Goal: Information Seeking & Learning: Check status

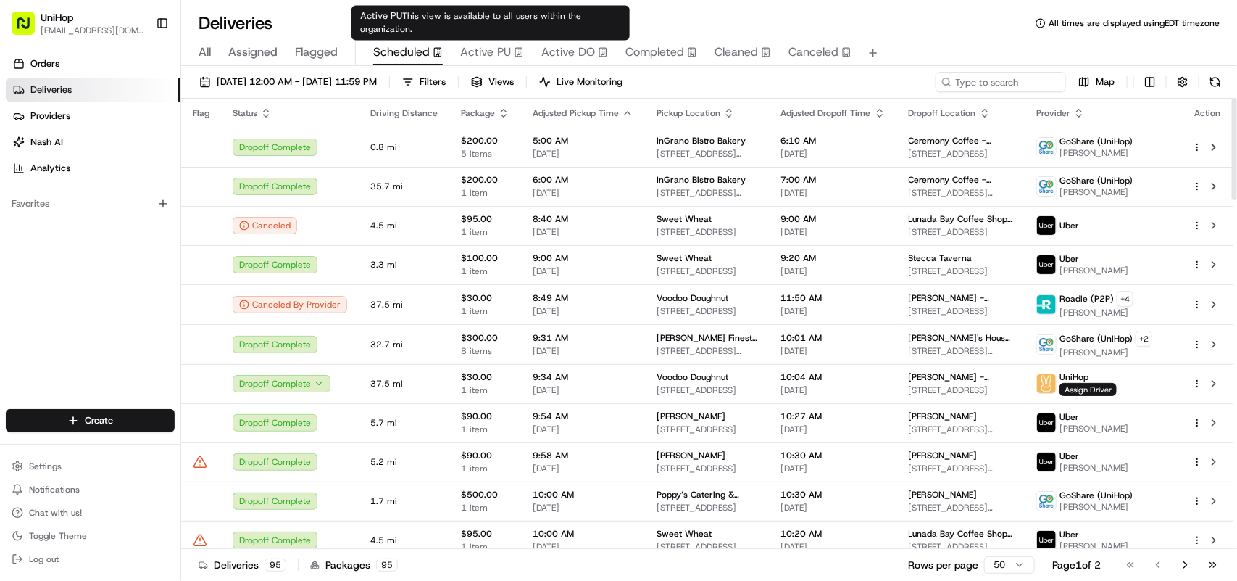
click at [477, 49] on span "Active PU" at bounding box center [485, 51] width 51 height 17
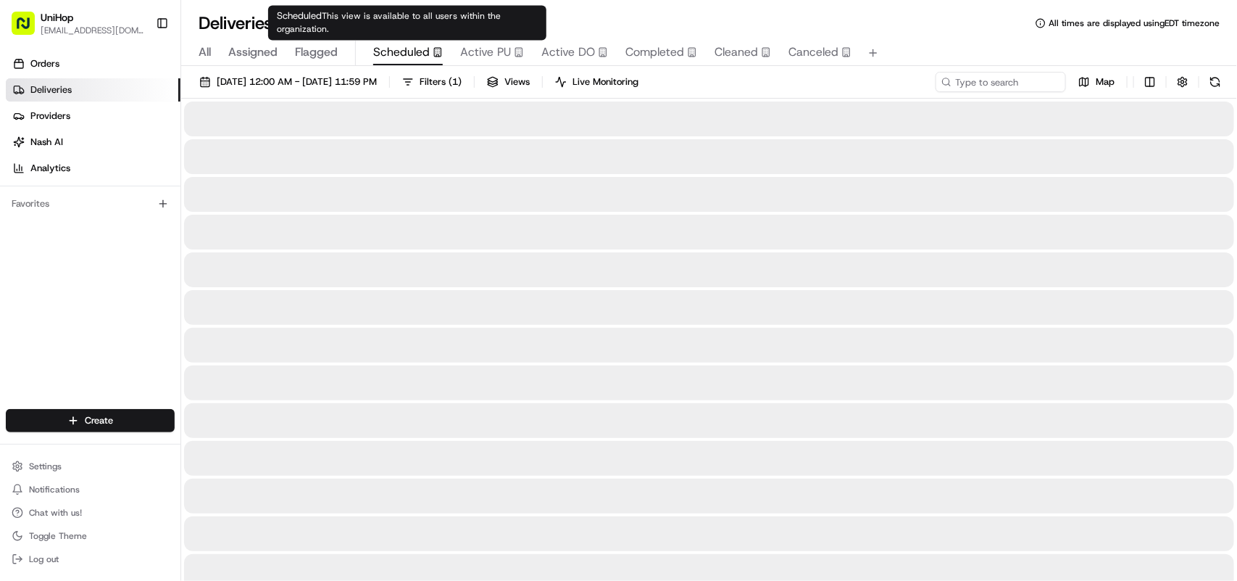
drag, startPoint x: 394, startPoint y: 53, endPoint x: 444, endPoint y: 187, distance: 143.1
click at [395, 53] on span "Scheduled" at bounding box center [401, 51] width 57 height 17
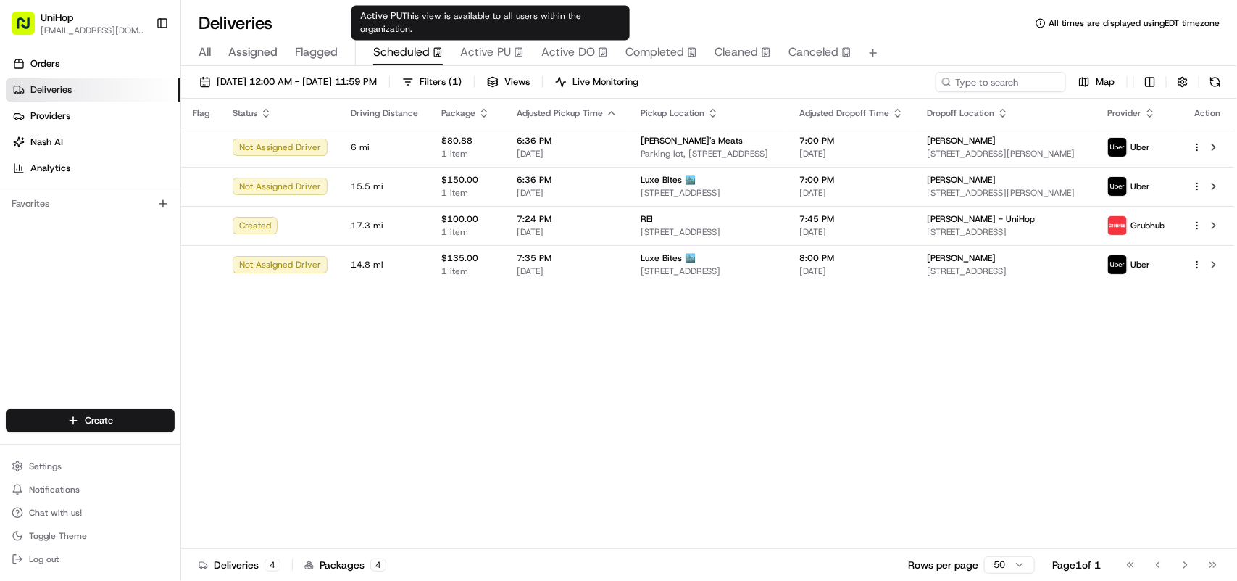
click at [495, 57] on span "Active PU" at bounding box center [485, 51] width 51 height 17
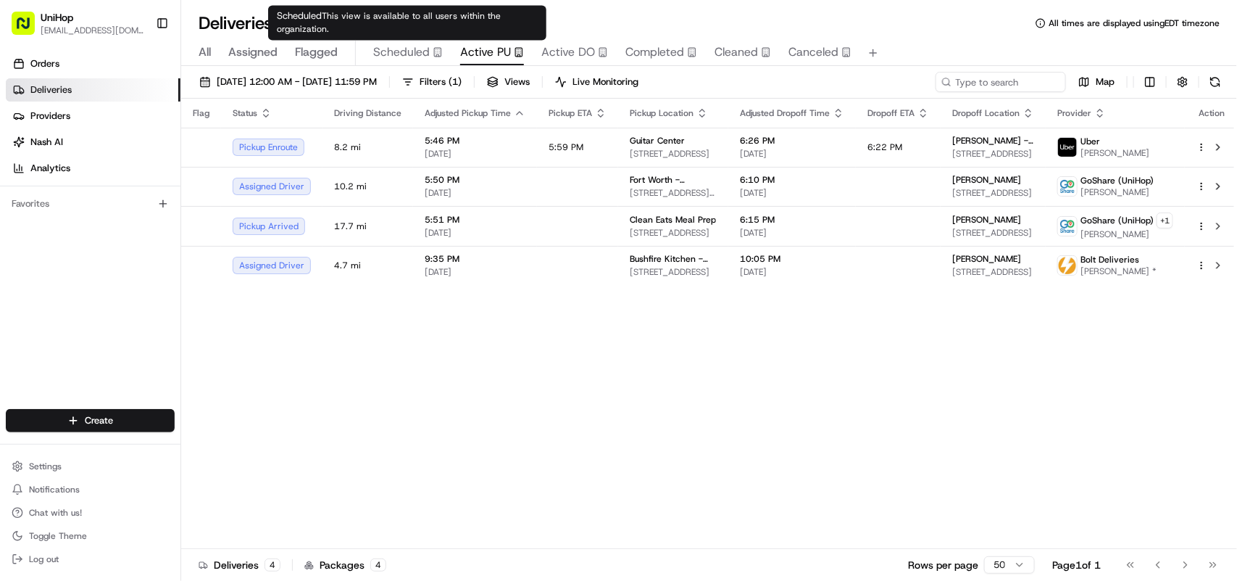
click at [407, 48] on span "Scheduled" at bounding box center [401, 51] width 57 height 17
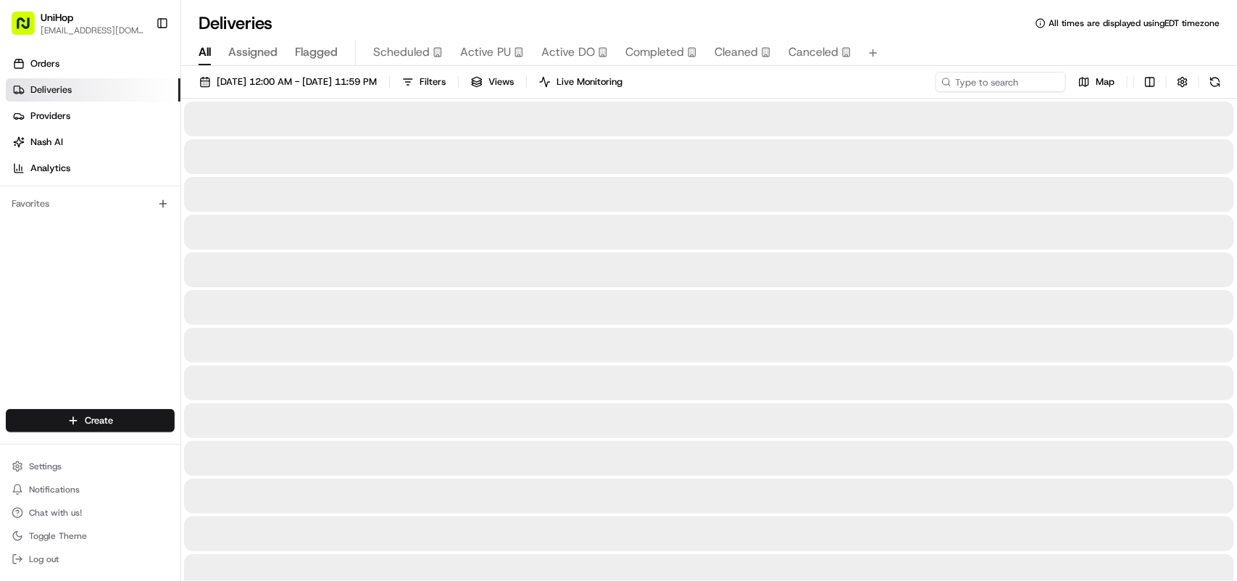
click at [211, 54] on span "All" at bounding box center [205, 51] width 12 height 17
click at [990, 80] on input at bounding box center [979, 82] width 174 height 20
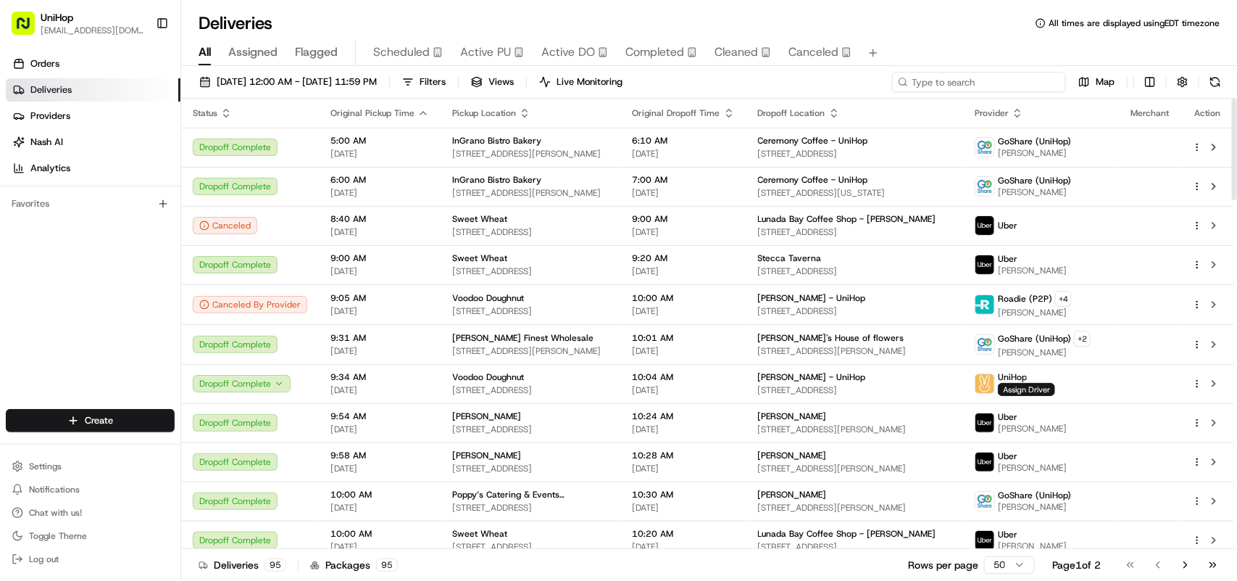
click at [986, 76] on input at bounding box center [979, 82] width 174 height 20
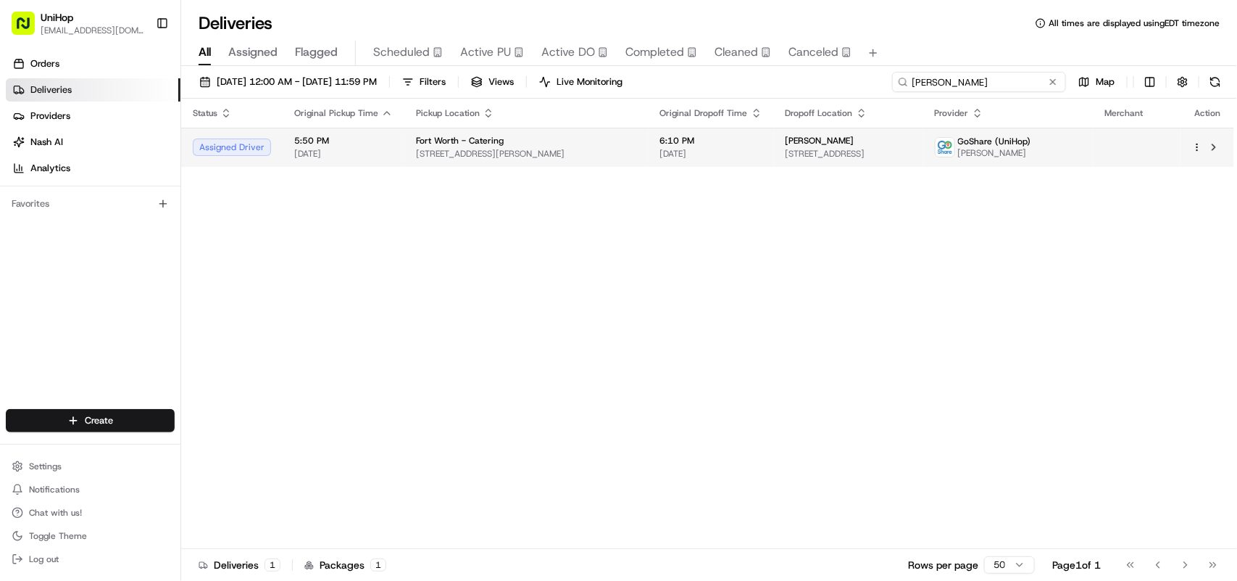
type input "blair"
click at [490, 161] on td "Fort Worth - Catering 4972 Overton Ridge Blvd, Fort Worth, TX 76132, USA" at bounding box center [526, 147] width 244 height 39
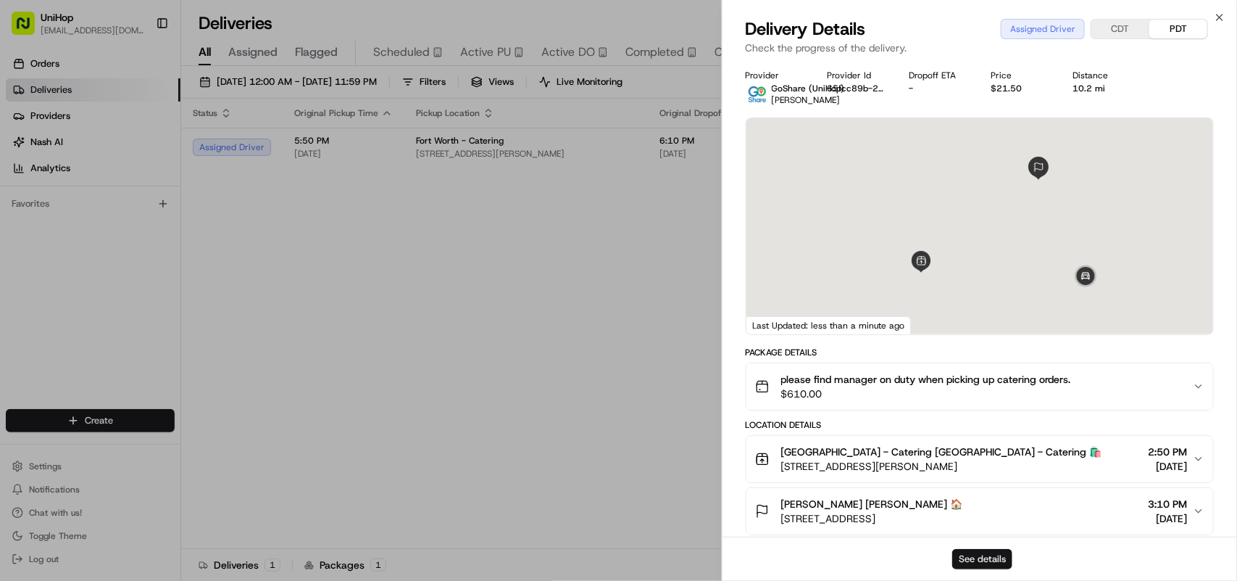
click at [991, 553] on button "See details" at bounding box center [982, 559] width 60 height 20
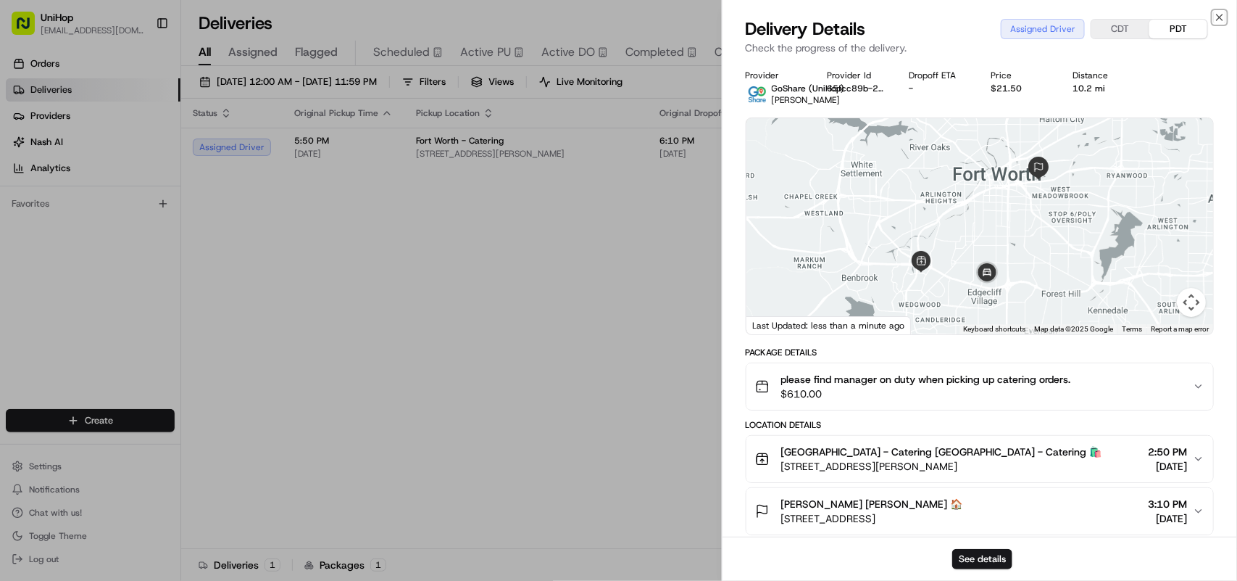
drag, startPoint x: 1216, startPoint y: 12, endPoint x: 1180, endPoint y: 22, distance: 37.6
click at [1218, 12] on icon "button" at bounding box center [1220, 18] width 12 height 12
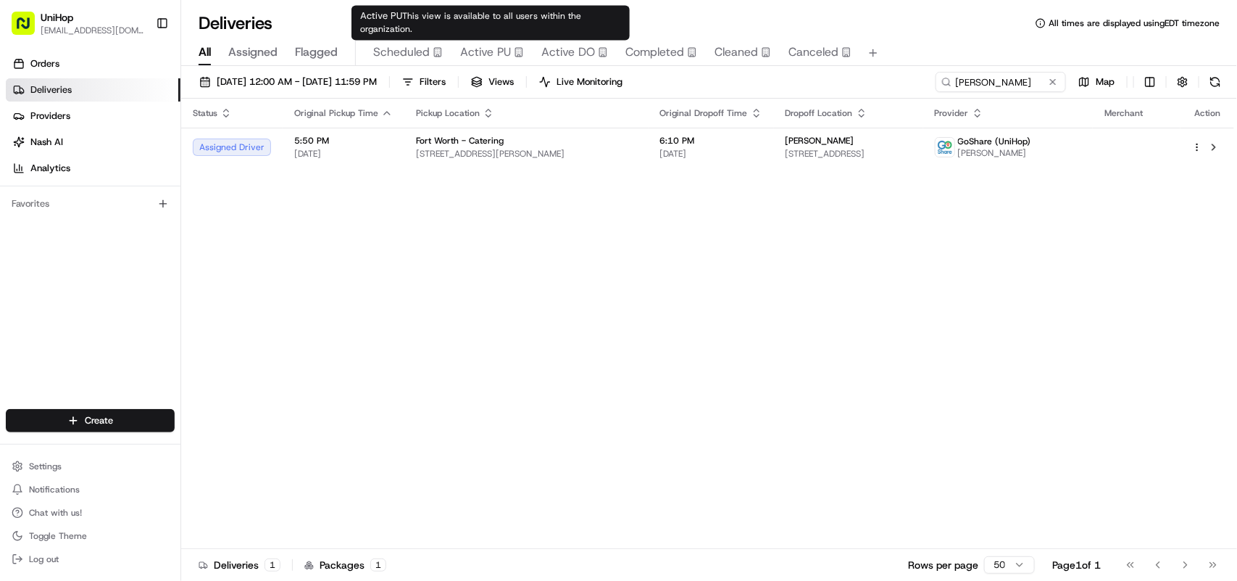
click at [466, 58] on span "Active PU" at bounding box center [485, 51] width 51 height 17
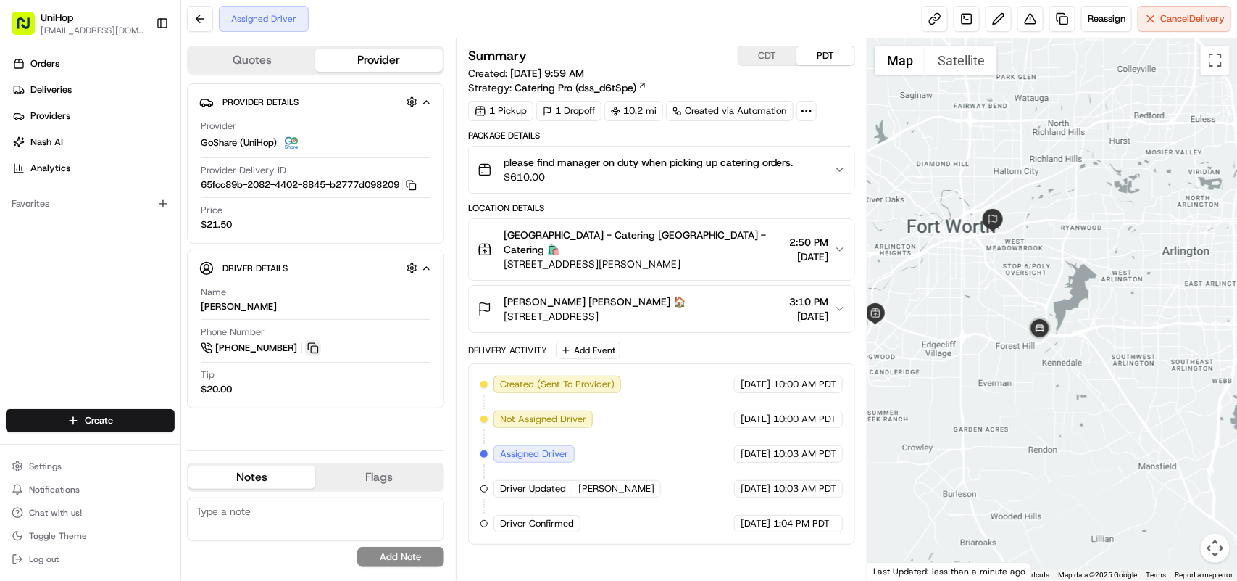
click at [310, 352] on button at bounding box center [313, 348] width 16 height 16
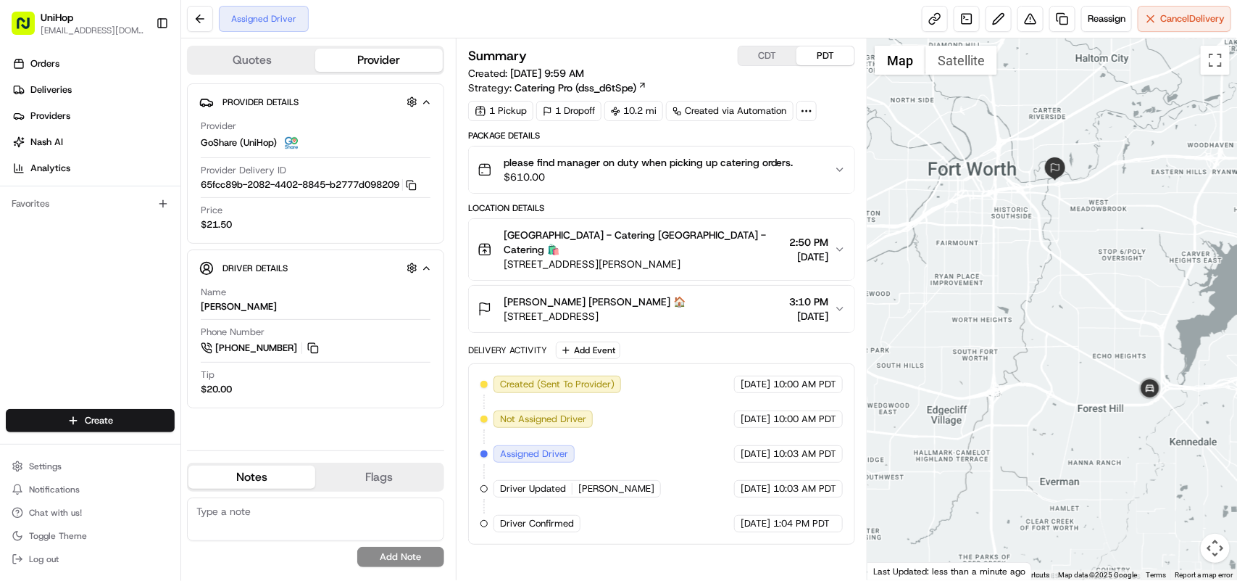
drag, startPoint x: 971, startPoint y: 310, endPoint x: 1107, endPoint y: 317, distance: 135.7
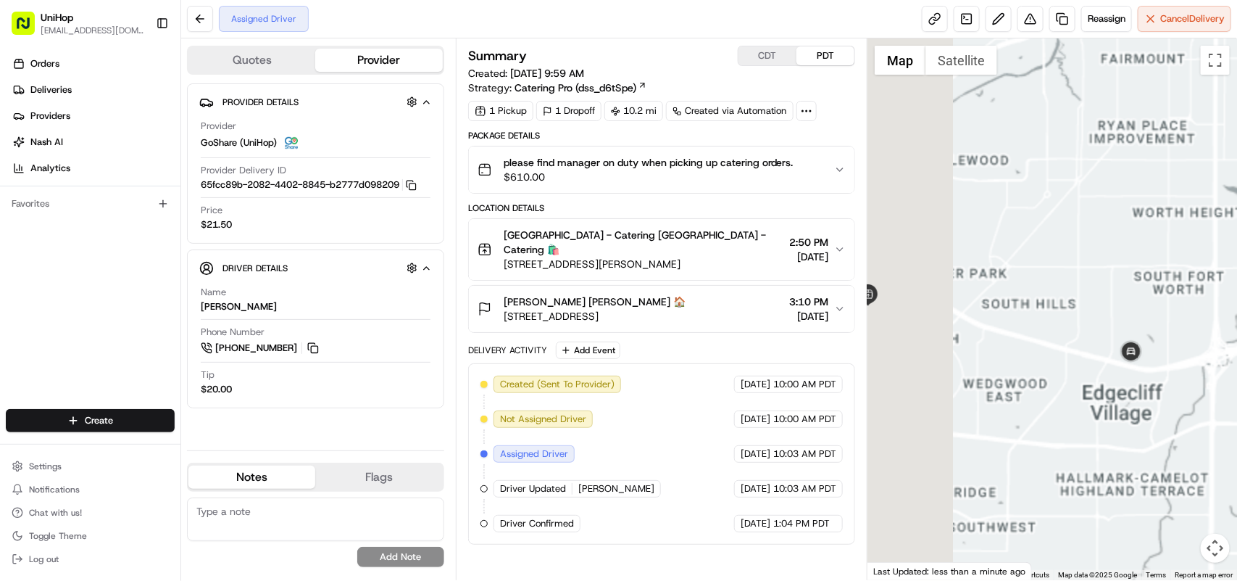
drag, startPoint x: 954, startPoint y: 341, endPoint x: 1065, endPoint y: 360, distance: 113.1
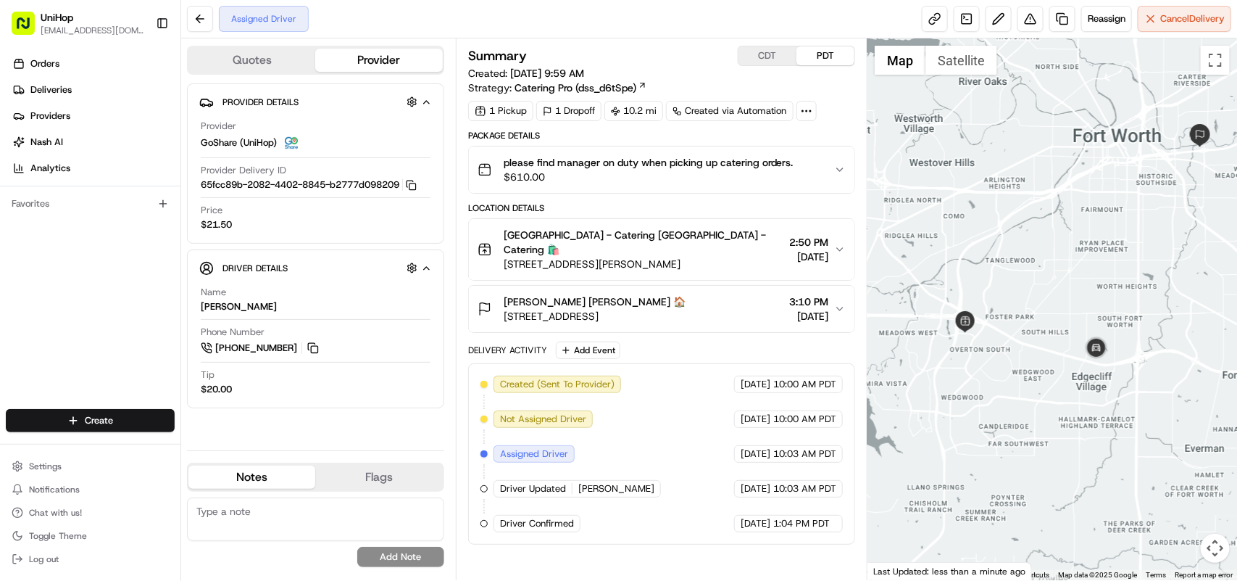
drag, startPoint x: 995, startPoint y: 349, endPoint x: 1005, endPoint y: 349, distance: 10.2
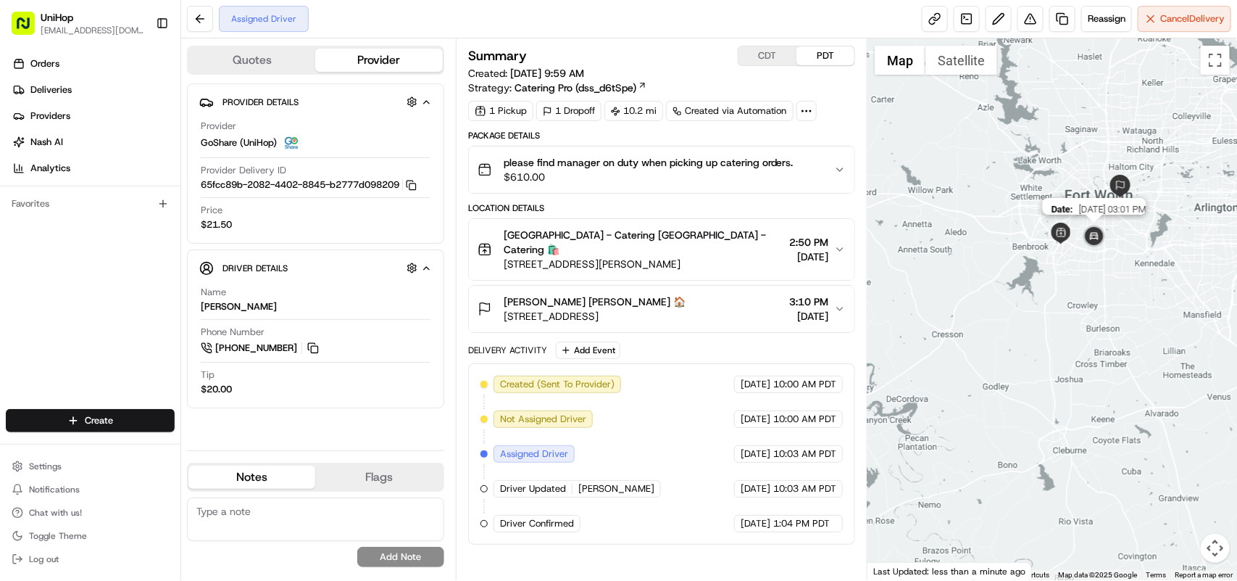
drag, startPoint x: 1086, startPoint y: 189, endPoint x: 1086, endPoint y: 229, distance: 39.9
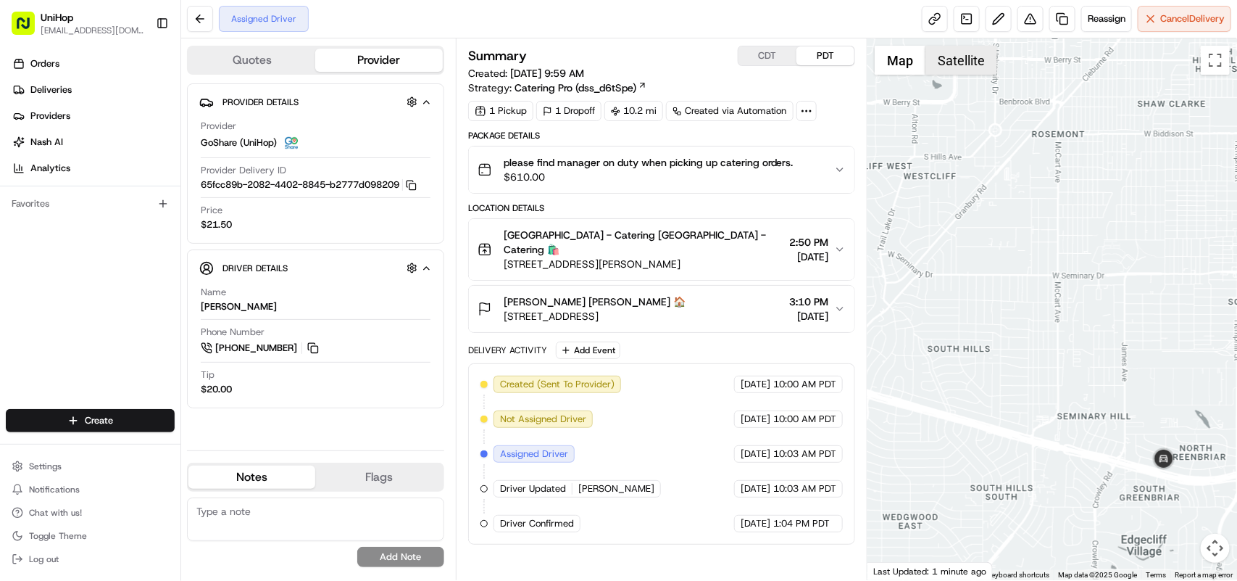
click at [952, 66] on button "Satellite" at bounding box center [962, 60] width 72 height 29
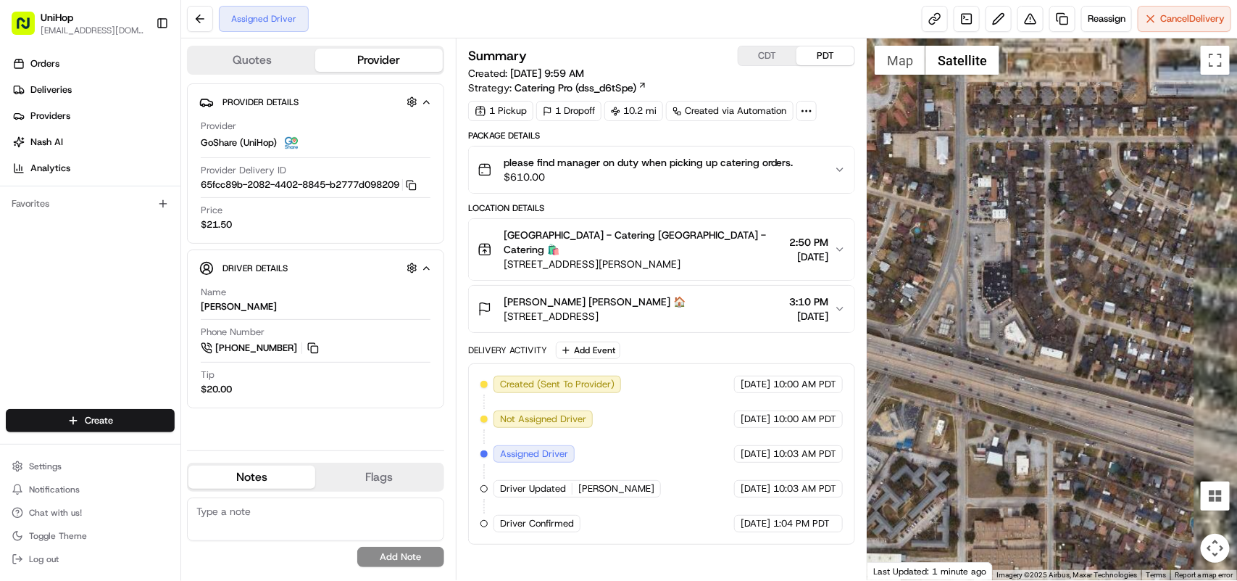
drag, startPoint x: 1131, startPoint y: 428, endPoint x: 903, endPoint y: 420, distance: 228.4
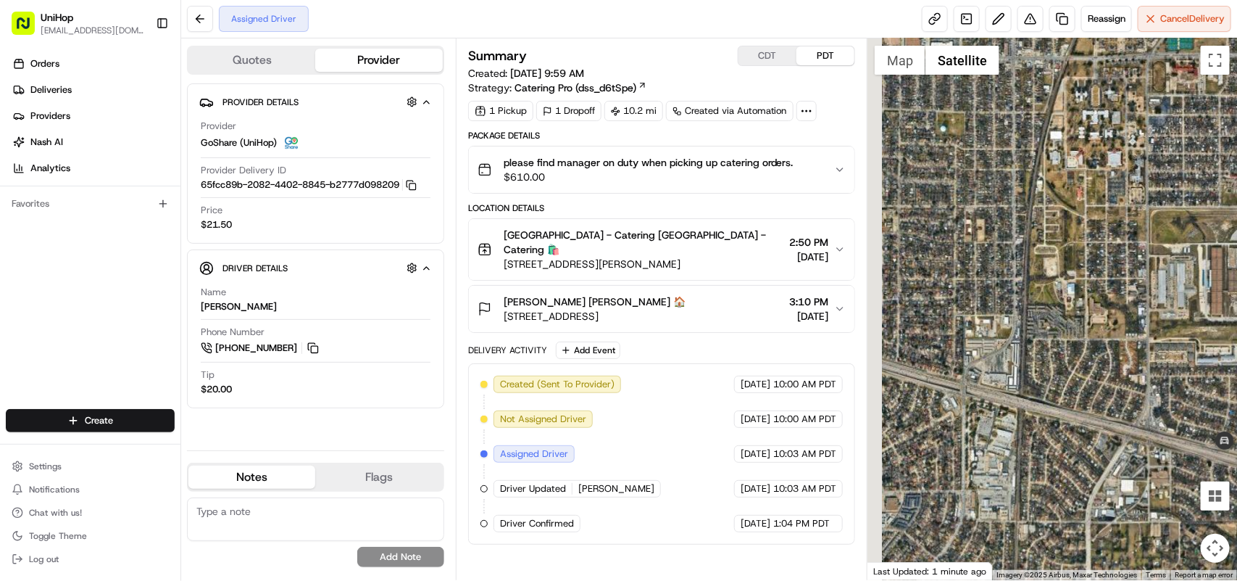
drag, startPoint x: 1046, startPoint y: 436, endPoint x: 1181, endPoint y: 449, distance: 136.2
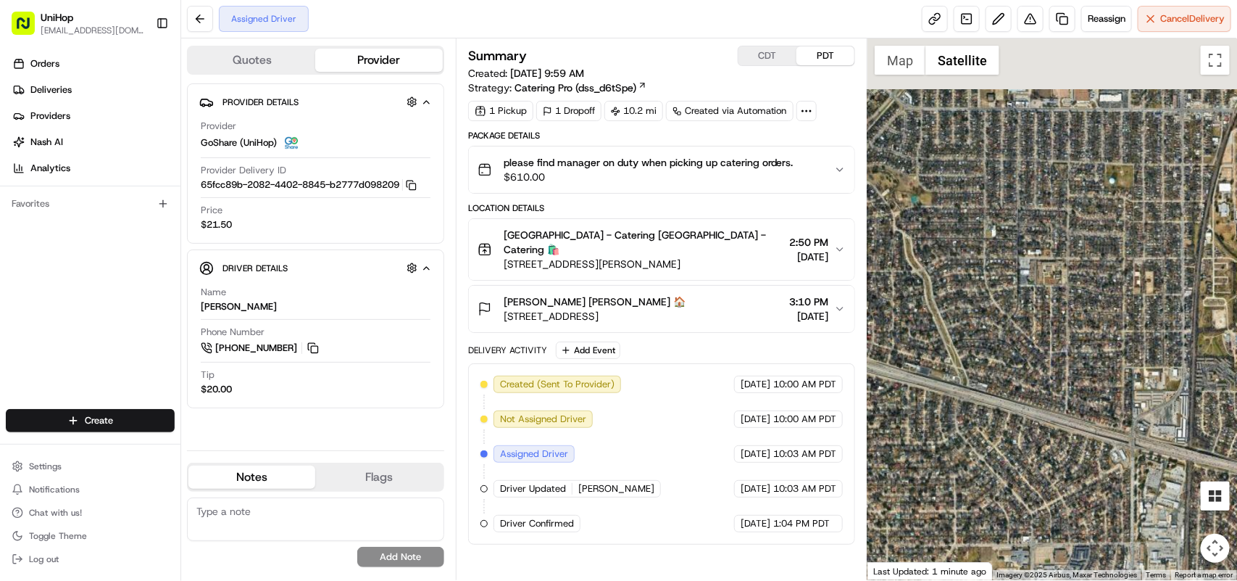
drag, startPoint x: 1048, startPoint y: 435, endPoint x: 1202, endPoint y: 486, distance: 162.0
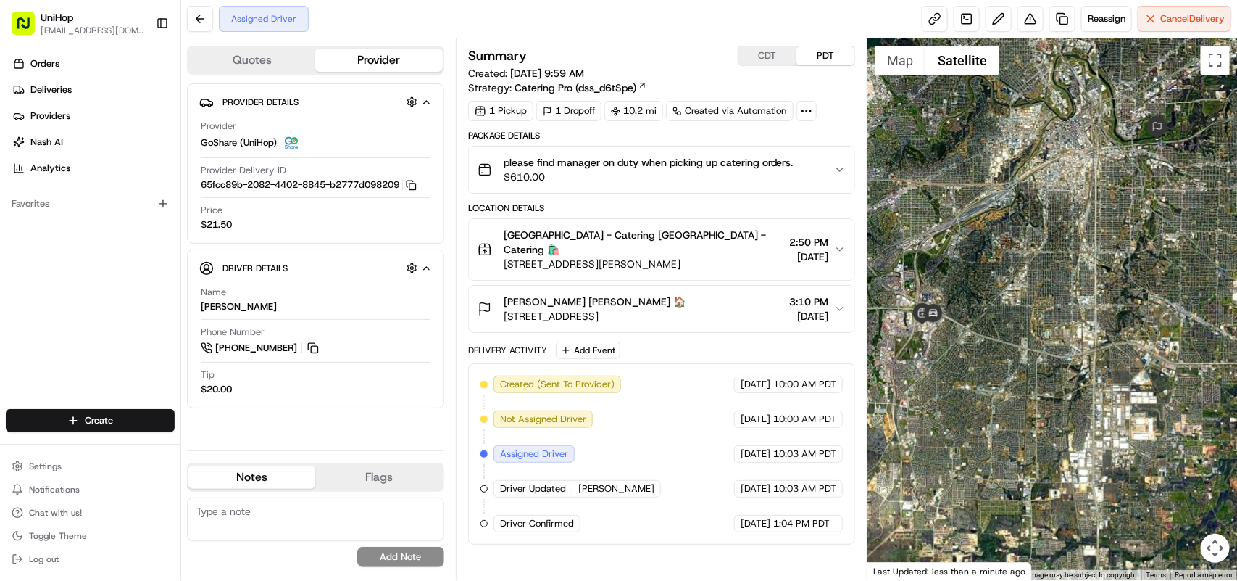
drag, startPoint x: 917, startPoint y: 296, endPoint x: 957, endPoint y: 310, distance: 42.4
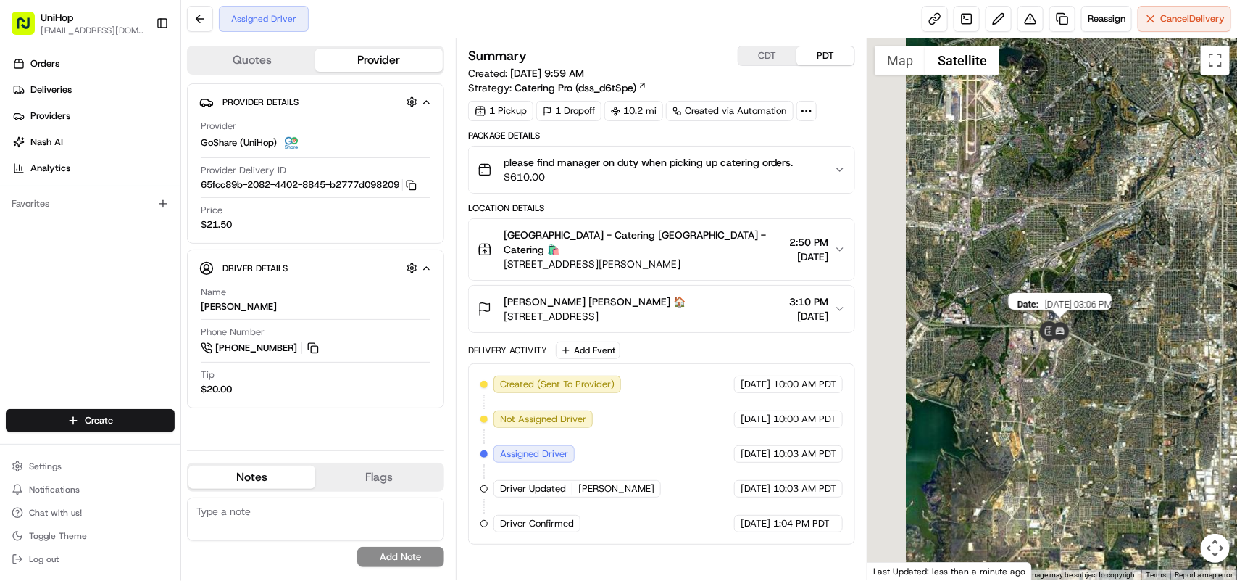
drag, startPoint x: 924, startPoint y: 307, endPoint x: 1052, endPoint y: 325, distance: 129.6
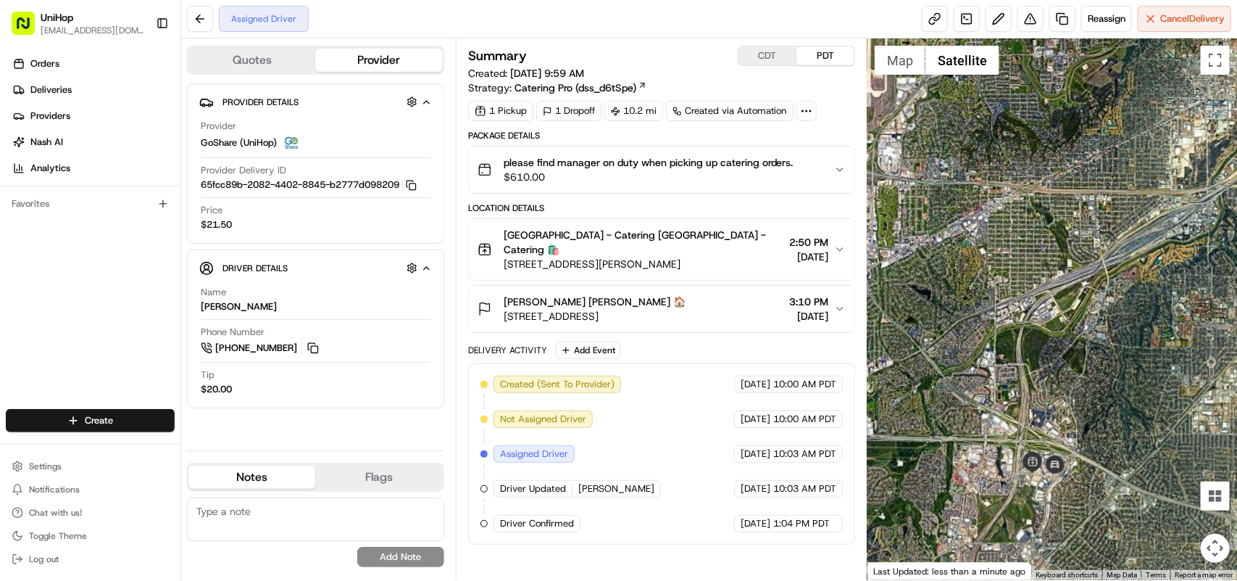
drag, startPoint x: 1133, startPoint y: 280, endPoint x: 1084, endPoint y: 375, distance: 107.0
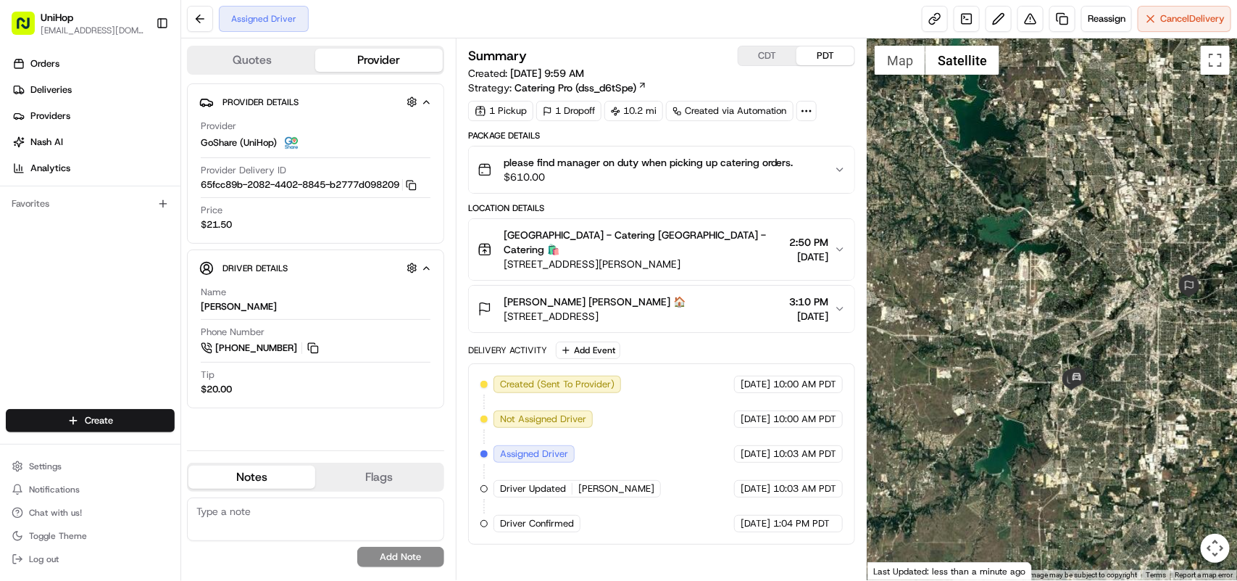
drag, startPoint x: 504, startPoint y: 256, endPoint x: 693, endPoint y: 255, distance: 188.5
click at [693, 257] on span "[STREET_ADDRESS][PERSON_NAME]" at bounding box center [644, 264] width 280 height 14
copy span "4972 Overton Ridge Blvd, Fort Worth, TX"
drag, startPoint x: 502, startPoint y: 312, endPoint x: 642, endPoint y: 308, distance: 139.9
click at [642, 308] on button "[PERSON_NAME] [PERSON_NAME] 🏠 [STREET_ADDRESS] 3:10 PM [DATE]" at bounding box center [662, 309] width 386 height 46
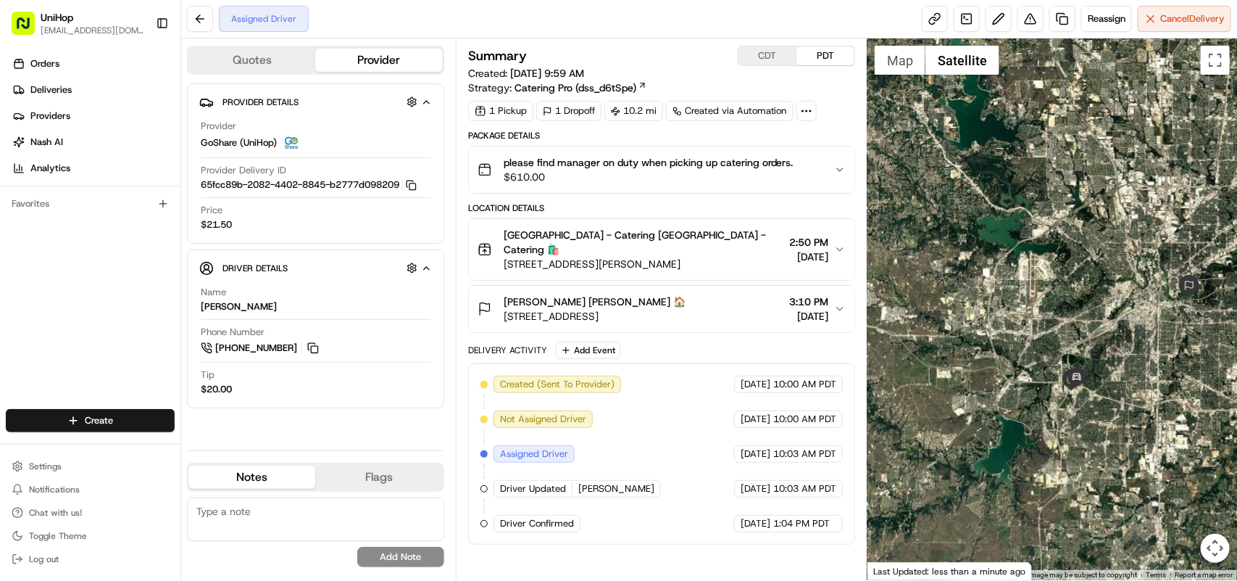
drag, startPoint x: 502, startPoint y: 308, endPoint x: 682, endPoint y: 298, distance: 180.0
click at [682, 298] on div "Brian Cropp Brian Cropp 🏠 1750 Beach St, Fort Worth, TX 76103, USA" at bounding box center [582, 308] width 208 height 29
copy span "1750 Beach St, Fort Worth, TX 76103"
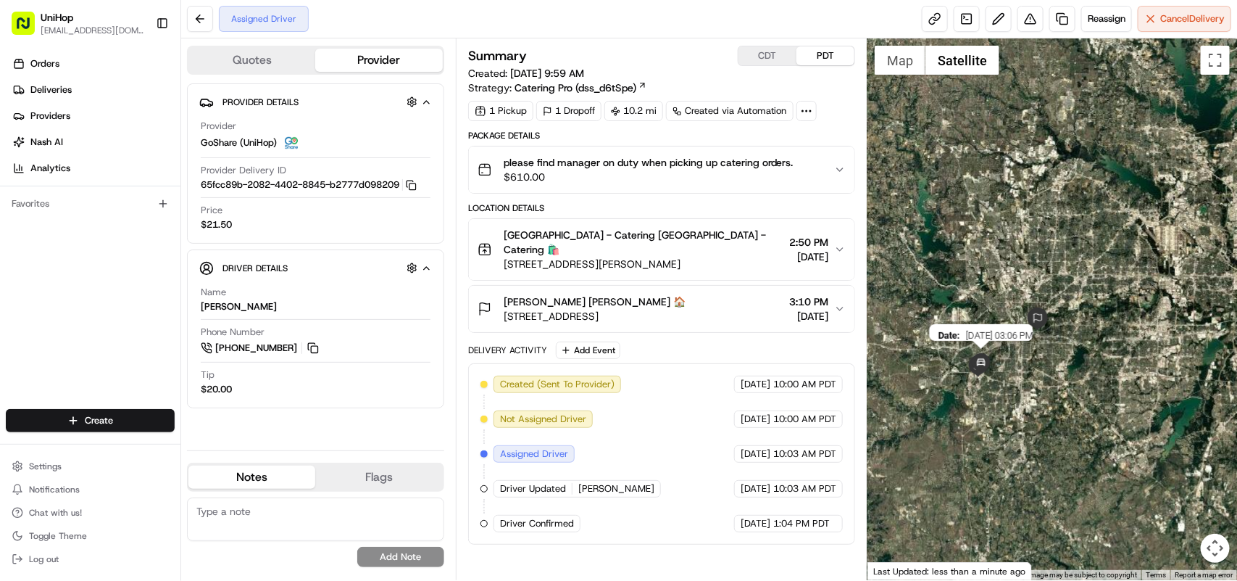
drag, startPoint x: 1031, startPoint y: 352, endPoint x: 968, endPoint y: 357, distance: 63.9
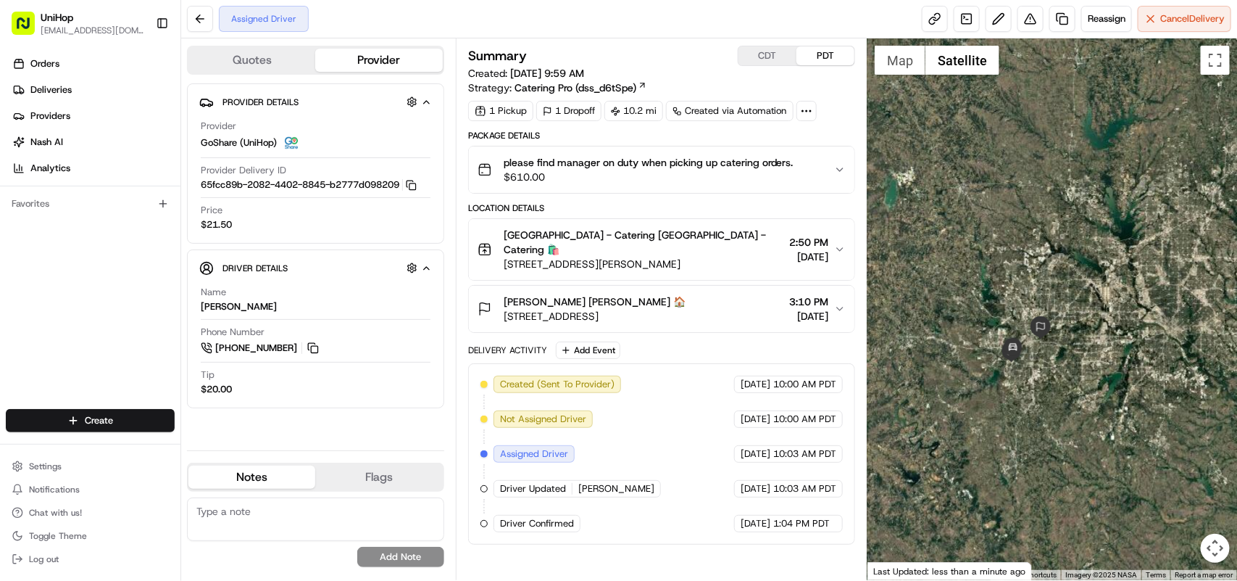
drag, startPoint x: 1041, startPoint y: 352, endPoint x: 1076, endPoint y: 348, distance: 35.8
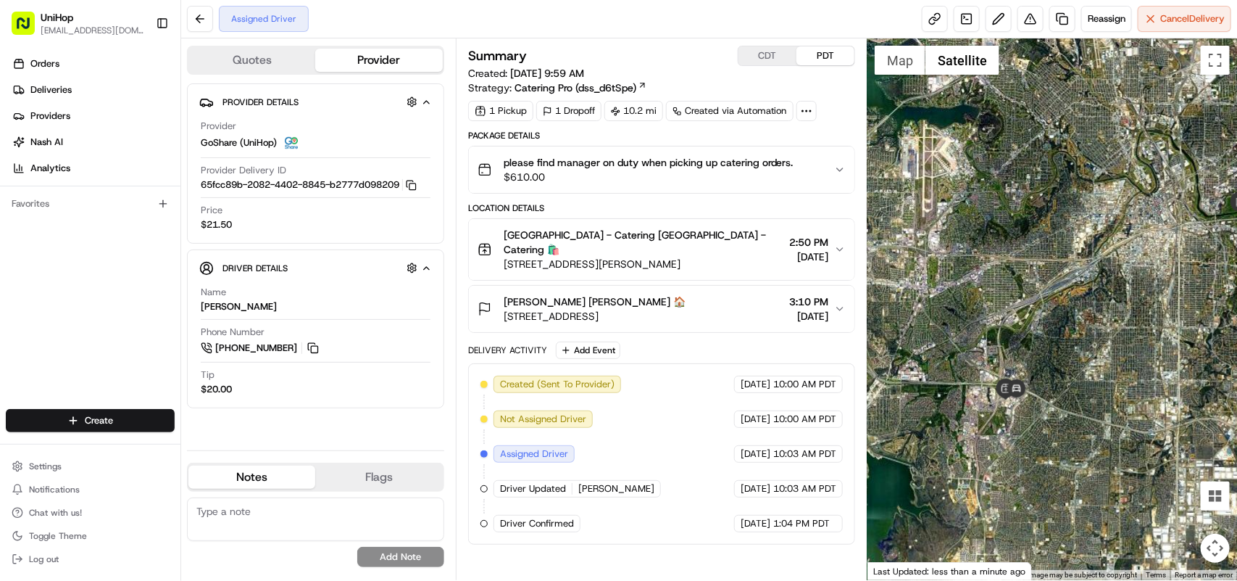
drag, startPoint x: 947, startPoint y: 410, endPoint x: 1034, endPoint y: 386, distance: 91.1
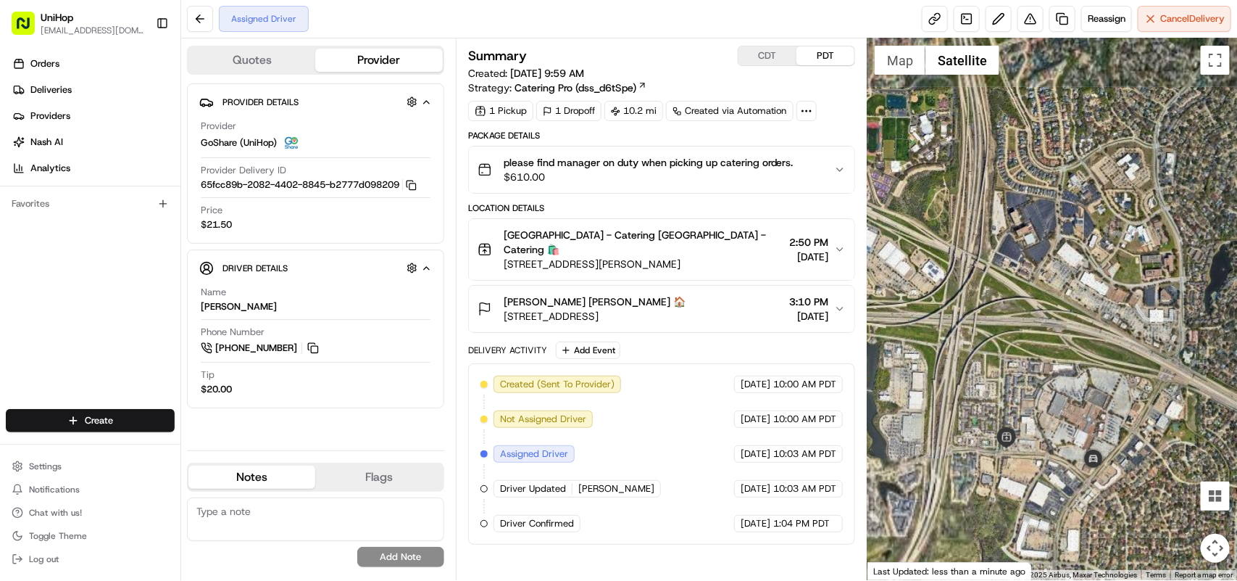
drag, startPoint x: 1019, startPoint y: 457, endPoint x: 1055, endPoint y: 423, distance: 50.2
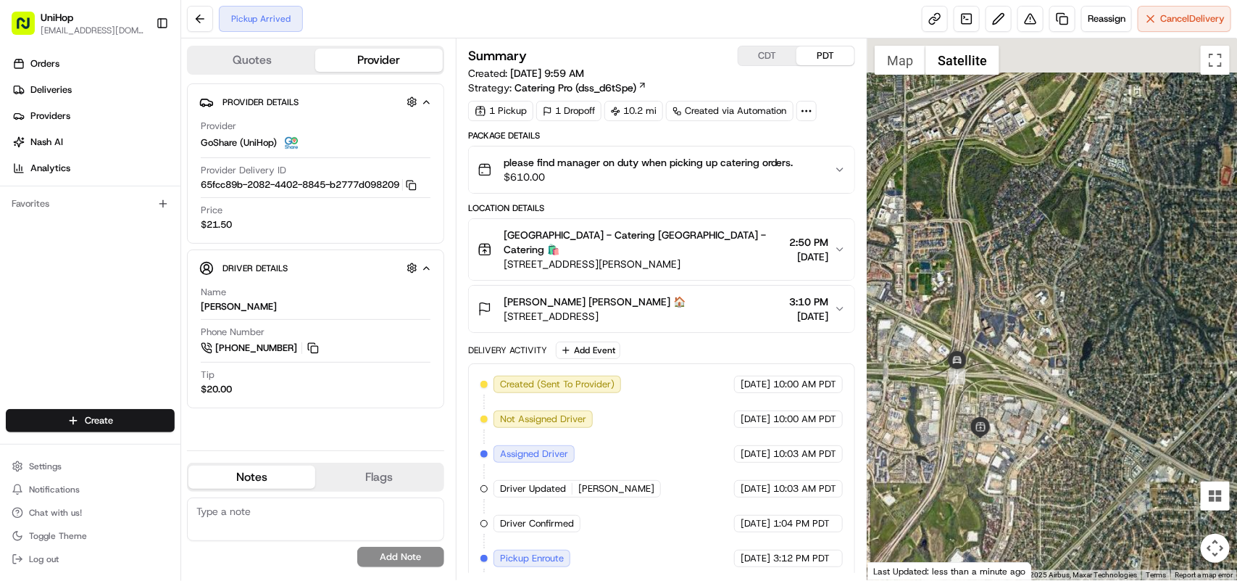
drag, startPoint x: 1023, startPoint y: 294, endPoint x: 994, endPoint y: 352, distance: 64.8
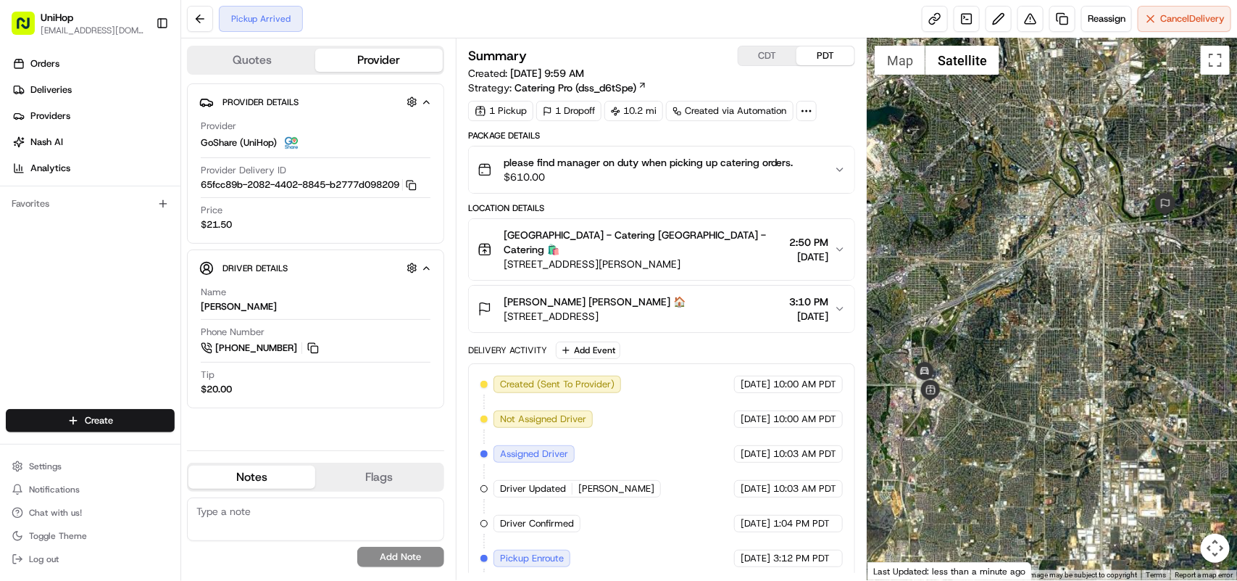
drag, startPoint x: 1081, startPoint y: 283, endPoint x: 991, endPoint y: 354, distance: 114.7
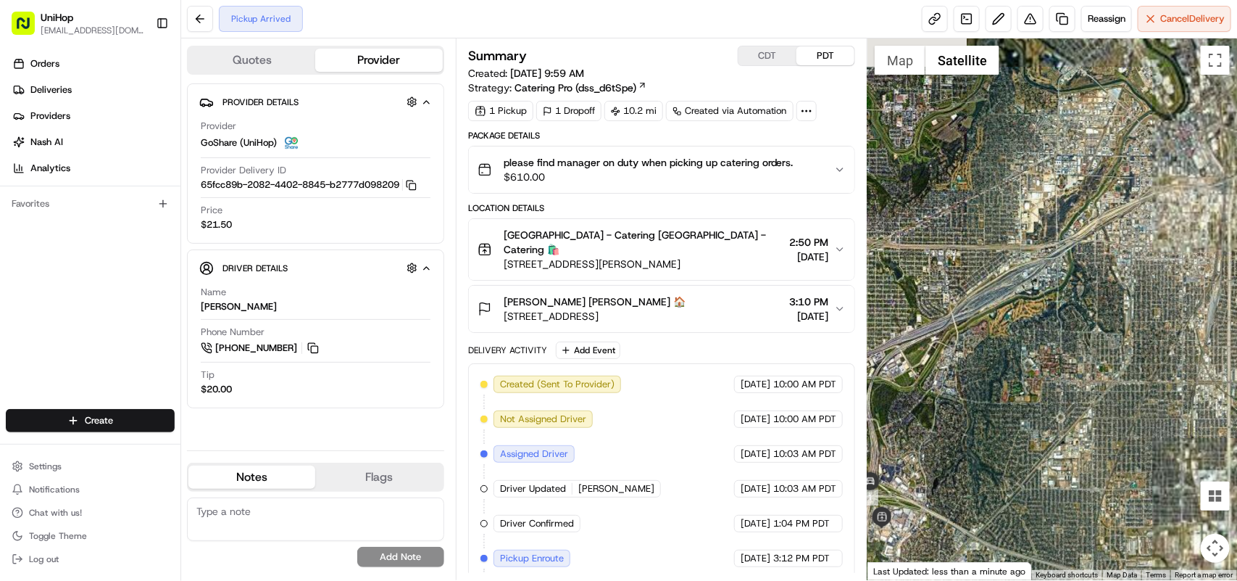
drag, startPoint x: 992, startPoint y: 331, endPoint x: 1150, endPoint y: 291, distance: 163.8
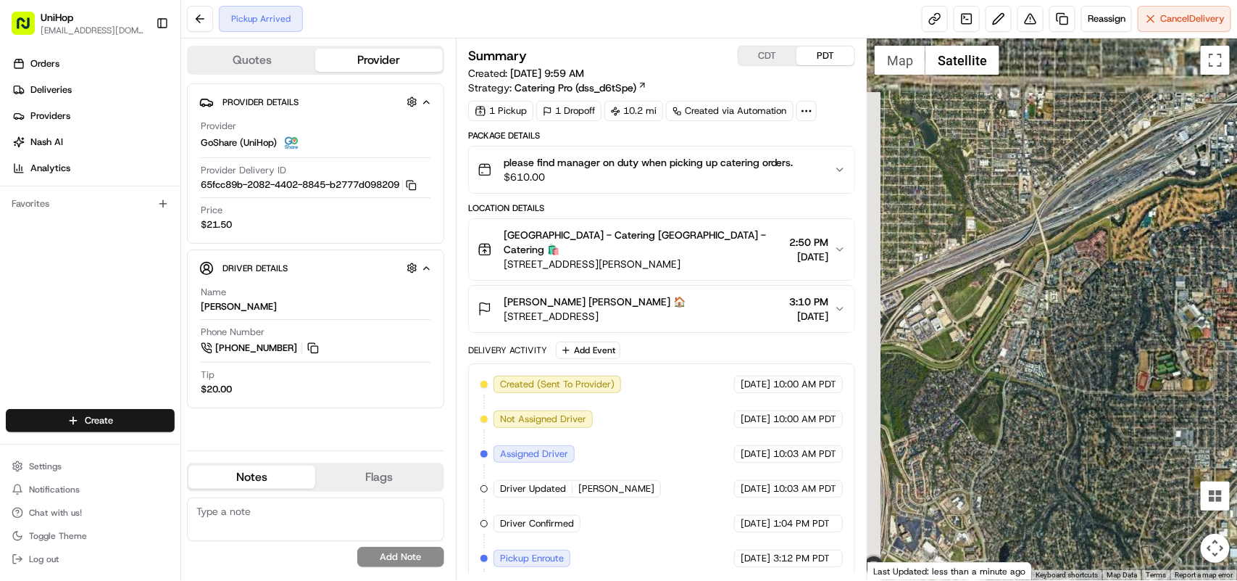
drag, startPoint x: 980, startPoint y: 399, endPoint x: 1129, endPoint y: 320, distance: 168.6
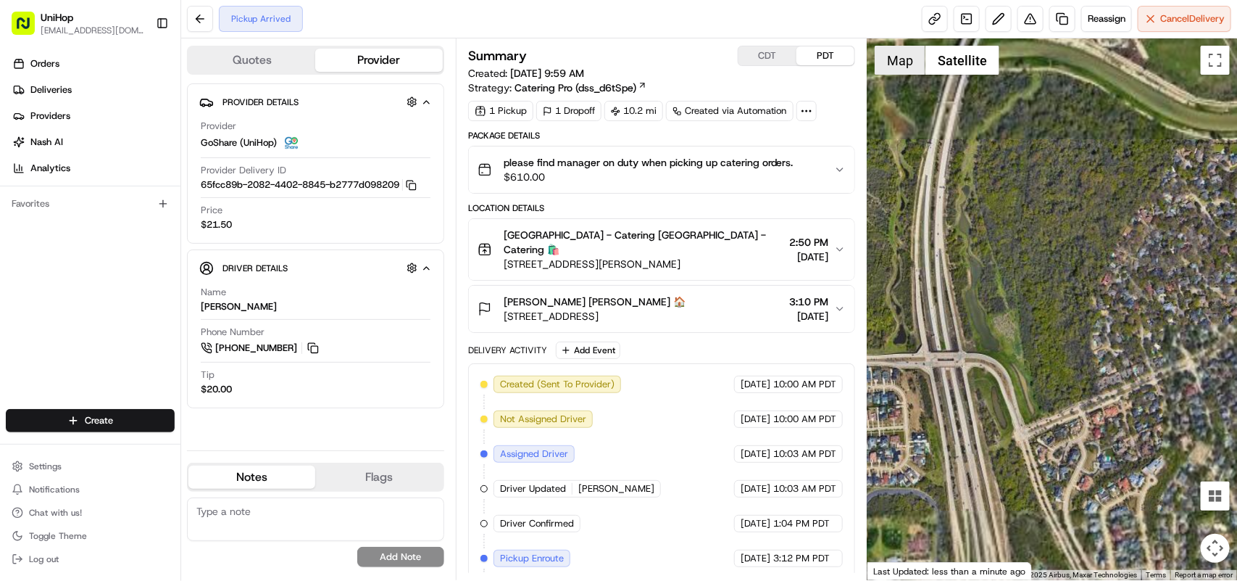
click at [899, 60] on button "Map" at bounding box center [900, 60] width 51 height 29
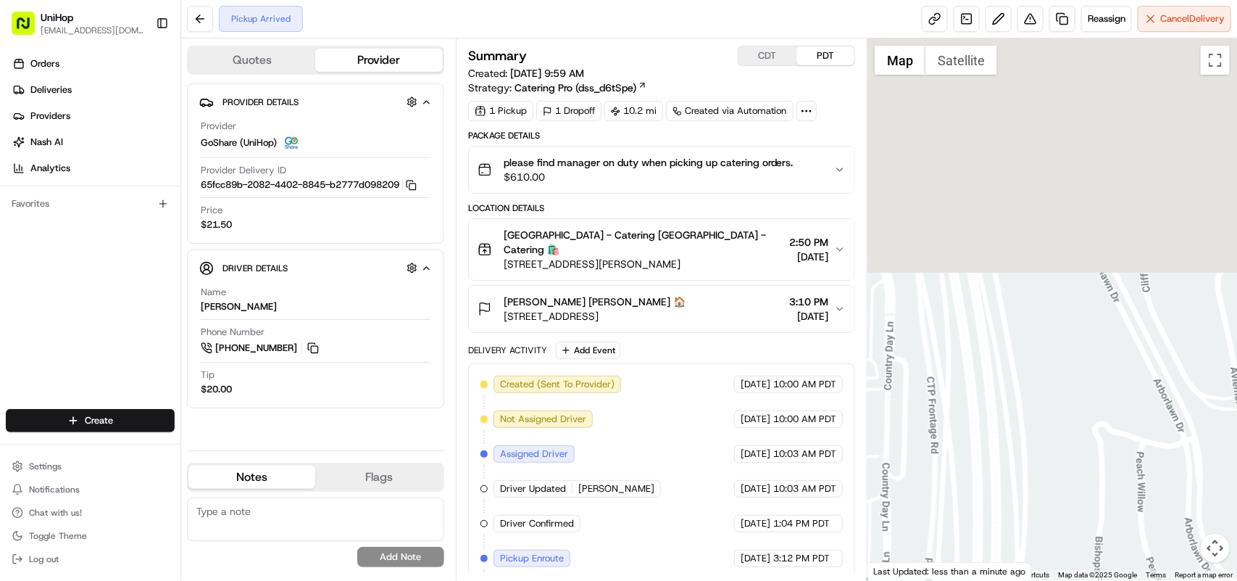
drag, startPoint x: 1015, startPoint y: 328, endPoint x: 1015, endPoint y: 577, distance: 248.6
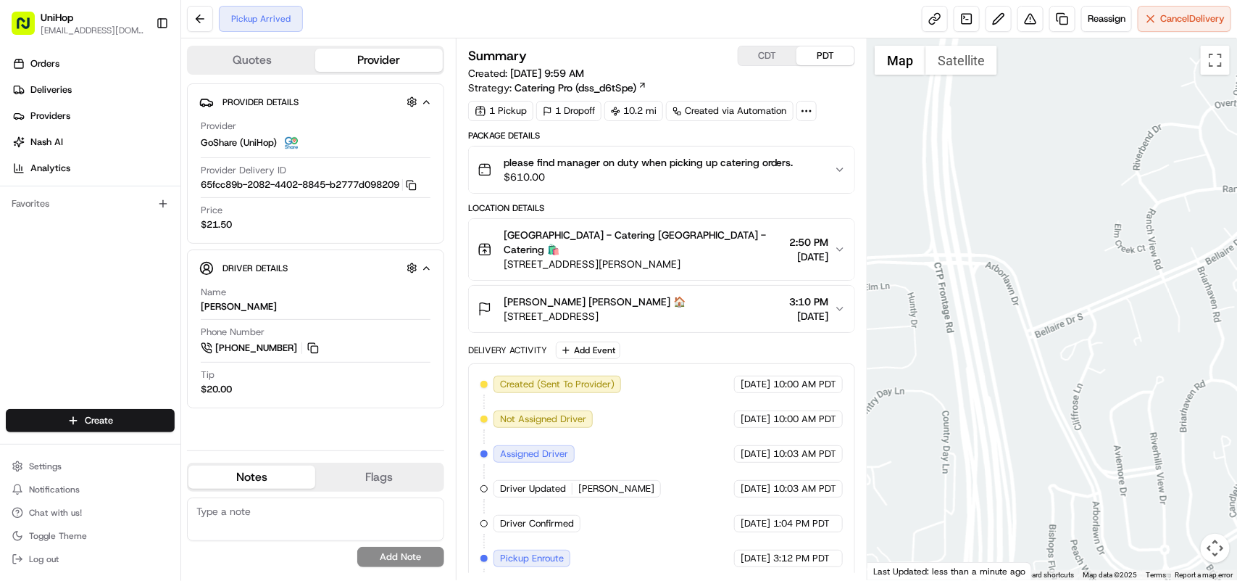
drag, startPoint x: 1005, startPoint y: 360, endPoint x: 1010, endPoint y: 510, distance: 150.1
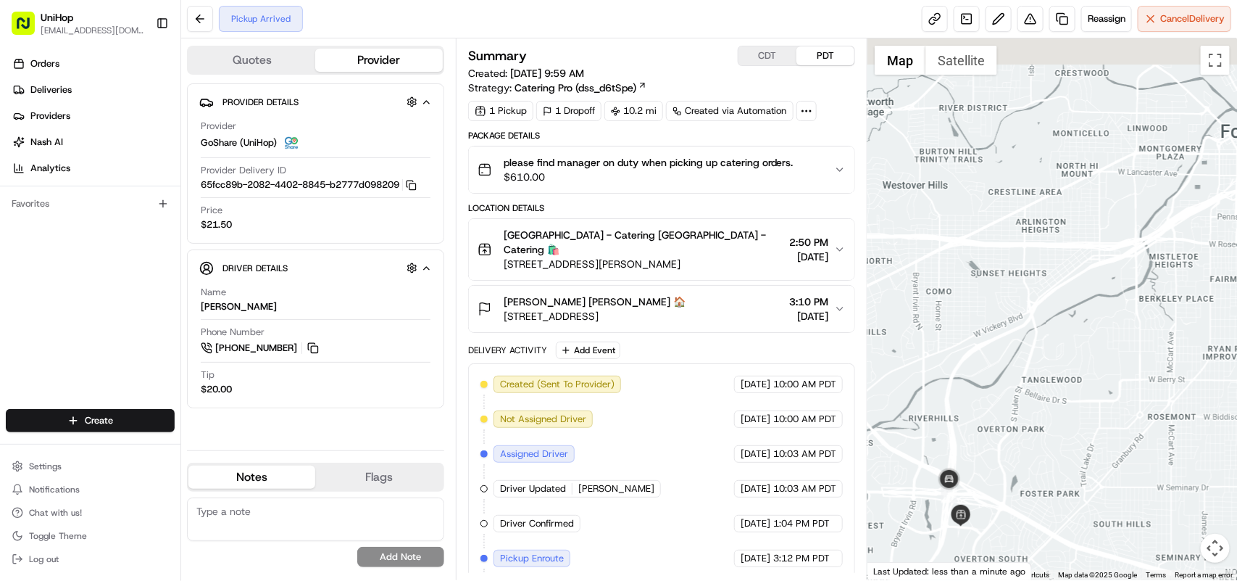
drag, startPoint x: 1068, startPoint y: 321, endPoint x: 1023, endPoint y: 408, distance: 97.9
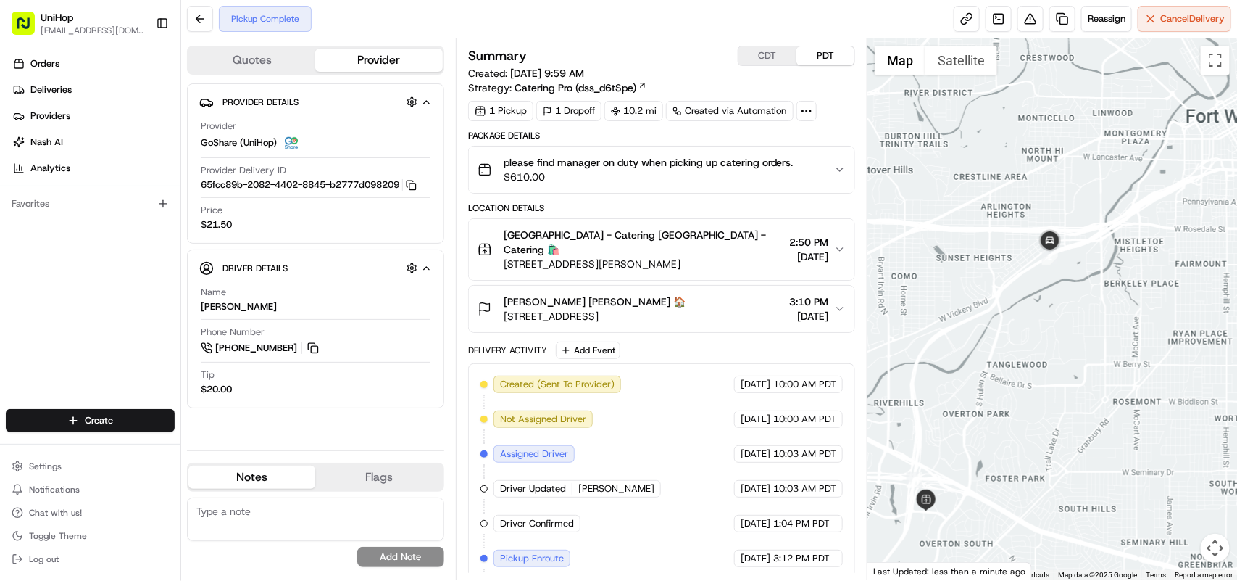
copy span "1750 Beach St, Fort Worth, TX 76103"
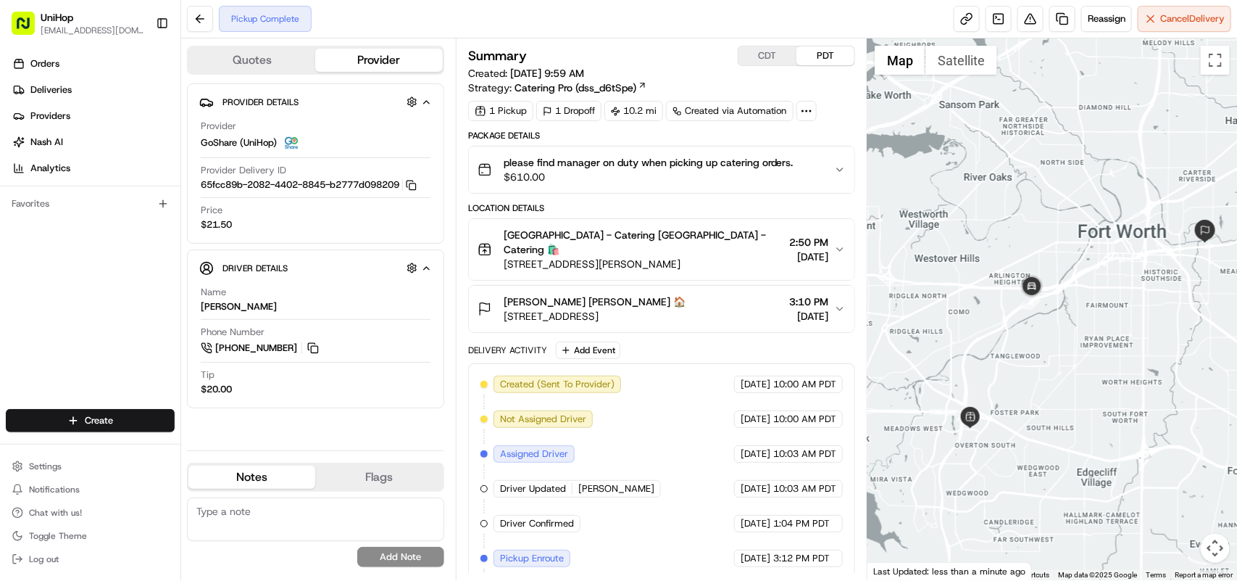
click at [657, 294] on div "Brian Cropp Brian Cropp 🏠" at bounding box center [595, 301] width 182 height 14
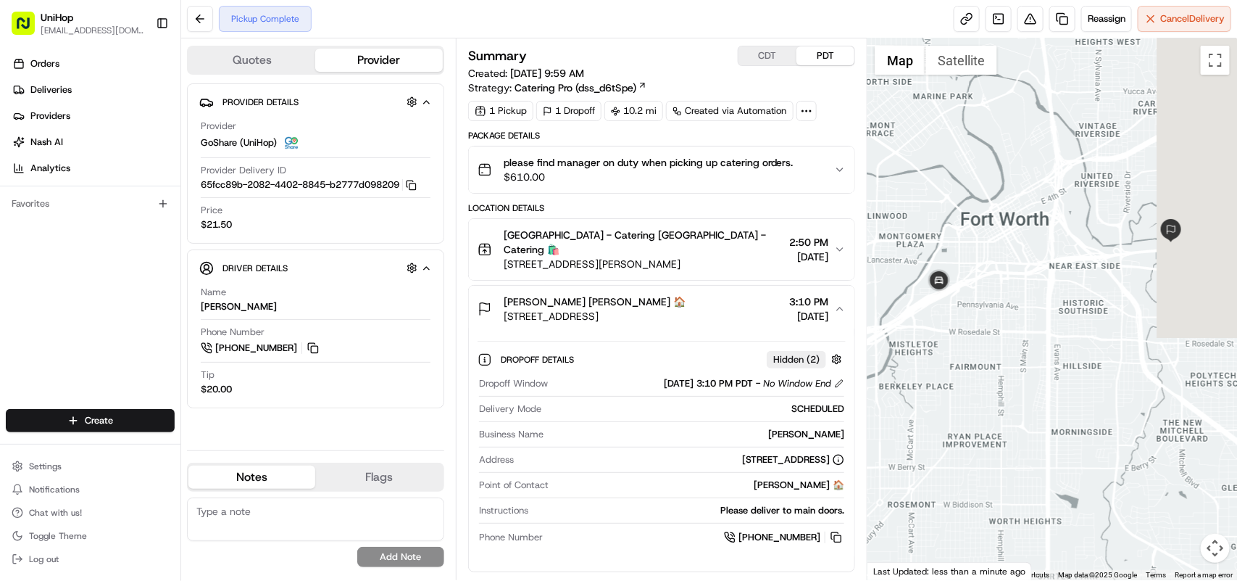
drag, startPoint x: 1149, startPoint y: 276, endPoint x: 1052, endPoint y: 309, distance: 102.7
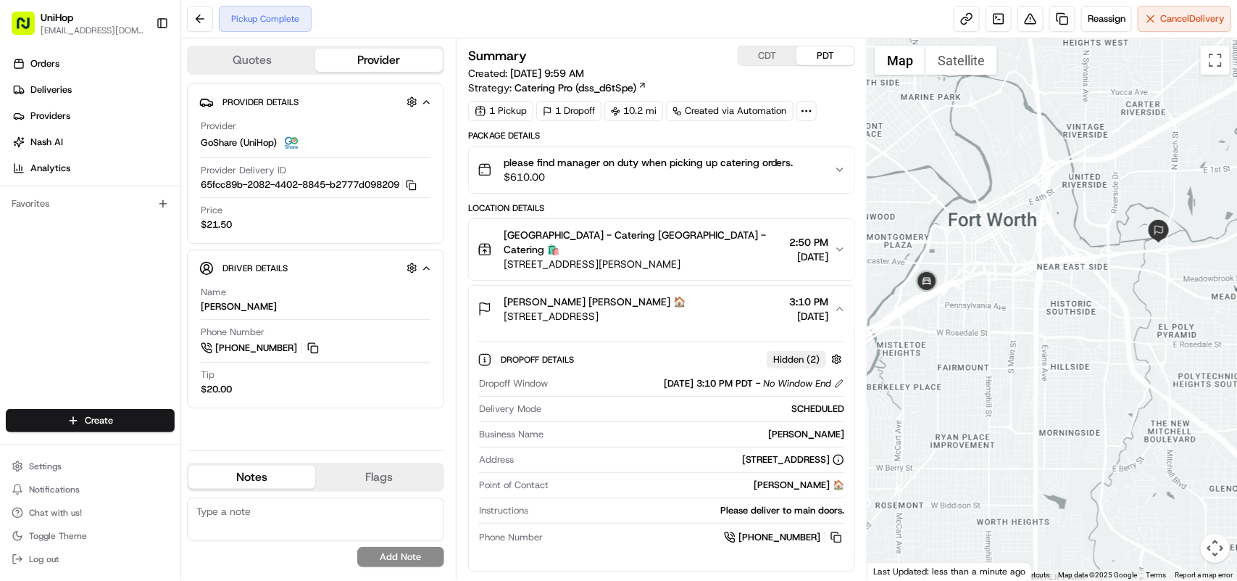
drag, startPoint x: 1087, startPoint y: 280, endPoint x: 1073, endPoint y: 281, distance: 14.5
drag, startPoint x: 941, startPoint y: 53, endPoint x: 963, endPoint y: 91, distance: 43.5
click at [942, 54] on button "Satellite" at bounding box center [962, 60] width 72 height 29
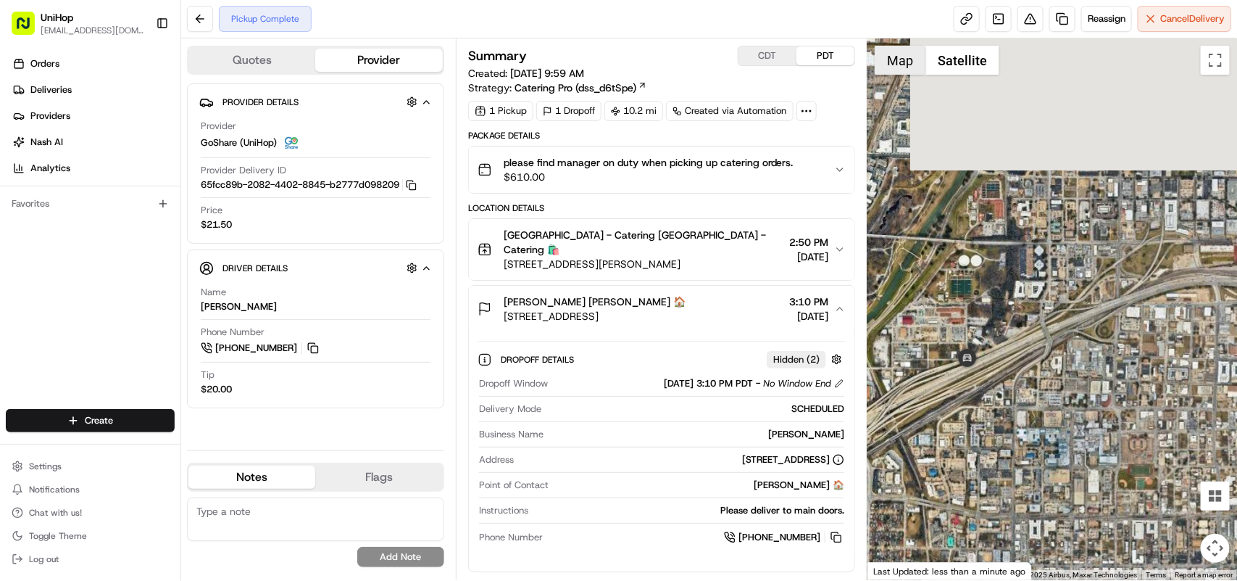
click at [894, 65] on button "Map" at bounding box center [900, 60] width 51 height 29
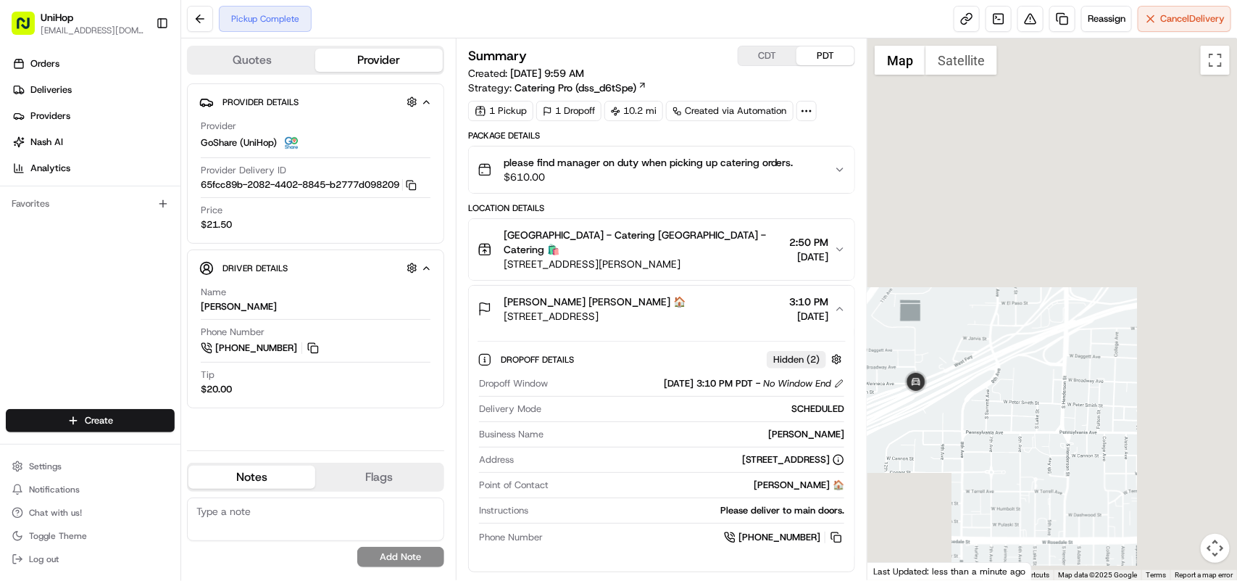
drag, startPoint x: 1113, startPoint y: 381, endPoint x: 997, endPoint y: 386, distance: 115.4
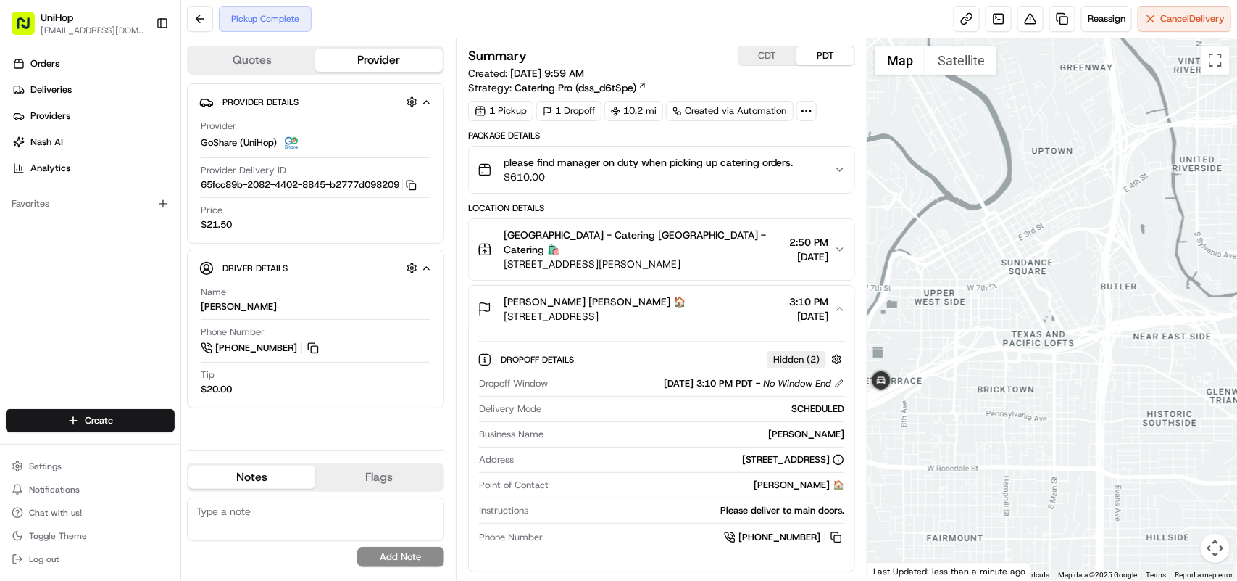
drag, startPoint x: 1092, startPoint y: 386, endPoint x: 969, endPoint y: 401, distance: 123.4
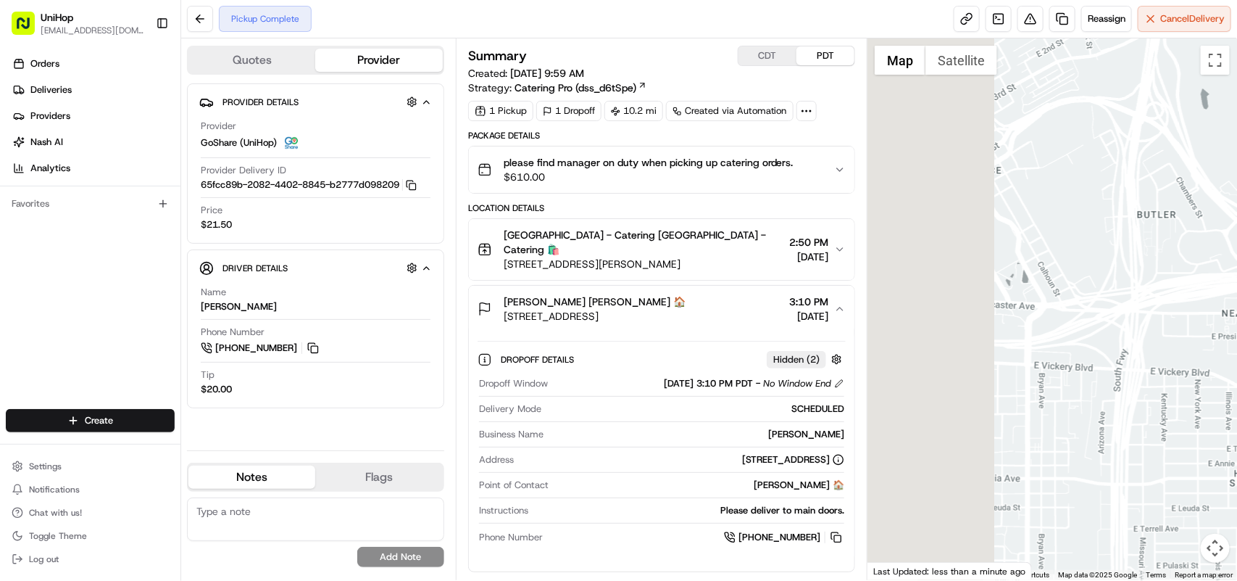
drag, startPoint x: 977, startPoint y: 389, endPoint x: 1187, endPoint y: 381, distance: 210.4
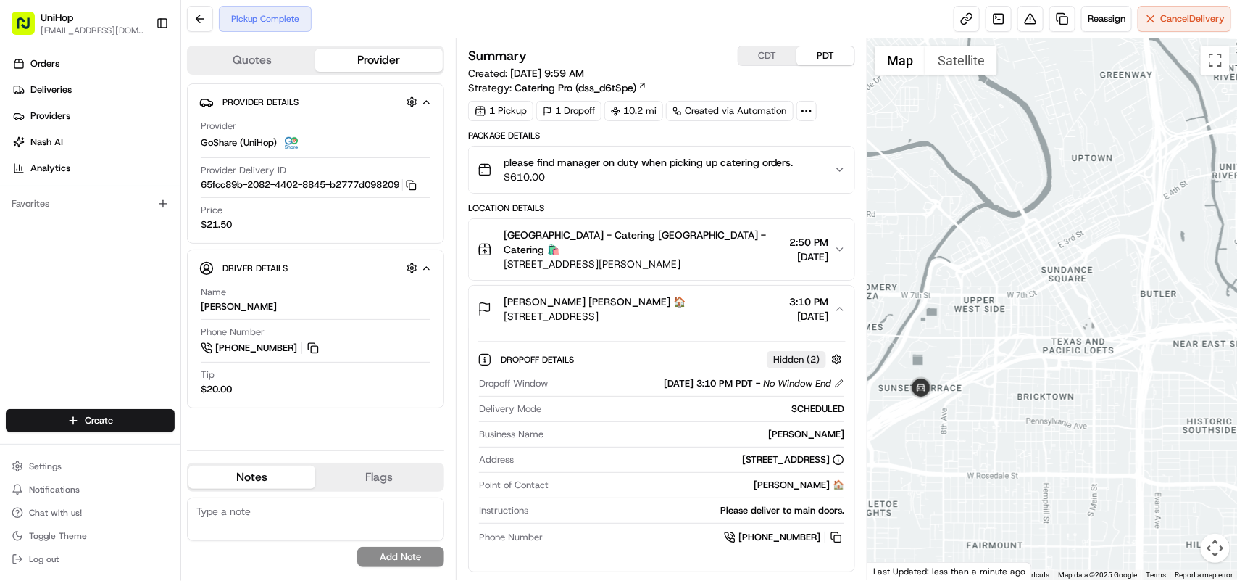
drag, startPoint x: 939, startPoint y: 395, endPoint x: 989, endPoint y: 382, distance: 52.4
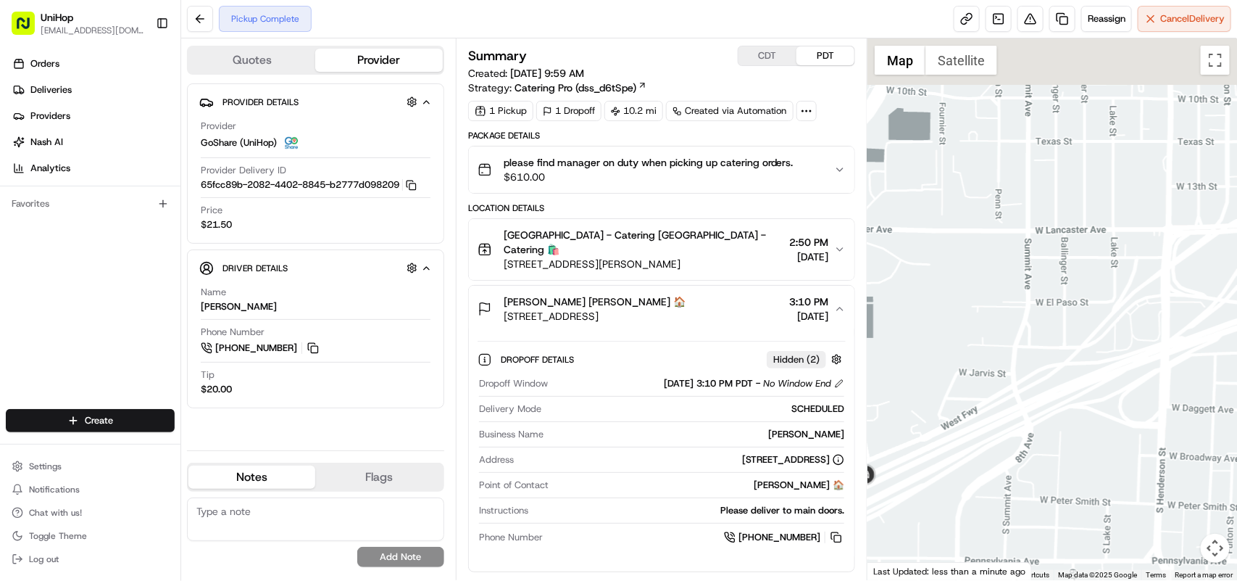
drag, startPoint x: 1100, startPoint y: 400, endPoint x: 1013, endPoint y: 465, distance: 108.3
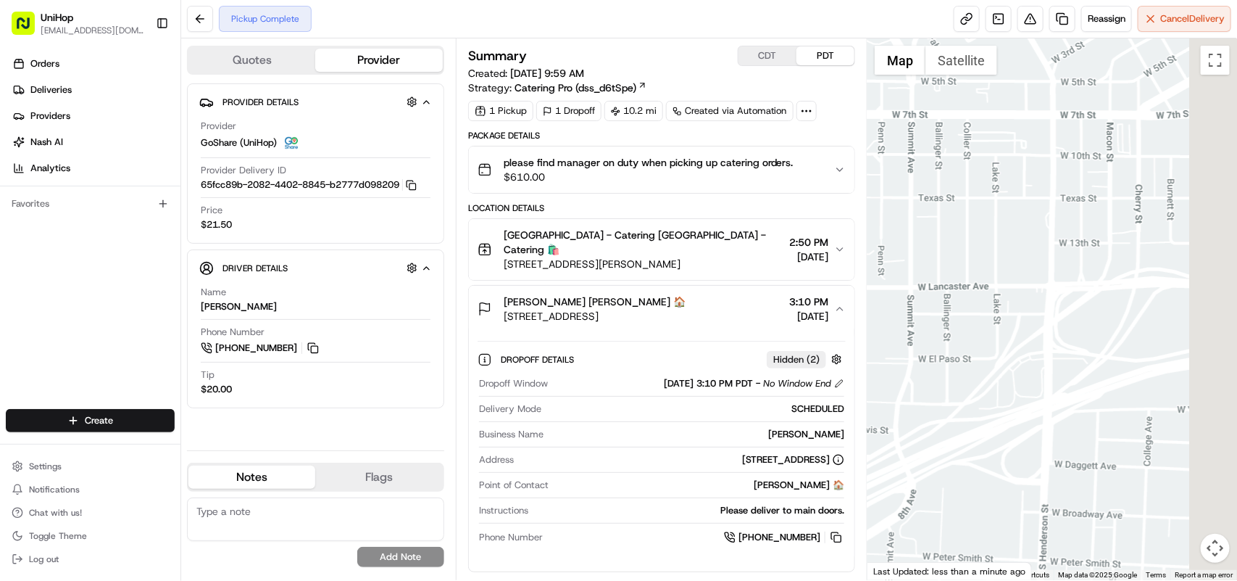
drag, startPoint x: 1111, startPoint y: 417, endPoint x: 994, endPoint y: 466, distance: 127.3
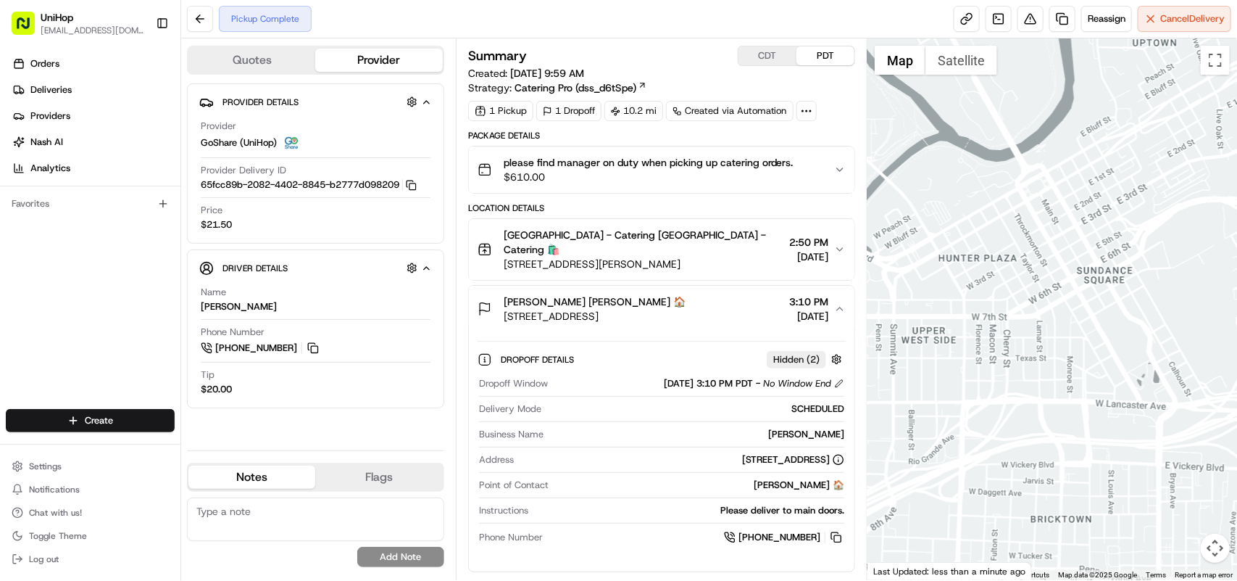
drag, startPoint x: 1115, startPoint y: 428, endPoint x: 978, endPoint y: 482, distance: 146.4
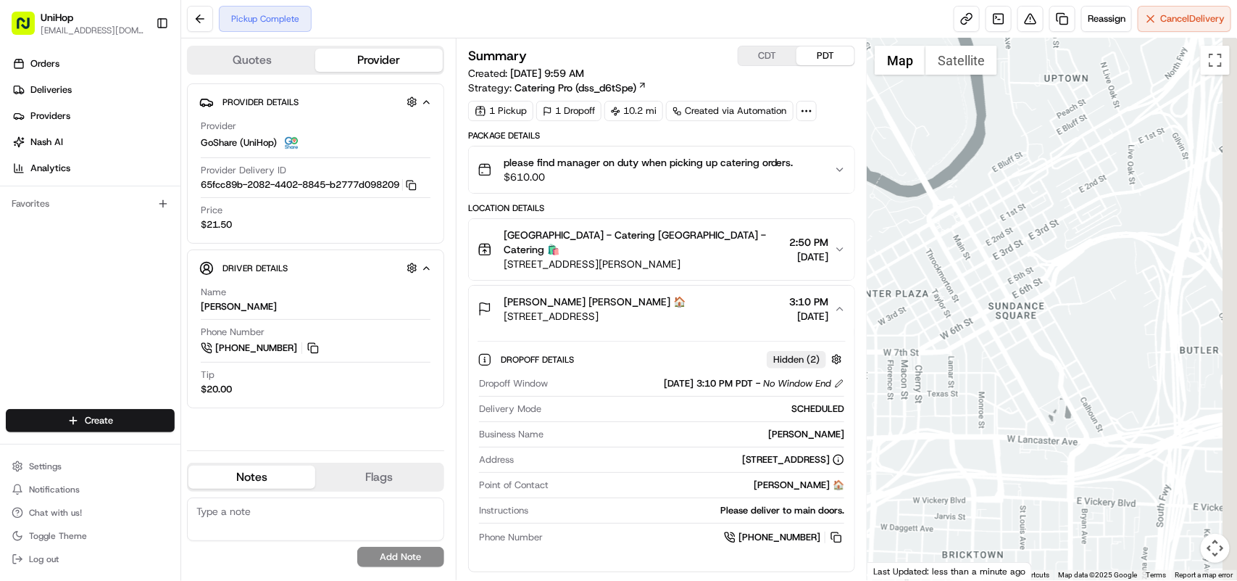
drag, startPoint x: 1091, startPoint y: 444, endPoint x: 925, endPoint y: 486, distance: 171.2
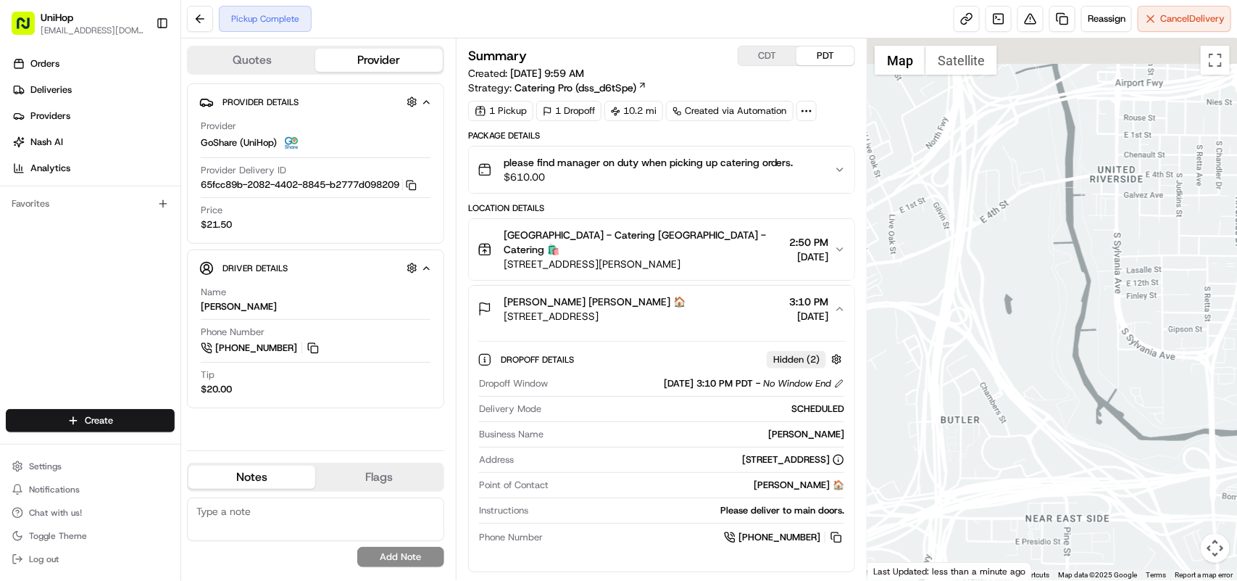
drag, startPoint x: 1096, startPoint y: 429, endPoint x: 989, endPoint y: 483, distance: 119.6
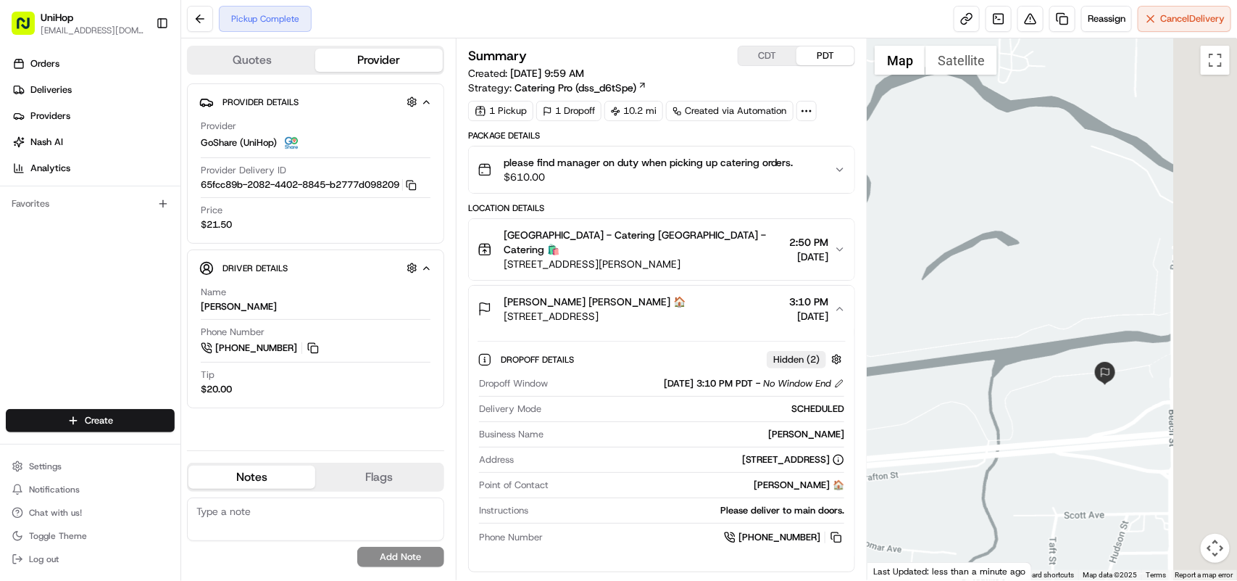
drag, startPoint x: 1145, startPoint y: 484, endPoint x: 1016, endPoint y: 408, distance: 149.8
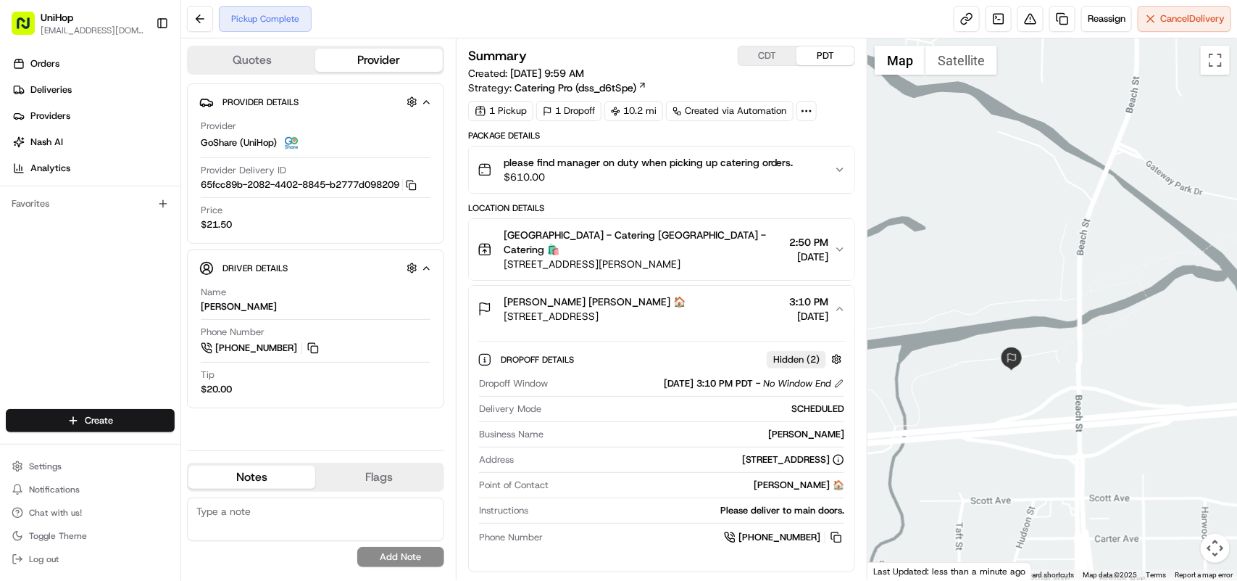
drag, startPoint x: 1104, startPoint y: 429, endPoint x: 1031, endPoint y: 433, distance: 73.3
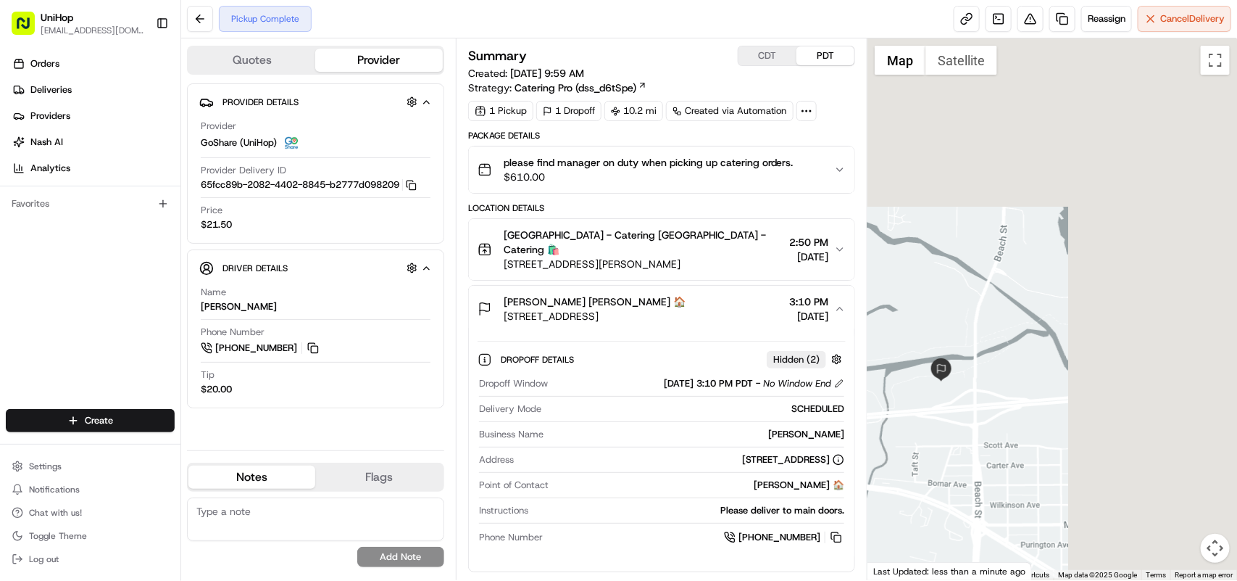
drag, startPoint x: 1113, startPoint y: 379, endPoint x: 997, endPoint y: 386, distance: 115.5
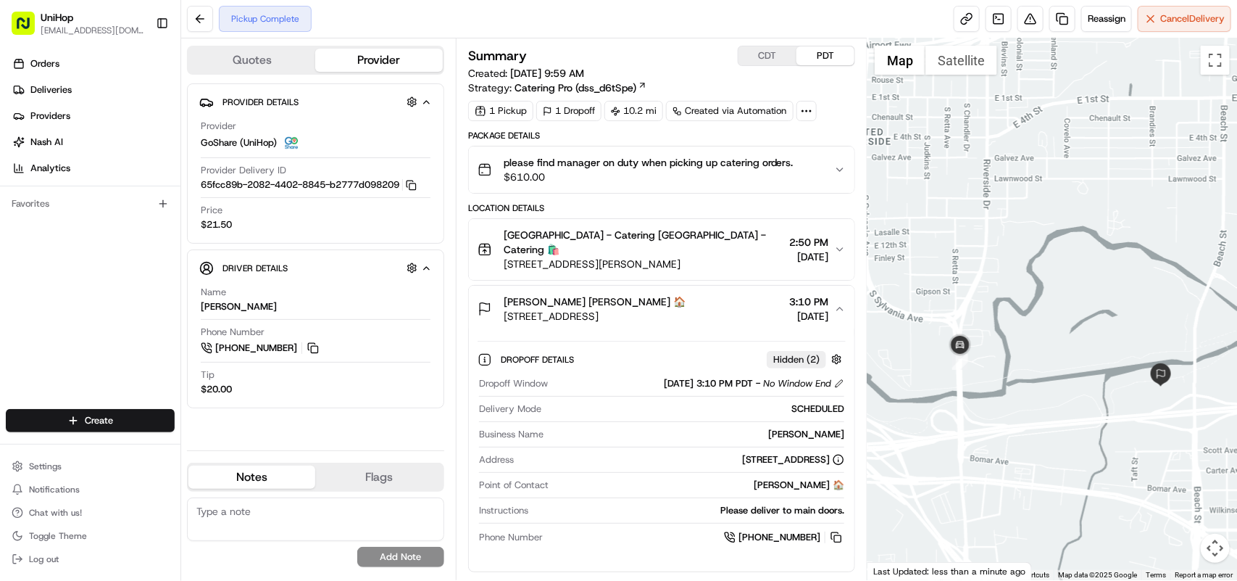
drag, startPoint x: 935, startPoint y: 372, endPoint x: 1042, endPoint y: 373, distance: 106.6
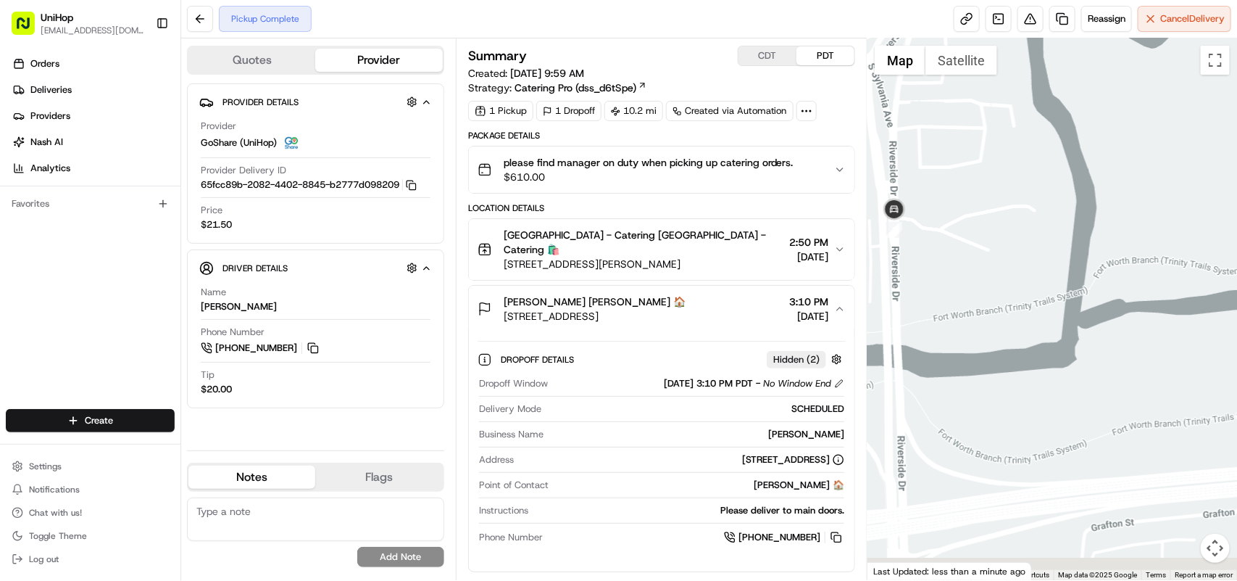
drag, startPoint x: 1013, startPoint y: 407, endPoint x: 948, endPoint y: 262, distance: 159.6
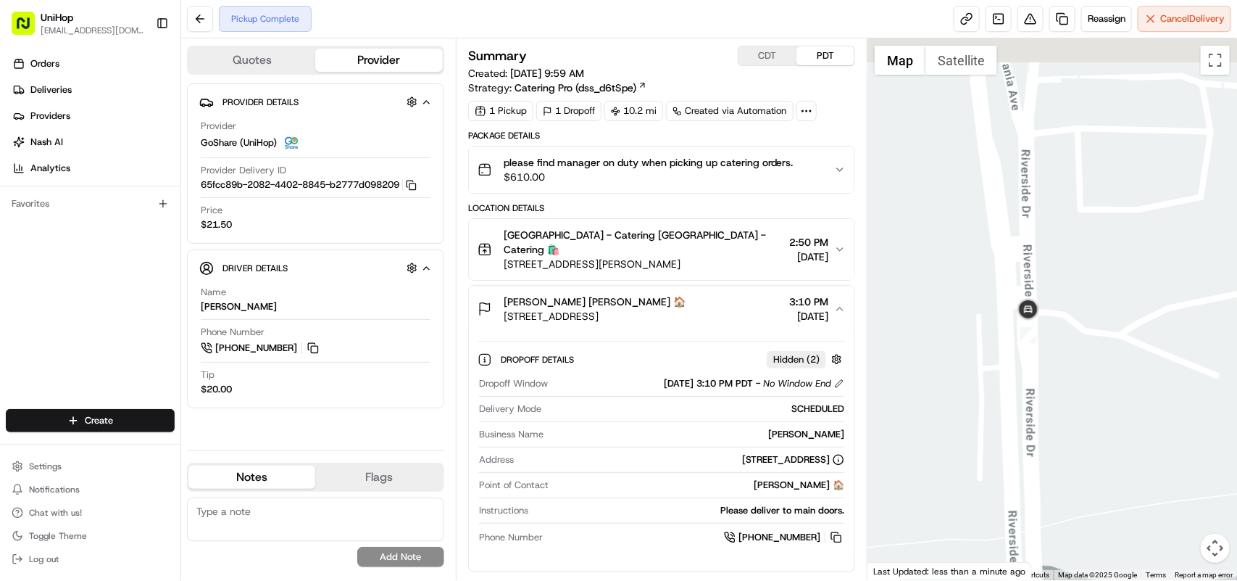
drag, startPoint x: 921, startPoint y: 194, endPoint x: 1118, endPoint y: 373, distance: 266.3
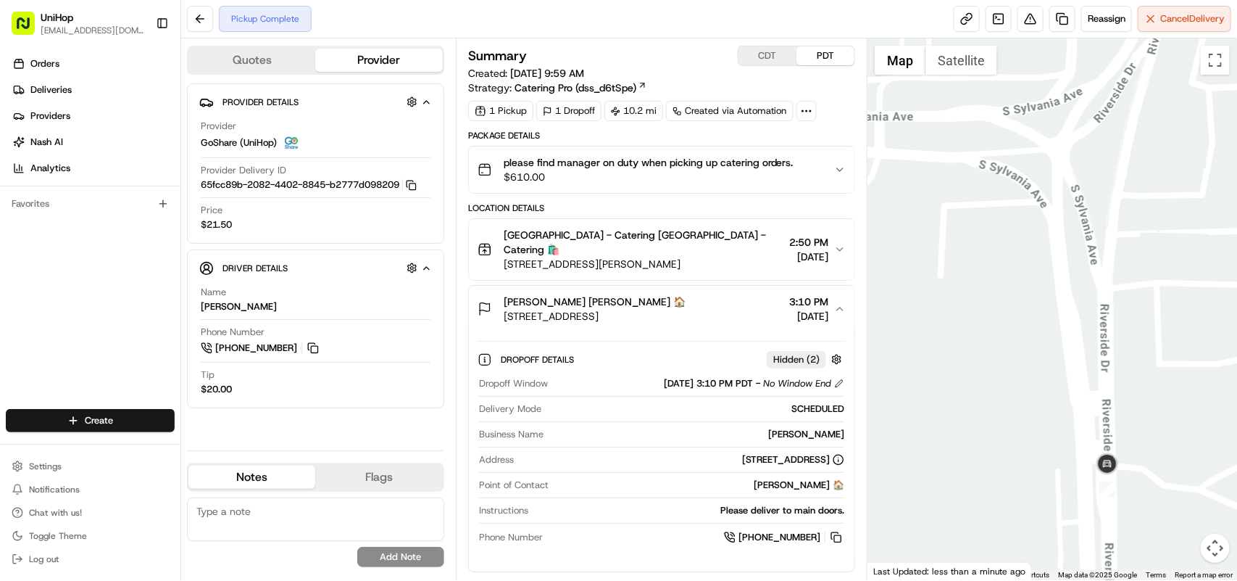
drag, startPoint x: 1179, startPoint y: 368, endPoint x: 1088, endPoint y: 415, distance: 102.4
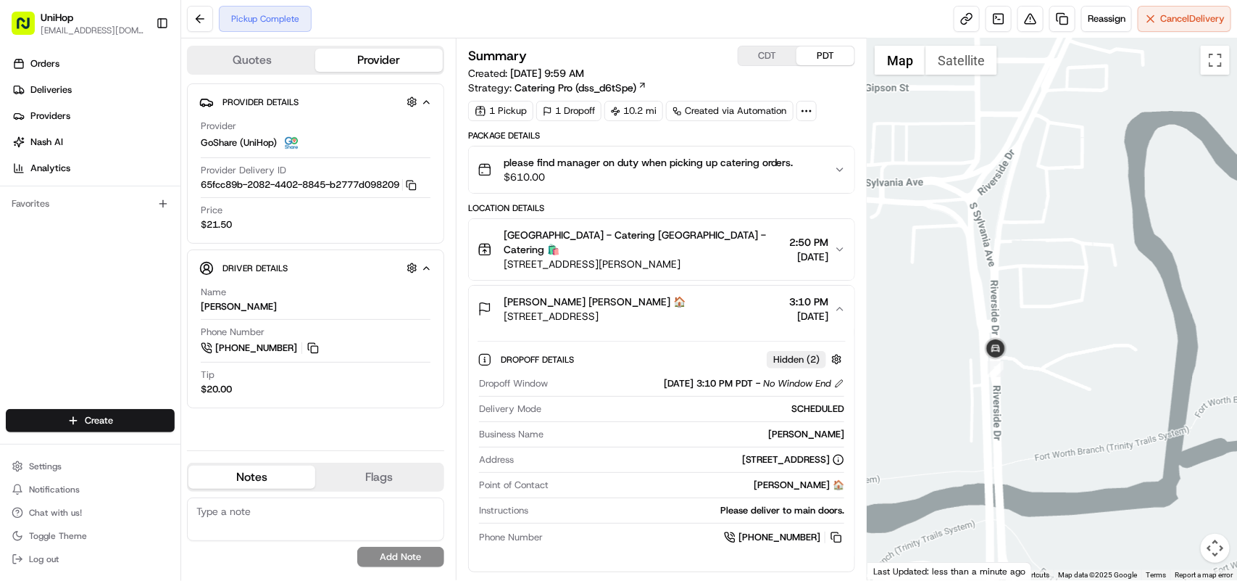
drag, startPoint x: 1175, startPoint y: 413, endPoint x: 1089, endPoint y: 328, distance: 121.0
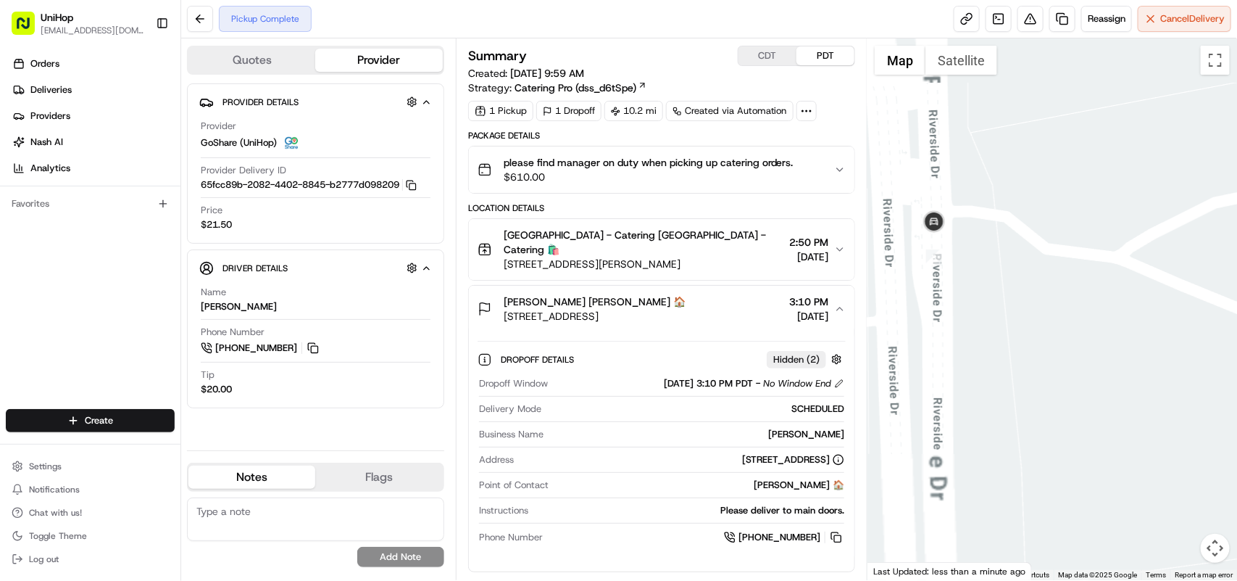
drag, startPoint x: 955, startPoint y: 364, endPoint x: 1115, endPoint y: 357, distance: 159.6
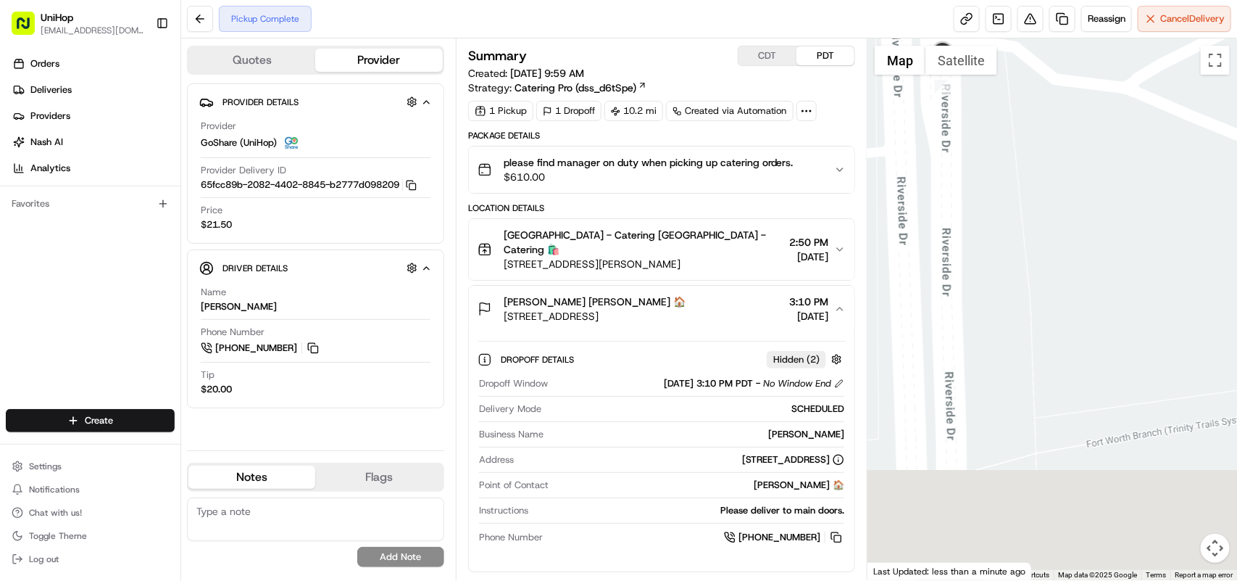
drag, startPoint x: 1064, startPoint y: 370, endPoint x: 1012, endPoint y: 248, distance: 132.5
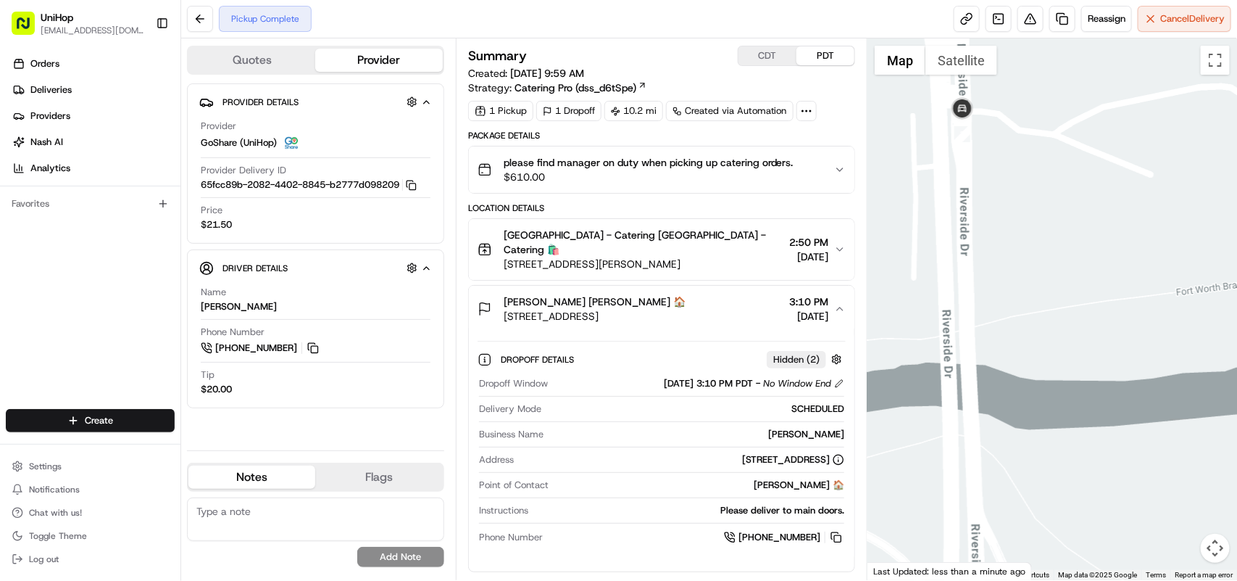
drag, startPoint x: 1100, startPoint y: 331, endPoint x: 947, endPoint y: 342, distance: 153.3
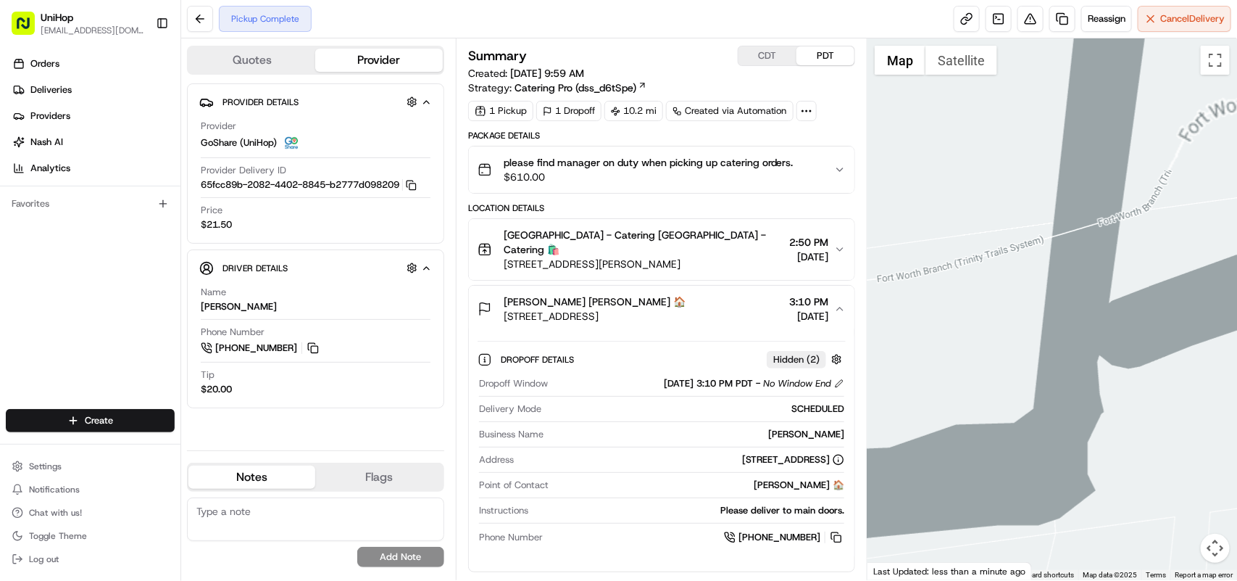
drag, startPoint x: 1044, startPoint y: 316, endPoint x: 855, endPoint y: 404, distance: 207.9
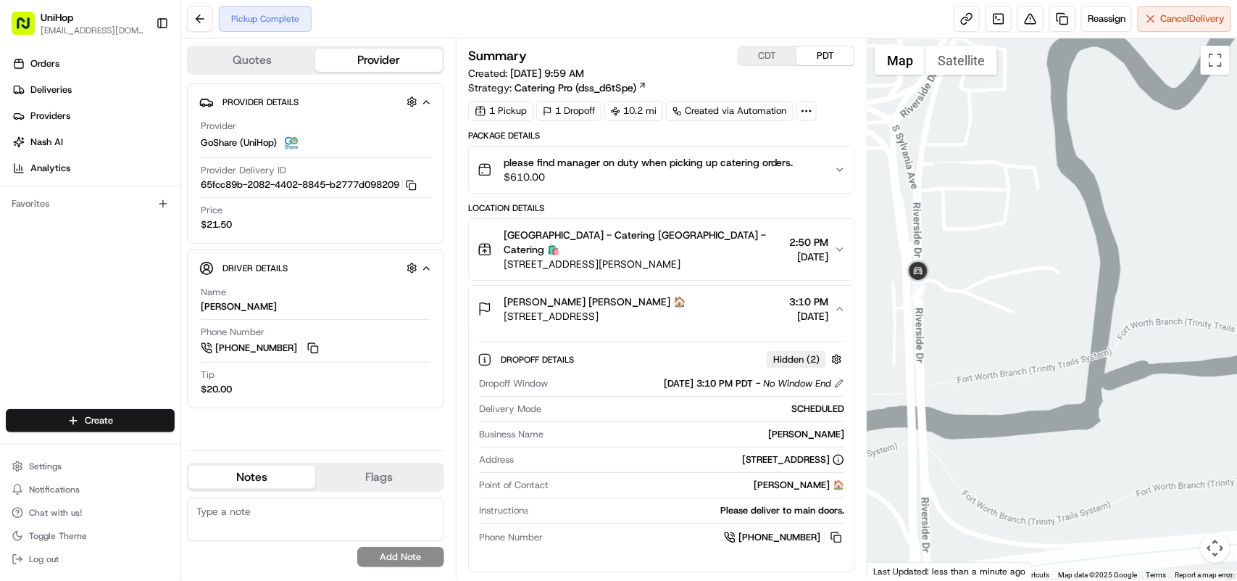
drag, startPoint x: 952, startPoint y: 422, endPoint x: 1005, endPoint y: 393, distance: 60.3
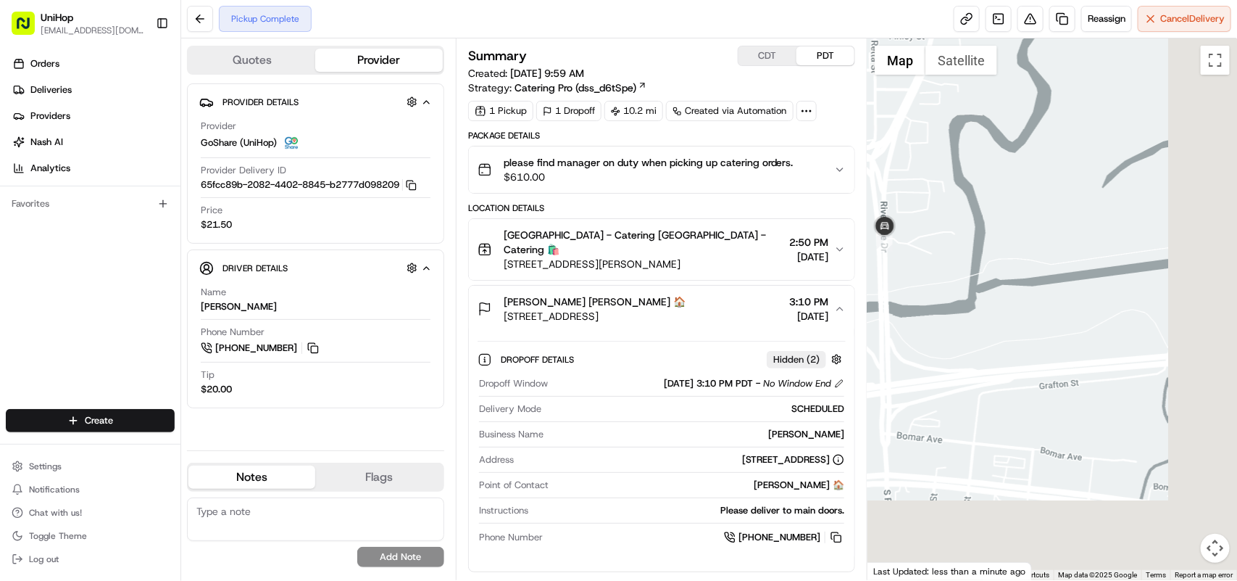
drag, startPoint x: 1024, startPoint y: 399, endPoint x: 936, endPoint y: 287, distance: 143.0
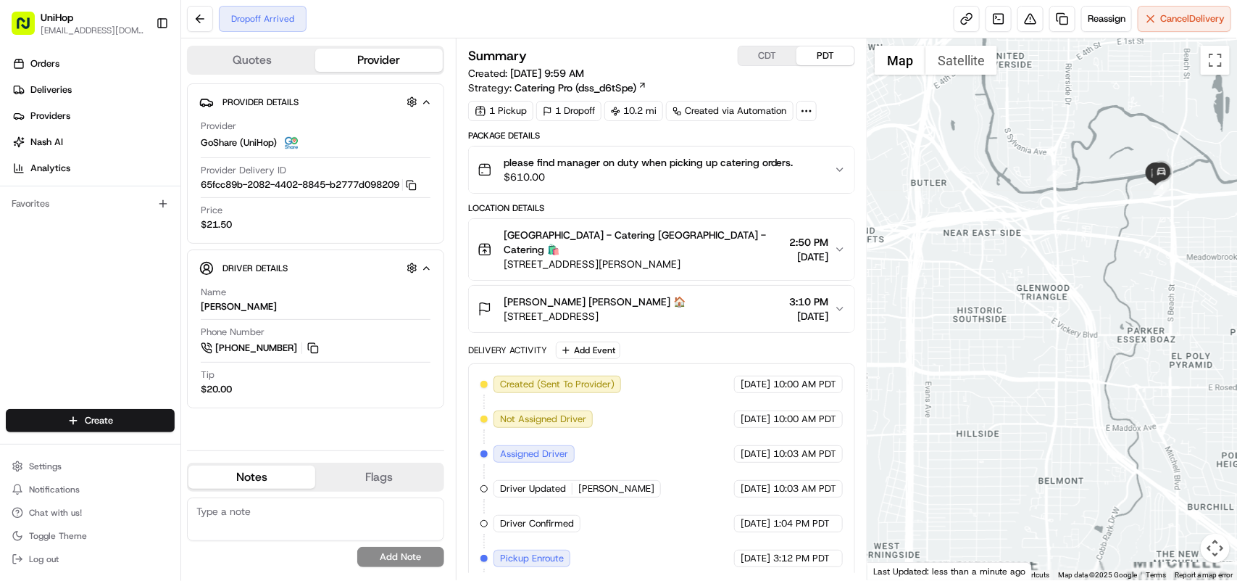
drag, startPoint x: 1165, startPoint y: 172, endPoint x: 1074, endPoint y: 287, distance: 147.0
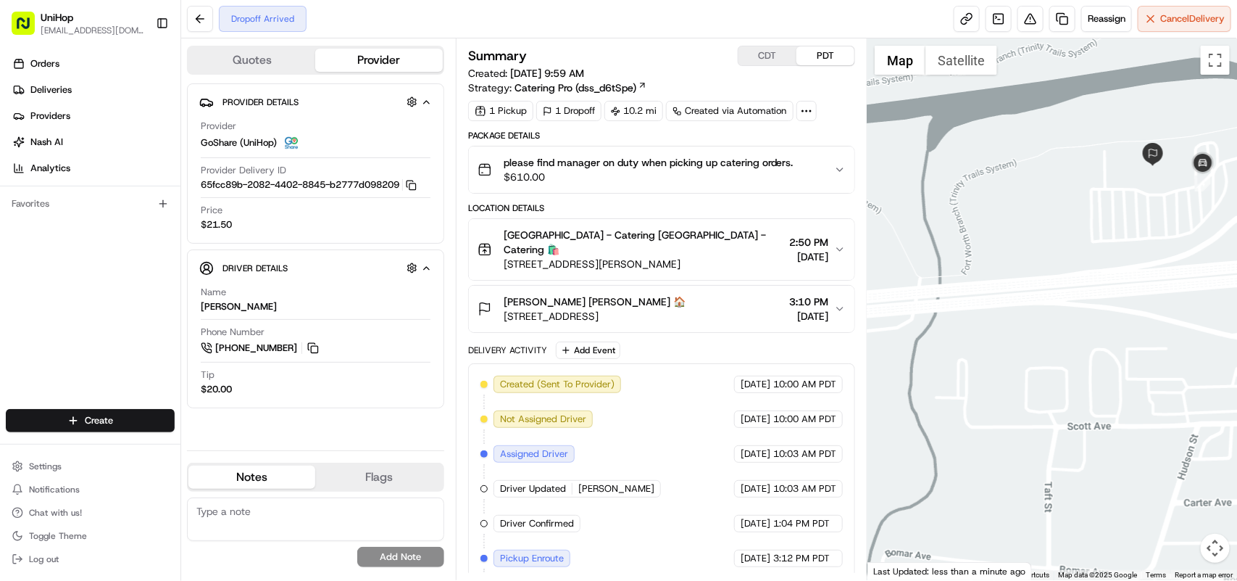
click at [839, 307] on icon "button" at bounding box center [840, 308] width 6 height 3
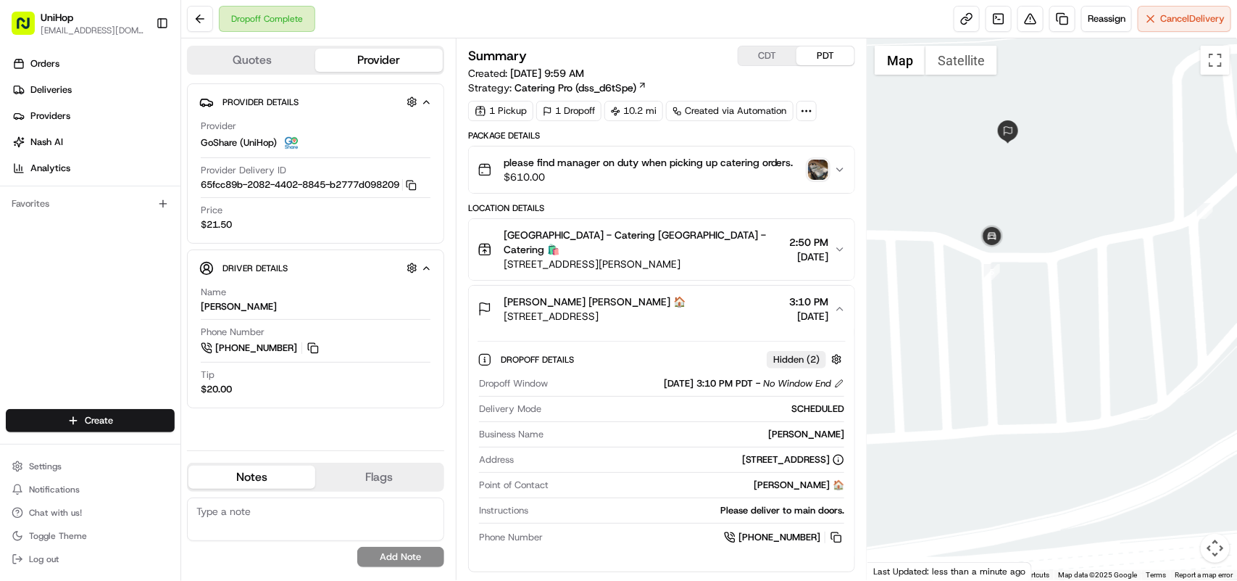
click at [827, 173] on img "button" at bounding box center [818, 169] width 20 height 20
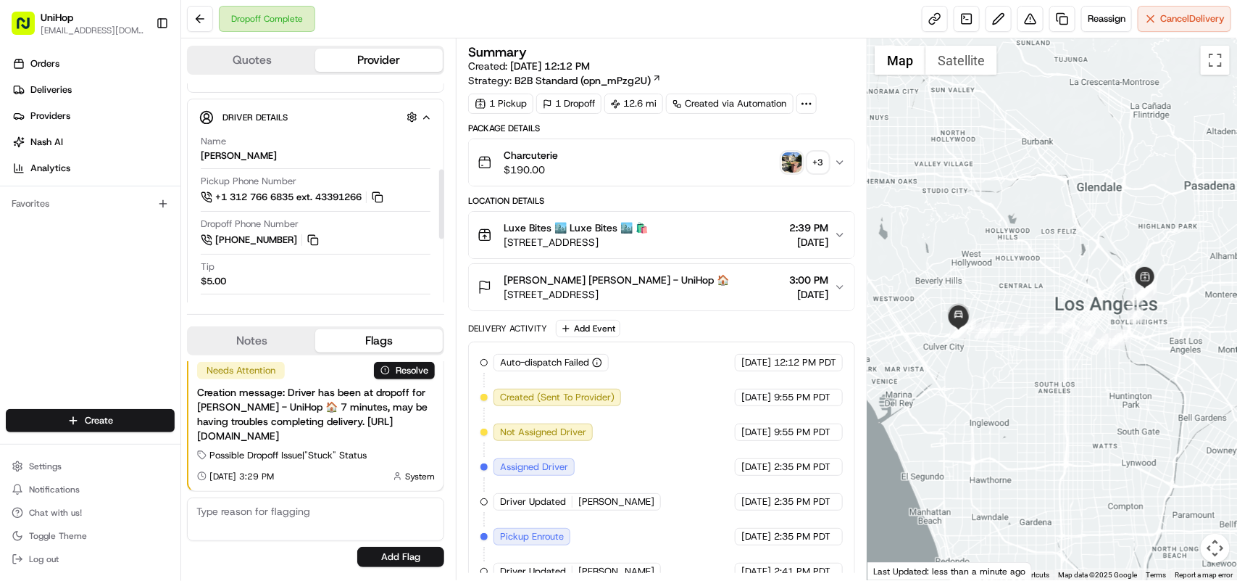
click at [442, 189] on div at bounding box center [441, 205] width 5 height 70
click at [820, 160] on div "+ 3" at bounding box center [818, 162] width 20 height 20
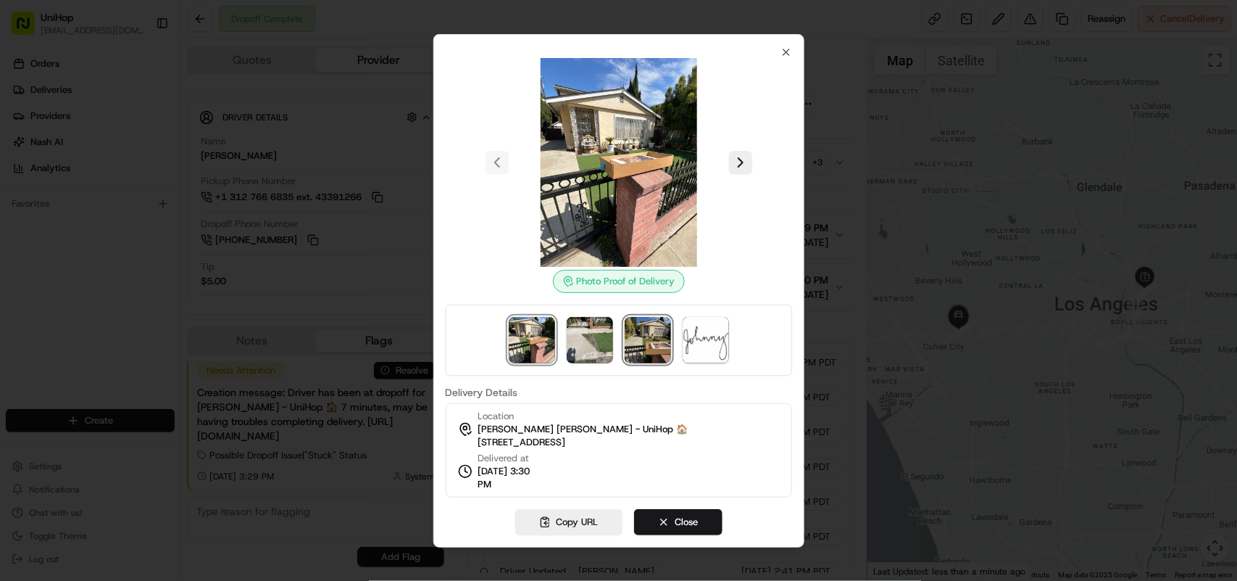
click at [647, 346] on img at bounding box center [648, 340] width 46 height 46
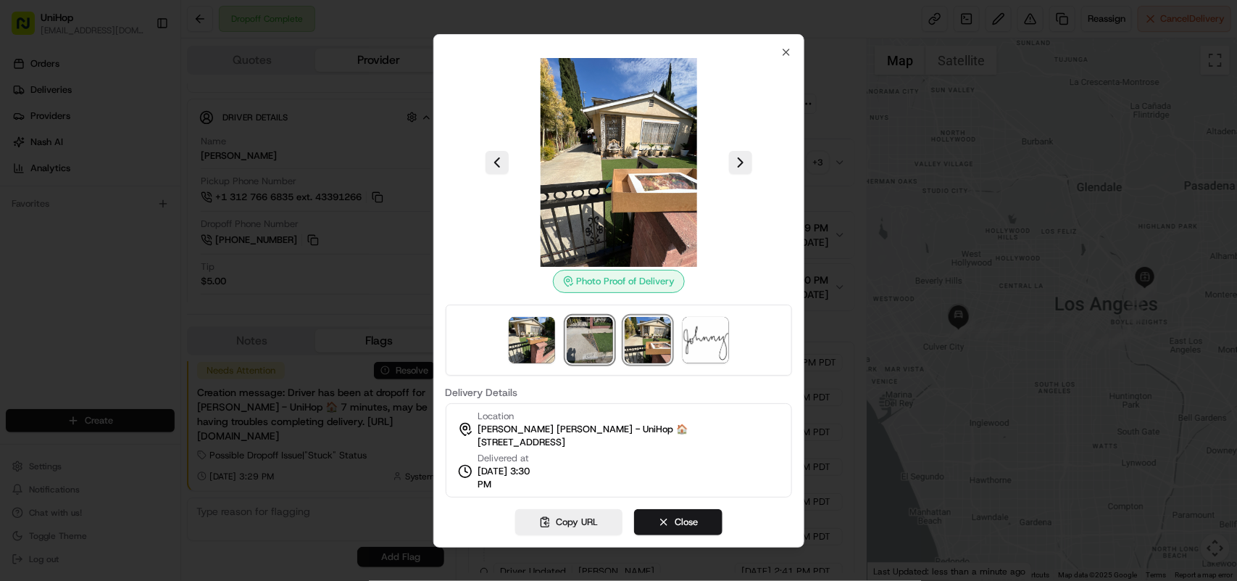
click at [607, 345] on img at bounding box center [590, 340] width 46 height 46
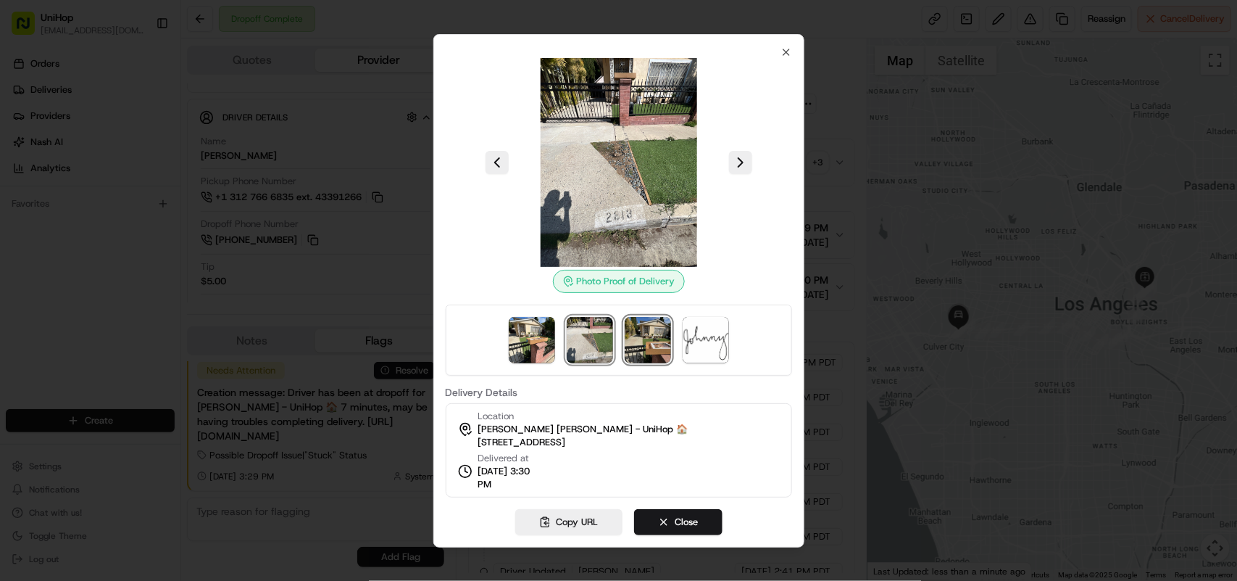
click at [644, 338] on img at bounding box center [648, 340] width 46 height 46
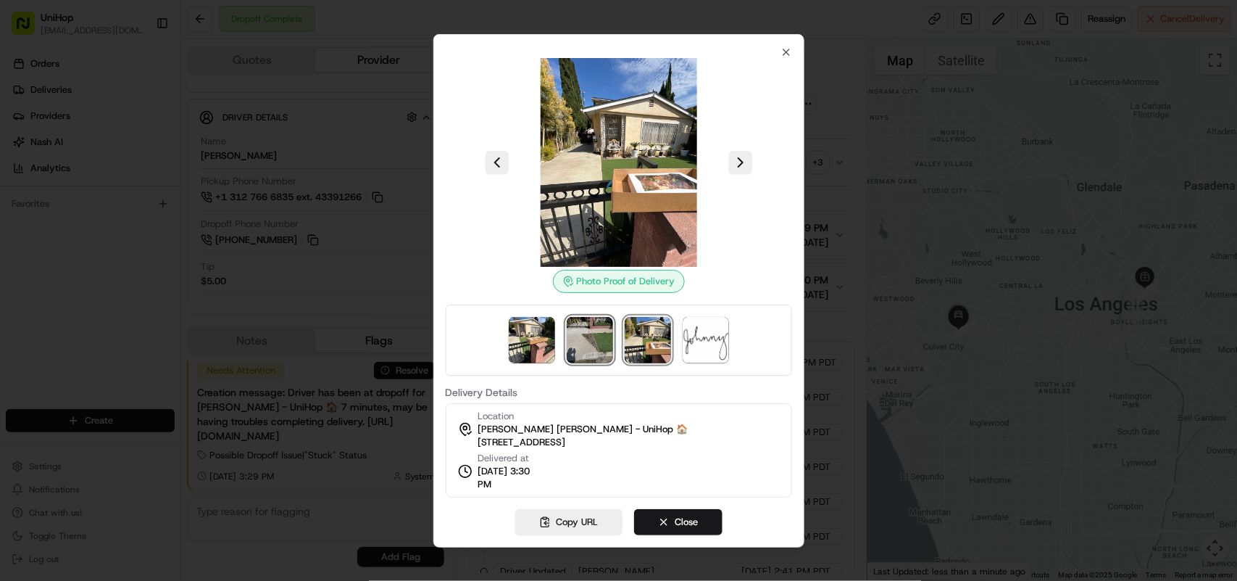
click at [604, 339] on img at bounding box center [590, 340] width 46 height 46
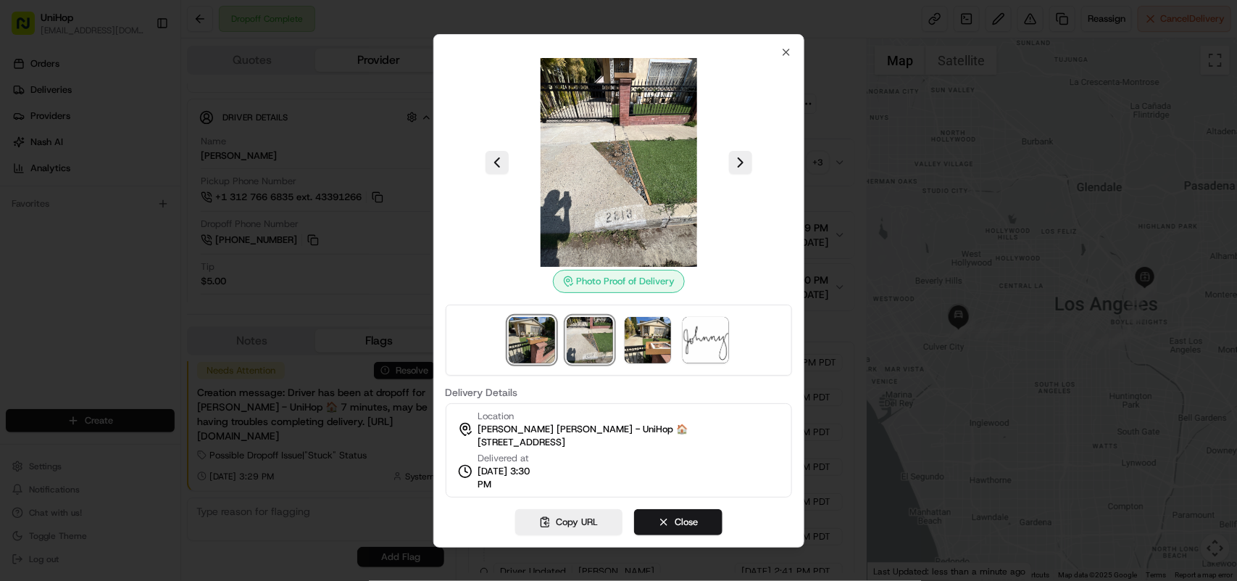
click at [531, 341] on img at bounding box center [532, 340] width 46 height 46
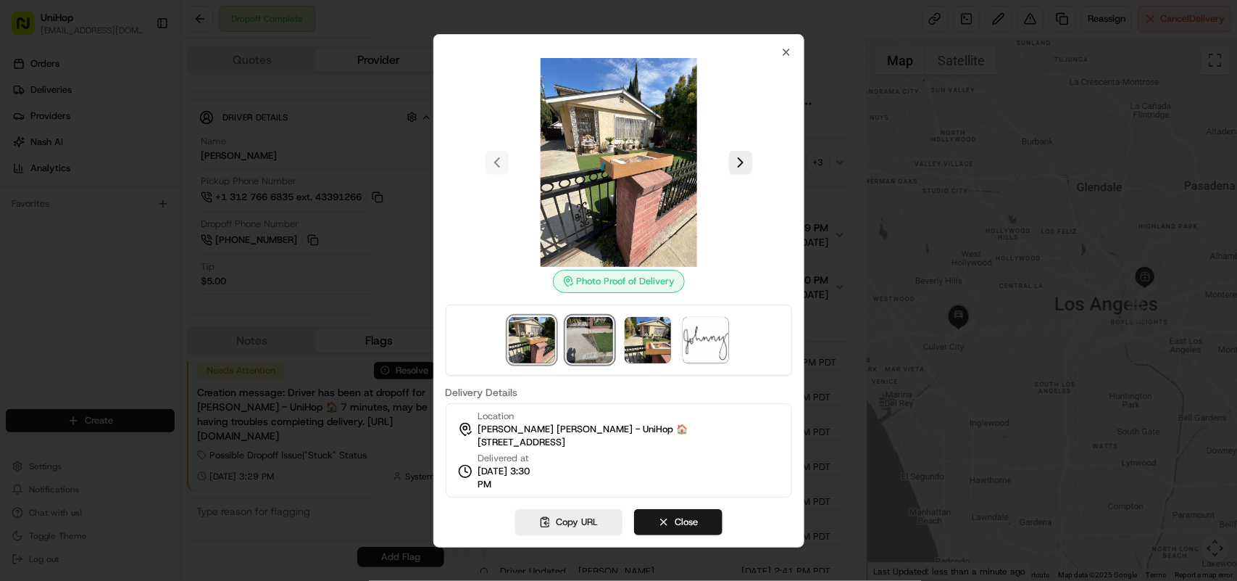
click at [596, 341] on img at bounding box center [590, 340] width 46 height 46
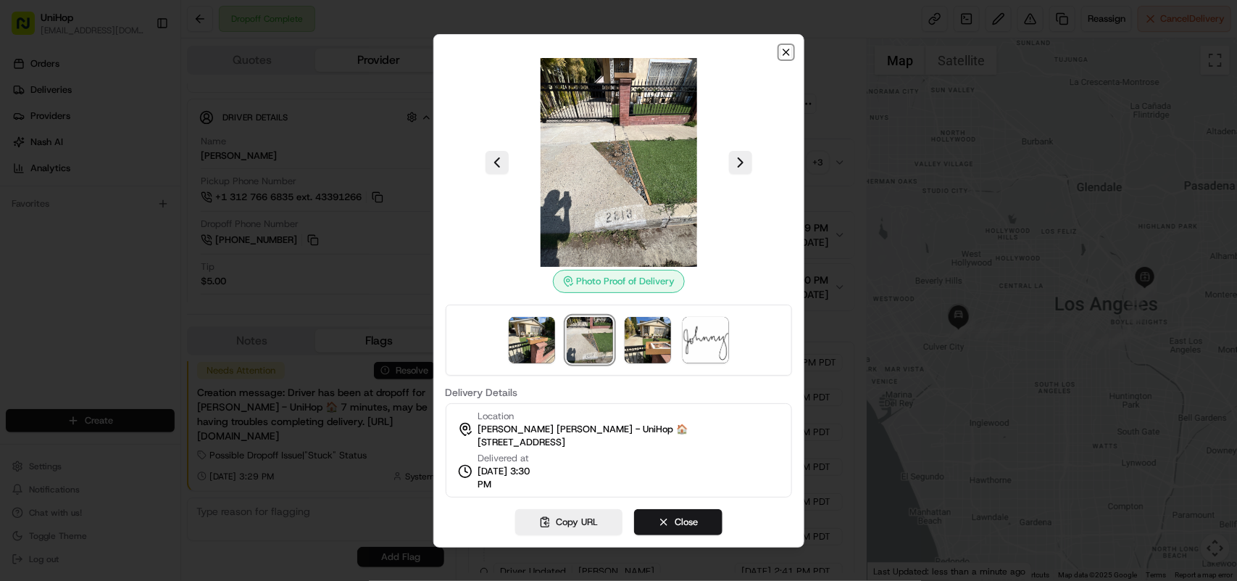
click at [783, 52] on icon "button" at bounding box center [787, 52] width 12 height 12
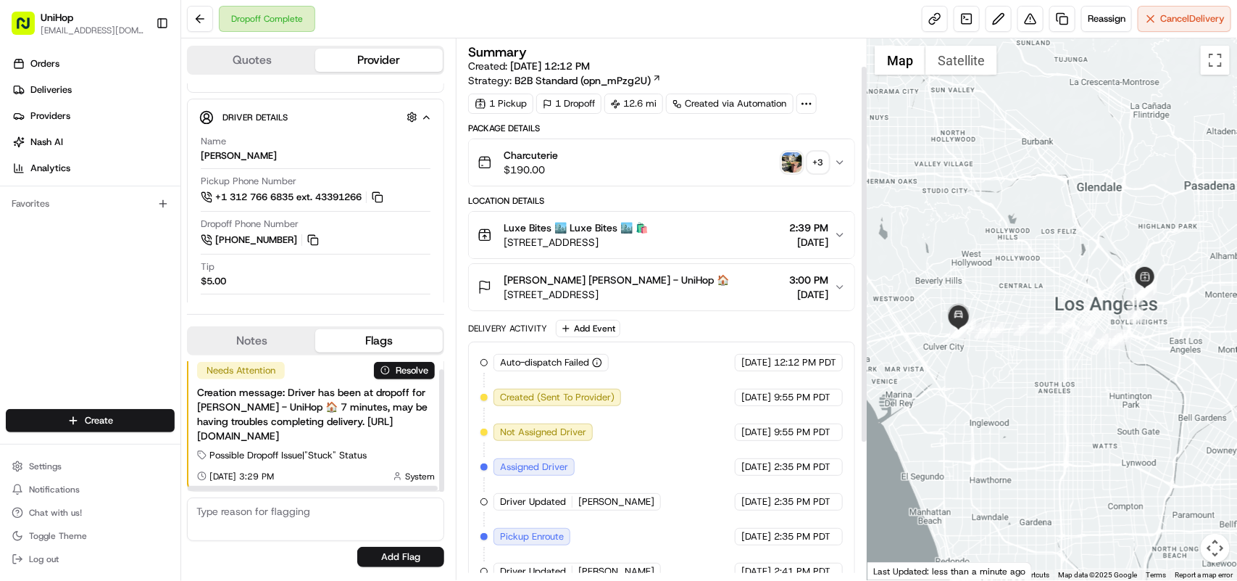
scroll to position [233, 0]
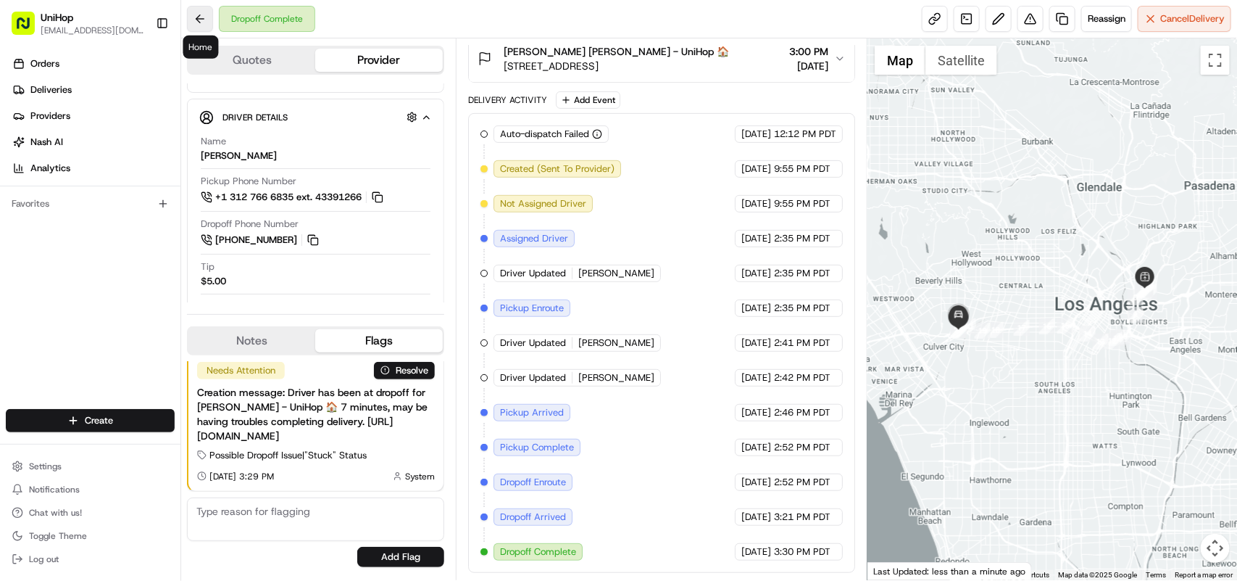
click at [194, 15] on button at bounding box center [200, 19] width 26 height 26
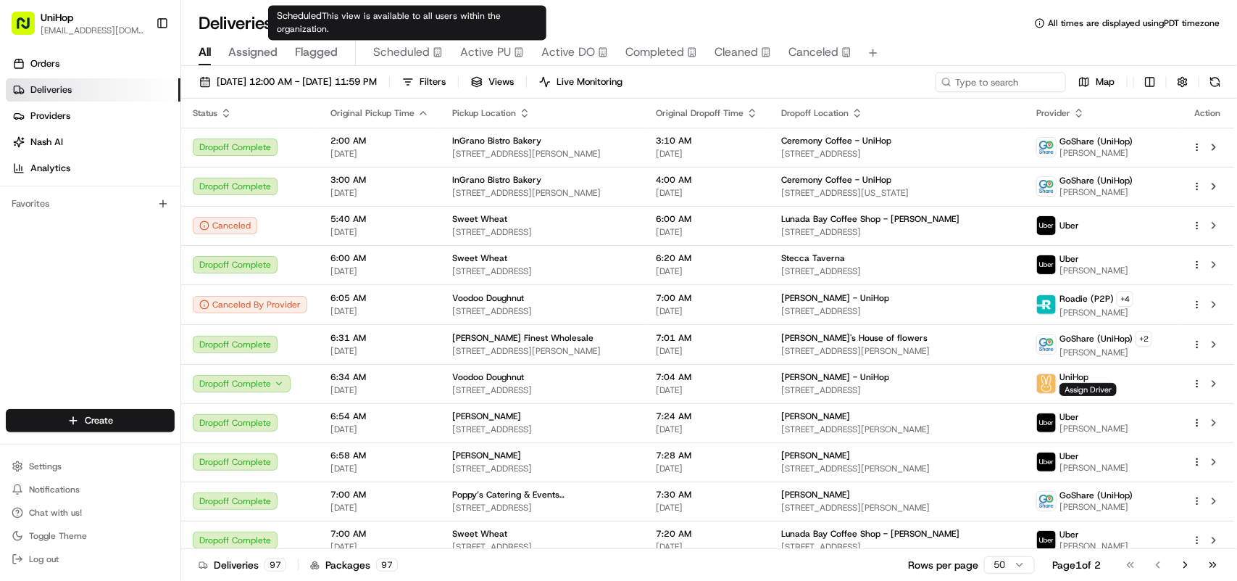
click at [411, 51] on span "Scheduled" at bounding box center [401, 51] width 57 height 17
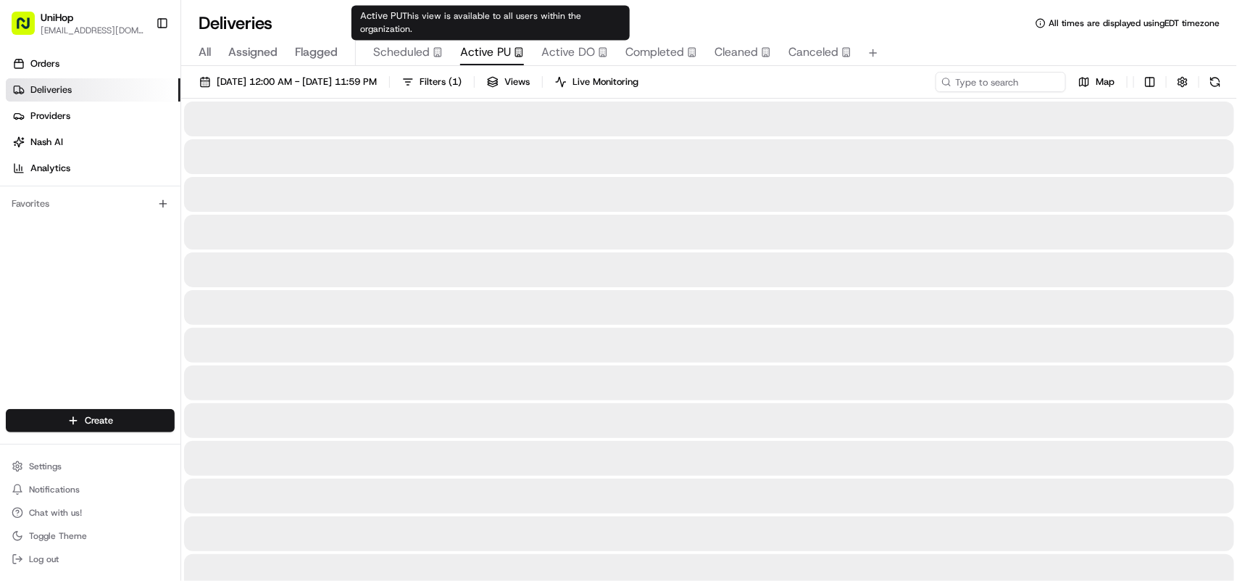
click at [486, 51] on span "Active PU" at bounding box center [485, 51] width 51 height 17
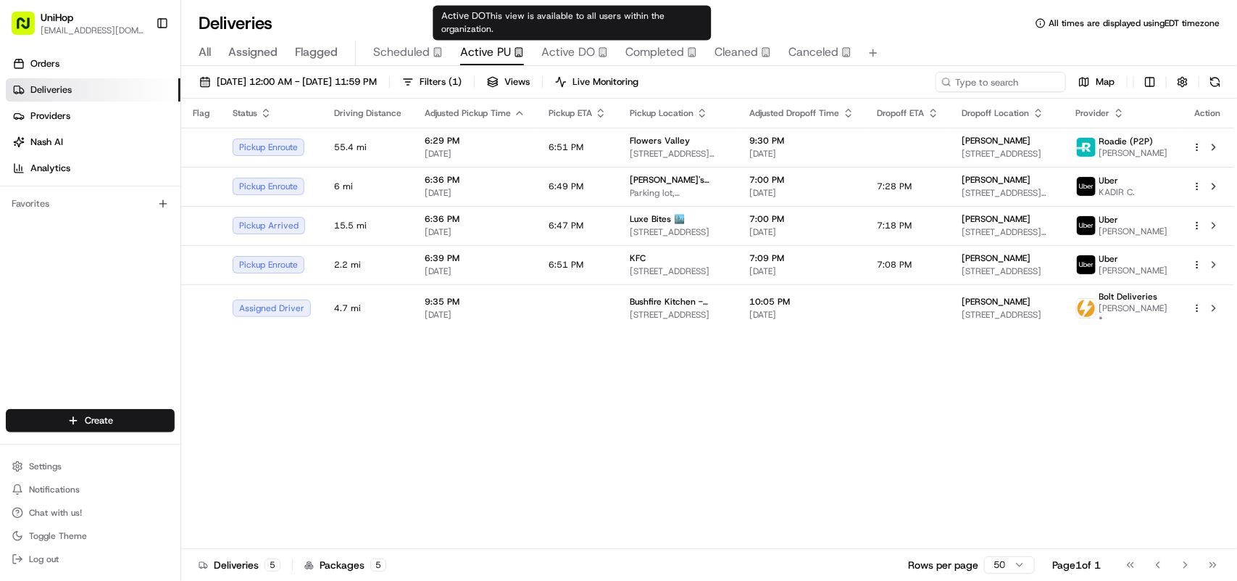
click at [562, 49] on span "Active DO" at bounding box center [568, 51] width 54 height 17
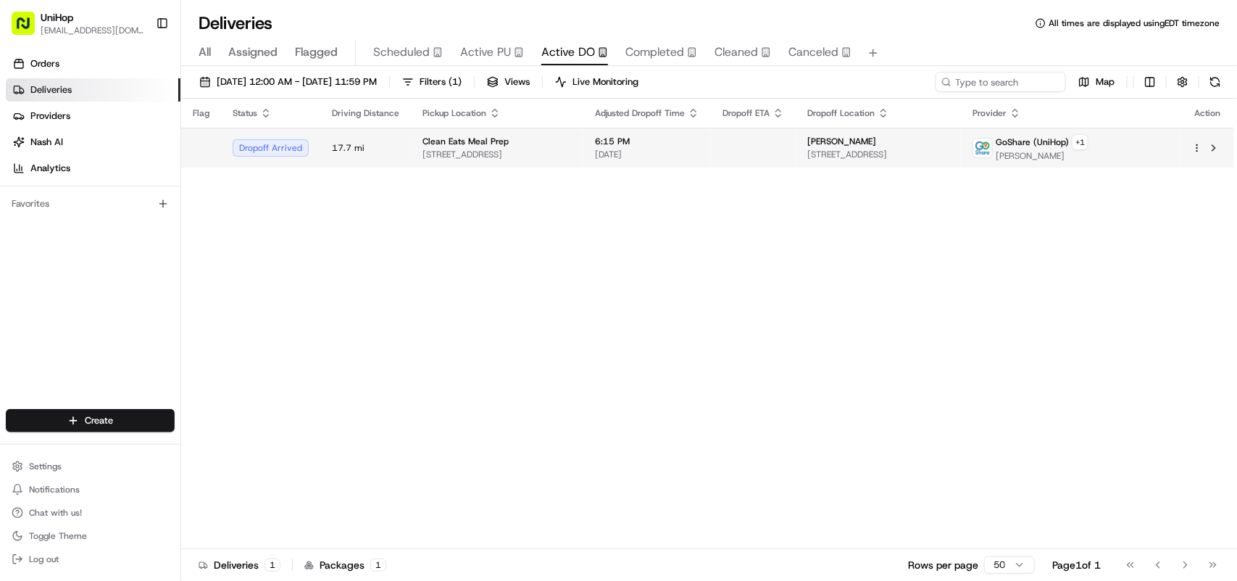
click at [468, 153] on span "260 Secaucus Rd, Secaucus, NJ 07094, USA" at bounding box center [497, 155] width 149 height 12
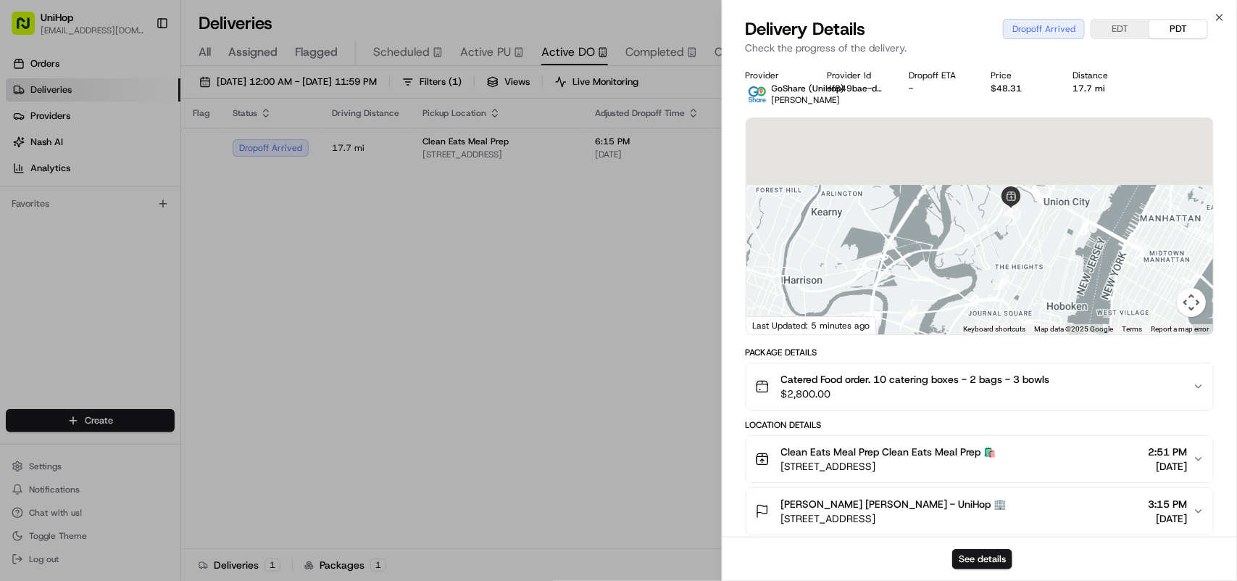
drag, startPoint x: 987, startPoint y: 215, endPoint x: 958, endPoint y: 283, distance: 74.0
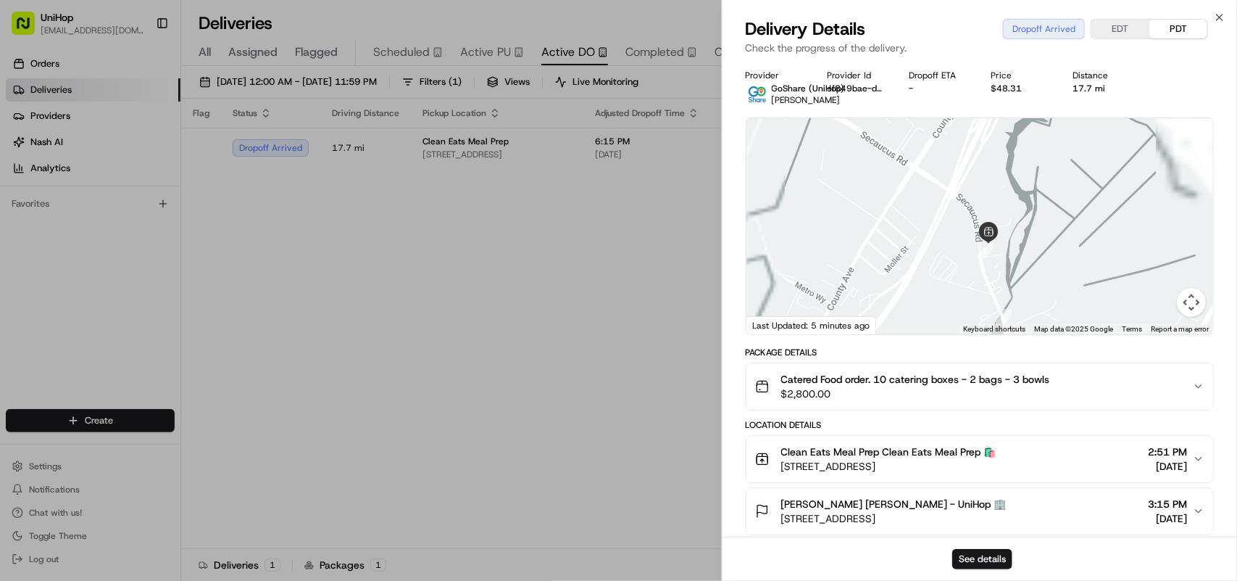
drag, startPoint x: 1002, startPoint y: 197, endPoint x: 949, endPoint y: 309, distance: 123.5
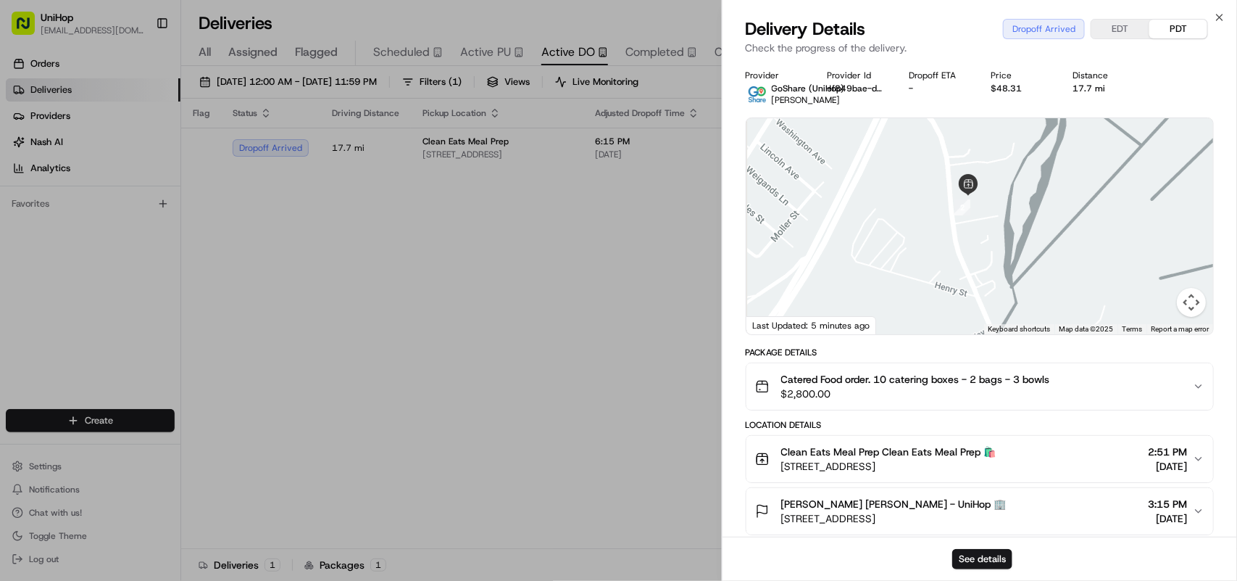
drag, startPoint x: 933, startPoint y: 286, endPoint x: 935, endPoint y: 171, distance: 115.3
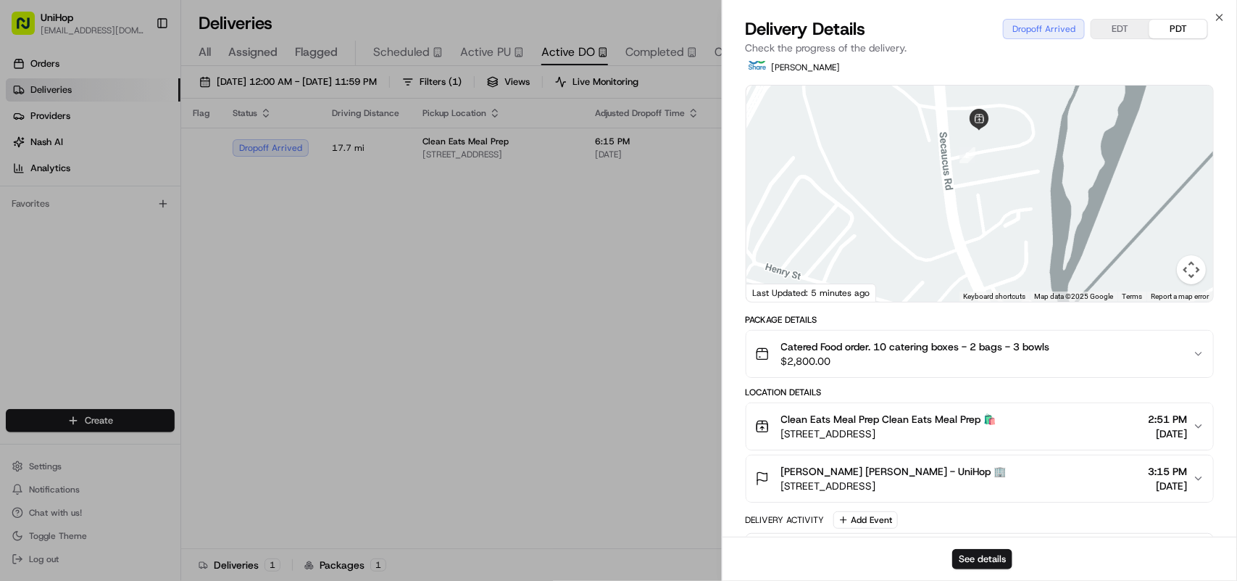
drag, startPoint x: 877, startPoint y: 194, endPoint x: 874, endPoint y: 241, distance: 47.2
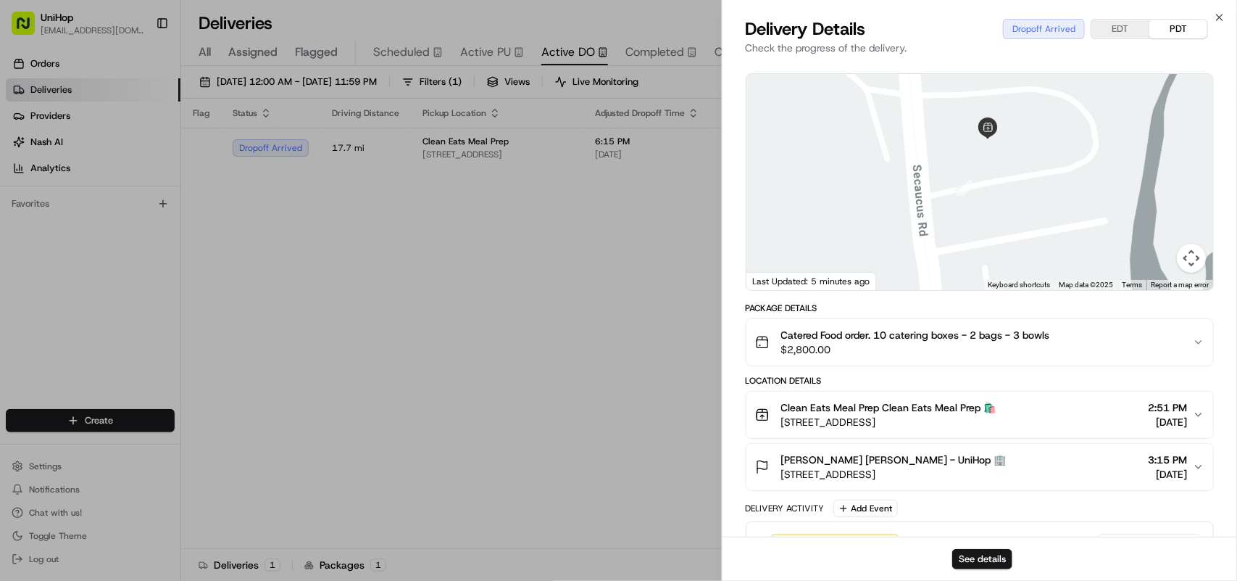
scroll to position [51, 0]
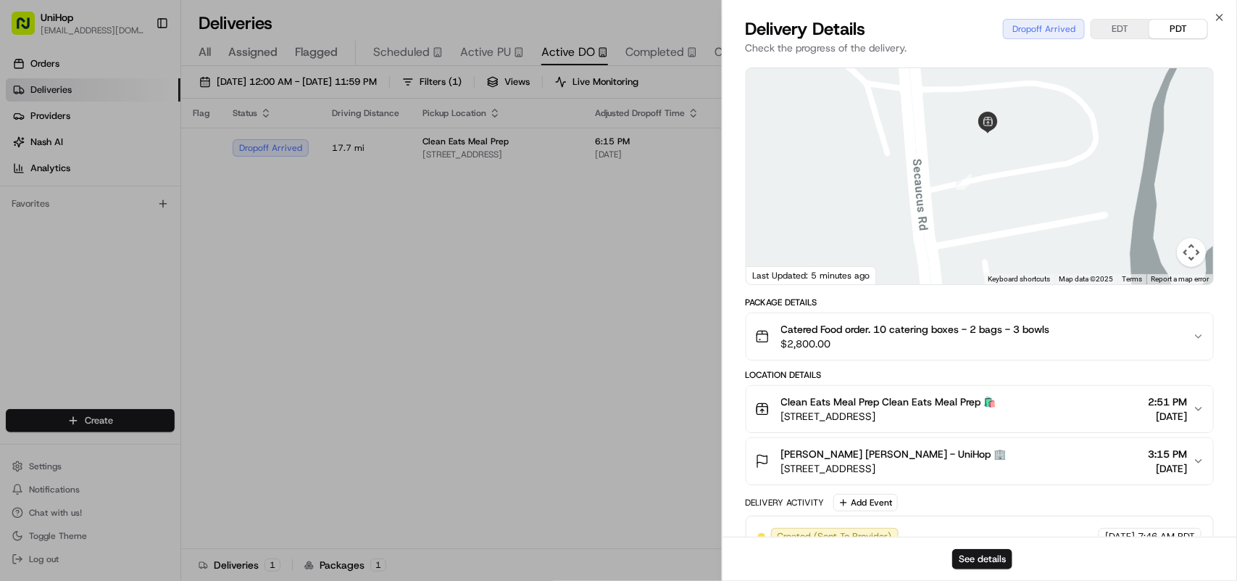
drag, startPoint x: 958, startPoint y: 144, endPoint x: 955, endPoint y: 157, distance: 13.5
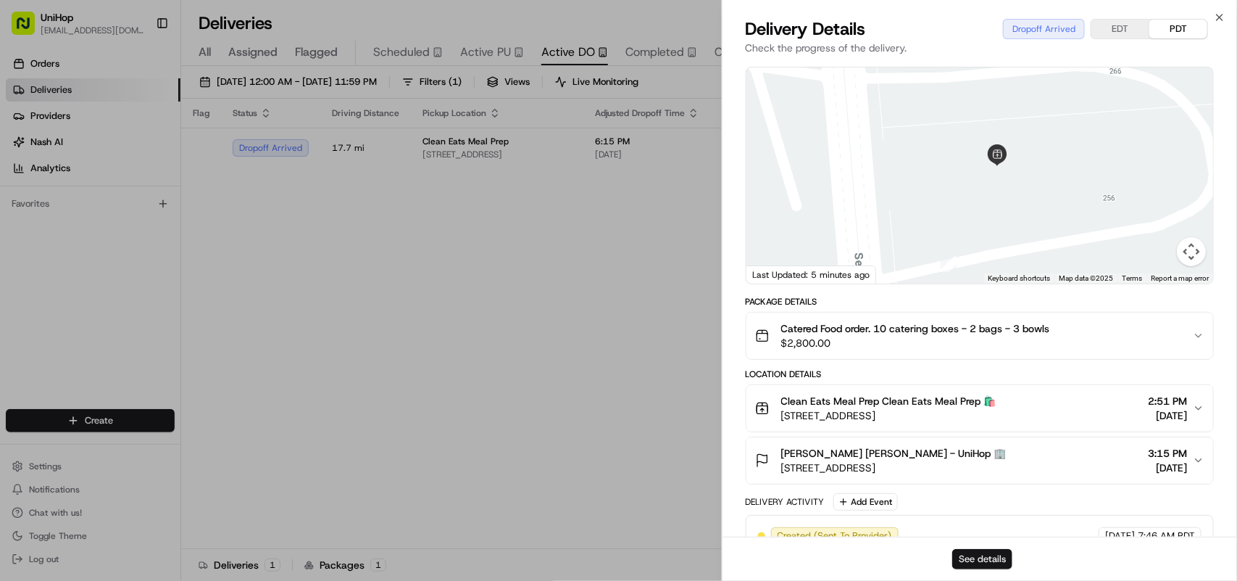
click at [977, 553] on button "See details" at bounding box center [982, 559] width 60 height 20
click at [1221, 20] on icon "button" at bounding box center [1220, 18] width 12 height 12
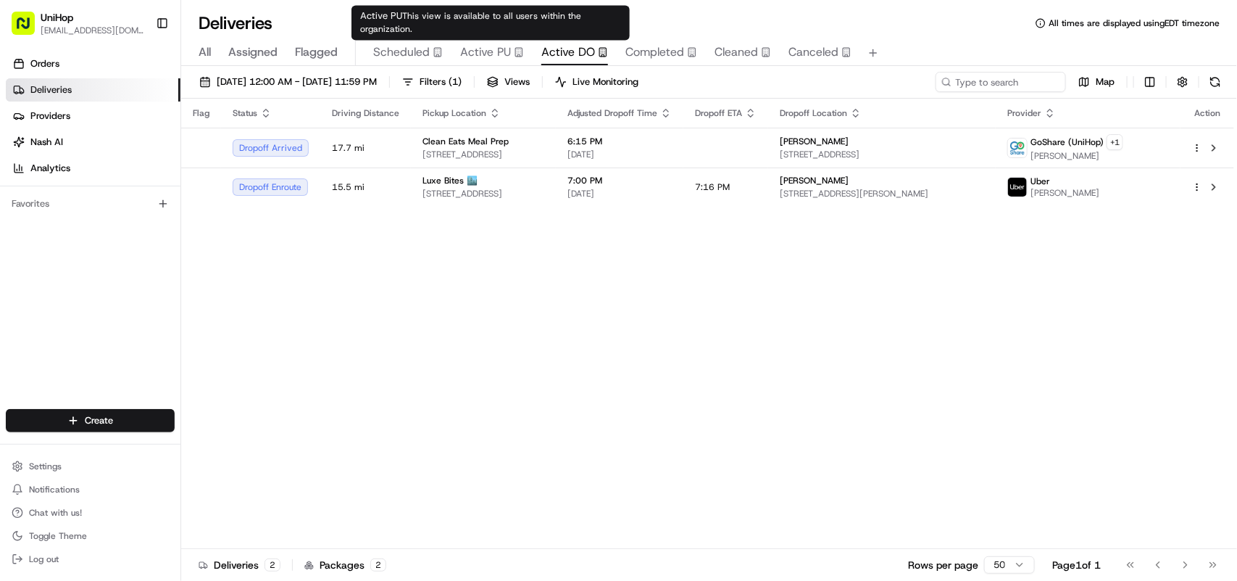
click at [496, 59] on span "Active PU" at bounding box center [485, 51] width 51 height 17
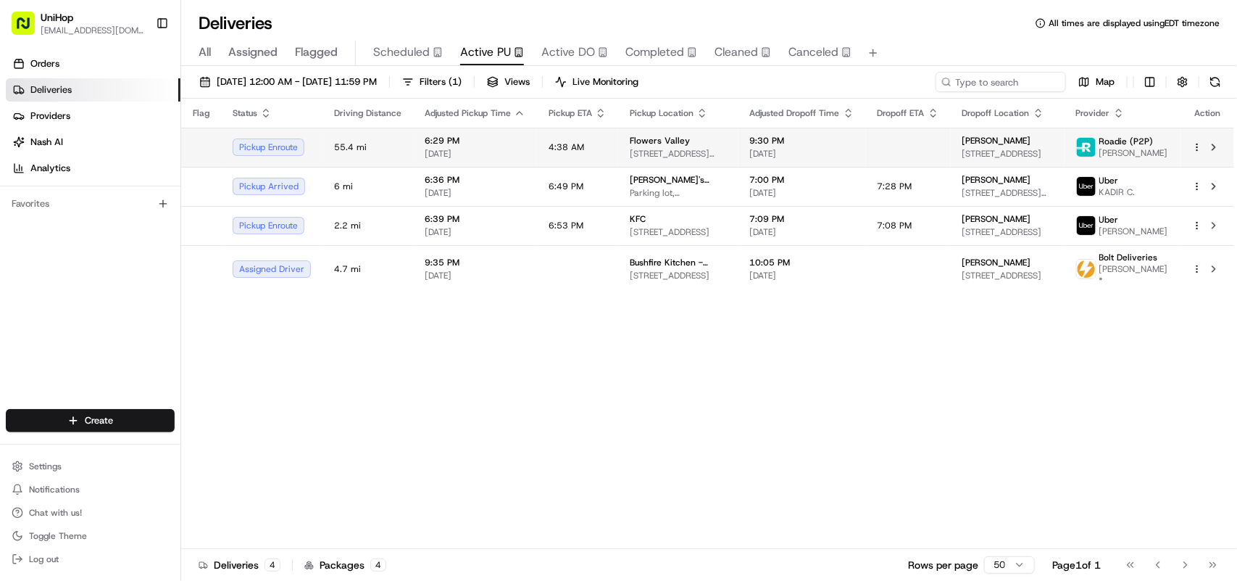
click at [562, 142] on span "4:38 AM" at bounding box center [567, 147] width 36 height 12
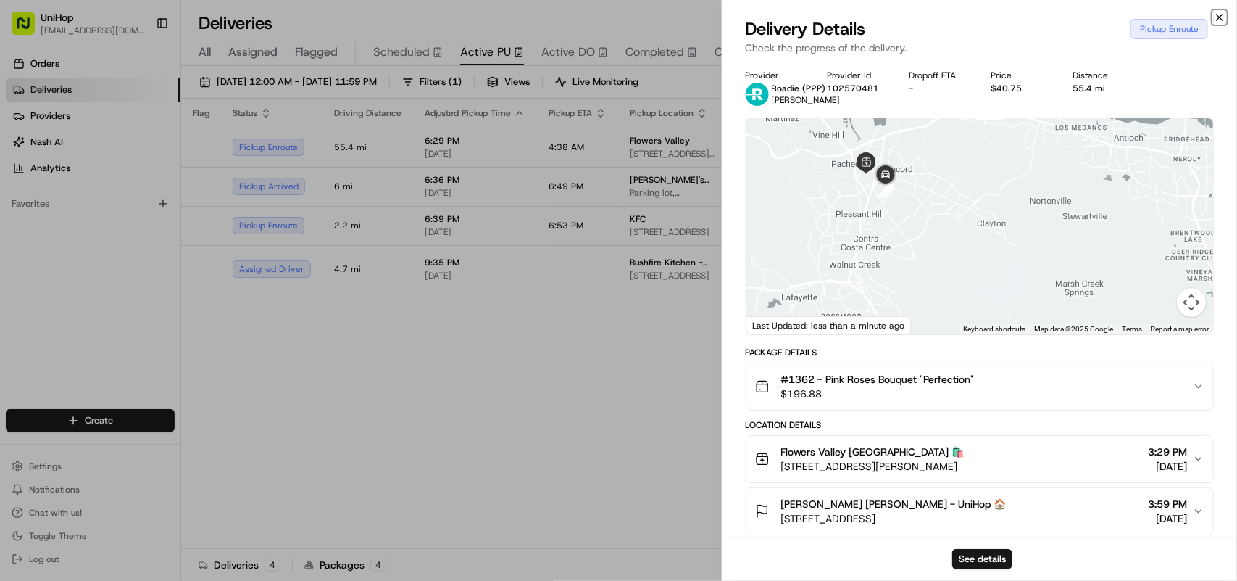
click at [1218, 12] on icon "button" at bounding box center [1220, 18] width 12 height 12
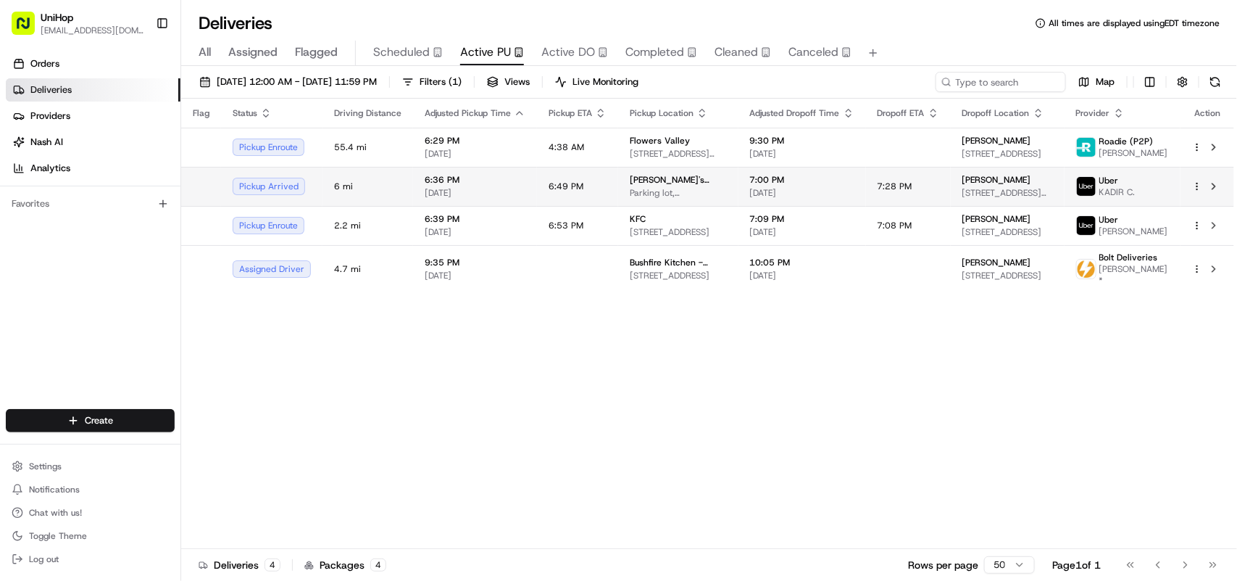
click at [578, 194] on td "6:49 PM" at bounding box center [577, 186] width 81 height 39
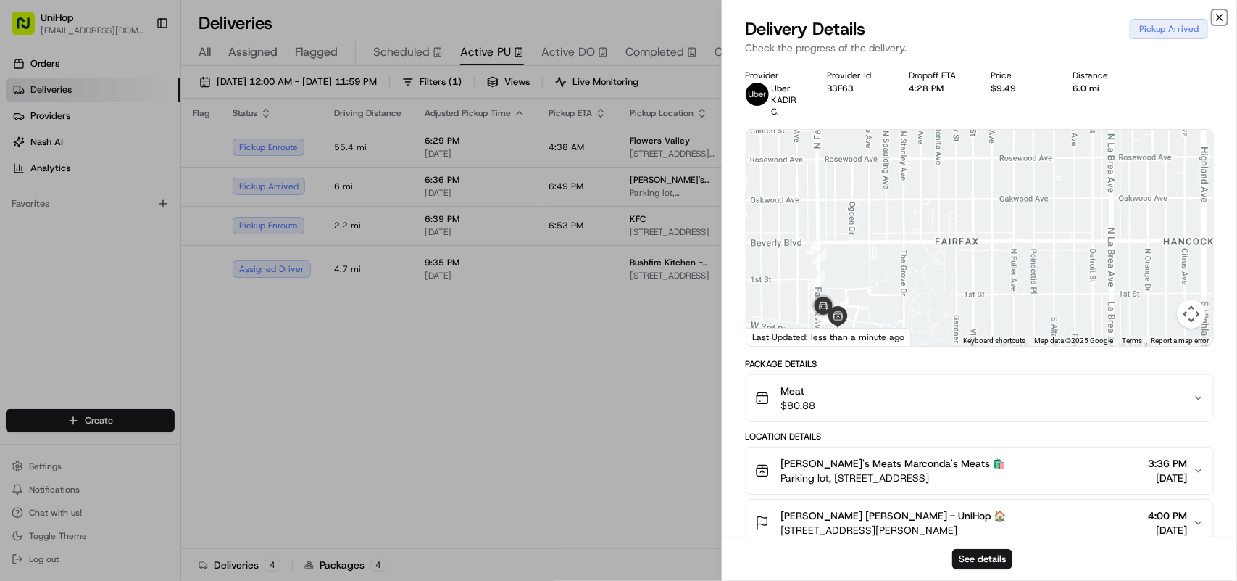
click at [1215, 17] on icon "button" at bounding box center [1220, 18] width 12 height 12
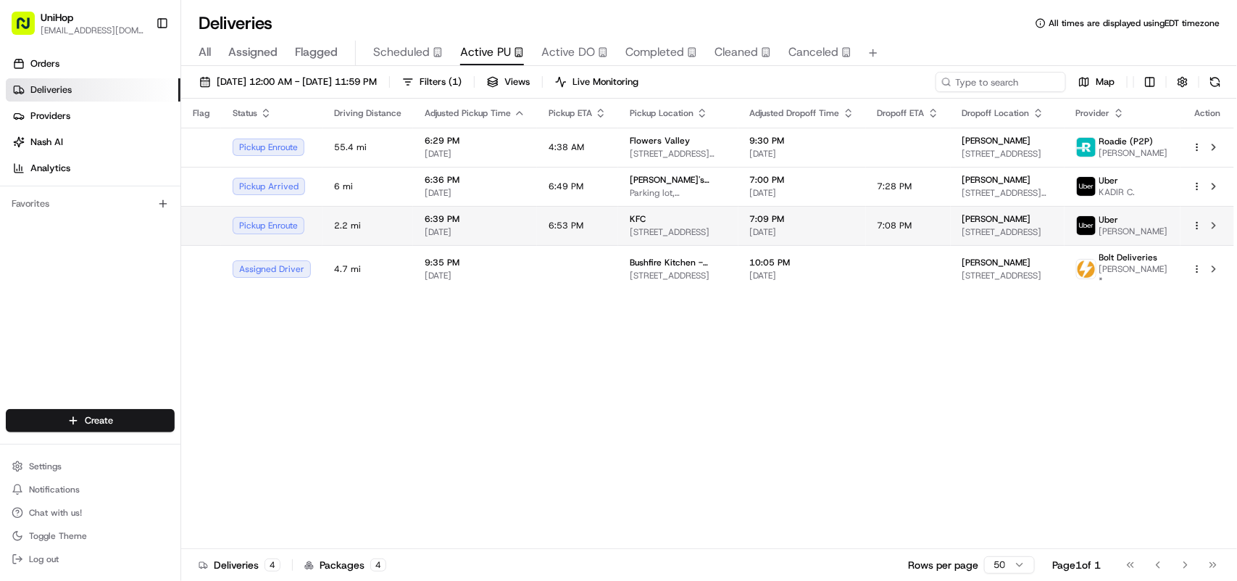
click at [538, 226] on td "6:53 PM" at bounding box center [577, 225] width 81 height 39
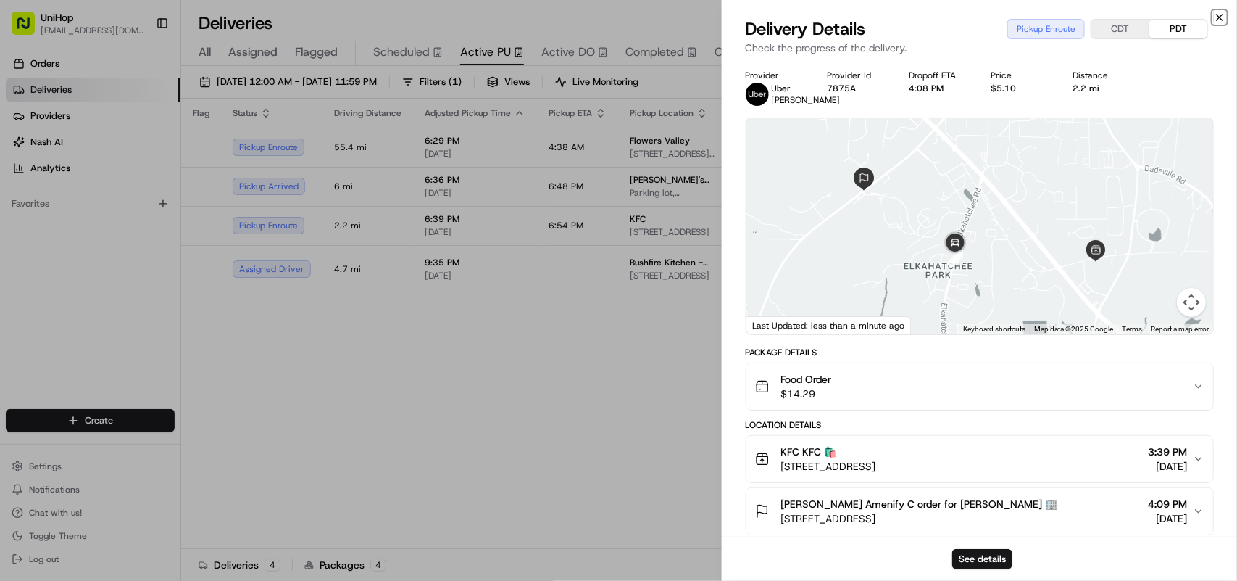
click at [1218, 17] on icon "button" at bounding box center [1220, 18] width 12 height 12
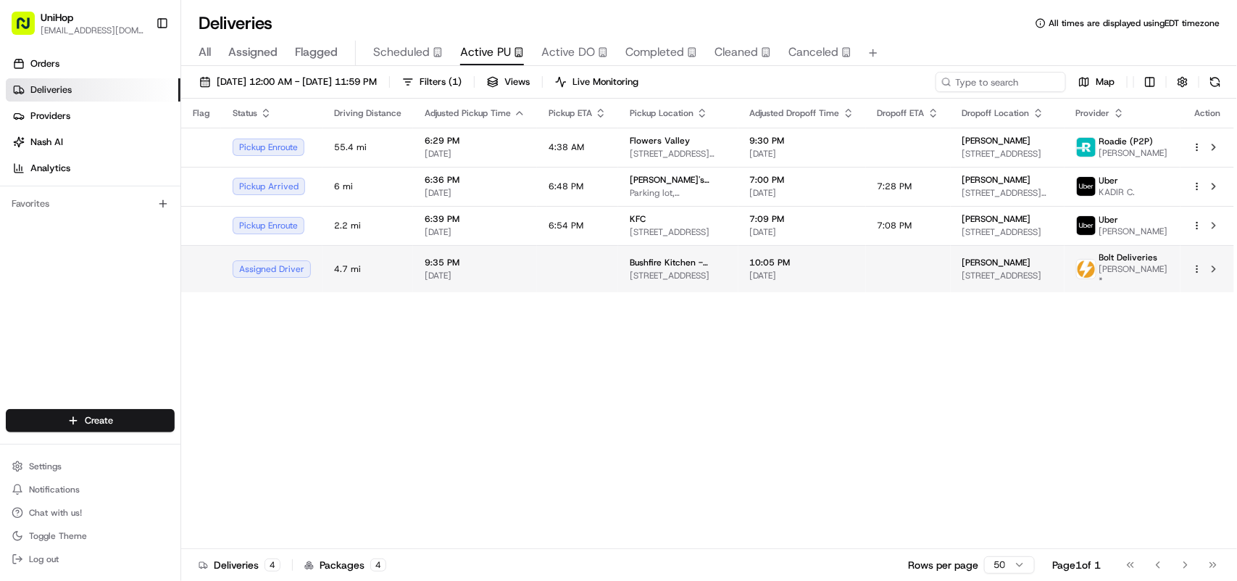
click at [565, 274] on td at bounding box center [577, 268] width 81 height 47
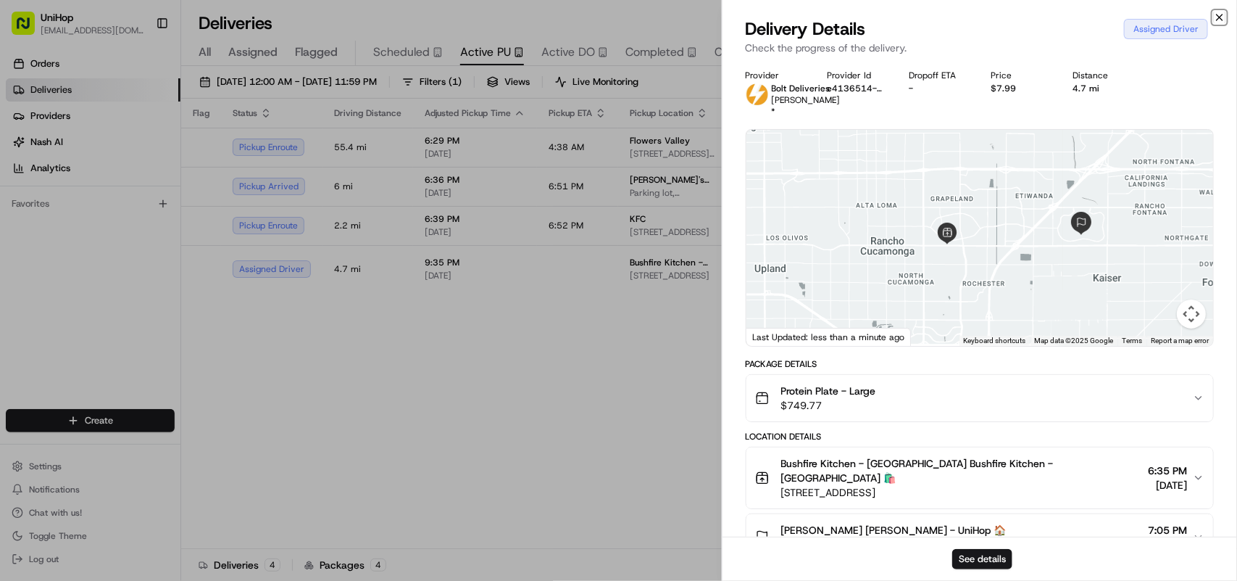
click at [1216, 15] on icon "button" at bounding box center [1220, 18] width 12 height 12
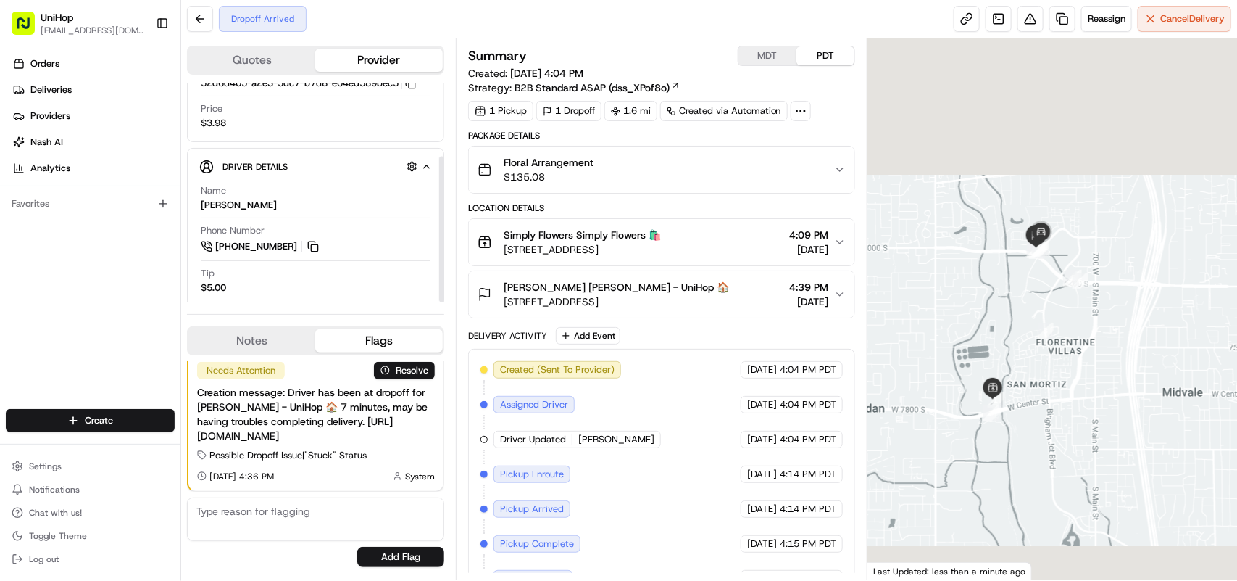
scroll to position [109, 0]
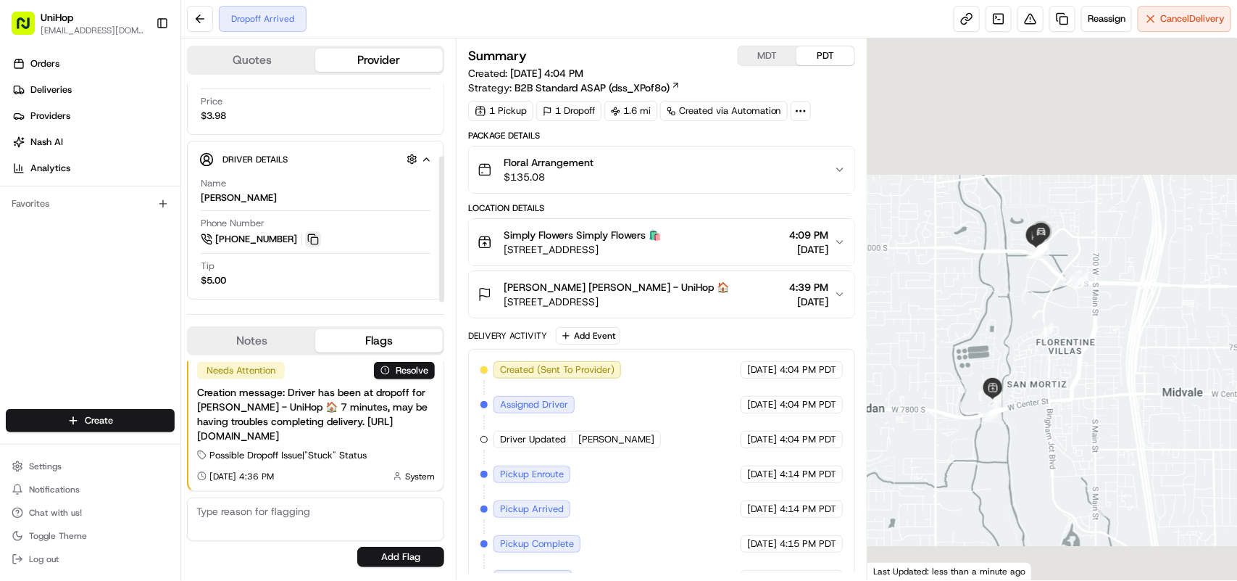
click at [309, 239] on button at bounding box center [313, 239] width 16 height 16
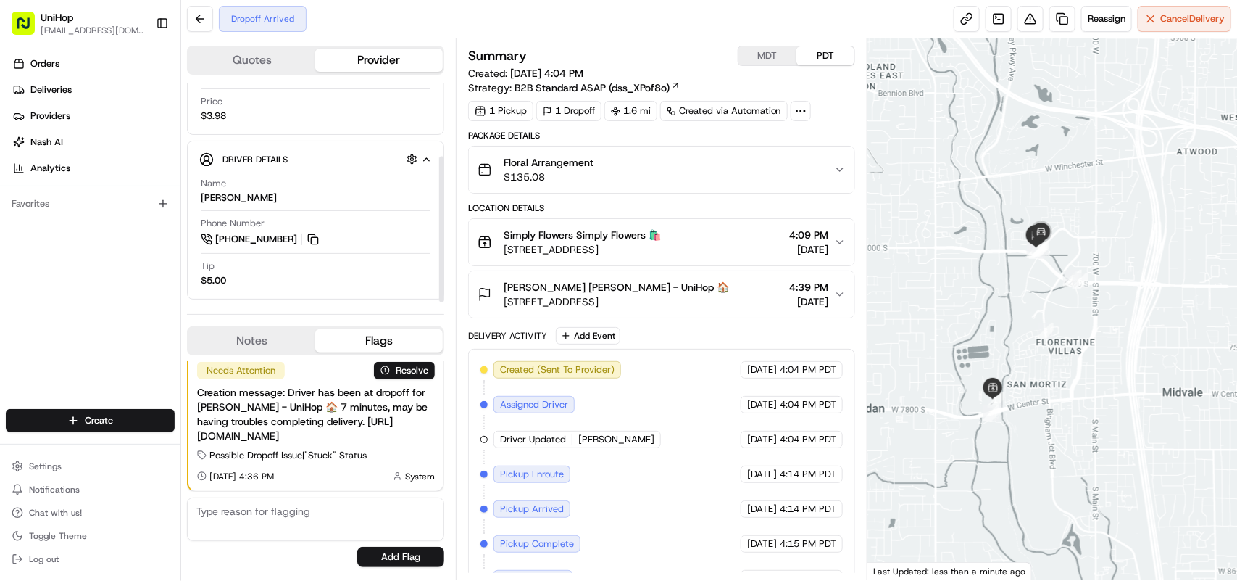
scroll to position [0, 0]
click at [839, 296] on icon "button" at bounding box center [840, 294] width 12 height 12
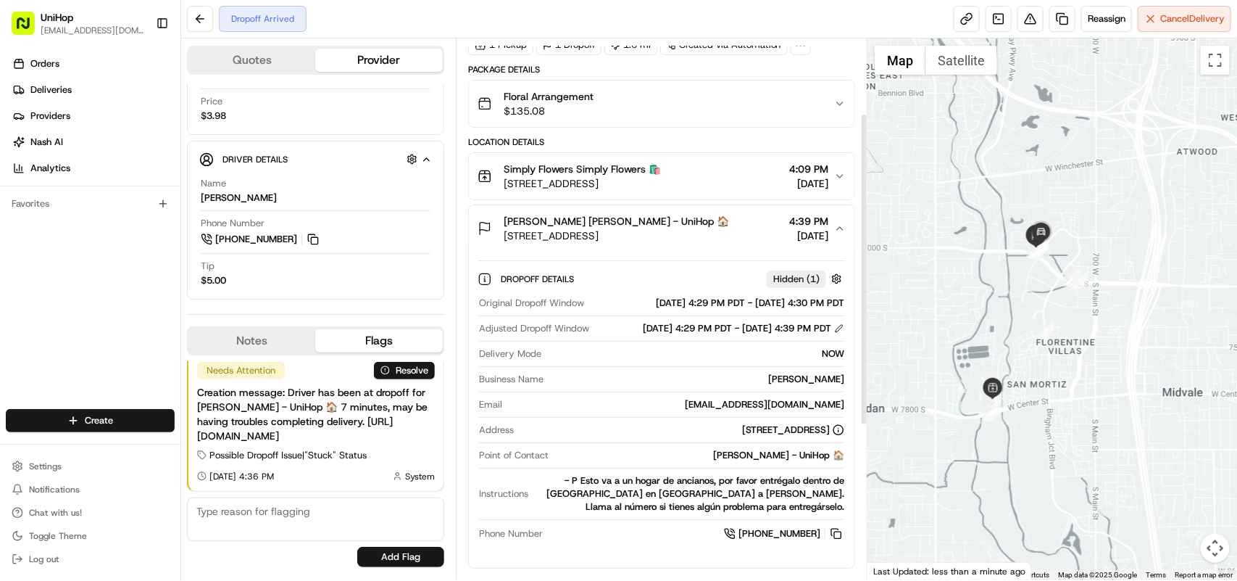
scroll to position [181, 0]
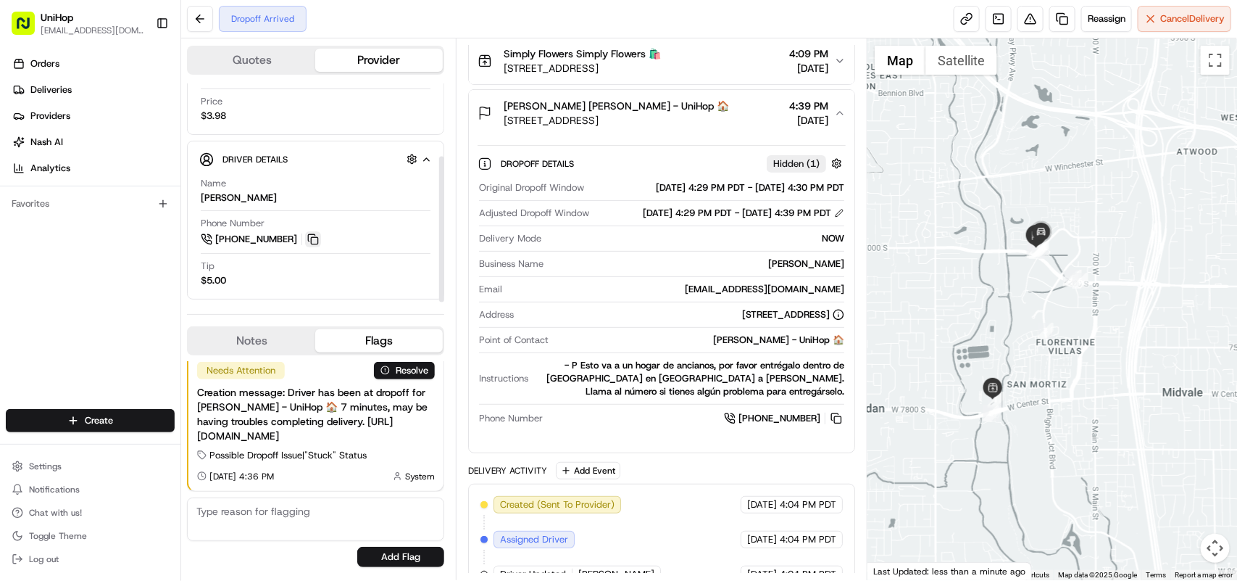
click at [310, 241] on button at bounding box center [313, 239] width 16 height 16
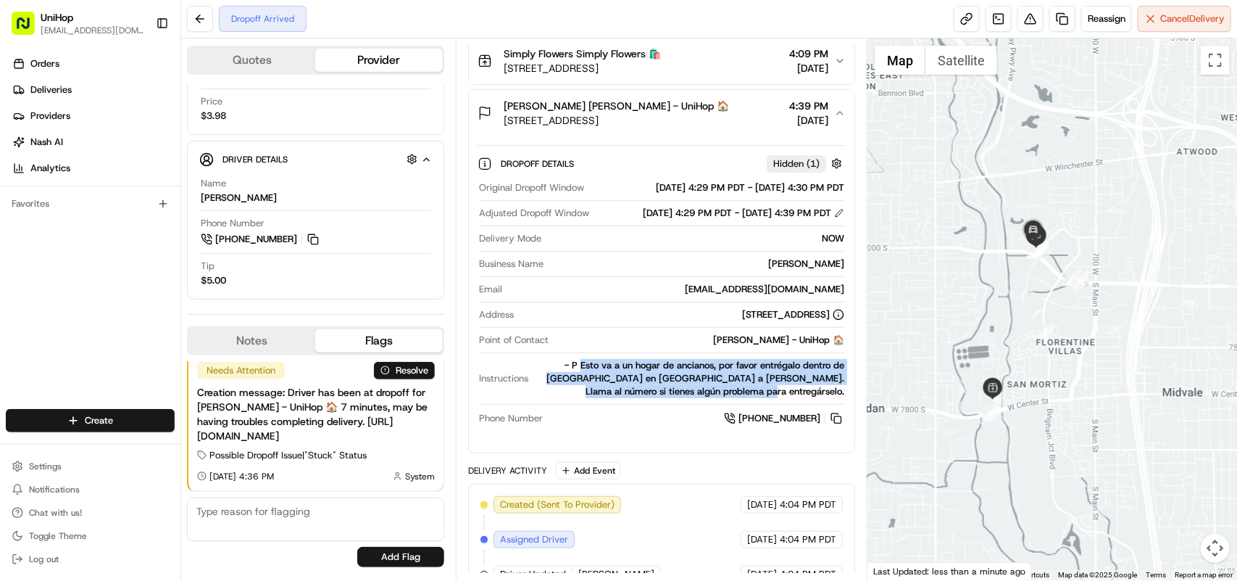
drag, startPoint x: 577, startPoint y: 381, endPoint x: 839, endPoint y: 417, distance: 264.3
click at [844, 413] on div "Original Dropoff Window Aug 23 2025 4:29 PM PDT - Aug 23 2025 4:30 PM PDT Adjus…" at bounding box center [662, 303] width 368 height 257
copy div "Esto va a un hogar de ancianos, por favor entrégalo dentro de Cascades en River…"
click at [838, 426] on button at bounding box center [836, 418] width 16 height 16
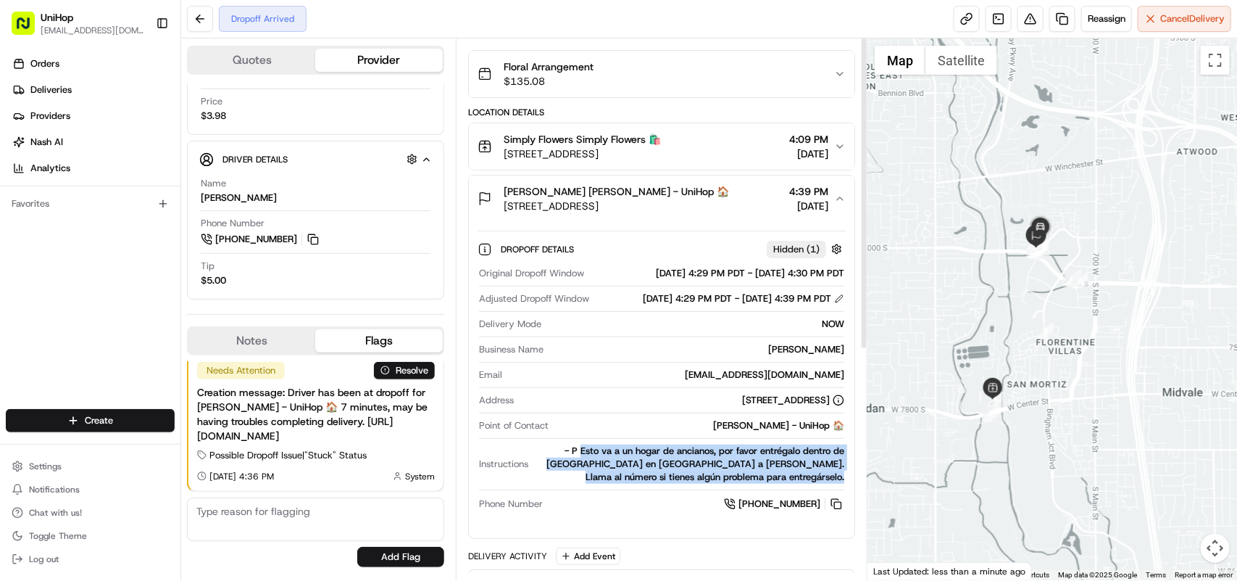
scroll to position [0, 0]
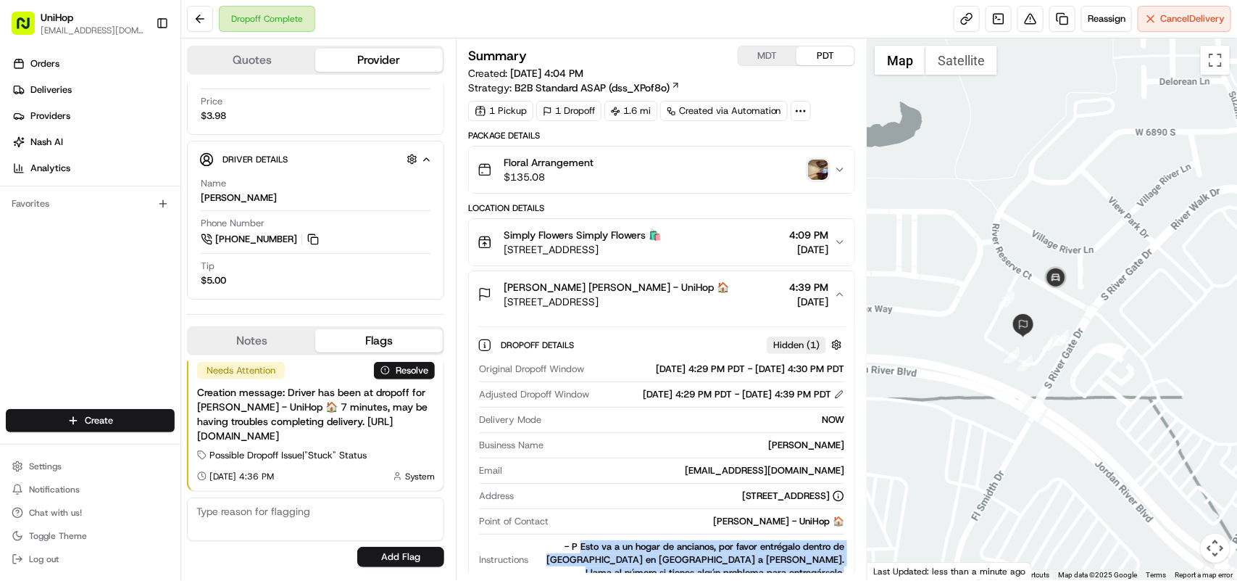
click at [815, 165] on img "button" at bounding box center [818, 169] width 20 height 20
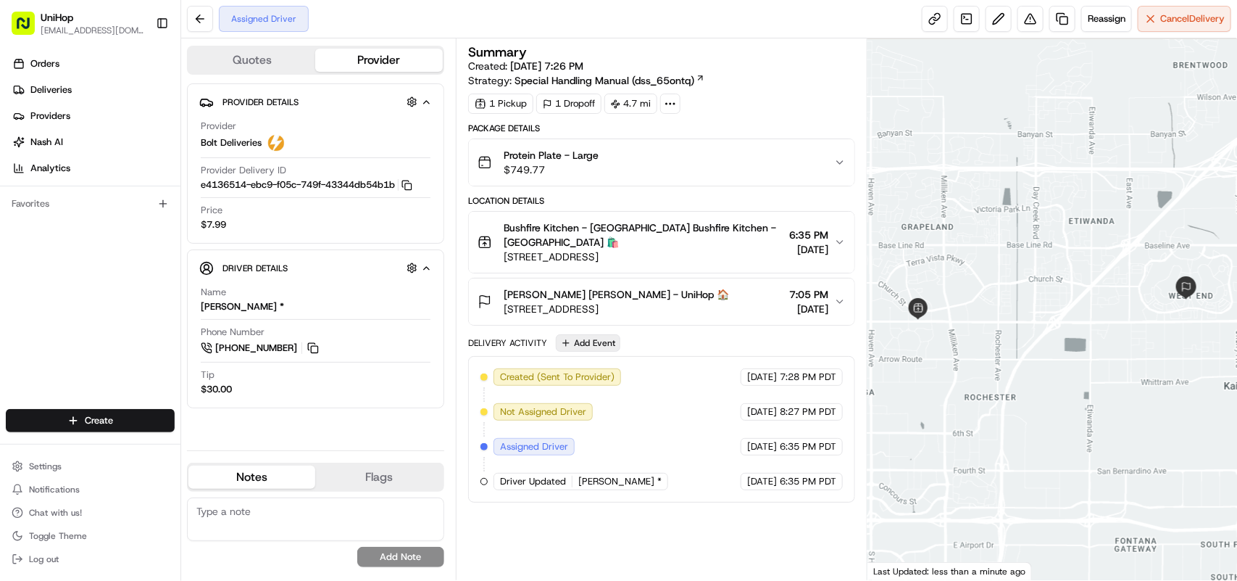
click at [599, 352] on button "Add Event" at bounding box center [588, 342] width 65 height 17
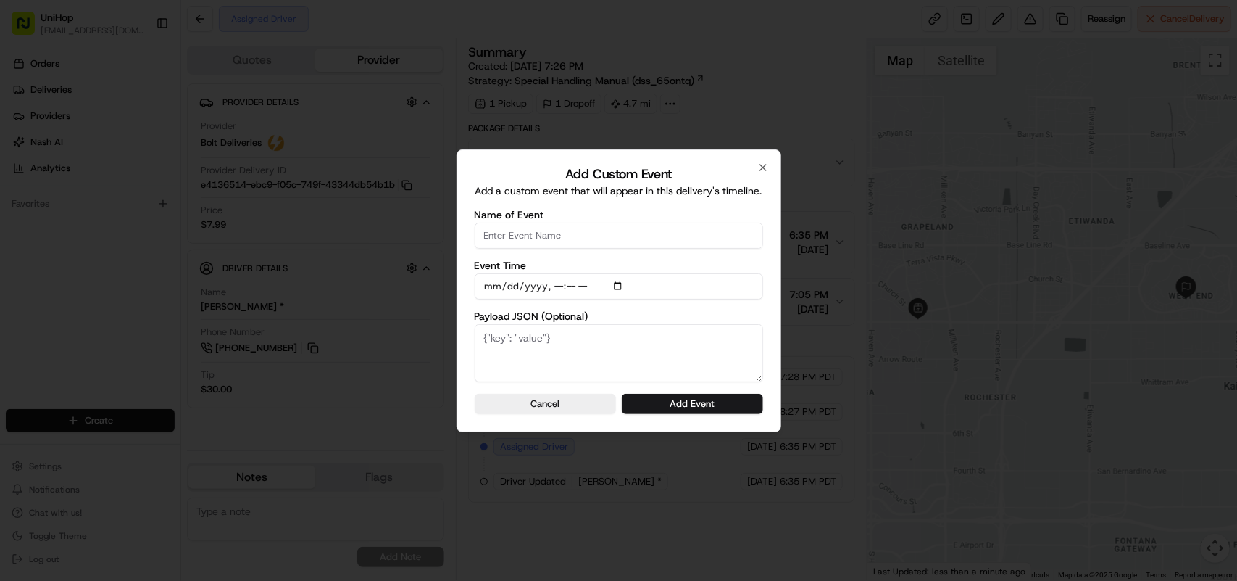
click at [554, 245] on input "Name of Event" at bounding box center [619, 236] width 288 height 26
type input "Driver confirmed"
click at [673, 410] on button "Add Event" at bounding box center [692, 404] width 141 height 20
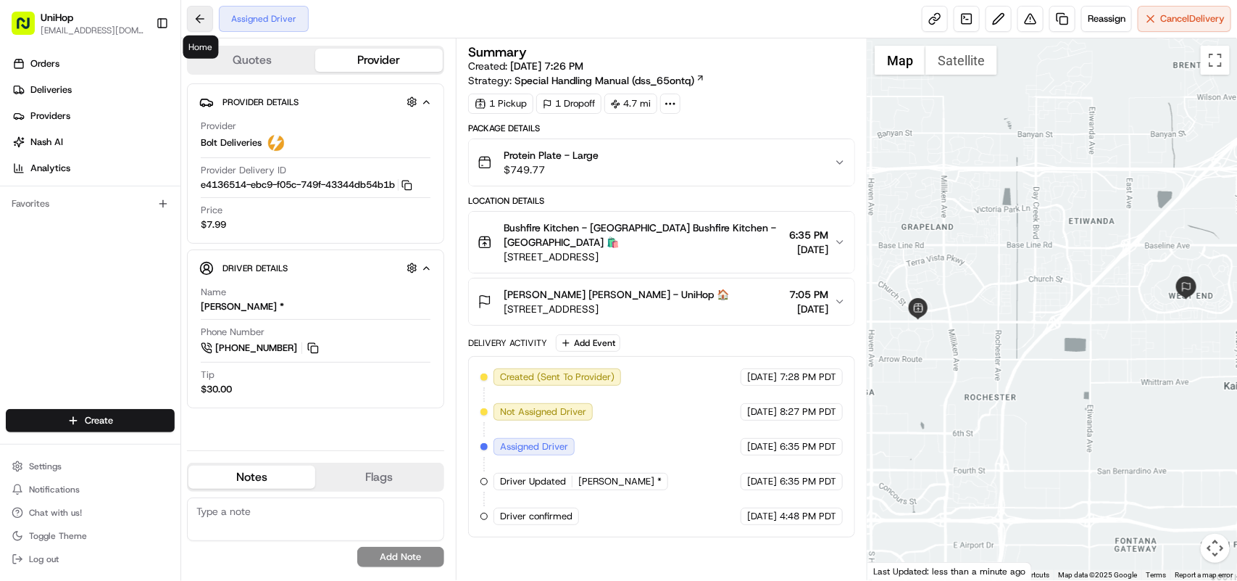
click at [207, 28] on button at bounding box center [200, 19] width 26 height 26
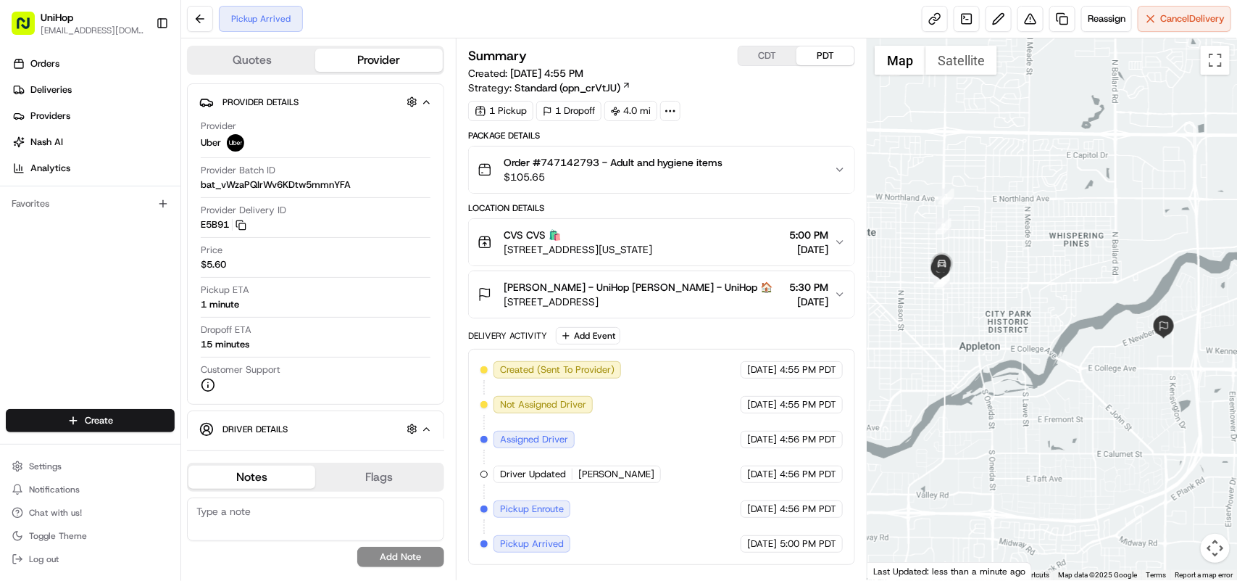
click at [837, 244] on icon "button" at bounding box center [840, 242] width 12 height 12
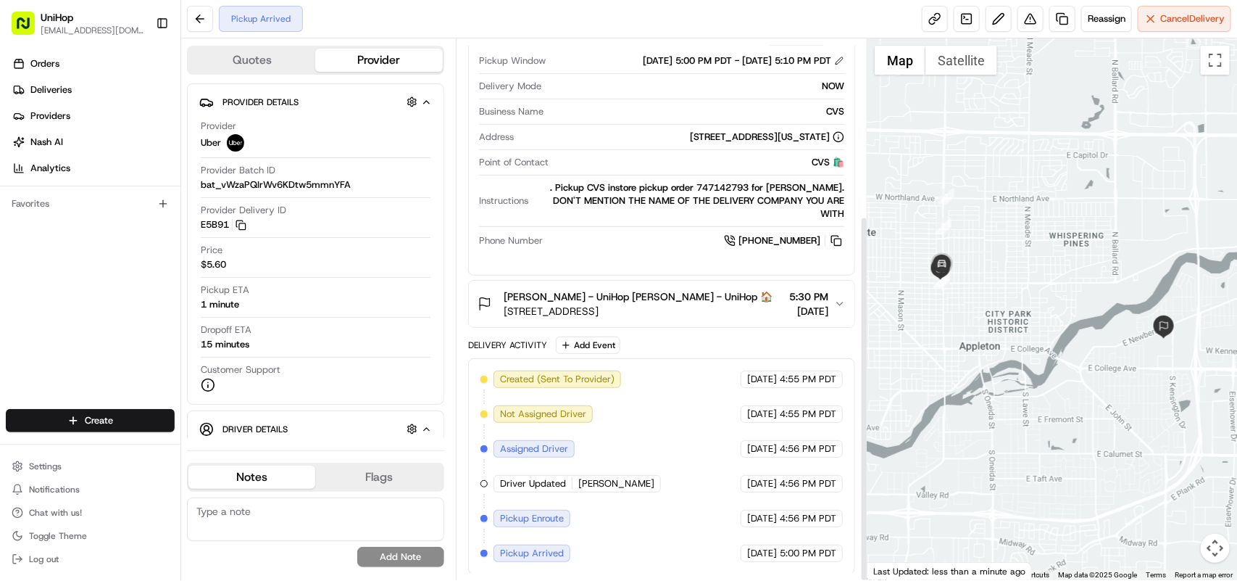
scroll to position [262, 0]
click at [1162, 12] on span "Cancel Delivery" at bounding box center [1192, 18] width 65 height 13
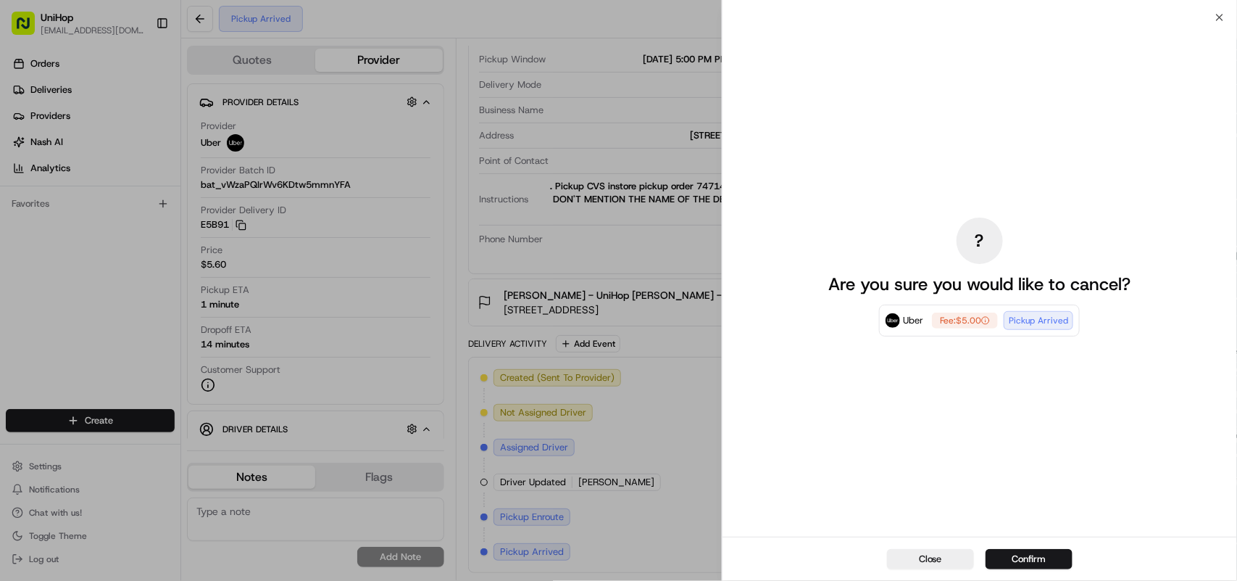
drag, startPoint x: 918, startPoint y: 562, endPoint x: 857, endPoint y: 523, distance: 72.0
click at [918, 562] on button "Close" at bounding box center [930, 559] width 87 height 20
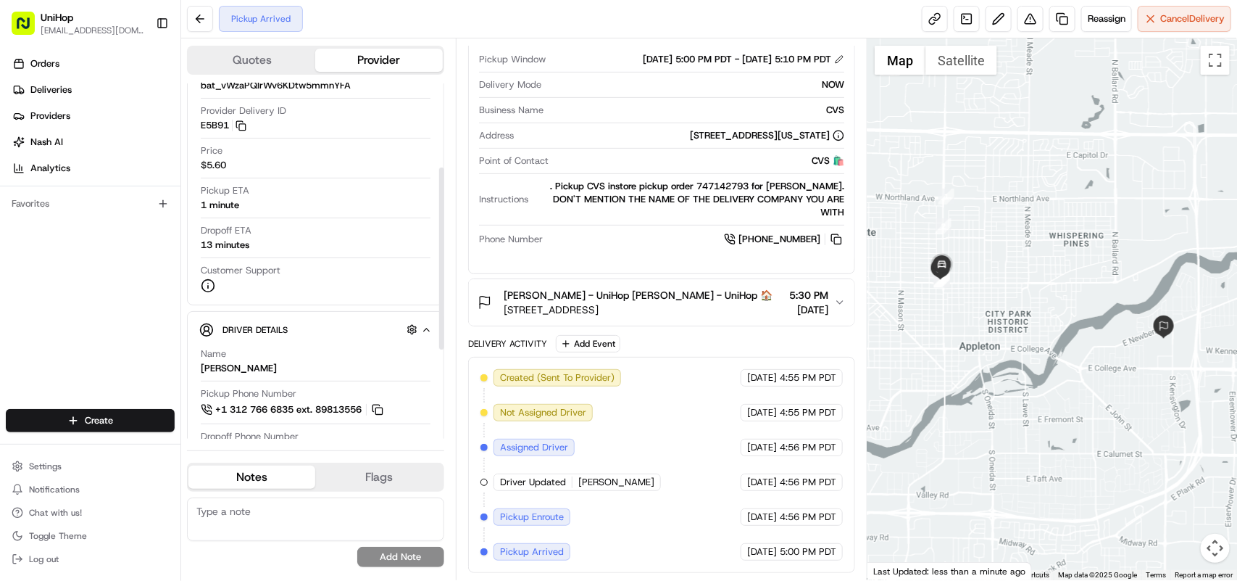
scroll to position [181, 0]
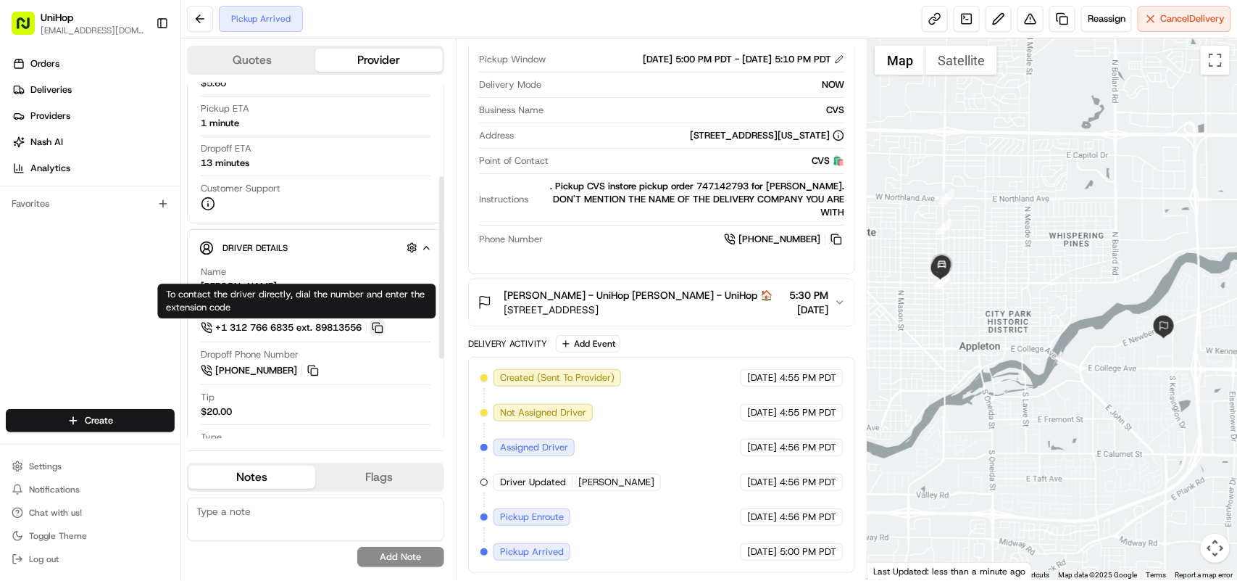
click at [384, 332] on button at bounding box center [378, 328] width 16 height 16
click at [386, 331] on button at bounding box center [378, 328] width 16 height 16
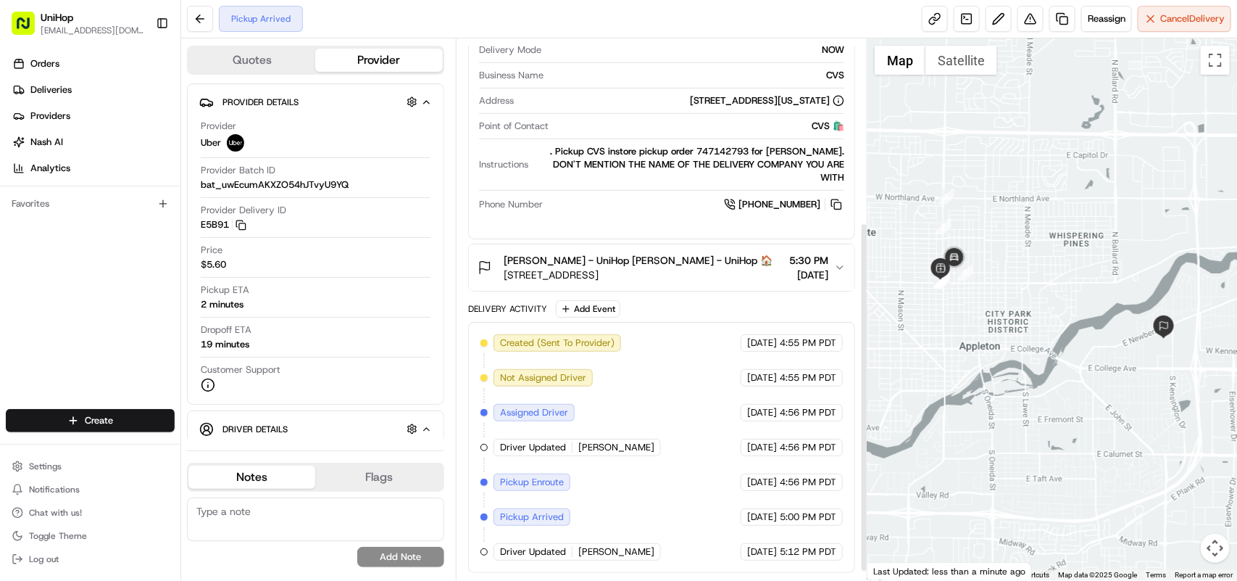
scroll to position [296, 0]
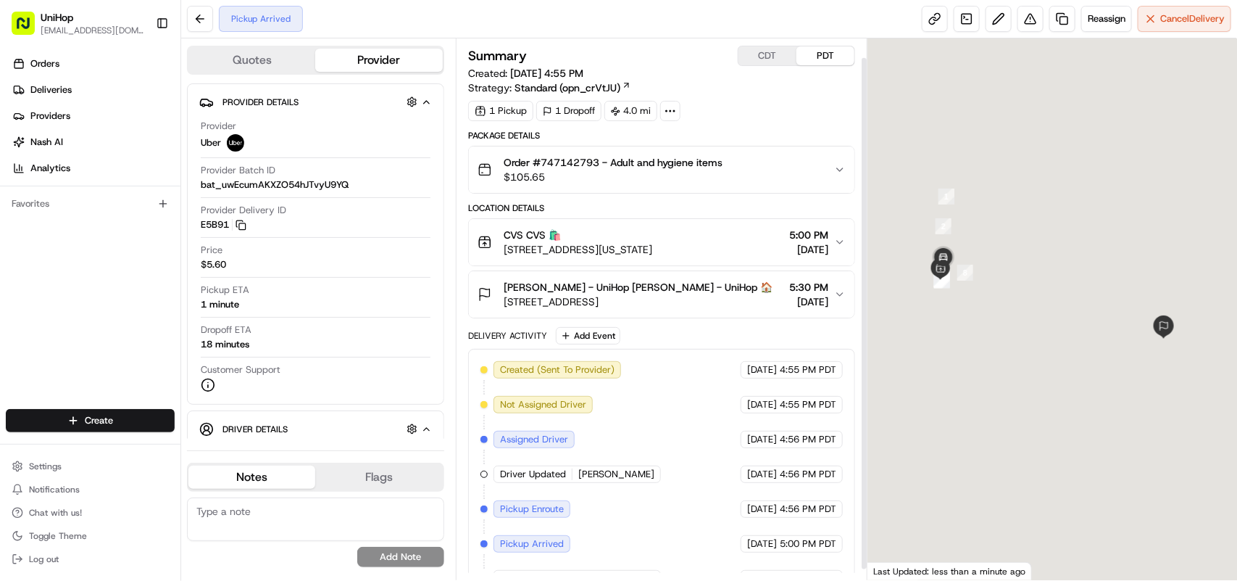
scroll to position [30, 0]
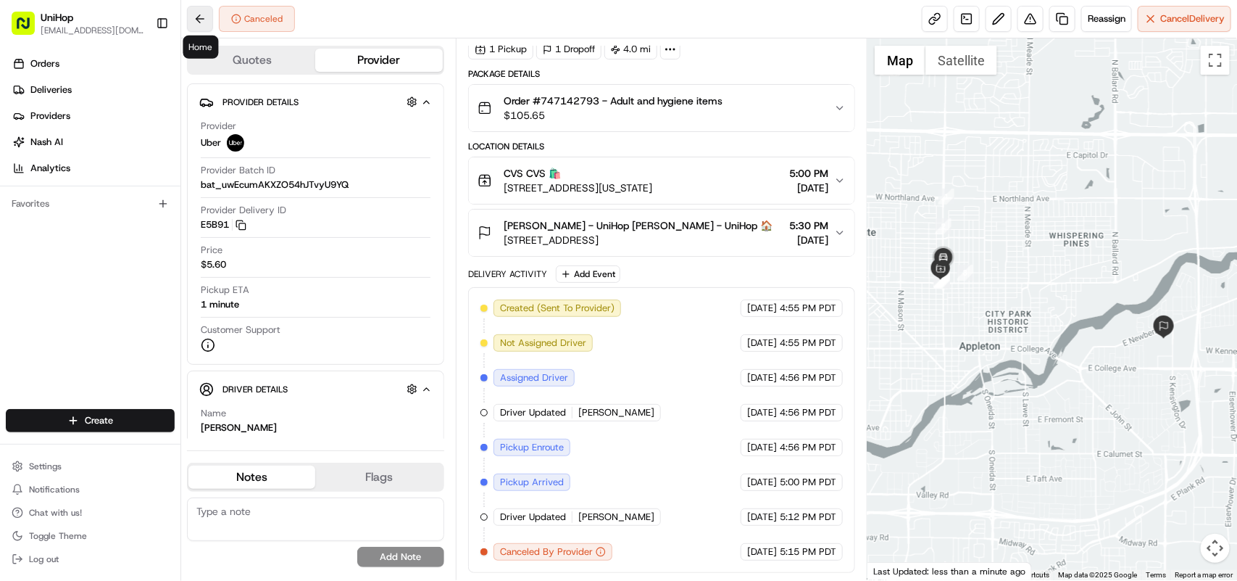
click at [197, 29] on button at bounding box center [200, 19] width 26 height 26
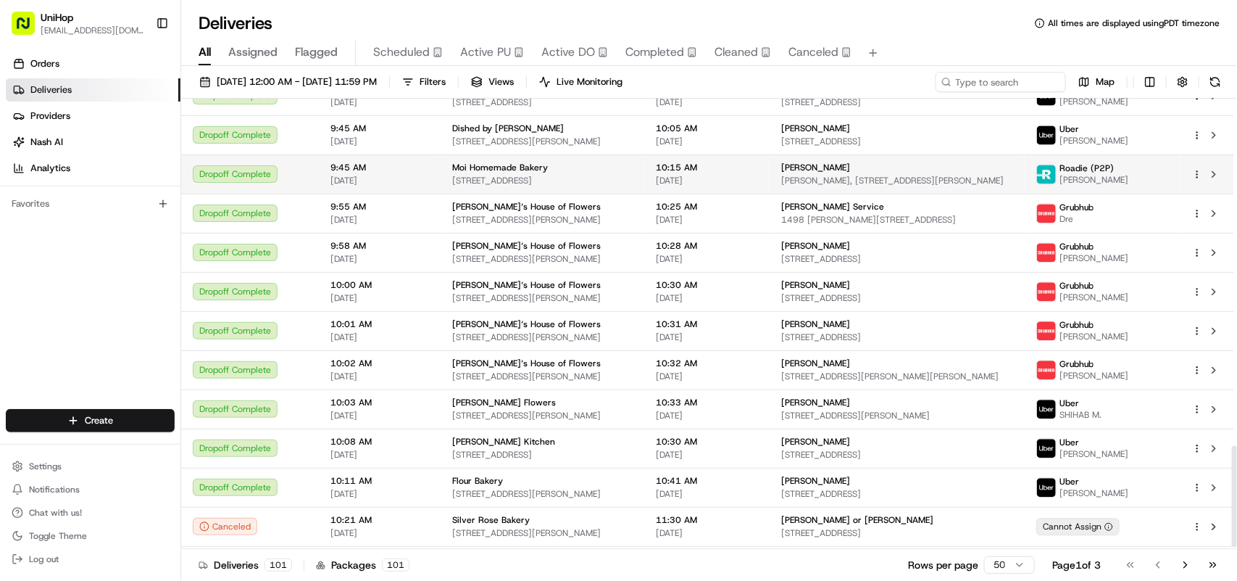
scroll to position [1542, 0]
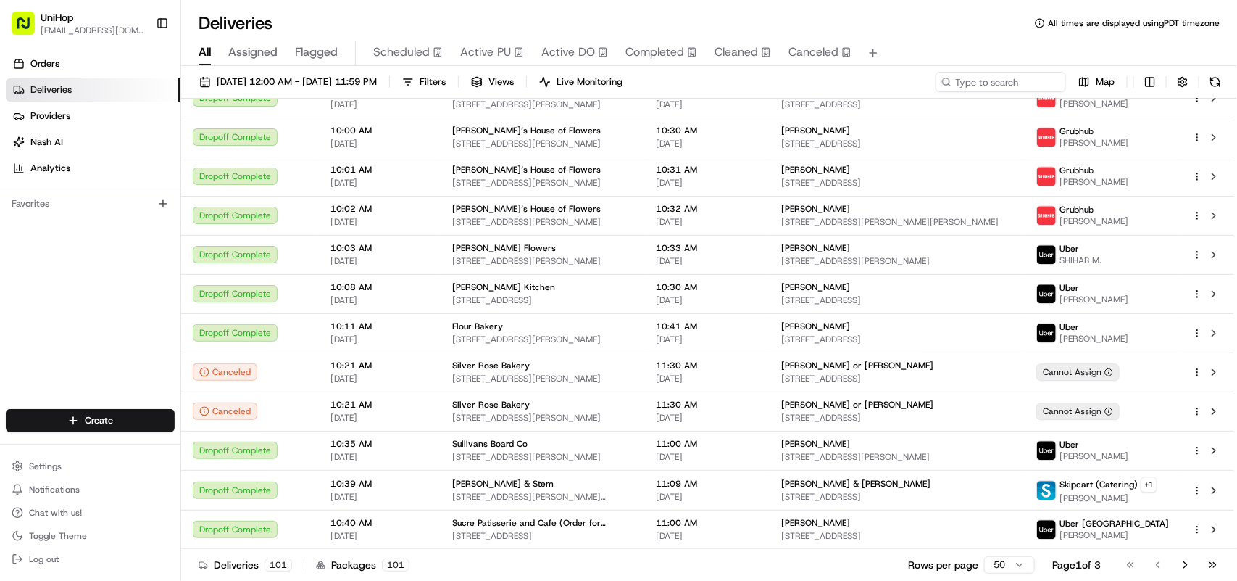
click at [323, 63] on button "Flagged" at bounding box center [316, 53] width 43 height 25
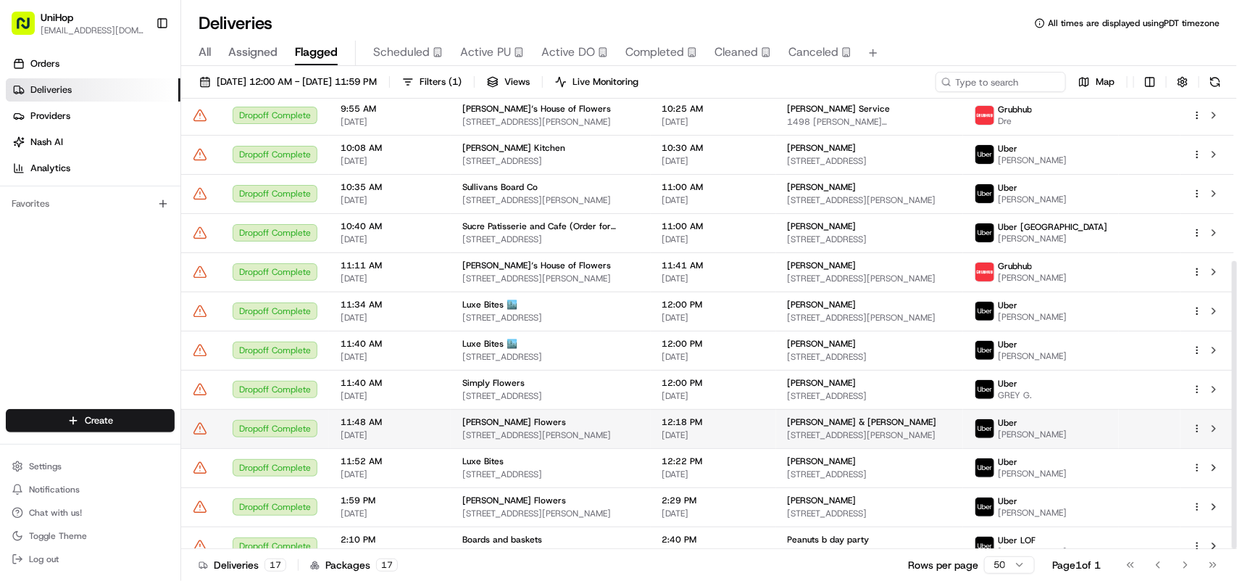
scroll to position [254, 0]
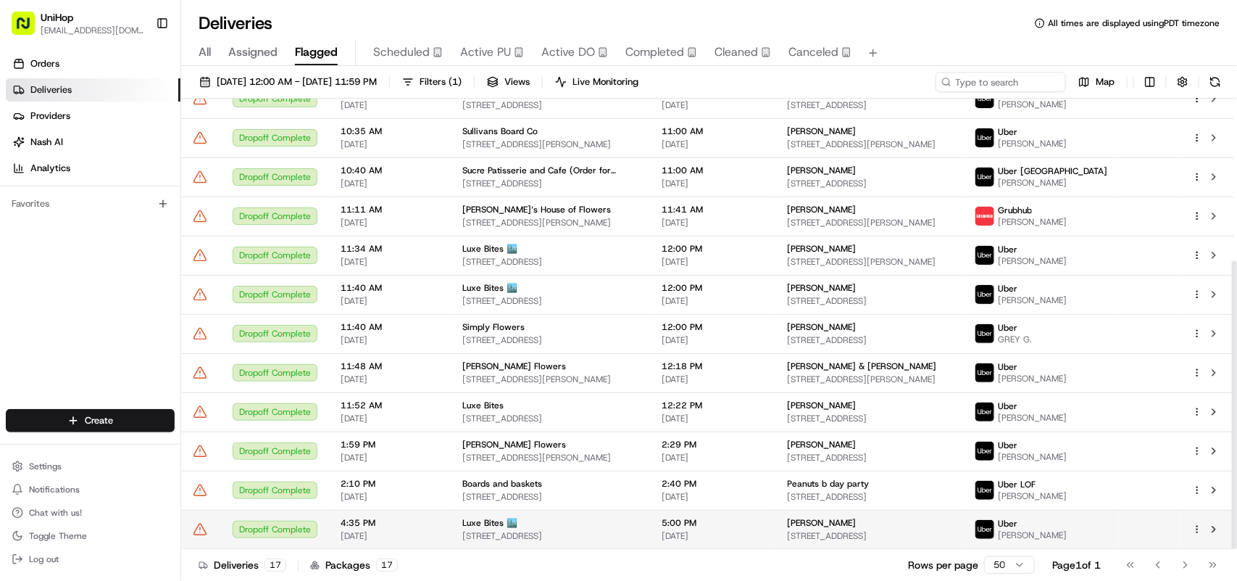
click at [245, 529] on div "Dropoff Complete" at bounding box center [275, 528] width 85 height 17
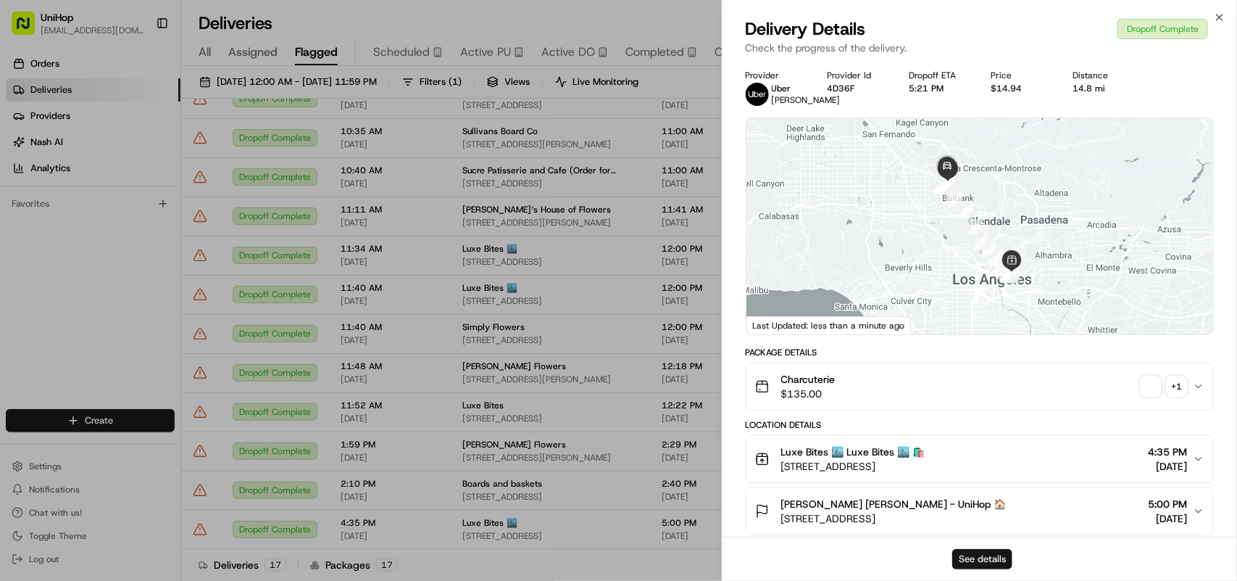
click at [977, 560] on button "See details" at bounding box center [982, 559] width 60 height 20
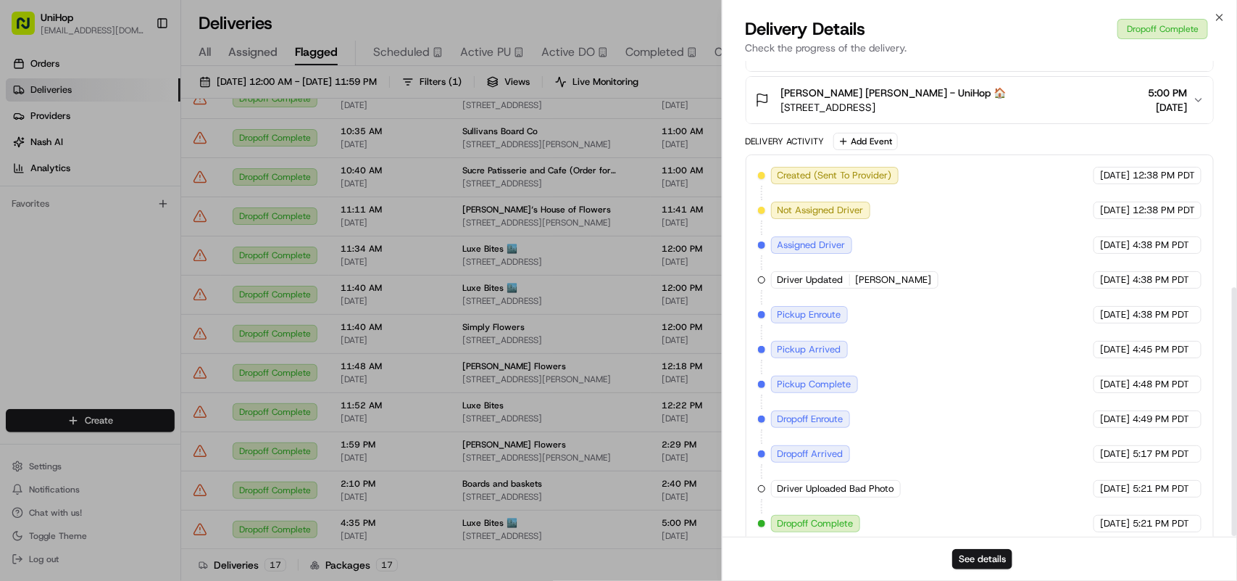
scroll to position [432, 0]
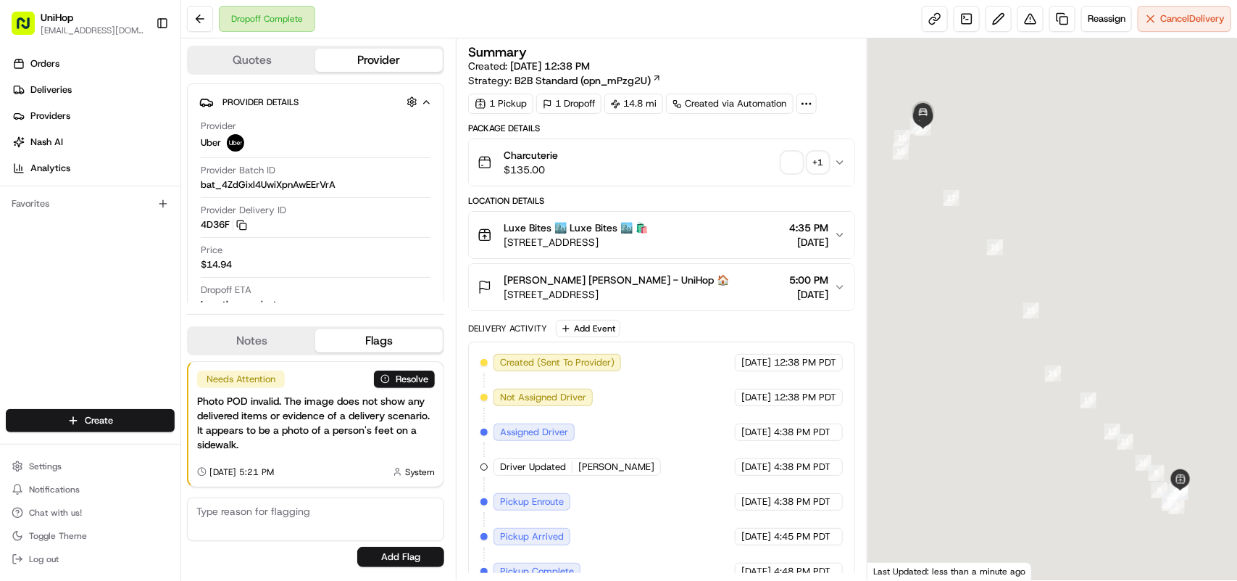
scroll to position [154, 0]
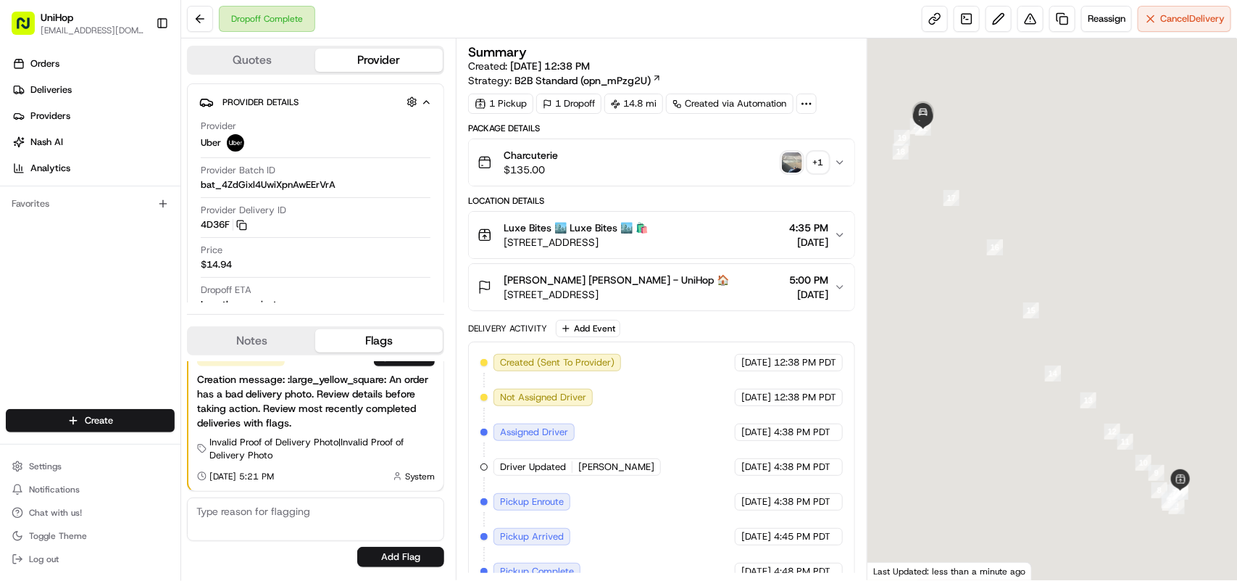
click at [795, 165] on img "button" at bounding box center [792, 162] width 20 height 20
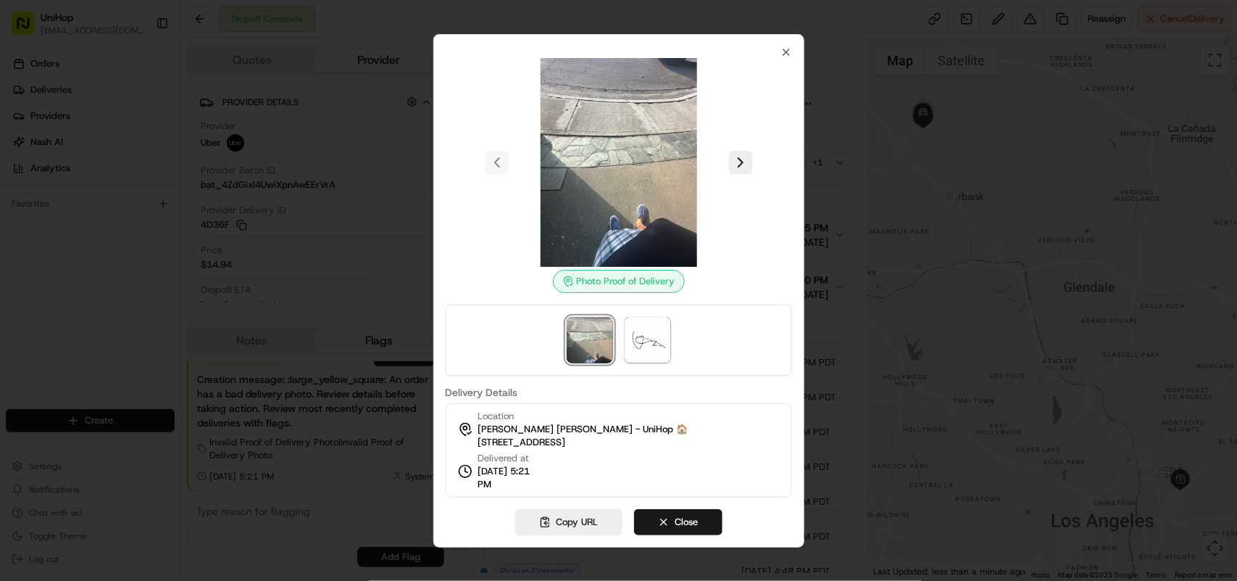
scroll to position [0, 0]
click at [781, 47] on icon "button" at bounding box center [787, 52] width 12 height 12
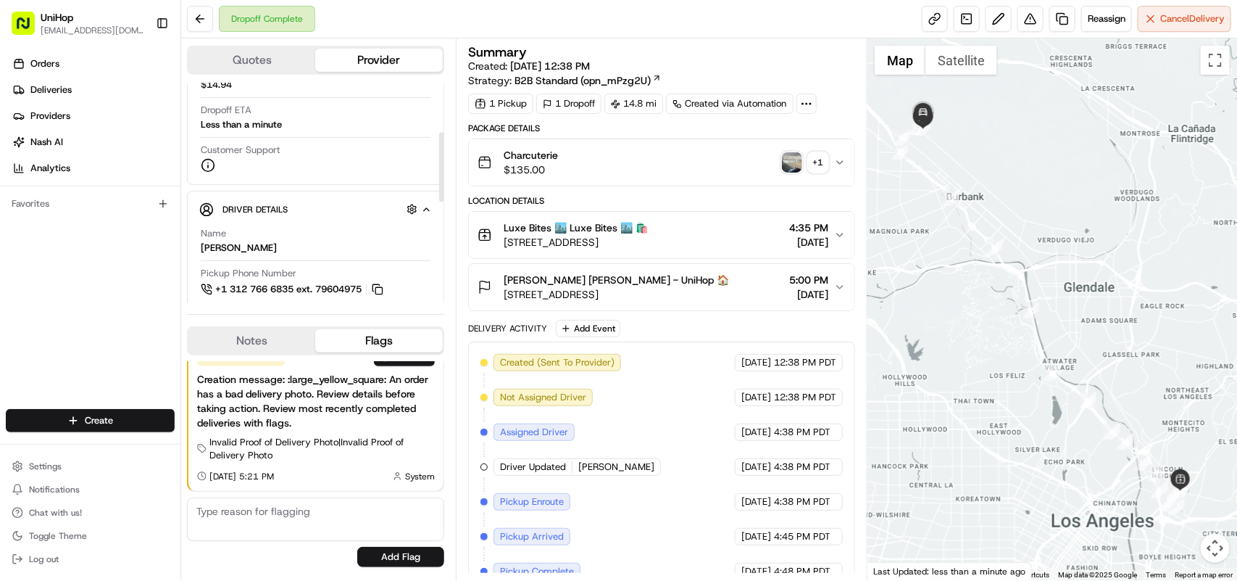
scroll to position [181, 0]
click at [129, 295] on div "Orders Deliveries Providers [PERSON_NAME] Analytics Favorites" at bounding box center [90, 231] width 180 height 371
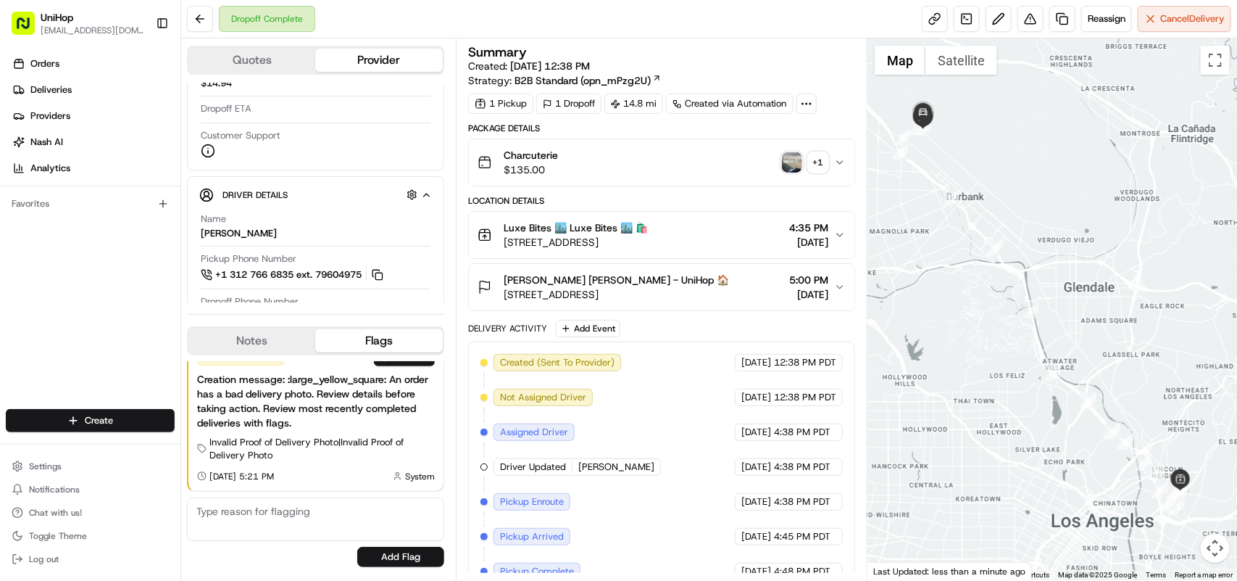
click at [89, 297] on div "Orders Deliveries Providers [PERSON_NAME] Analytics Favorites" at bounding box center [90, 231] width 180 height 371
click at [314, 230] on div "Name [PERSON_NAME]" at bounding box center [316, 226] width 230 height 28
click at [795, 161] on img "button" at bounding box center [792, 162] width 20 height 20
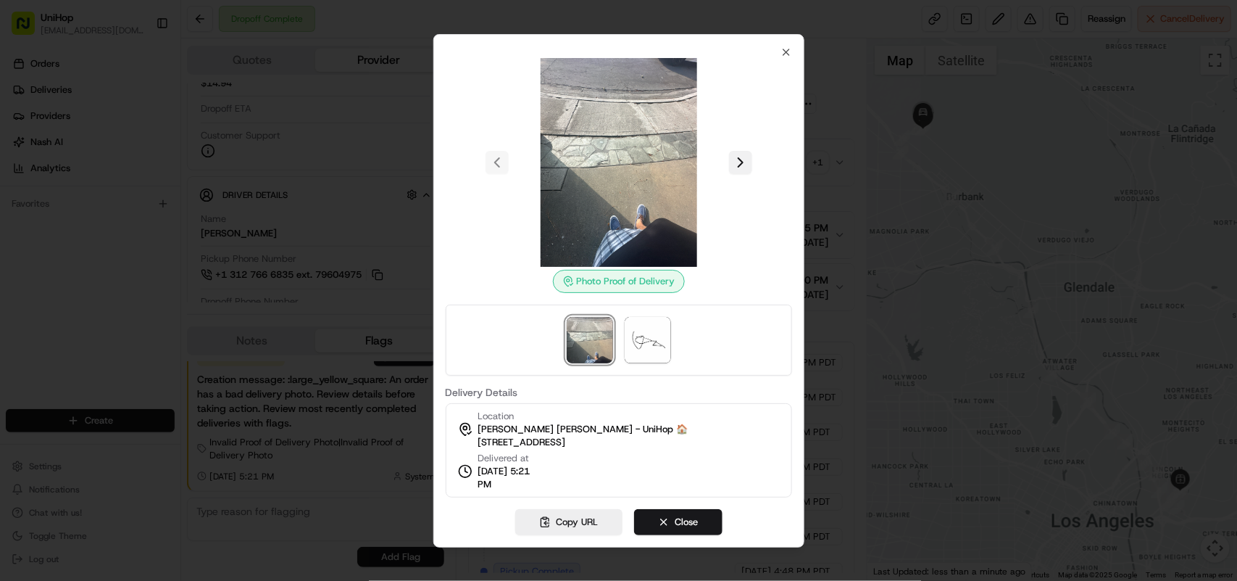
click at [738, 162] on button at bounding box center [740, 162] width 23 height 23
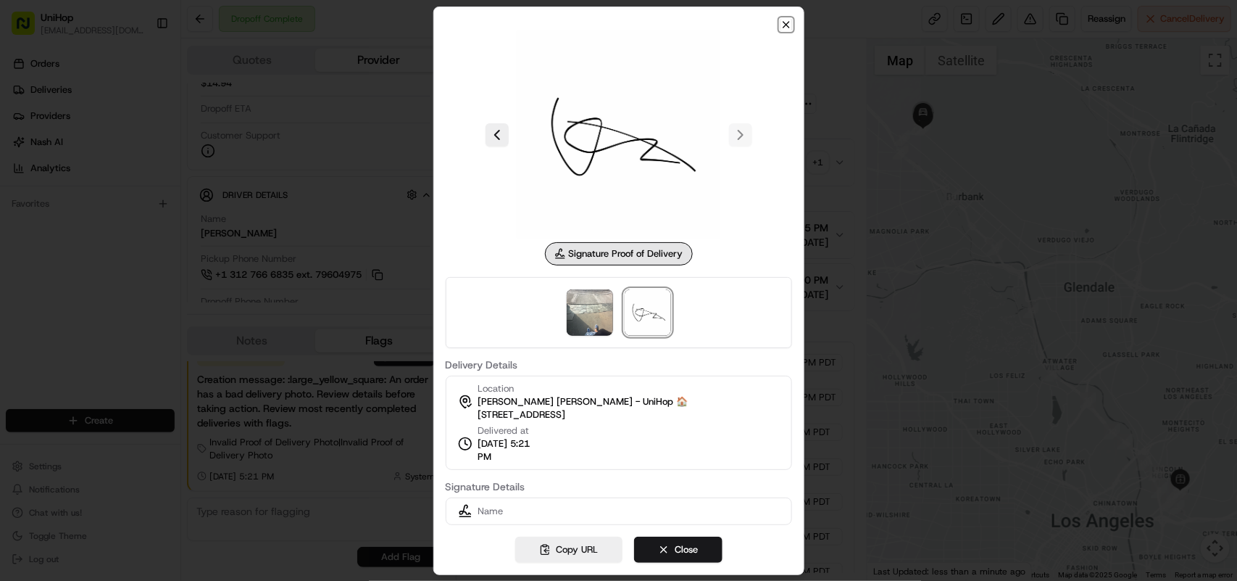
click at [784, 22] on icon "button" at bounding box center [787, 25] width 12 height 12
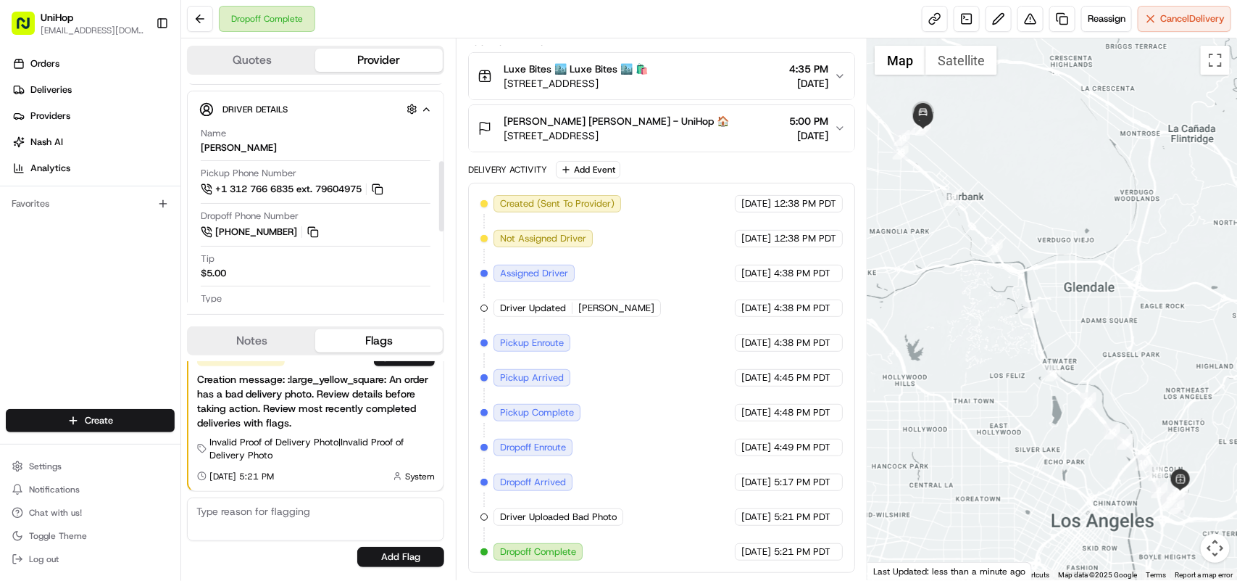
scroll to position [272, 0]
click at [49, 328] on div "Orders Deliveries Providers Nash AI Analytics Favorites" at bounding box center [90, 231] width 180 height 371
click at [258, 338] on button "Notes" at bounding box center [251, 340] width 127 height 23
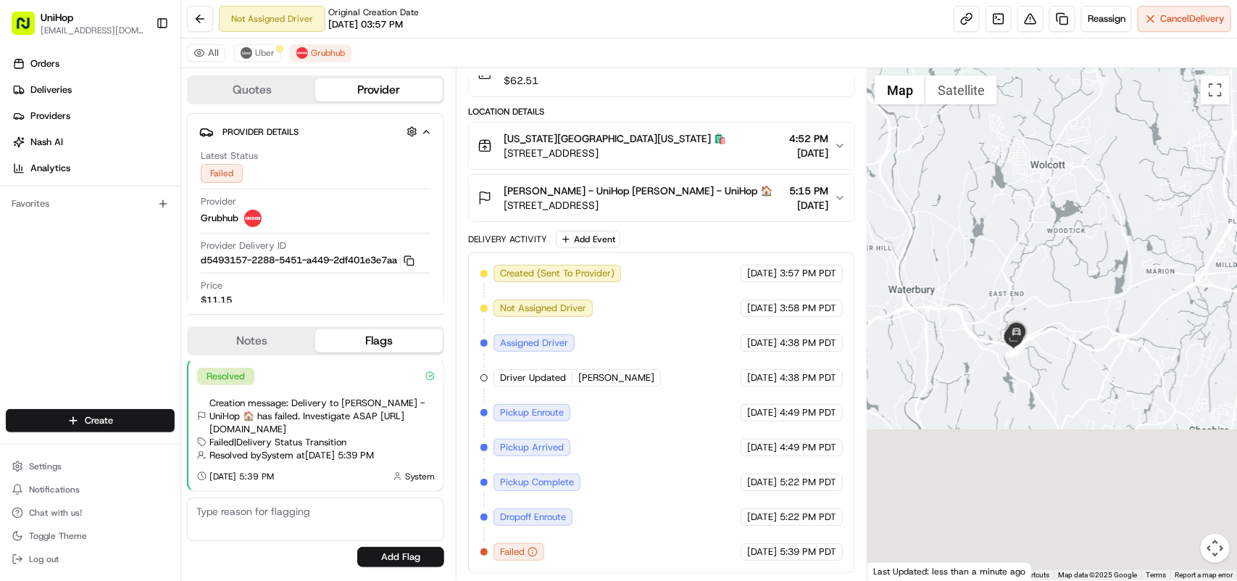
drag, startPoint x: 1020, startPoint y: 508, endPoint x: 1005, endPoint y: 230, distance: 278.0
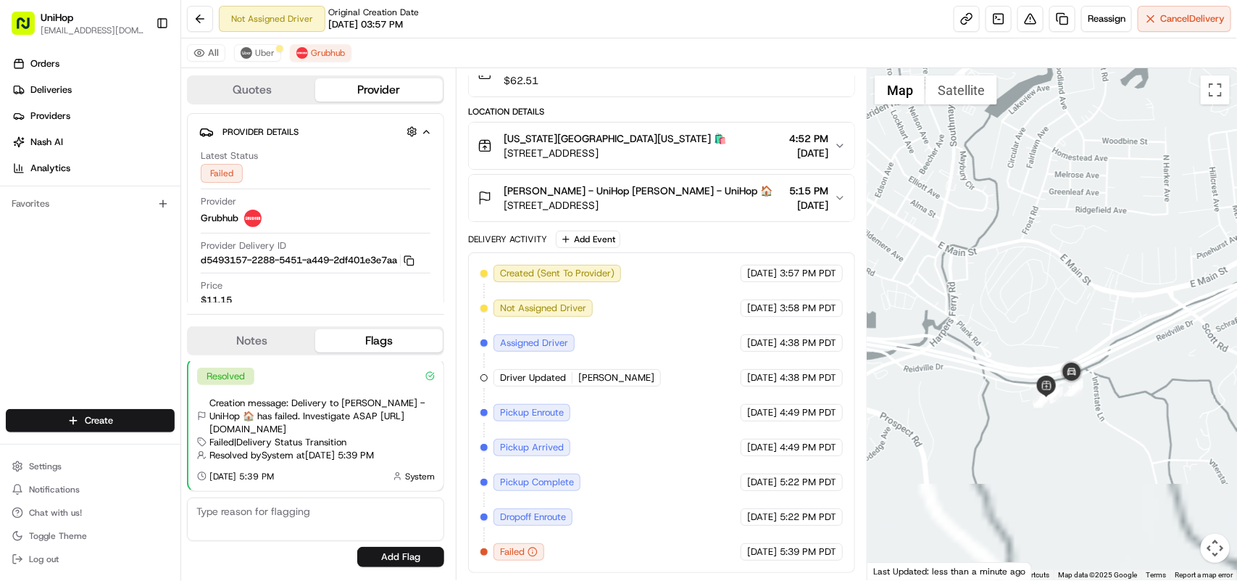
drag, startPoint x: 1060, startPoint y: 420, endPoint x: 1033, endPoint y: 251, distance: 171.8
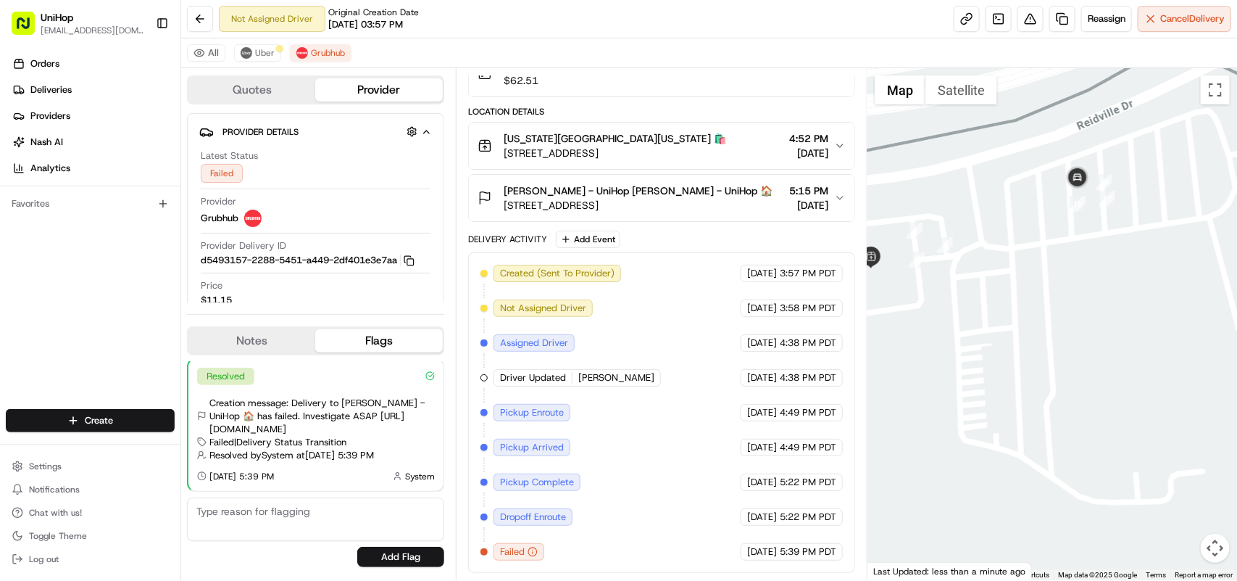
drag, startPoint x: 1035, startPoint y: 290, endPoint x: 958, endPoint y: 294, distance: 76.9
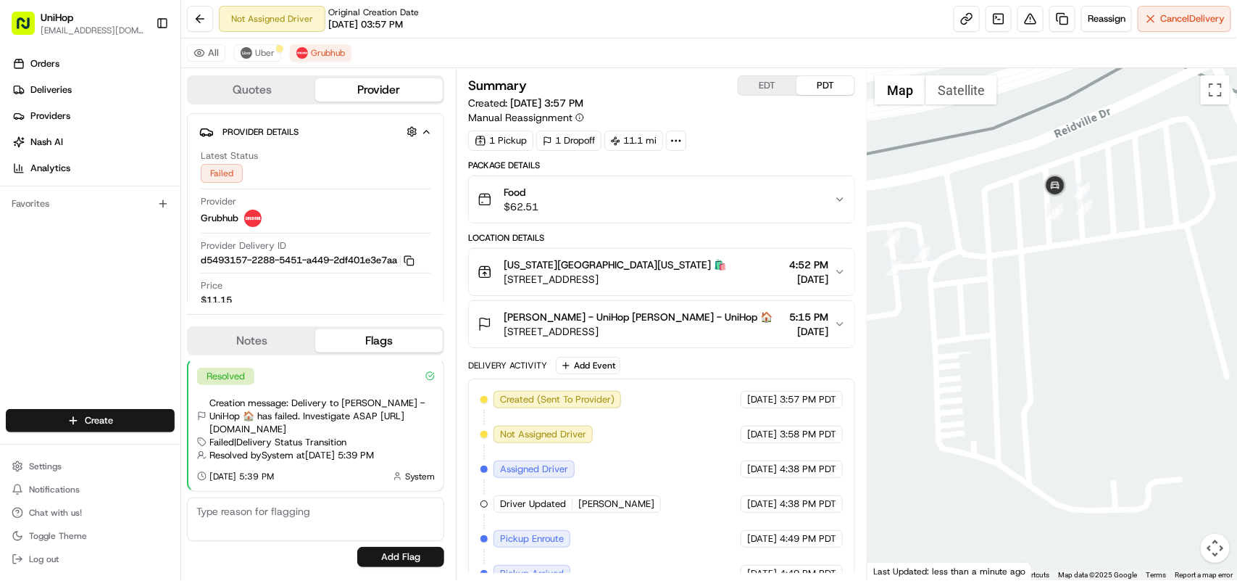
click at [834, 273] on icon "button" at bounding box center [840, 272] width 12 height 12
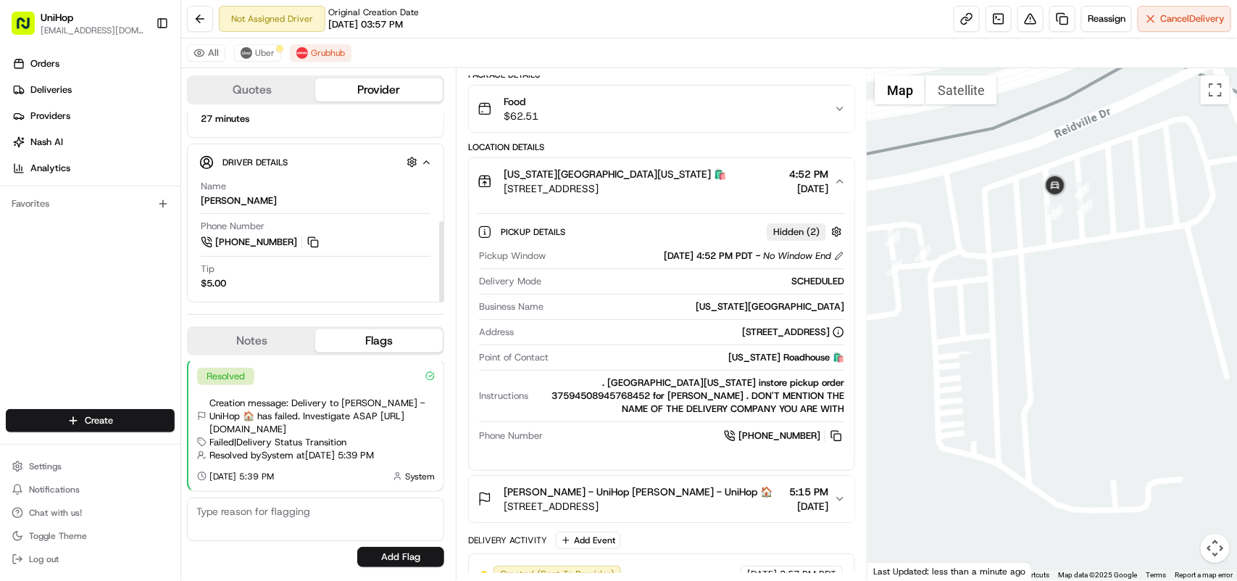
scroll to position [252, 0]
click at [316, 236] on button at bounding box center [313, 239] width 16 height 16
click at [317, 243] on button at bounding box center [313, 239] width 16 height 16
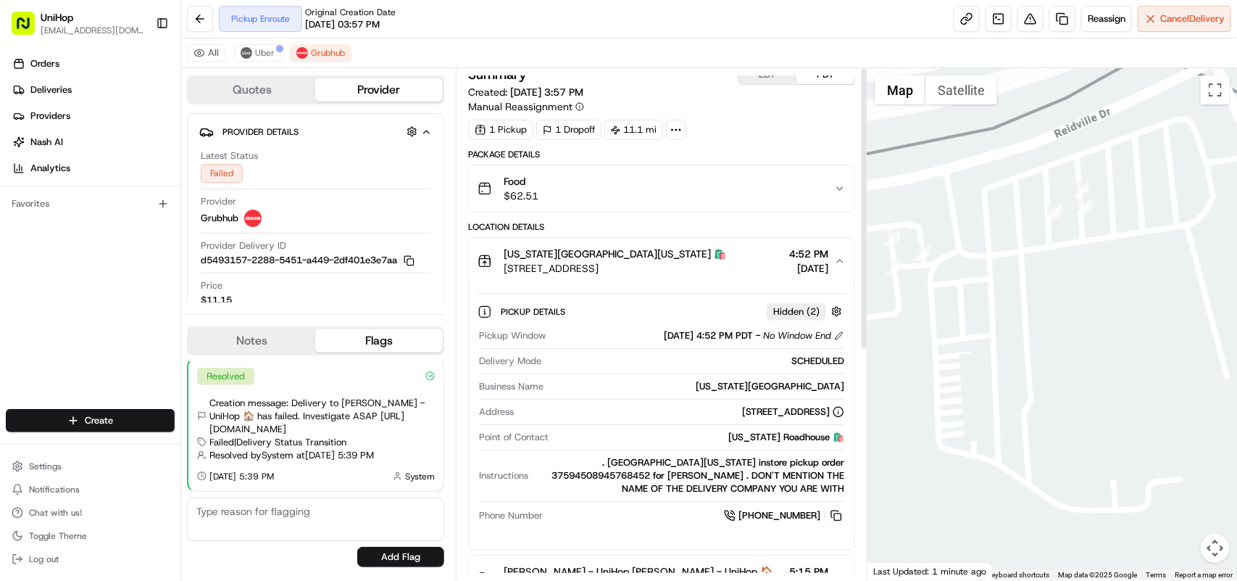
scroll to position [0, 0]
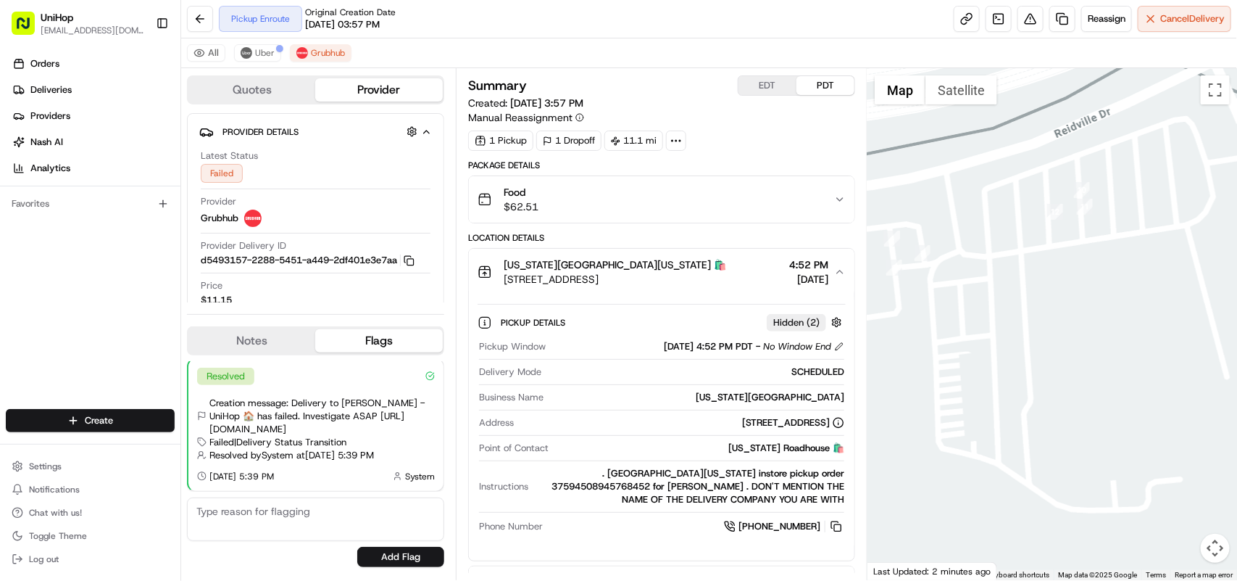
drag, startPoint x: 499, startPoint y: 280, endPoint x: 652, endPoint y: 280, distance: 153.7
click at [652, 280] on div "[US_STATE][GEOGRAPHIC_DATA][US_STATE] 🛍️ [STREET_ADDRESS]" at bounding box center [602, 271] width 249 height 29
copy span "[STREET_ADDRESS]"
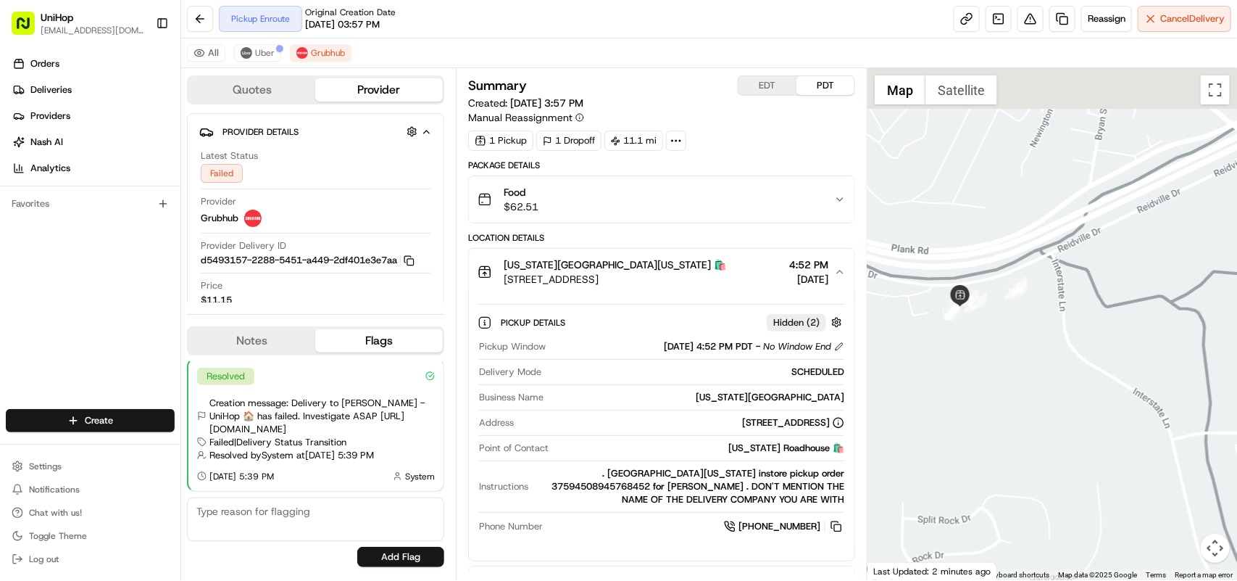
drag, startPoint x: 1106, startPoint y: 241, endPoint x: 1034, endPoint y: 295, distance: 90.0
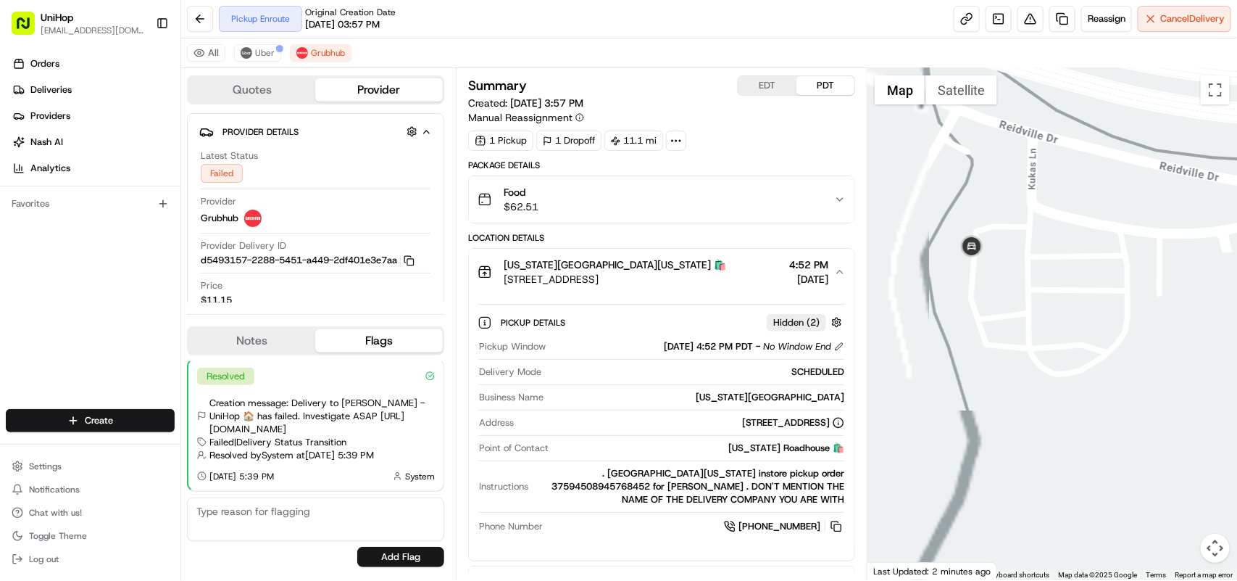
drag, startPoint x: 926, startPoint y: 283, endPoint x: 1027, endPoint y: 272, distance: 101.3
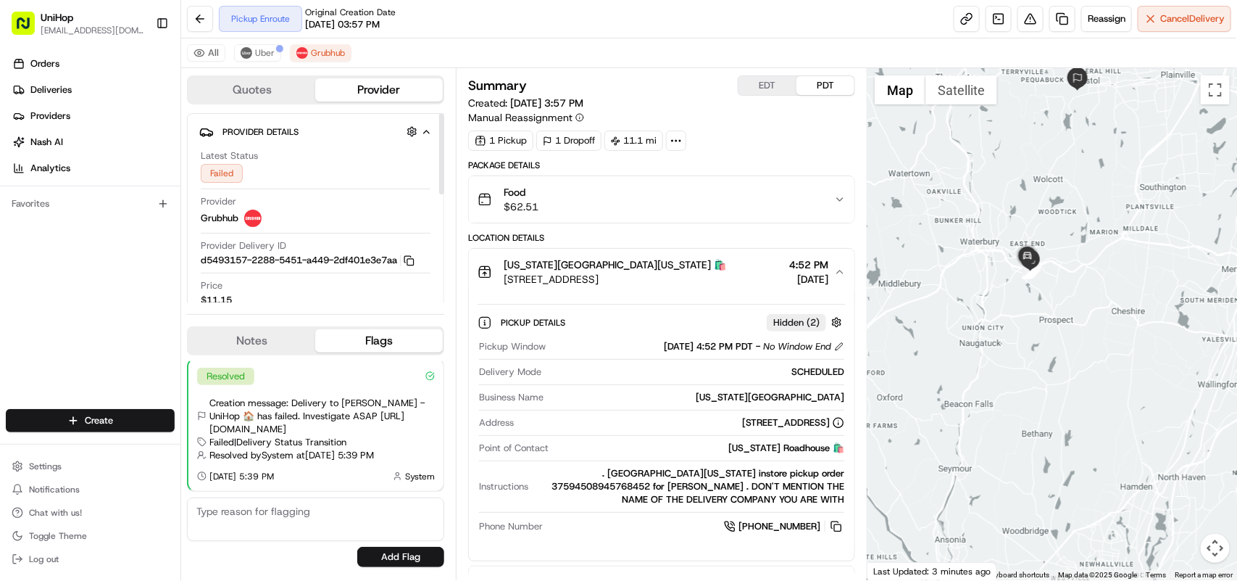
click at [312, 287] on div "Price $11.15" at bounding box center [316, 293] width 230 height 28
drag, startPoint x: 501, startPoint y: 262, endPoint x: 583, endPoint y: 267, distance: 82.7
click at [583, 267] on div "Texas Roadhouse Texas Roadhouse 🛍️ 330 Reidville Dr, Waterbury, CT 06706, USA" at bounding box center [602, 271] width 249 height 29
copy span "Texas Roadhouse"
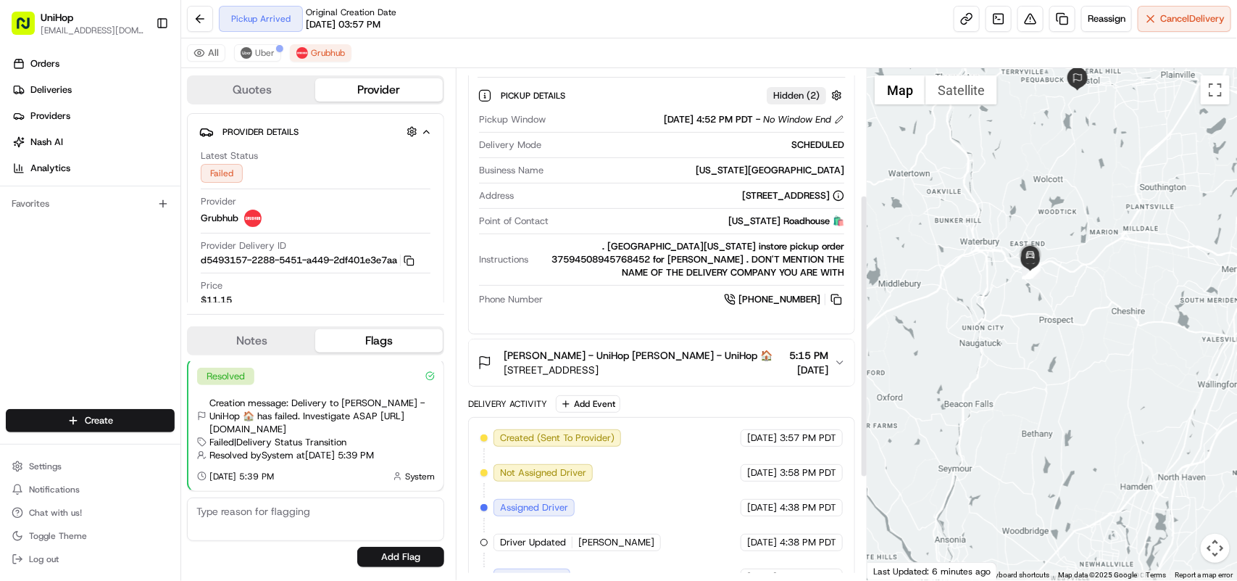
scroll to position [91, 0]
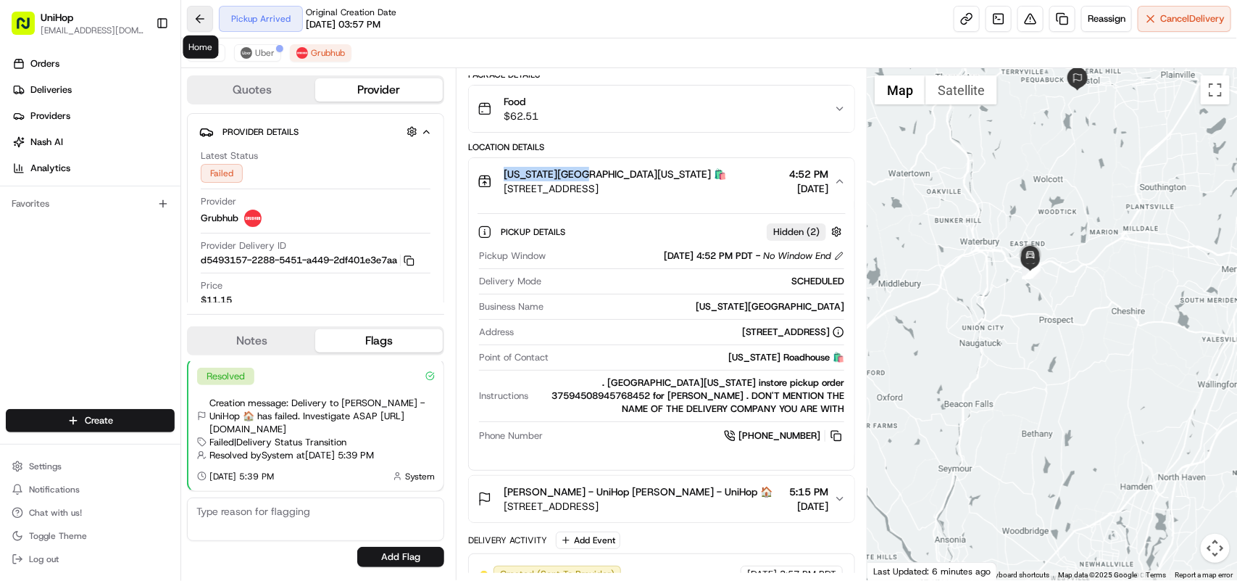
click at [194, 22] on button at bounding box center [200, 19] width 26 height 26
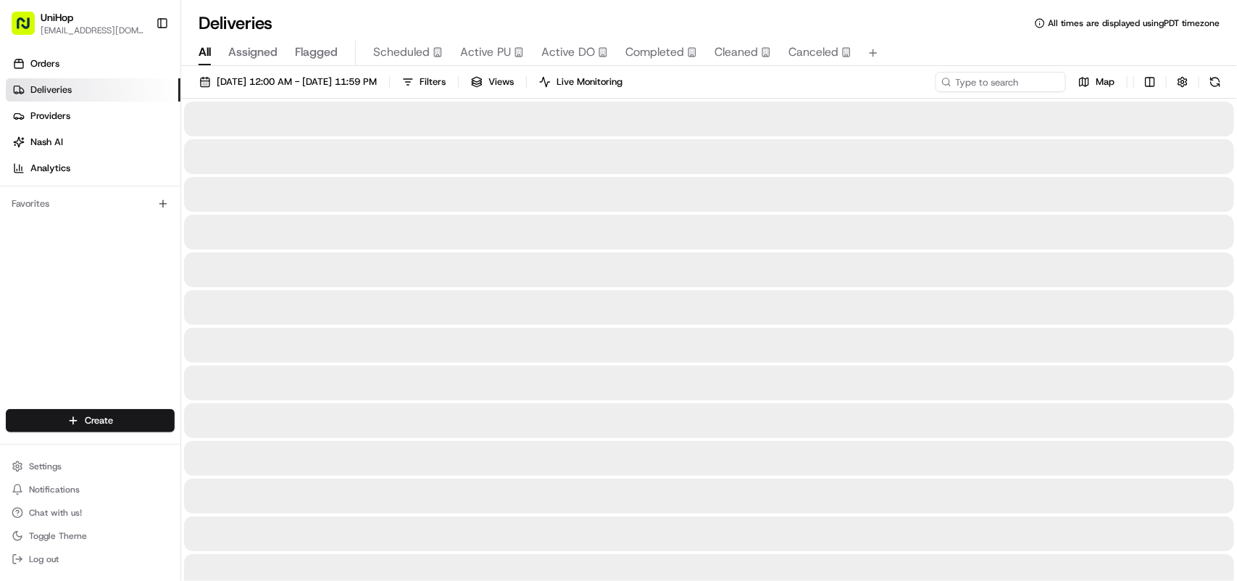
click at [483, 51] on span "Active PU" at bounding box center [485, 51] width 51 height 17
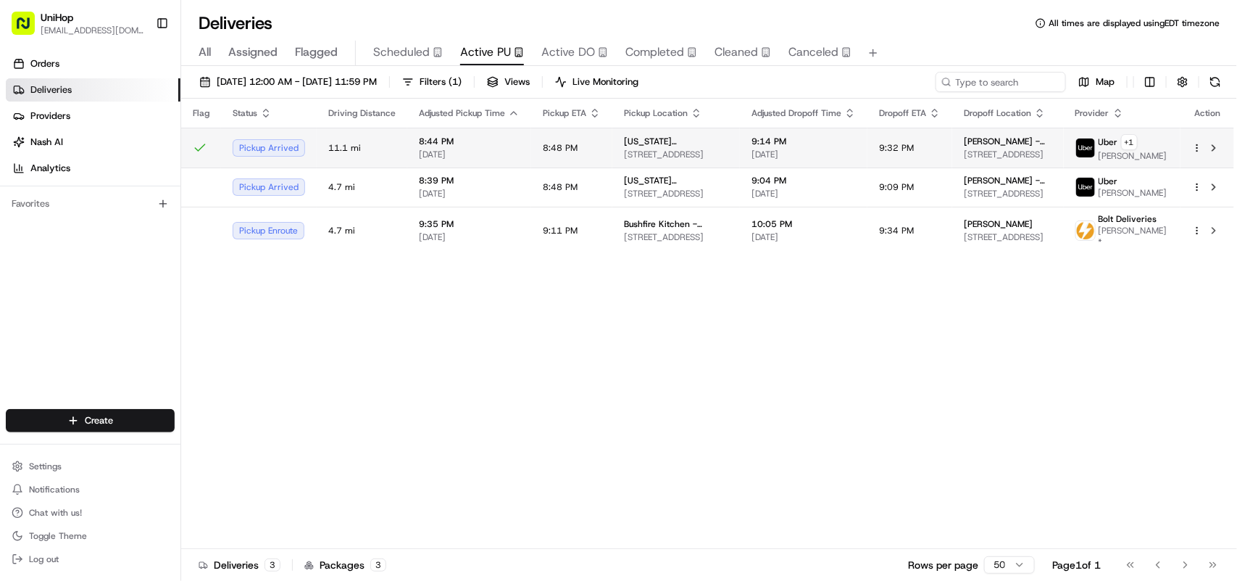
click at [367, 144] on span "11.1 mi" at bounding box center [361, 148] width 67 height 12
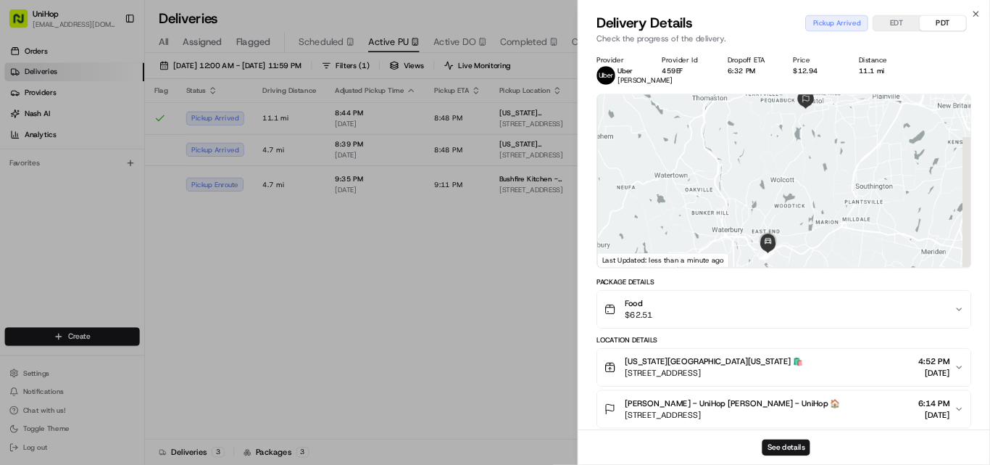
scroll to position [181, 0]
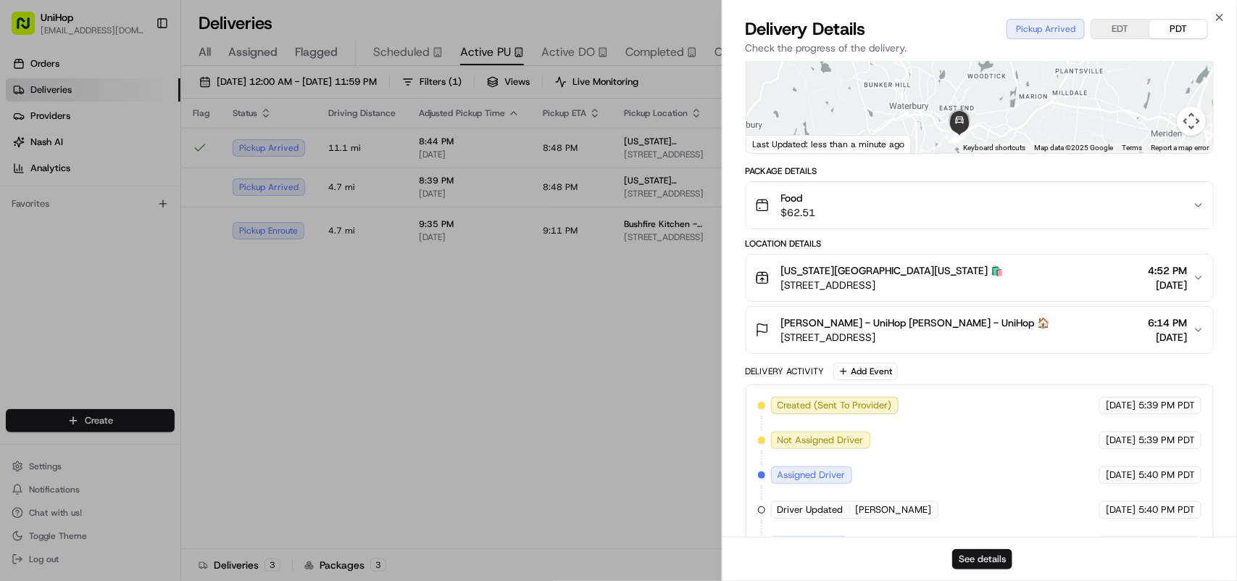
click at [994, 562] on button "See details" at bounding box center [982, 559] width 60 height 20
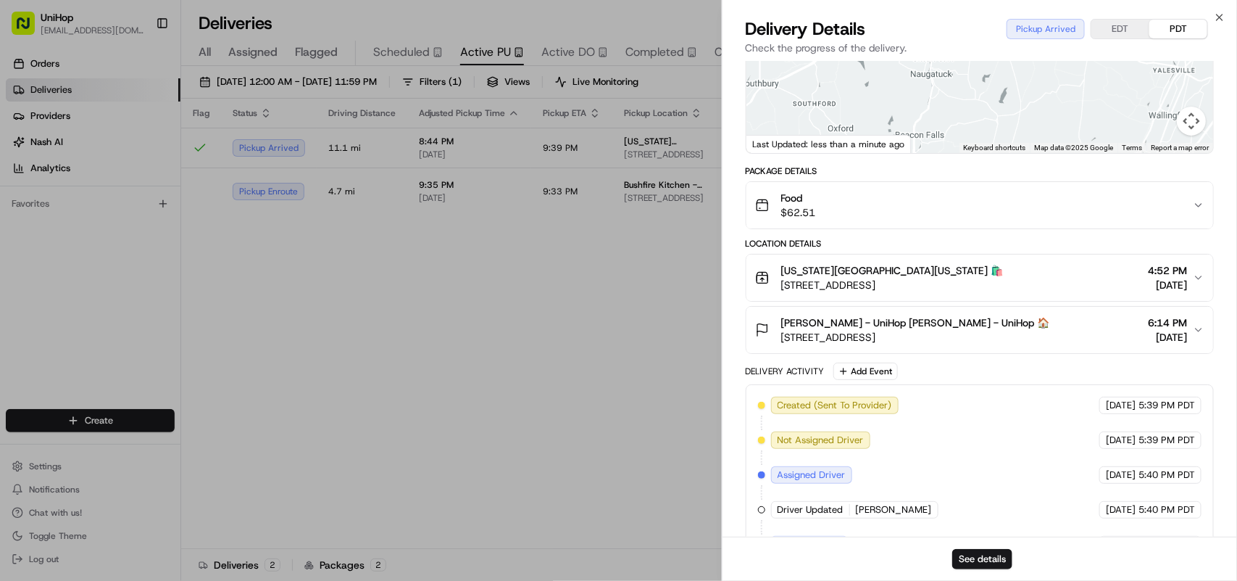
drag, startPoint x: 781, startPoint y: 302, endPoint x: 932, endPoint y: 296, distance: 150.9
click at [932, 292] on span "[STREET_ADDRESS]" at bounding box center [892, 285] width 223 height 14
copy span "[STREET_ADDRESS]"
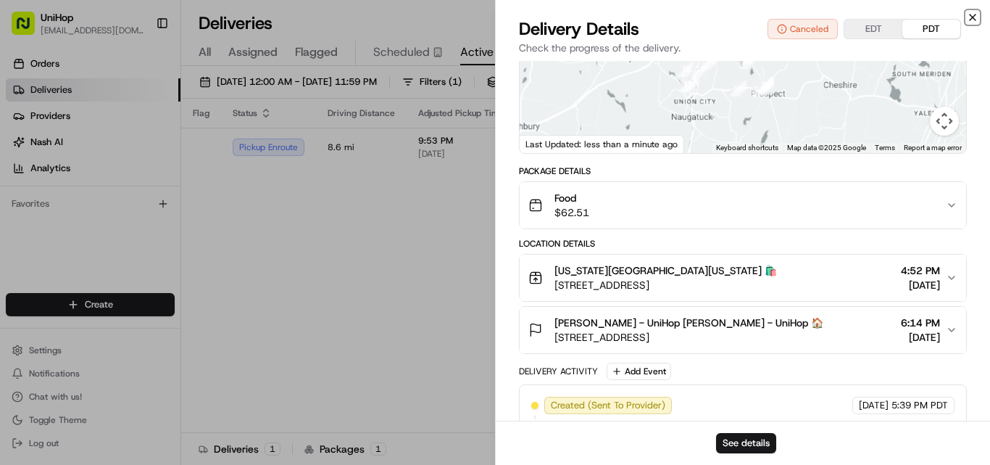
click at [973, 17] on icon "button" at bounding box center [973, 17] width 6 height 6
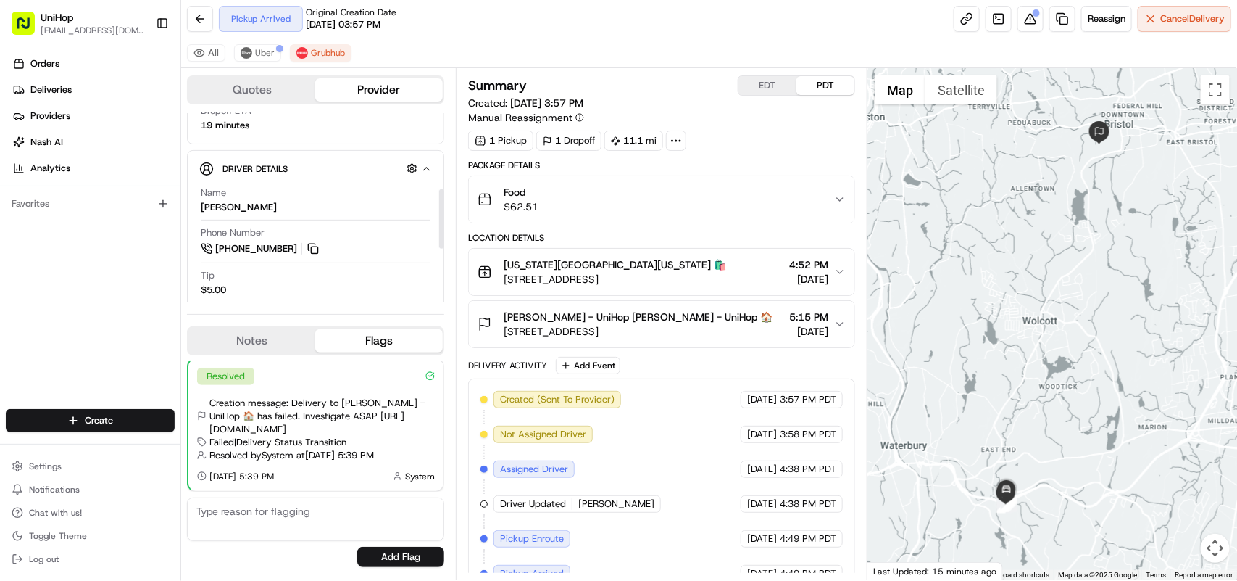
scroll to position [272, 0]
click at [313, 243] on button at bounding box center [313, 245] width 16 height 16
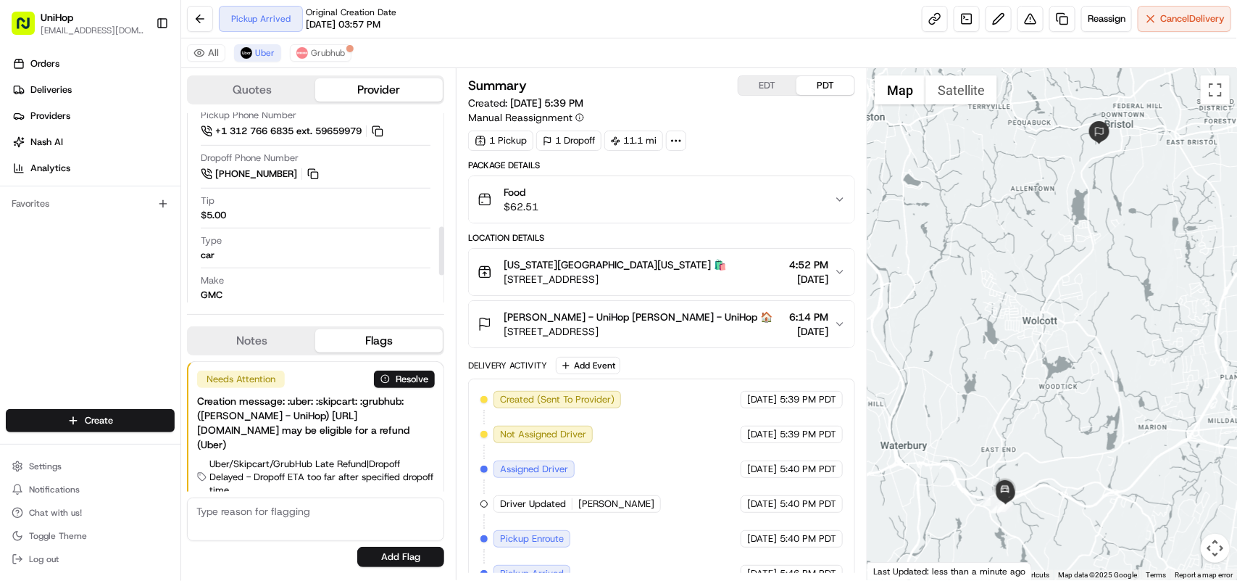
click at [448, 226] on div "Quotes Provider Provider Details Hidden ( 1 ) Latest Status Pickup Arrived Prov…" at bounding box center [318, 324] width 275 height 512
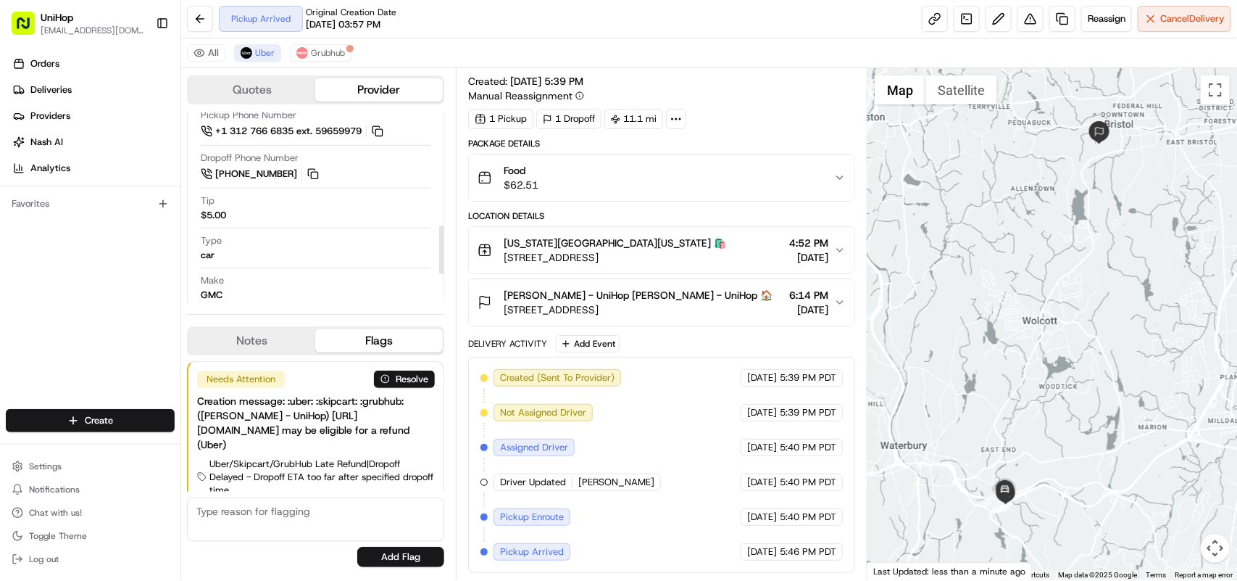
scroll to position [362, 0]
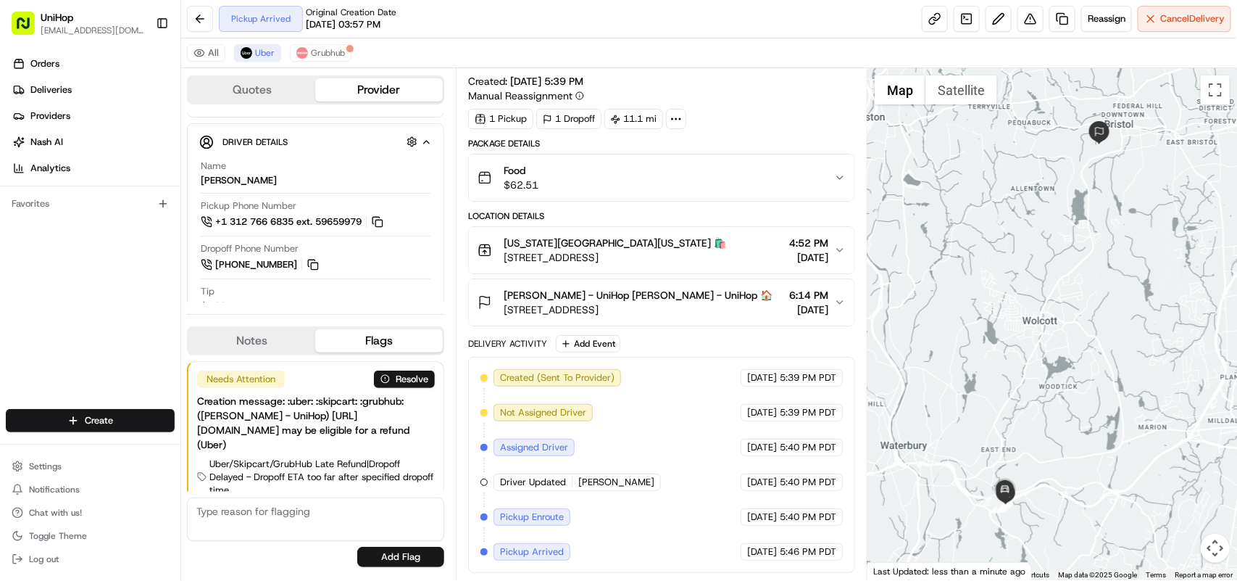
click at [146, 288] on div "Orders Deliveries Providers Nash AI Analytics Favorites" at bounding box center [90, 231] width 180 height 371
click at [91, 312] on div "Orders Deliveries Providers Nash AI Analytics Favorites" at bounding box center [90, 231] width 180 height 371
click at [91, 353] on div "Orders Deliveries Providers Nash AI Analytics Favorites" at bounding box center [90, 231] width 180 height 371
click at [0, 249] on div "Orders Deliveries Providers Nash AI Analytics Favorites" at bounding box center [90, 231] width 180 height 371
click at [48, 301] on div "Orders Deliveries Providers Nash AI Analytics Favorites" at bounding box center [90, 231] width 180 height 371
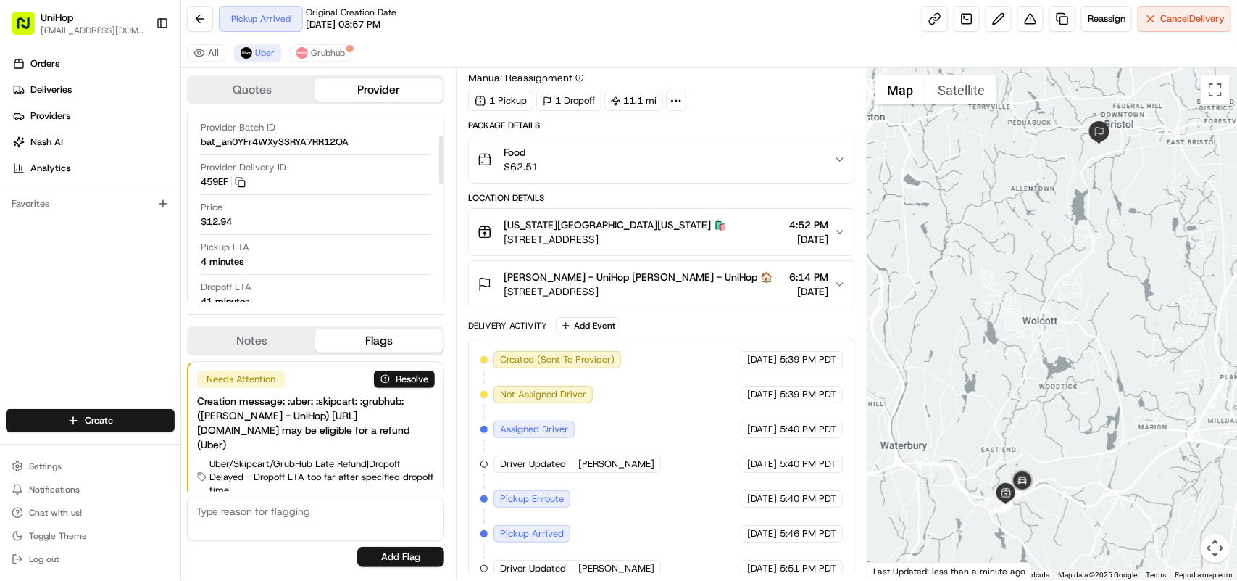
scroll to position [91, 0]
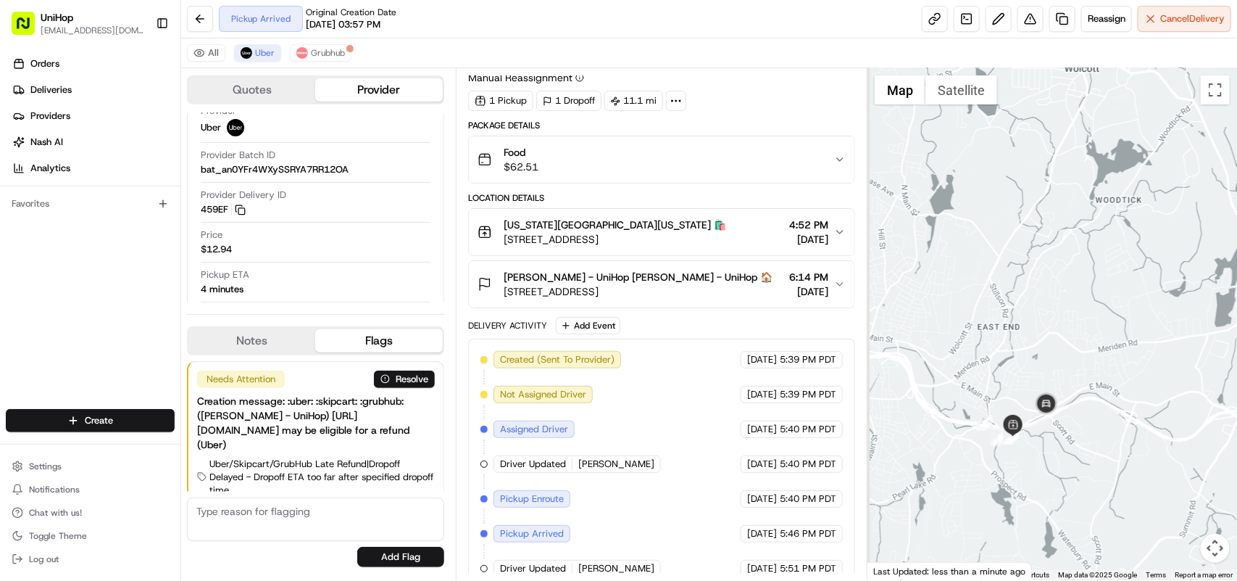
drag, startPoint x: 1022, startPoint y: 473, endPoint x: 1056, endPoint y: 280, distance: 195.8
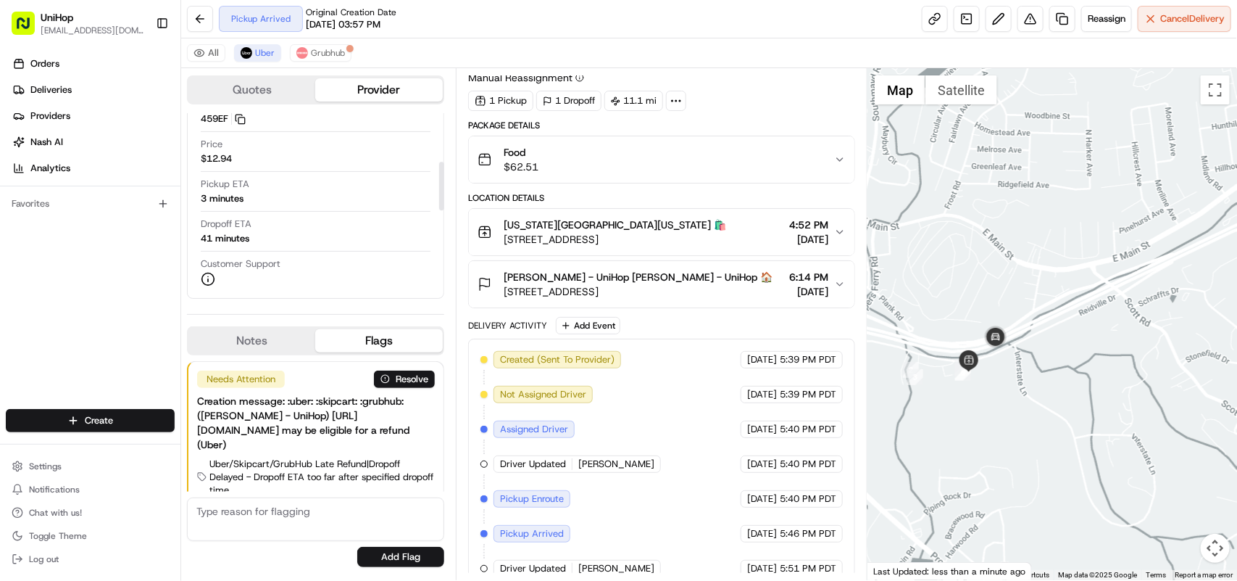
scroll to position [272, 0]
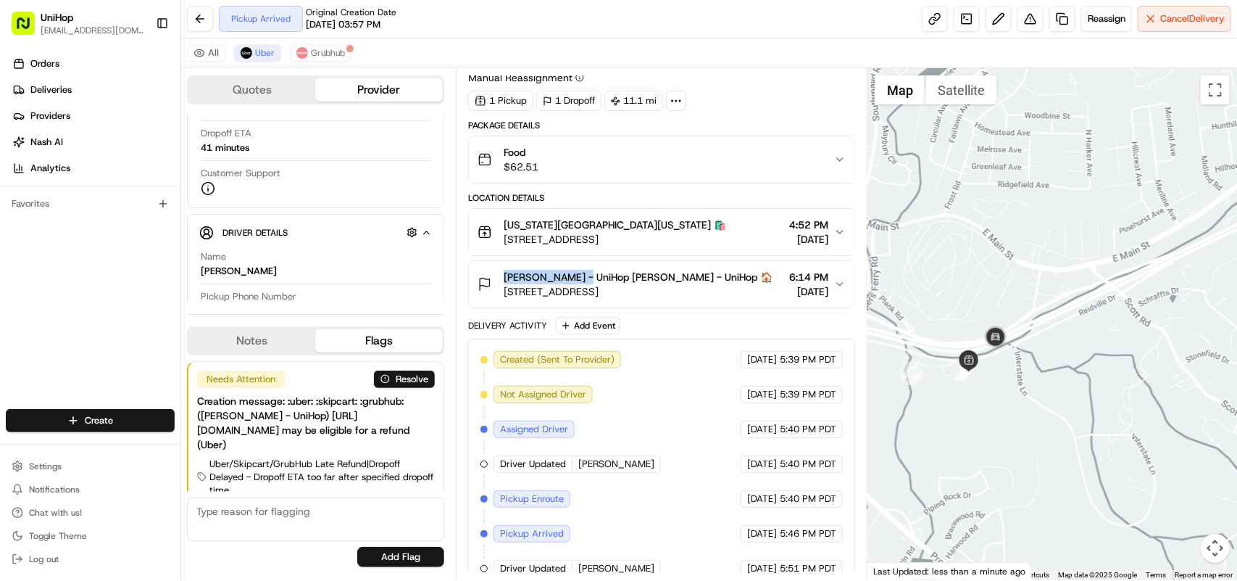
drag, startPoint x: 501, startPoint y: 275, endPoint x: 585, endPoint y: 276, distance: 84.1
click at [585, 276] on div "Krystal Woodbury - UniHop Krystal Woodbury - UniHop 🏠 98 Crown St, Bristol, CT …" at bounding box center [625, 284] width 295 height 29
copy span "Krystal Woodbury"
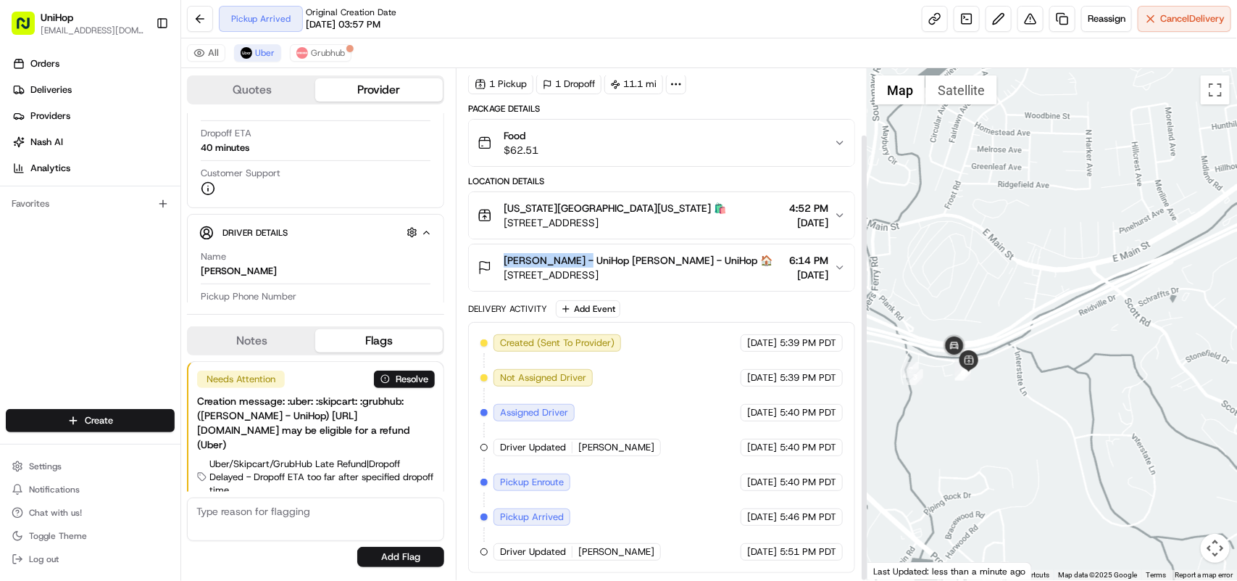
scroll to position [75, 0]
click at [834, 209] on icon "button" at bounding box center [840, 215] width 12 height 12
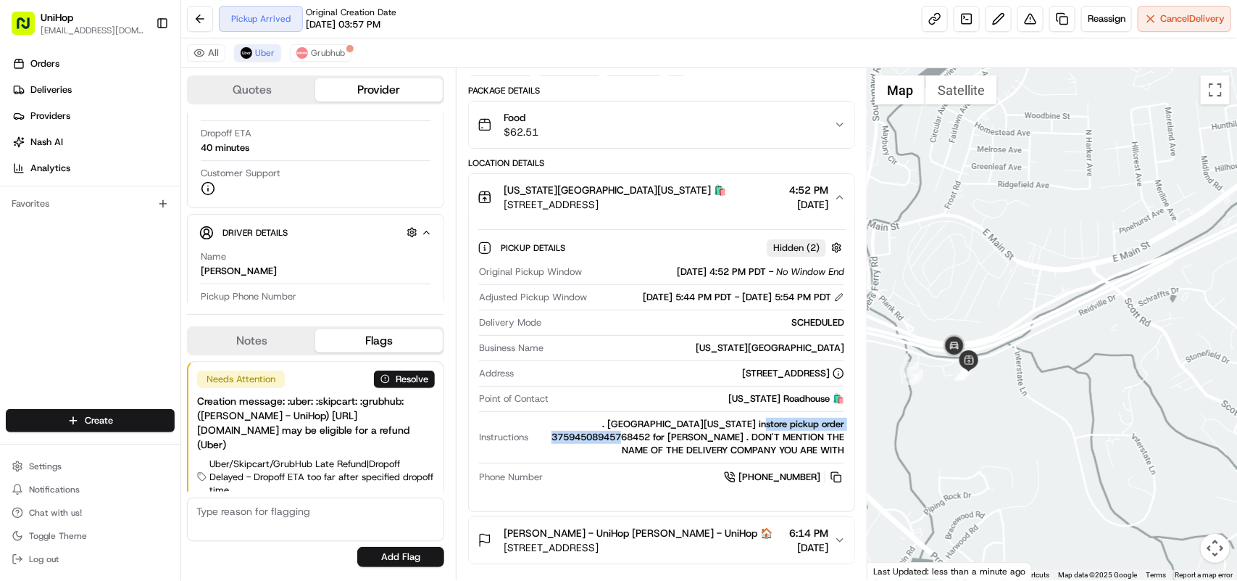
drag, startPoint x: 679, startPoint y: 442, endPoint x: 838, endPoint y: 437, distance: 158.8
click at [845, 437] on div "Original Pickup Window Aug 23 2025 4:52 PM PDT - No Window End Adjusted Pickup …" at bounding box center [662, 374] width 368 height 231
copy div "pickup order 37594508945768452"
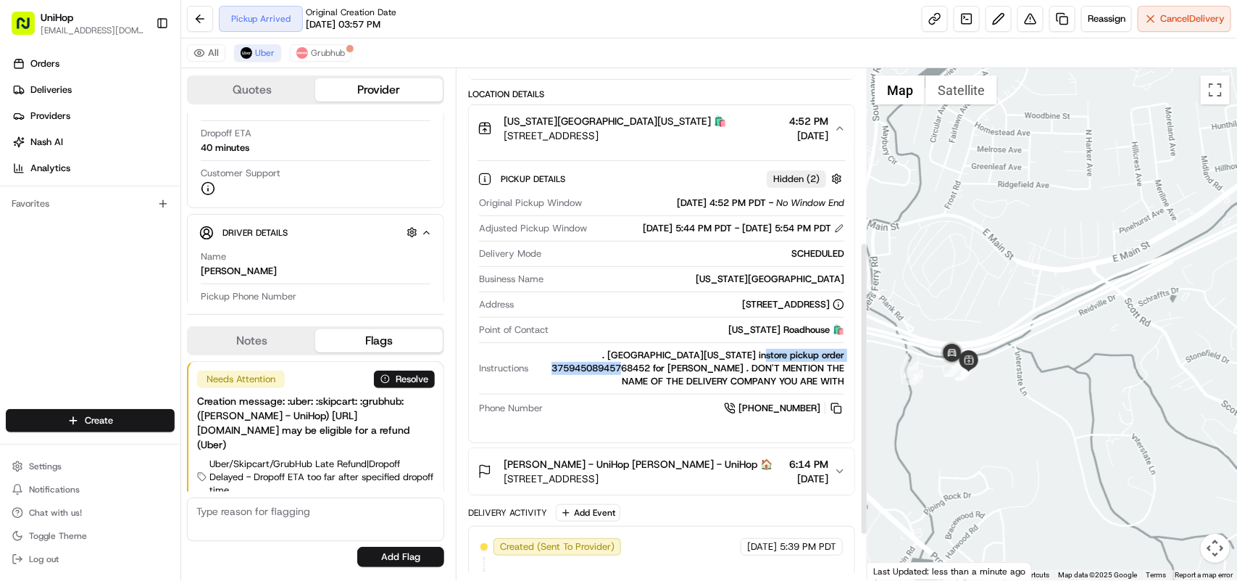
scroll to position [346, 0]
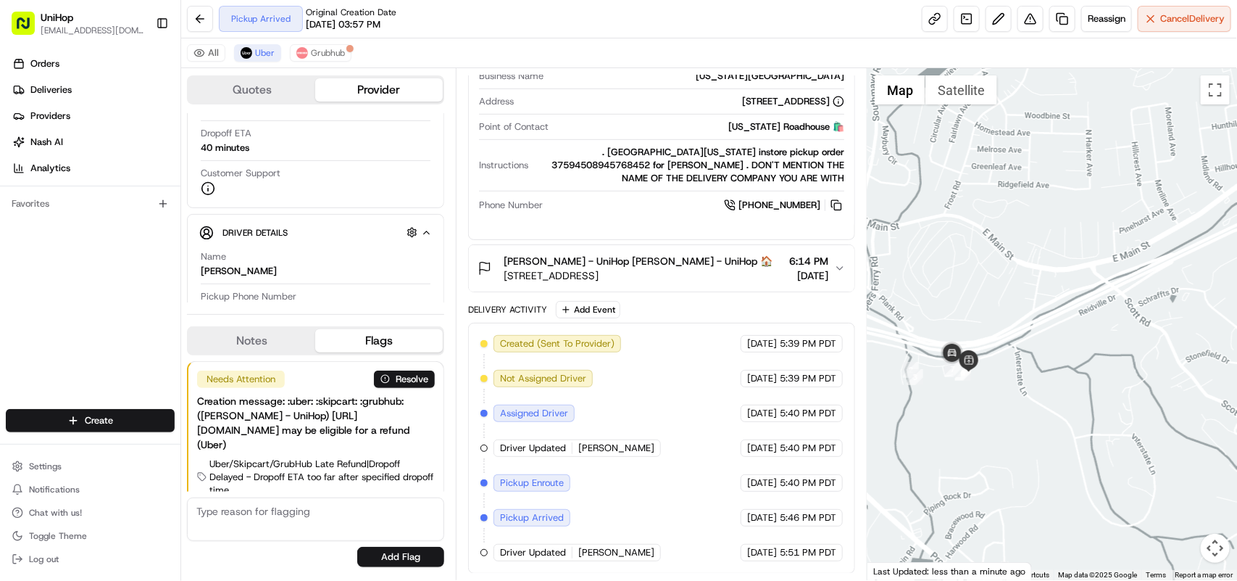
click at [842, 274] on icon "button" at bounding box center [840, 268] width 12 height 12
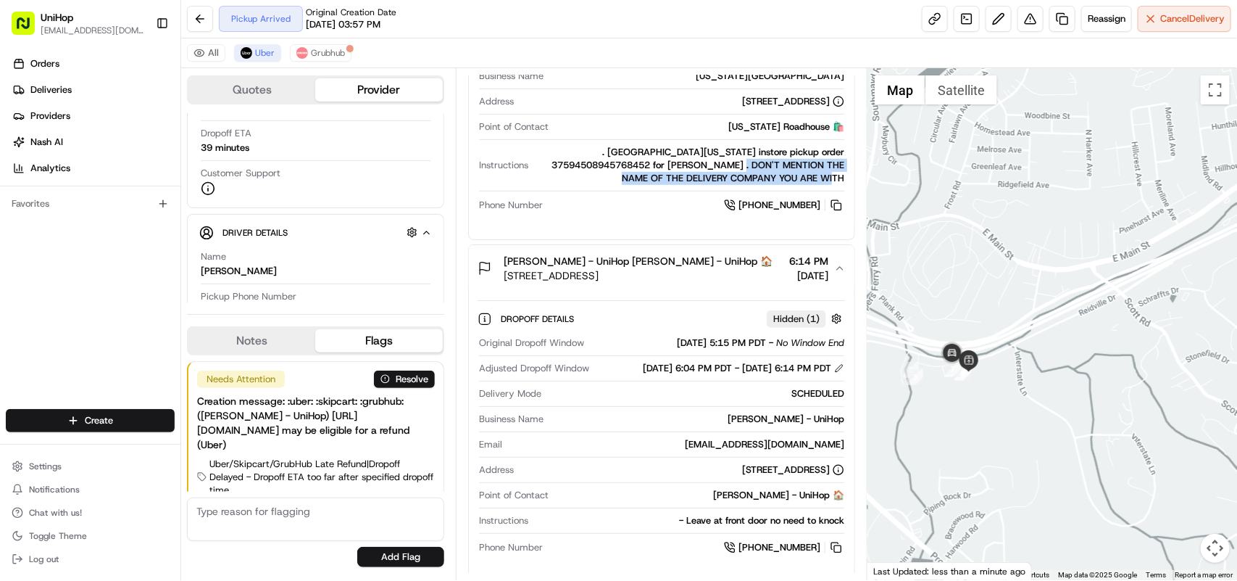
drag, startPoint x: 646, startPoint y: 180, endPoint x: 841, endPoint y: 189, distance: 195.9
click at [841, 185] on div ". Pickup Texas Roadhouse instore pickup order 37594508945768452 for Krystal Woo…" at bounding box center [689, 165] width 310 height 39
copy div "DON'T MENTION THE NAME OF THE DELIVERY COMPANY YOU ARE WITH"
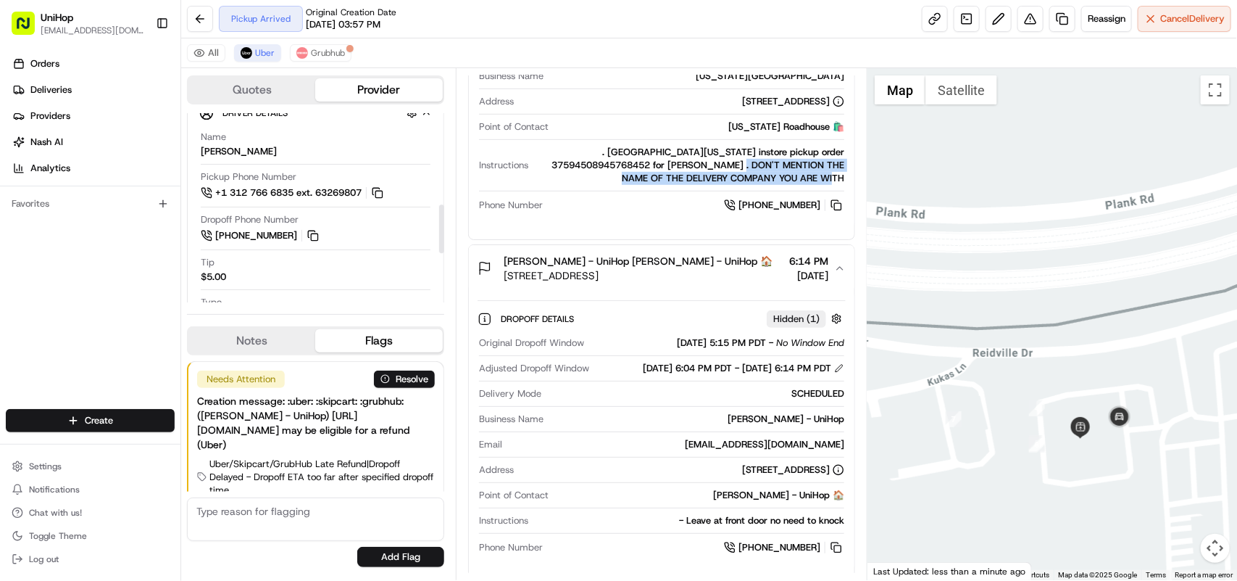
scroll to position [362, 0]
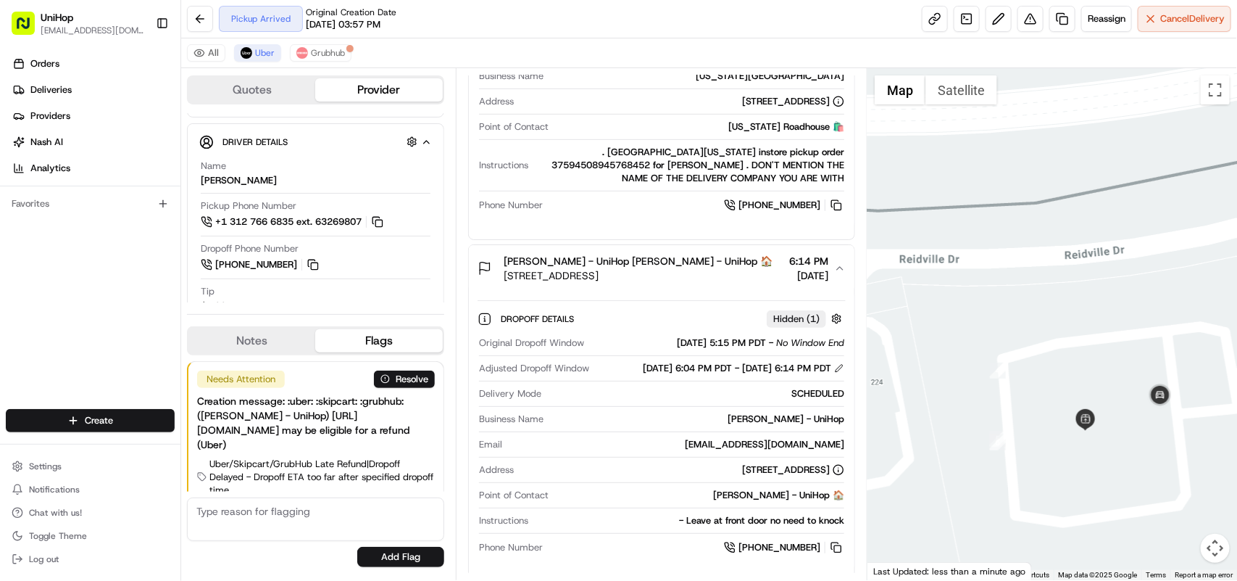
click at [672, 133] on div "Texas Roadhouse 🛍️" at bounding box center [699, 126] width 290 height 13
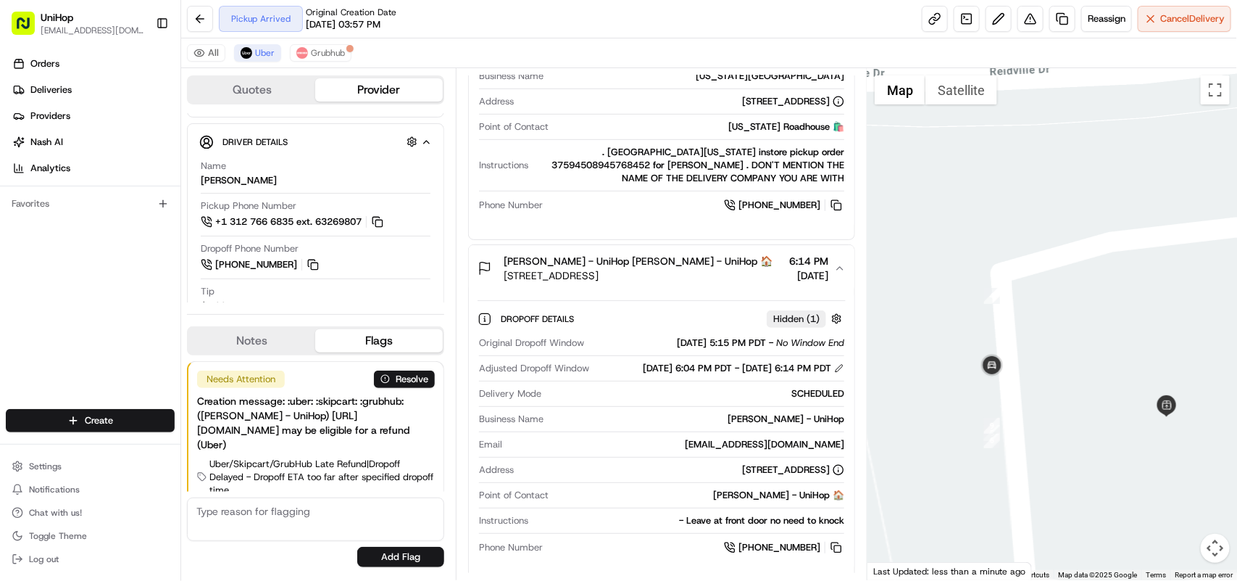
drag, startPoint x: 957, startPoint y: 386, endPoint x: 1105, endPoint y: 384, distance: 148.6
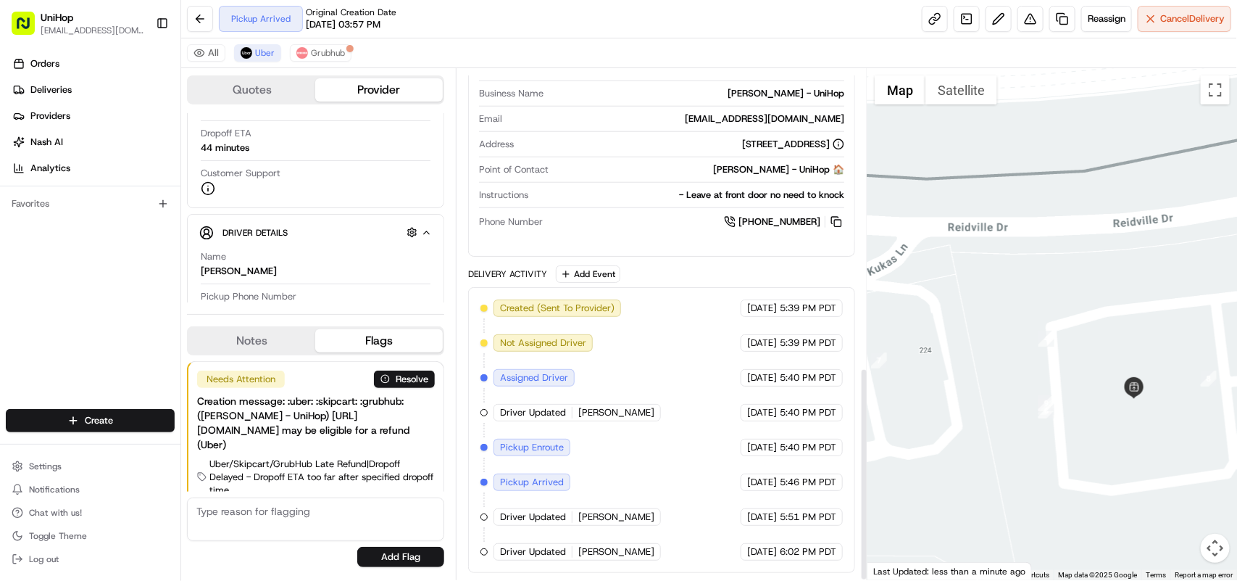
scroll to position [718, 0]
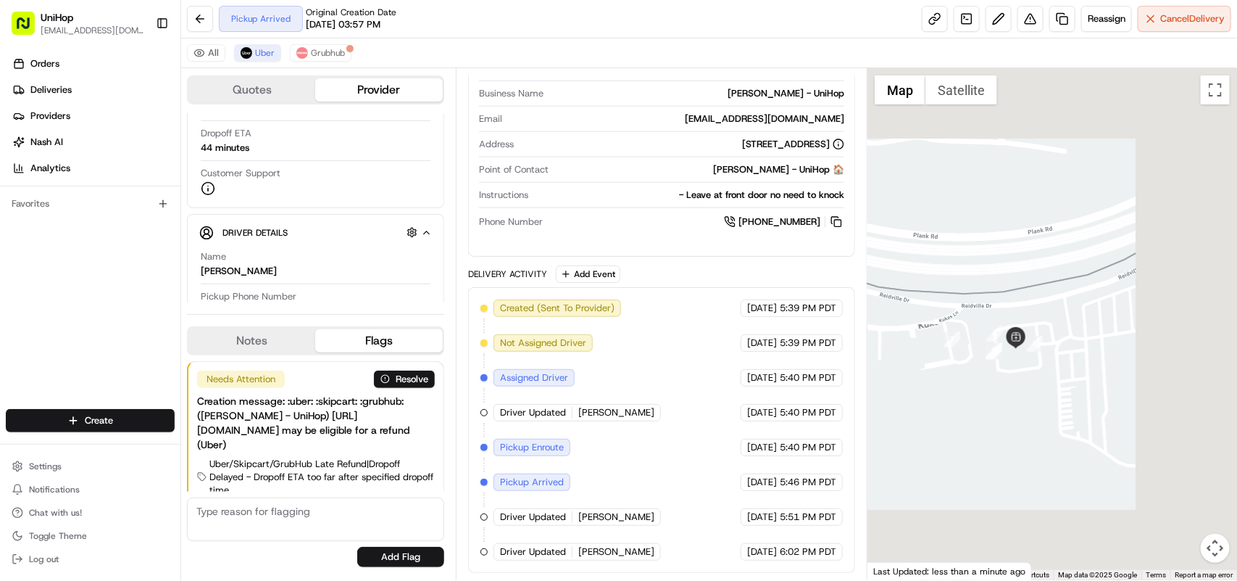
drag, startPoint x: 954, startPoint y: 334, endPoint x: 975, endPoint y: 333, distance: 21.0
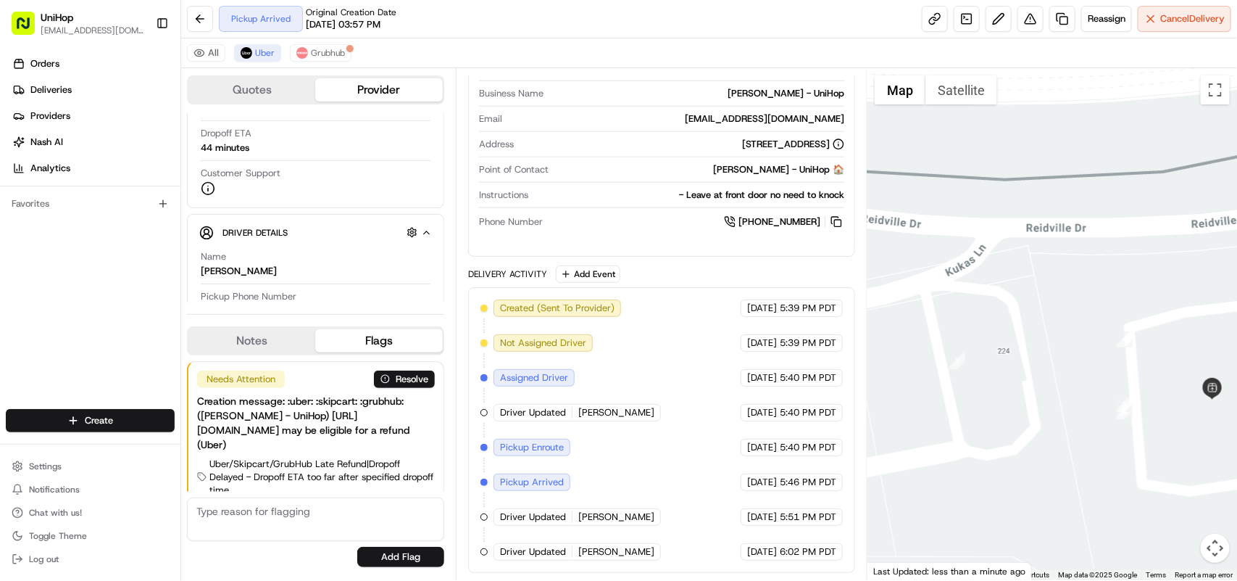
drag, startPoint x: 977, startPoint y: 328, endPoint x: 1080, endPoint y: 323, distance: 103.1
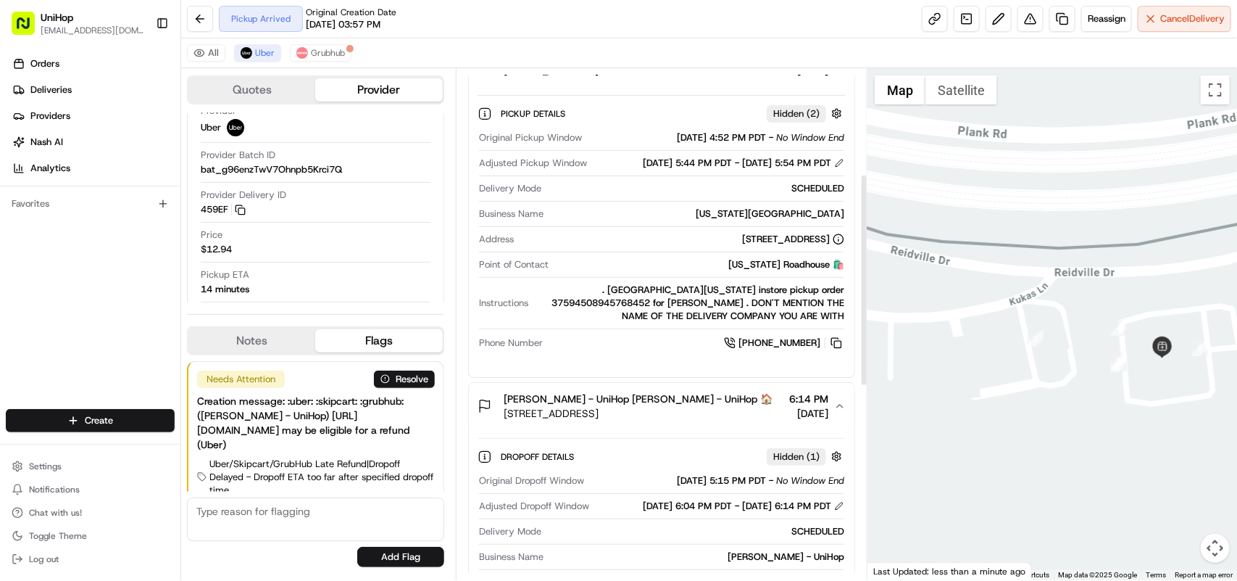
scroll to position [175, 0]
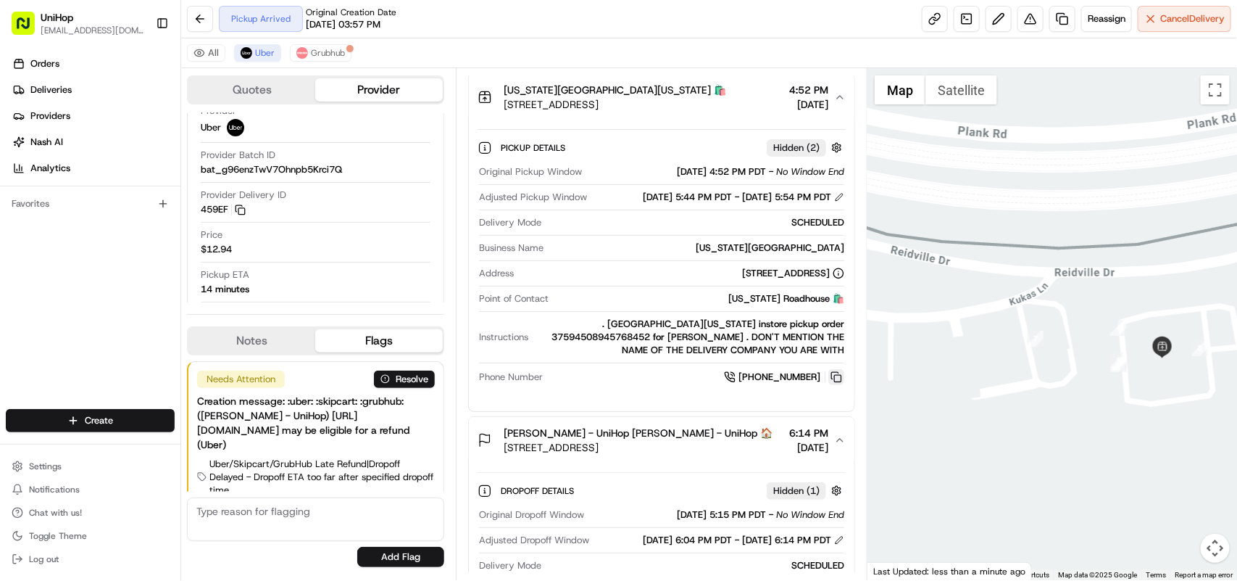
click at [835, 385] on button at bounding box center [836, 377] width 16 height 16
click at [852, 19] on div "Pickup Arrived Original Creation Date 08/23/2025 03:57 PM Reassign Cancel Deliv…" at bounding box center [709, 19] width 1056 height 38
click at [96, 245] on div "Orders Deliveries Providers Nash AI Analytics Favorites" at bounding box center [90, 231] width 180 height 371
click at [139, 221] on div "Orders Deliveries Providers Nash AI Analytics Favorites" at bounding box center [90, 231] width 180 height 371
click at [835, 385] on button at bounding box center [836, 377] width 16 height 16
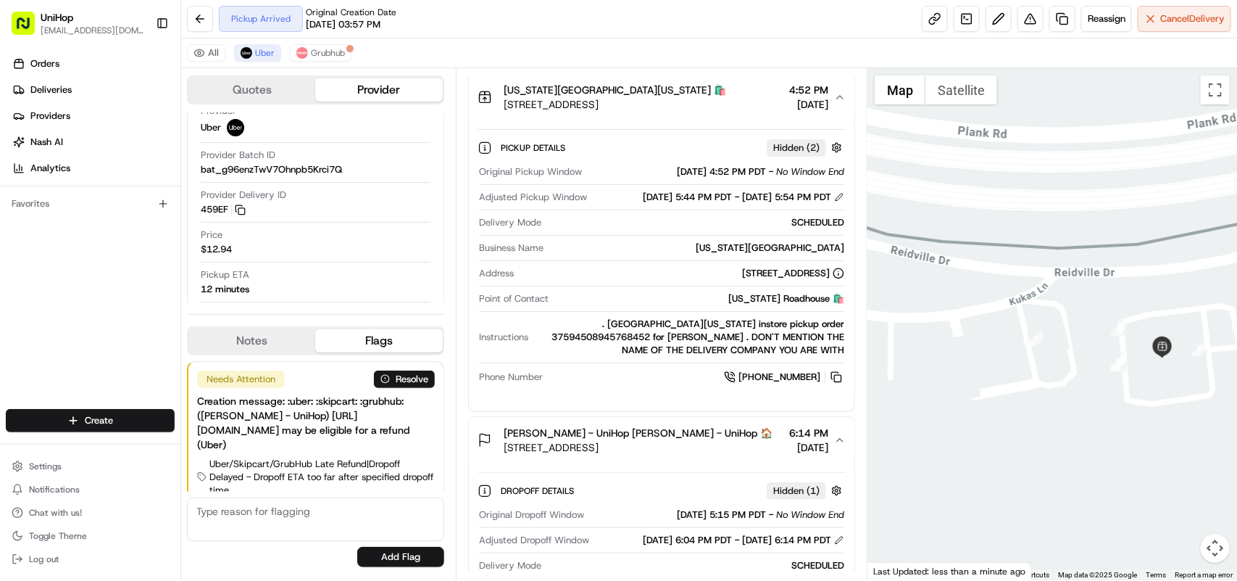
drag, startPoint x: 508, startPoint y: 107, endPoint x: 651, endPoint y: 116, distance: 143.1
click at [651, 116] on button "Texas Roadhouse Texas Roadhouse 🛍️ 330 Reidville Dr, Waterbury, CT 06706, USA 4…" at bounding box center [662, 97] width 386 height 46
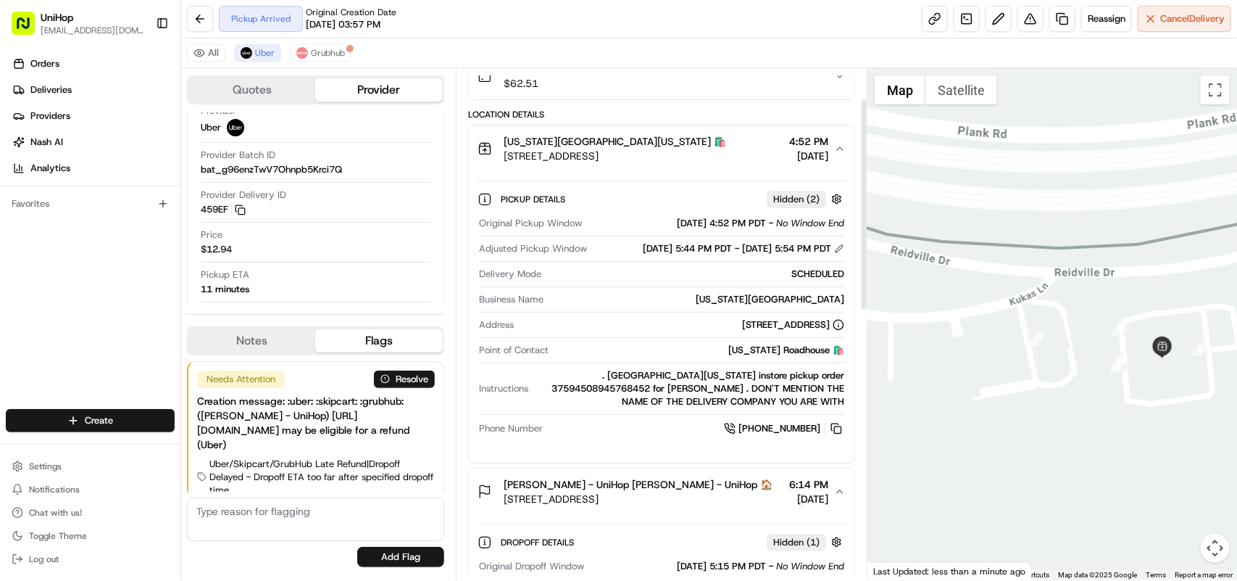
scroll to position [181, 0]
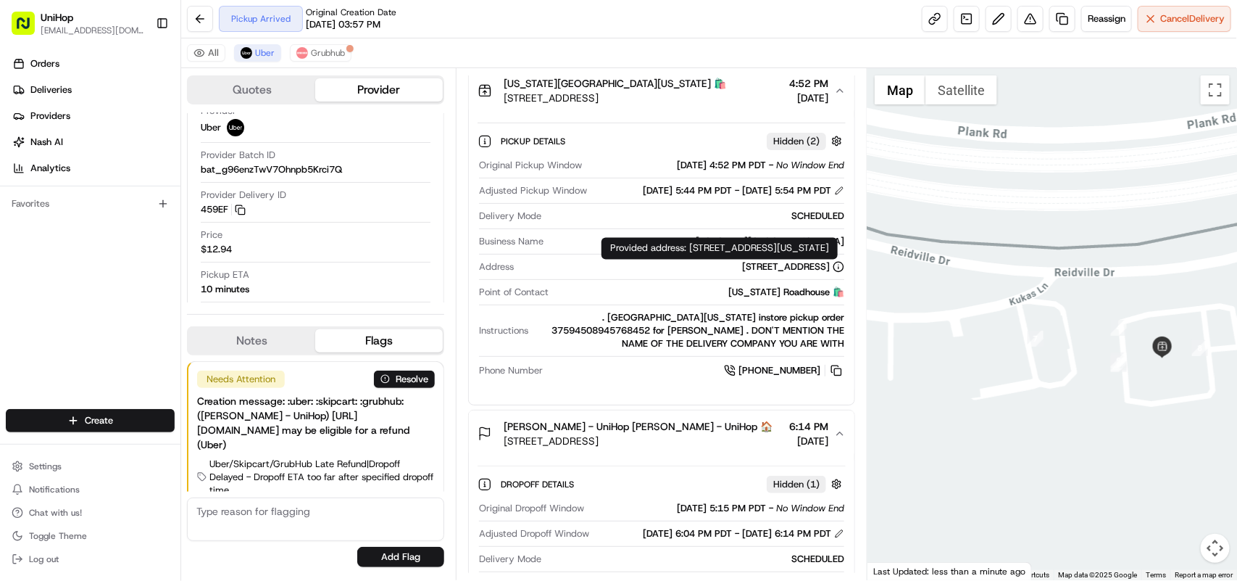
click at [744, 259] on div "Provided address: 330 Reidville Dr, Waterbury, Connecticut 06706 Provided addre…" at bounding box center [720, 249] width 236 height 22
click at [823, 35] on div "Pickup Arrived Original Creation Date 08/23/2025 03:57 PM Reassign Cancel Deliv…" at bounding box center [709, 19] width 1056 height 38
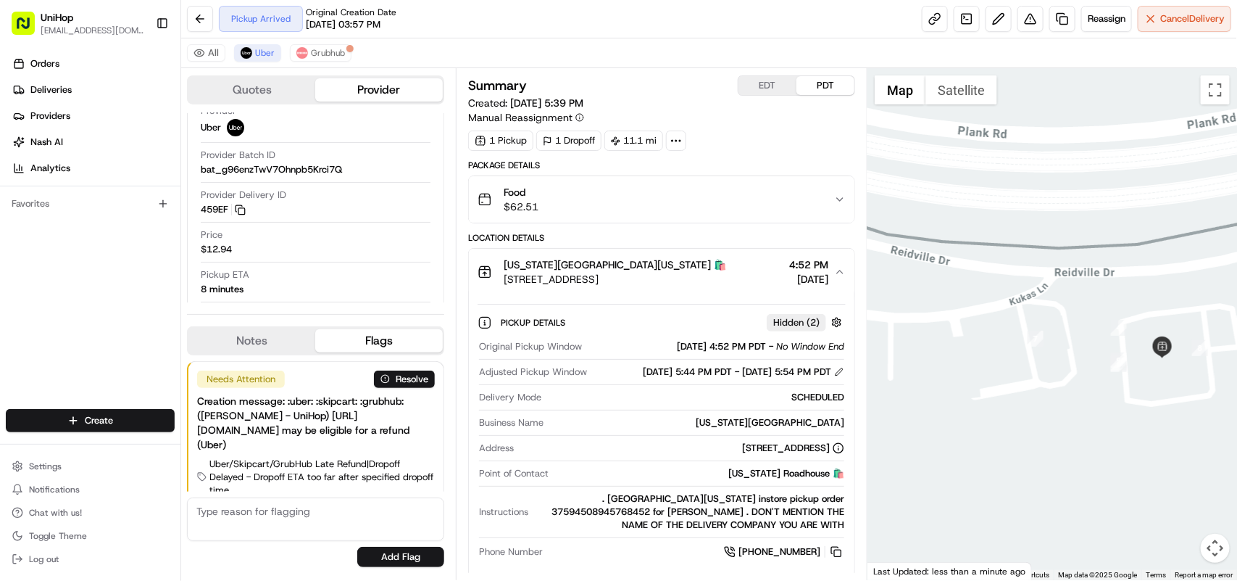
click at [781, 176] on button "Food $62.51" at bounding box center [662, 199] width 386 height 46
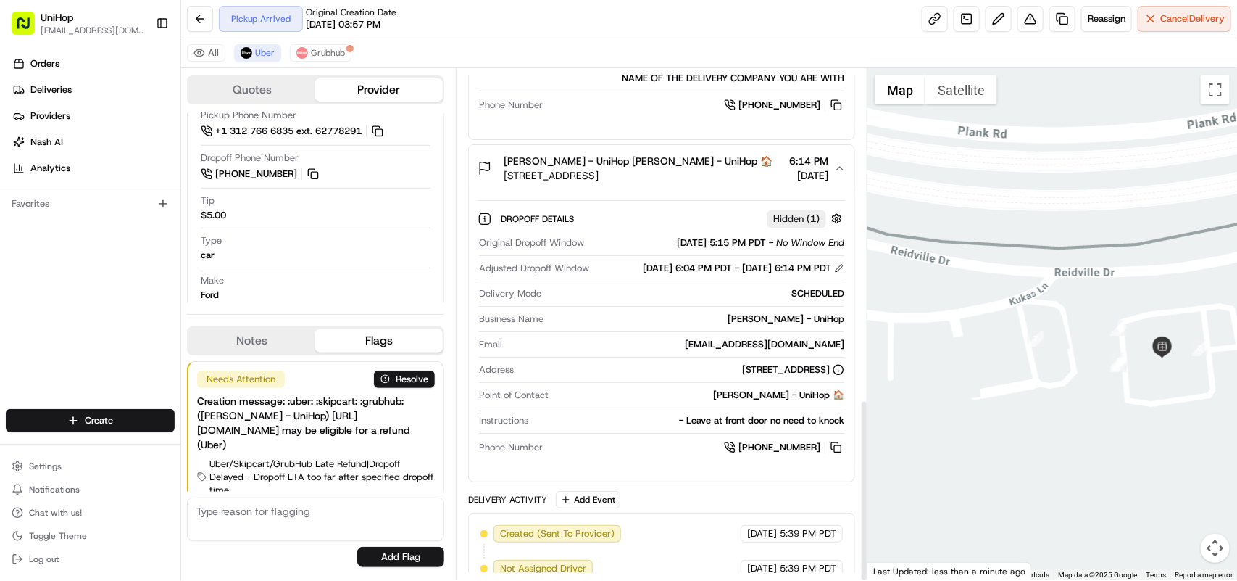
scroll to position [929, 0]
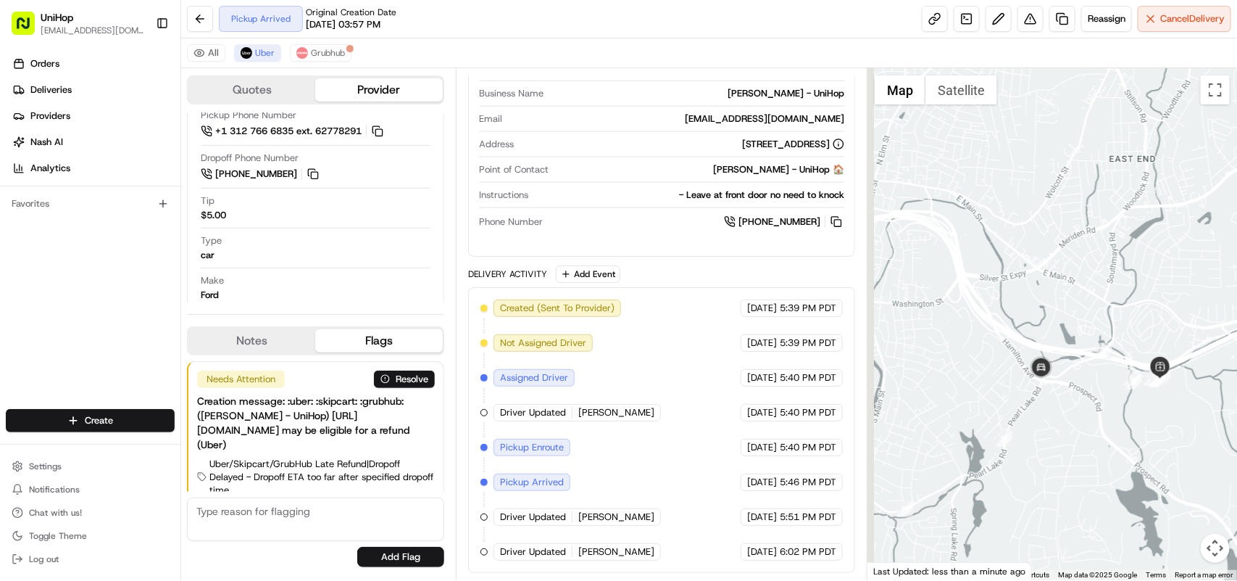
drag, startPoint x: 911, startPoint y: 385, endPoint x: 1060, endPoint y: 379, distance: 148.7
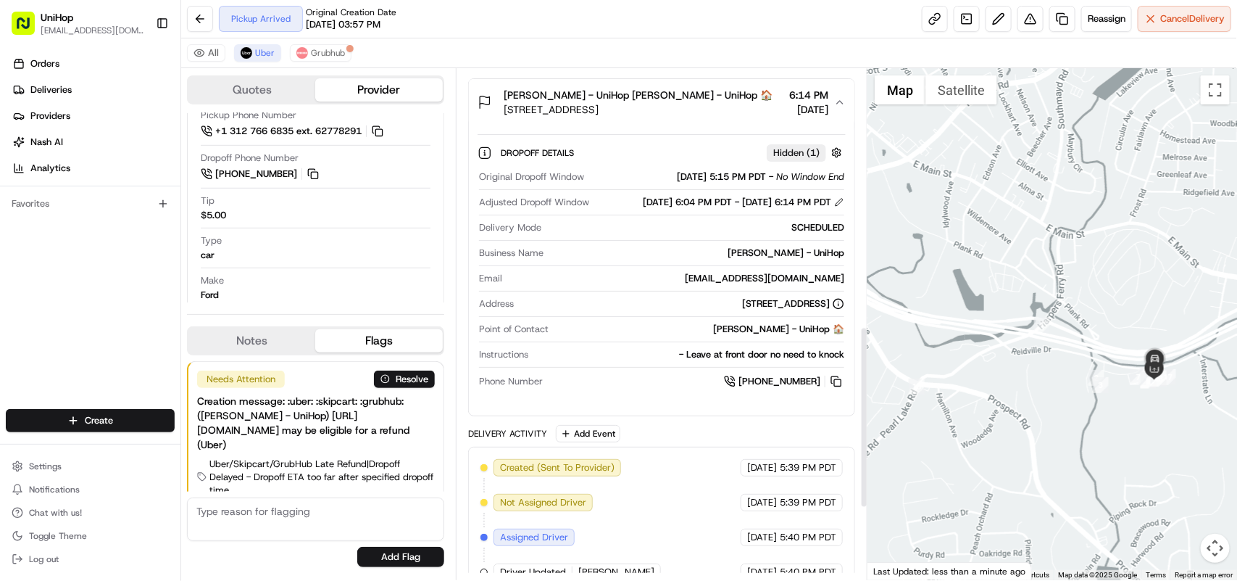
scroll to position [725, 0]
drag, startPoint x: 715, startPoint y: 317, endPoint x: 841, endPoint y: 323, distance: 125.5
click at [841, 283] on div "crowngem1990@gmail.com" at bounding box center [676, 276] width 336 height 13
copy div "crowngem1990@gmail.com"
click at [628, 283] on div "crowngem1990@gmail.com" at bounding box center [676, 276] width 336 height 13
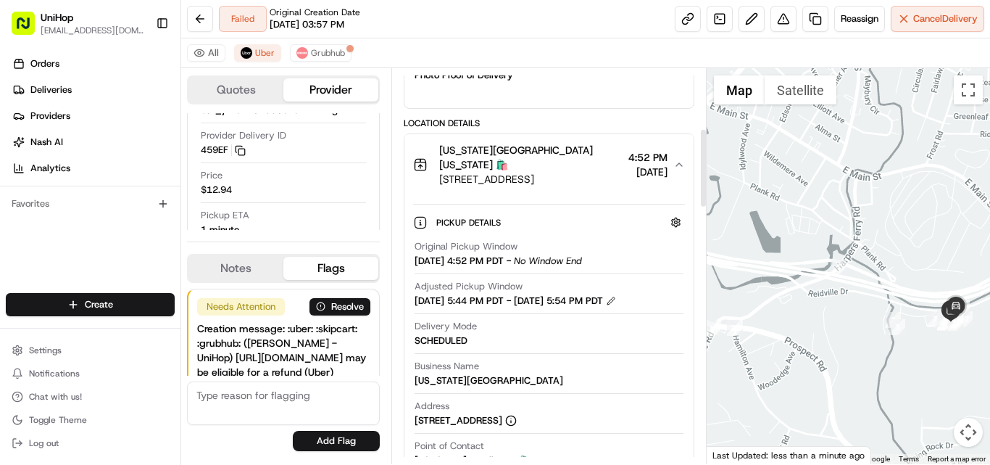
scroll to position [439, 0]
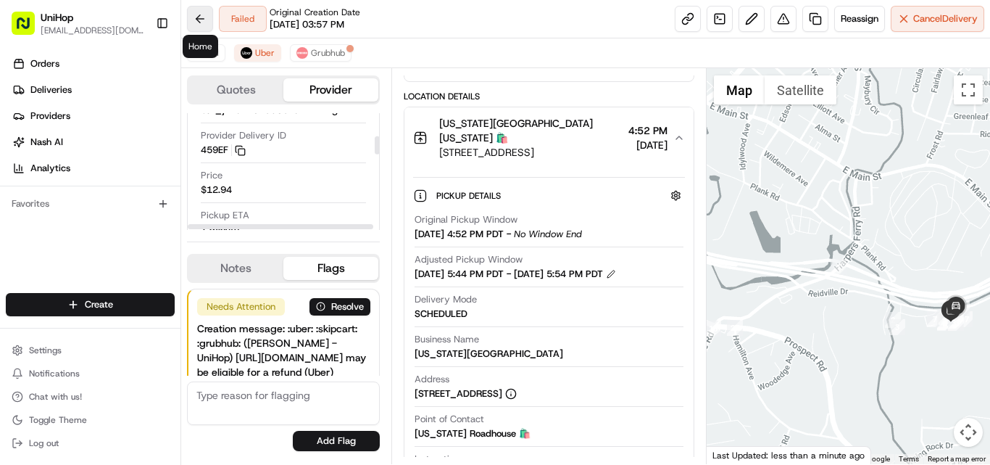
click at [198, 13] on button at bounding box center [200, 19] width 26 height 26
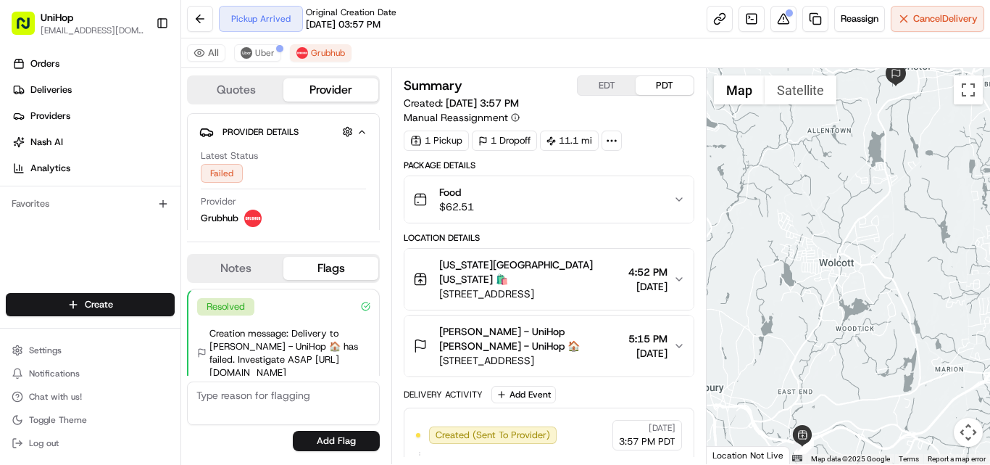
scroll to position [388, 0]
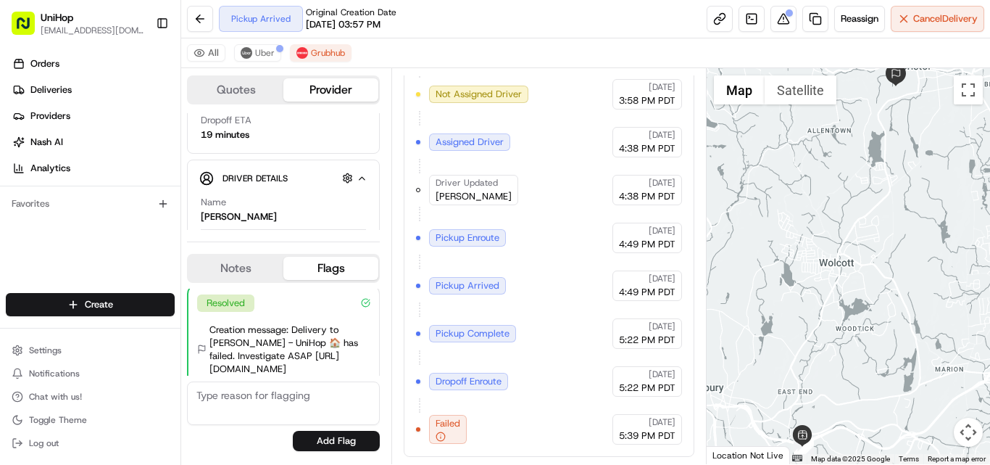
click at [452, 428] on span "Failed" at bounding box center [448, 423] width 25 height 13
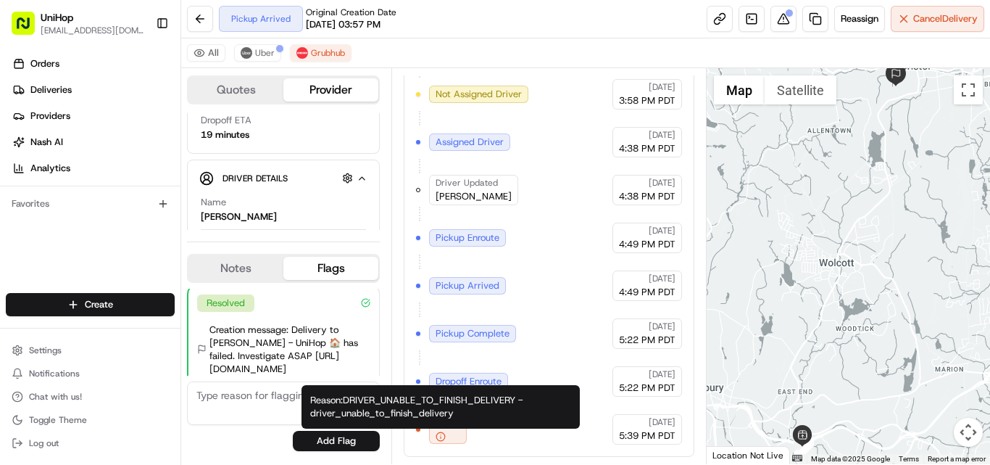
click at [444, 439] on icon "button" at bounding box center [441, 436] width 10 height 10
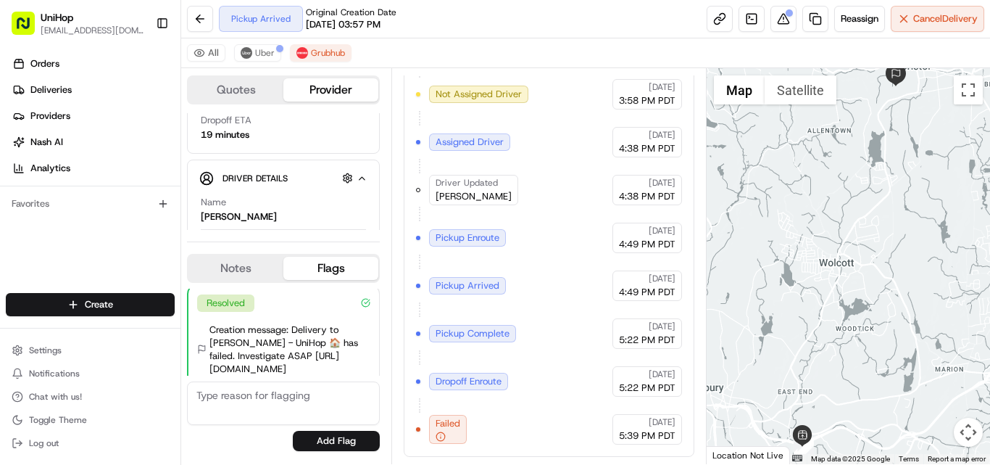
click at [444, 439] on icon "button" at bounding box center [441, 436] width 10 height 10
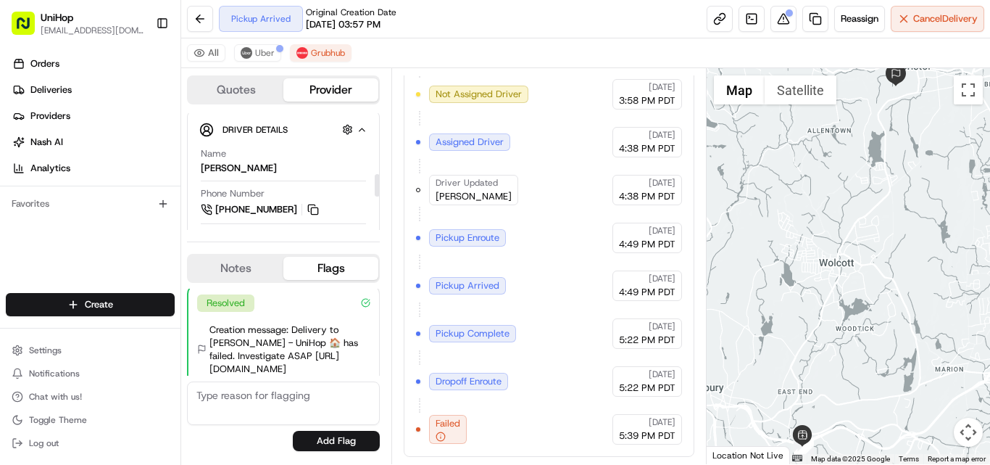
scroll to position [344, 0]
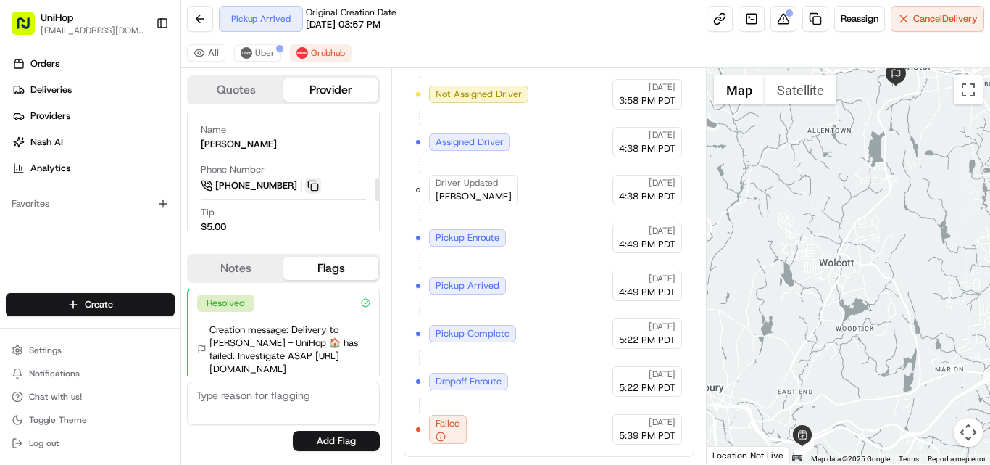
click at [312, 188] on button at bounding box center [313, 186] width 16 height 16
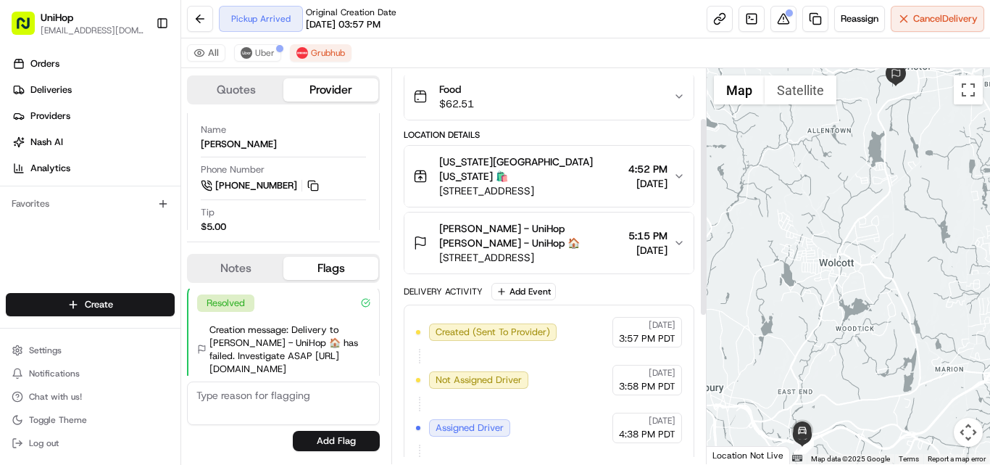
scroll to position [99, 0]
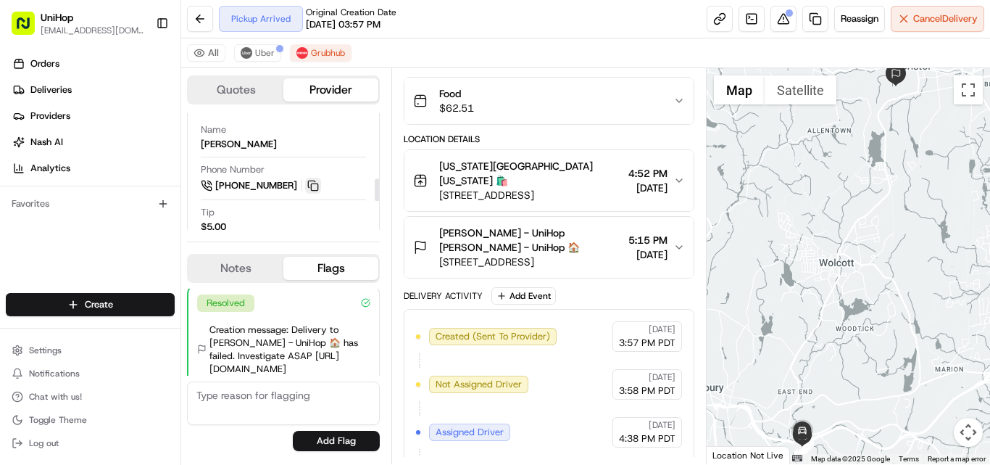
click at [316, 186] on button at bounding box center [313, 186] width 16 height 16
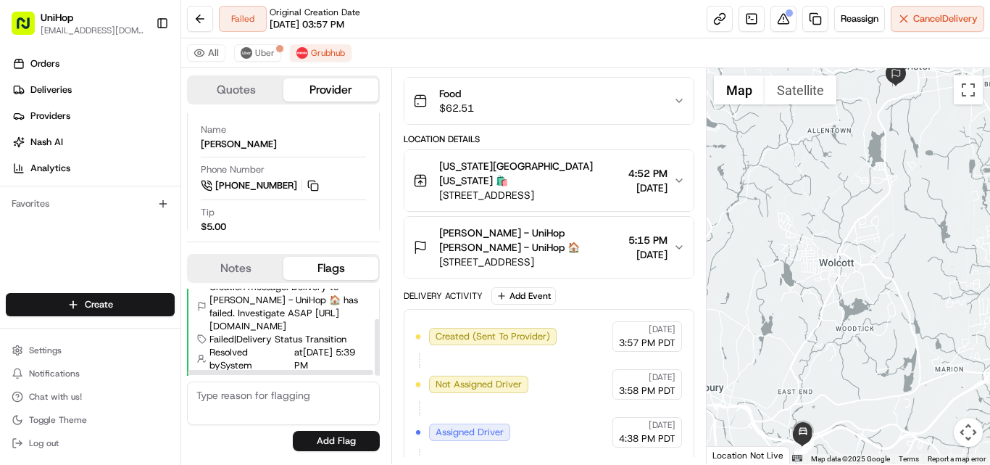
scroll to position [0, 0]
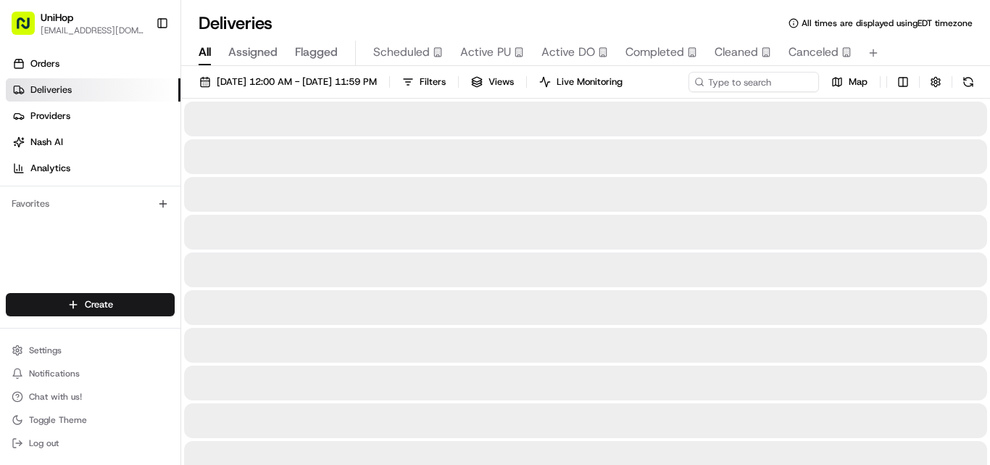
click at [203, 51] on span "All" at bounding box center [205, 51] width 12 height 17
click at [314, 53] on span "Flagged" at bounding box center [316, 51] width 43 height 17
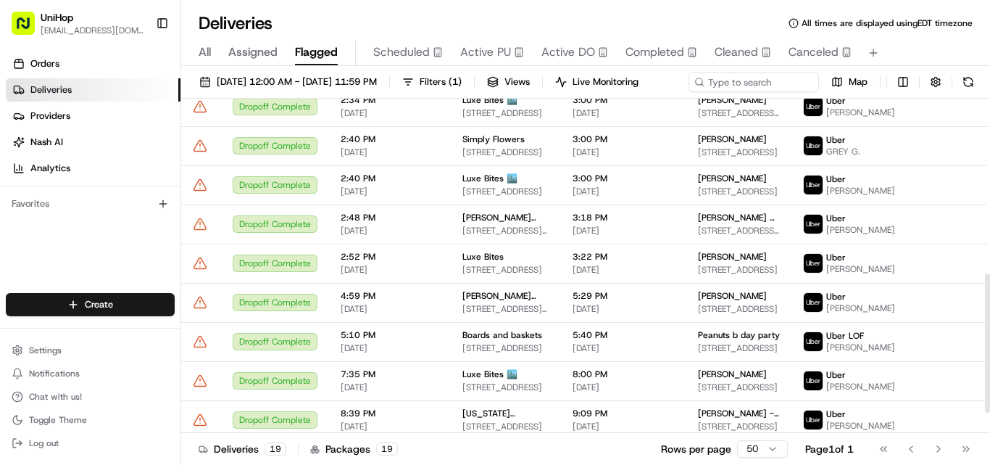
scroll to position [467, 0]
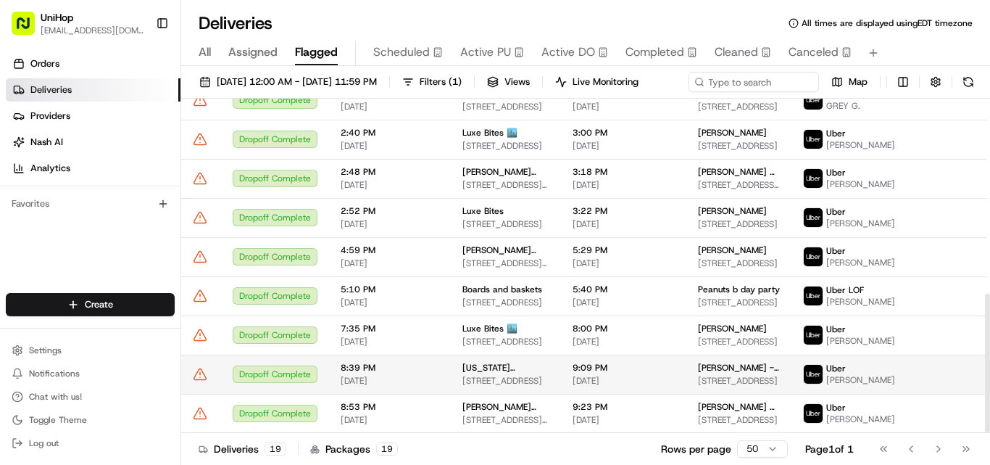
click at [259, 383] on div "Dropoff Complete" at bounding box center [275, 373] width 85 height 17
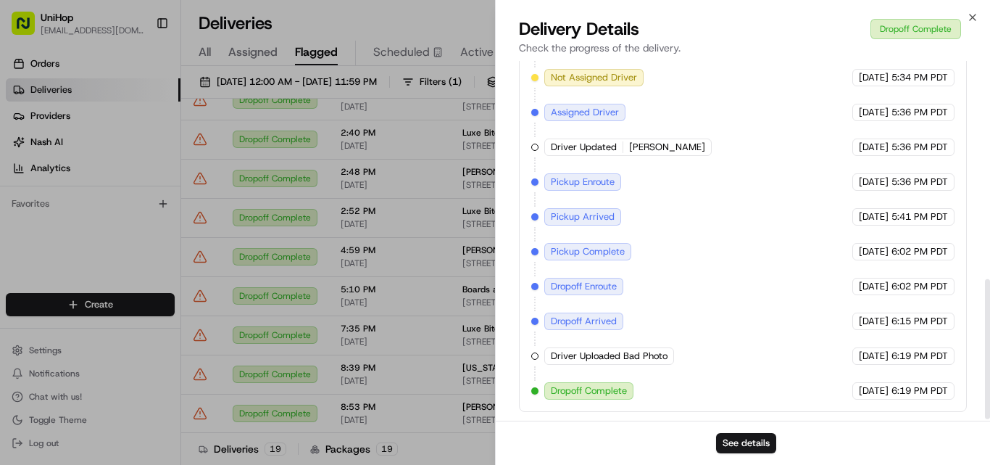
scroll to position [567, 0]
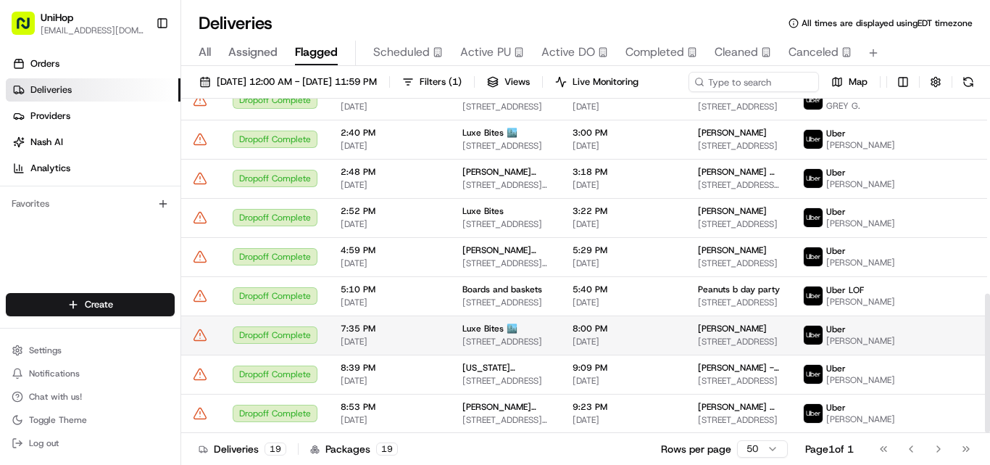
click at [291, 344] on div "Dropoff Complete" at bounding box center [275, 334] width 85 height 17
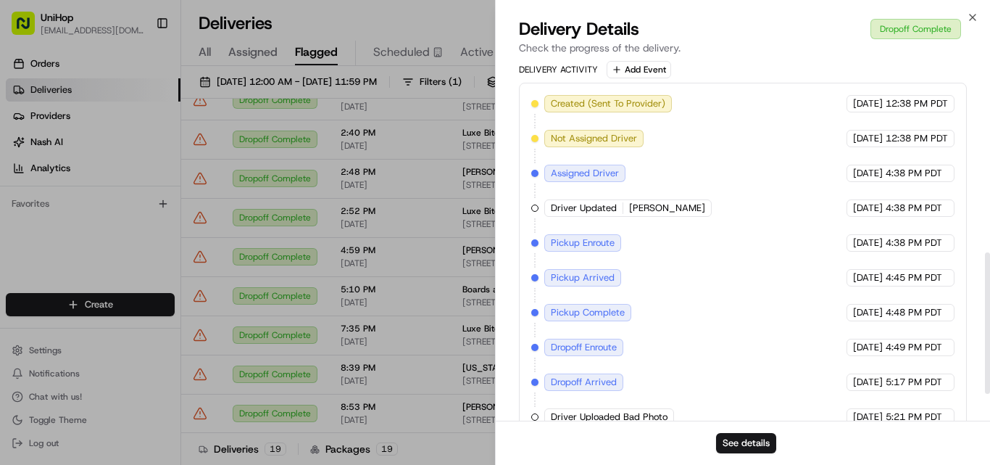
scroll to position [555, 0]
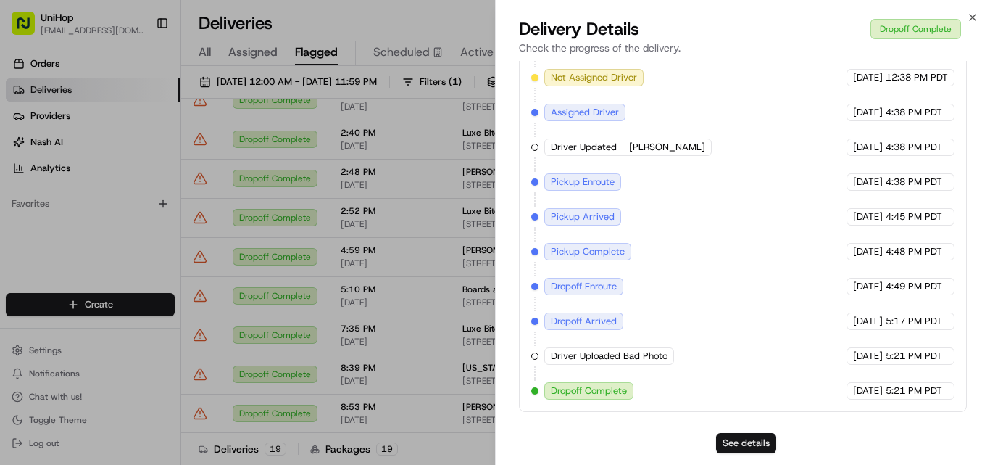
click at [735, 441] on button "See details" at bounding box center [746, 443] width 60 height 20
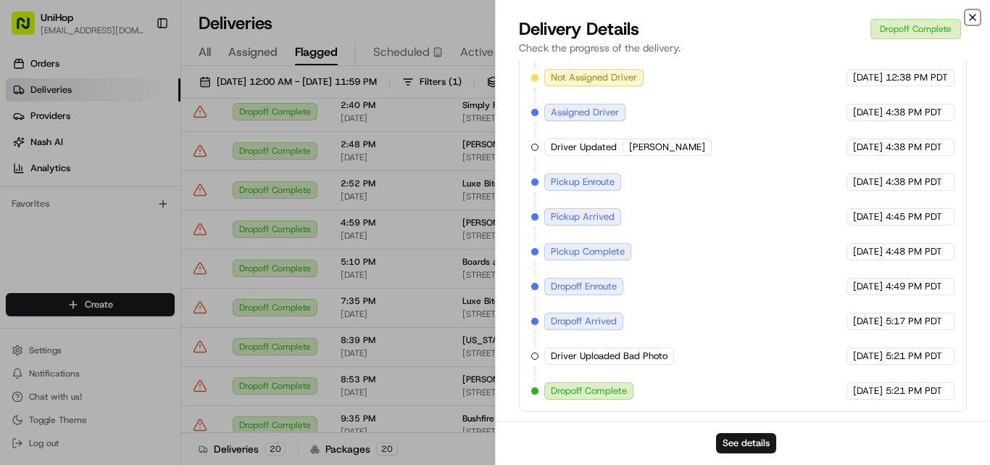
click at [971, 17] on icon "button" at bounding box center [973, 18] width 12 height 12
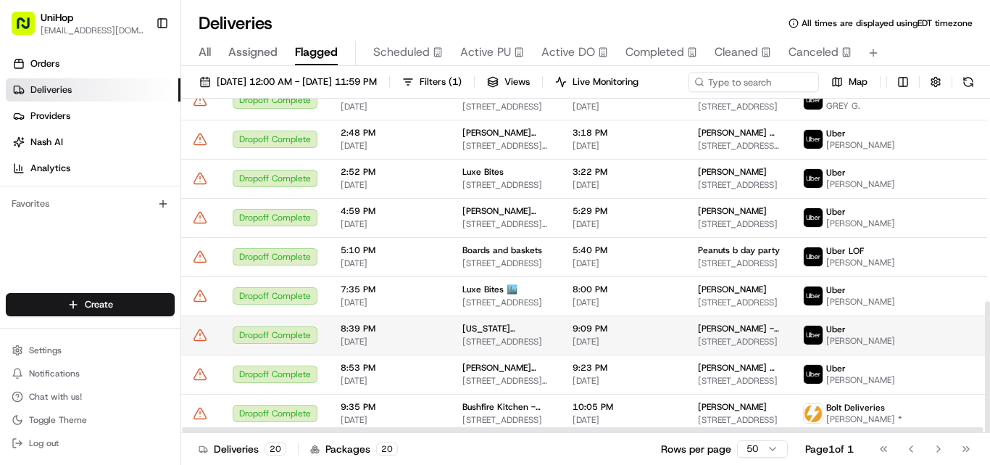
scroll to position [514, 0]
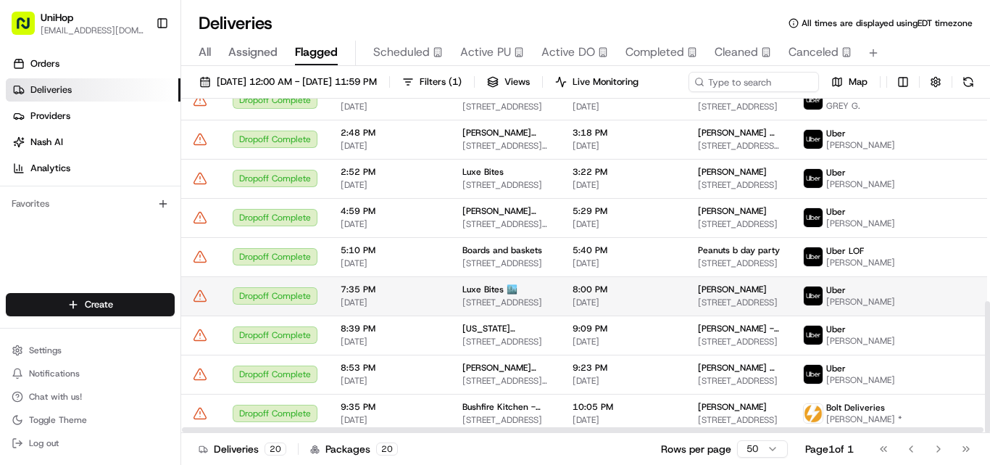
click at [296, 304] on div "Dropoff Complete" at bounding box center [275, 295] width 85 height 17
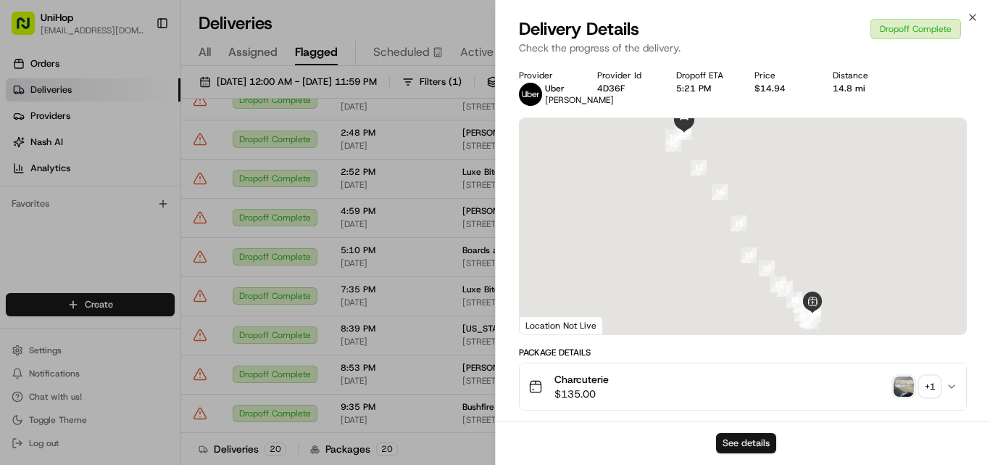
click at [726, 444] on button "See details" at bounding box center [746, 443] width 60 height 20
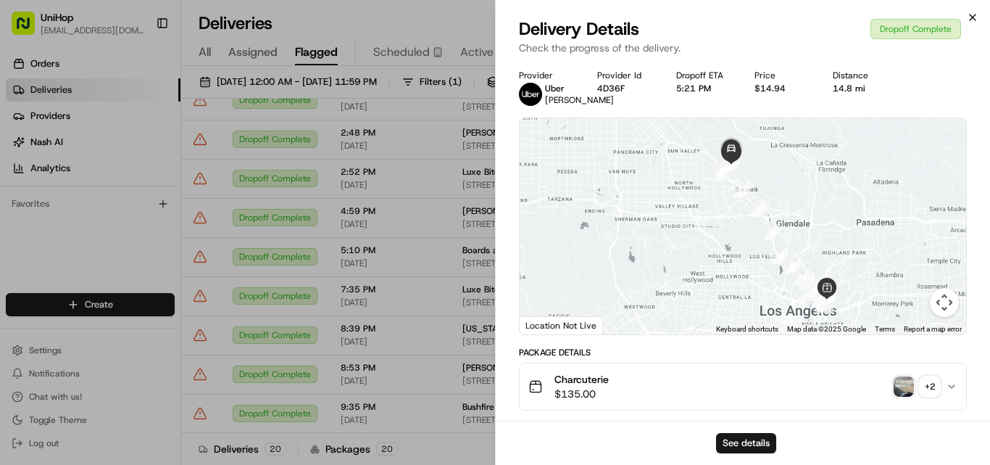
click at [971, 22] on div "Close Delivery Details Dropoff Complete Check the progress of the delivery. Pro…" at bounding box center [742, 232] width 495 height 465
click at [973, 18] on icon "button" at bounding box center [973, 18] width 12 height 12
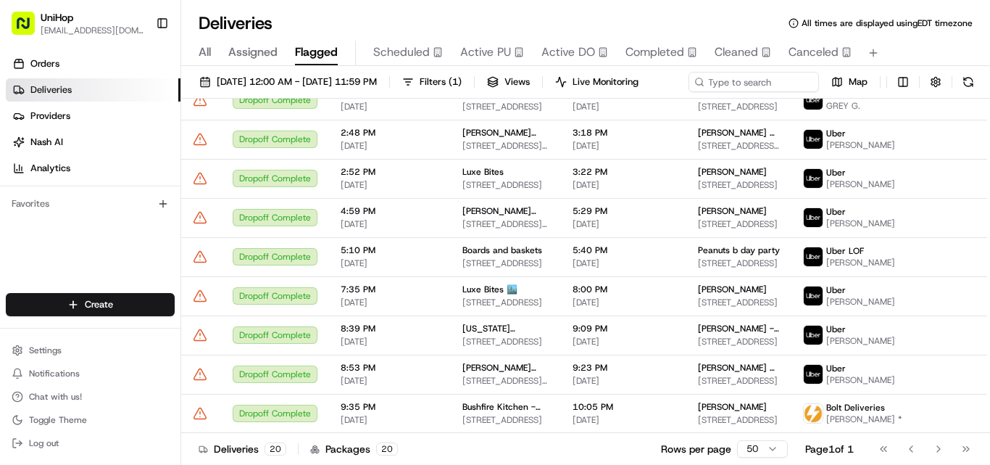
click at [972, 16] on div "Deliveries All times are displayed using EDT timezone" at bounding box center [585, 23] width 809 height 23
click at [971, 15] on div "Deliveries All times are displayed using EDT timezone" at bounding box center [585, 23] width 809 height 23
click at [124, 233] on div "Orders Deliveries Providers [PERSON_NAME] Analytics Favorites" at bounding box center [90, 173] width 180 height 255
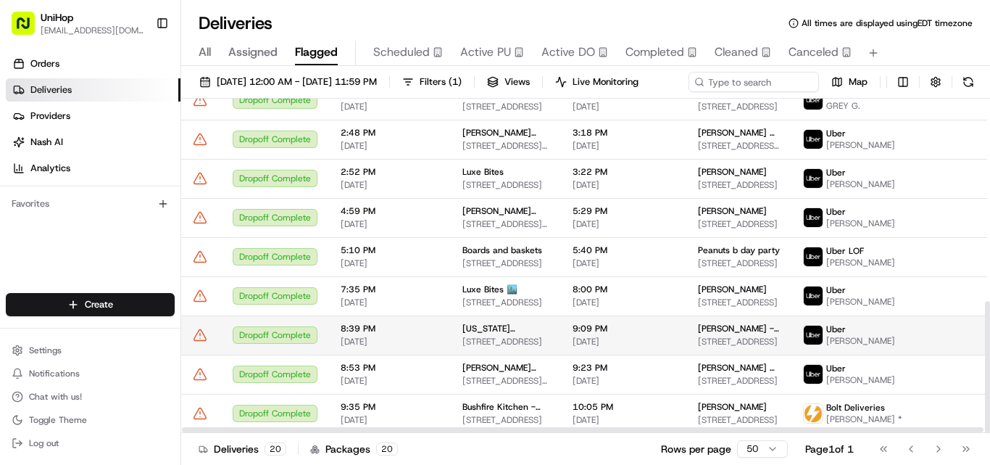
click at [279, 344] on div "Dropoff Complete" at bounding box center [275, 334] width 85 height 17
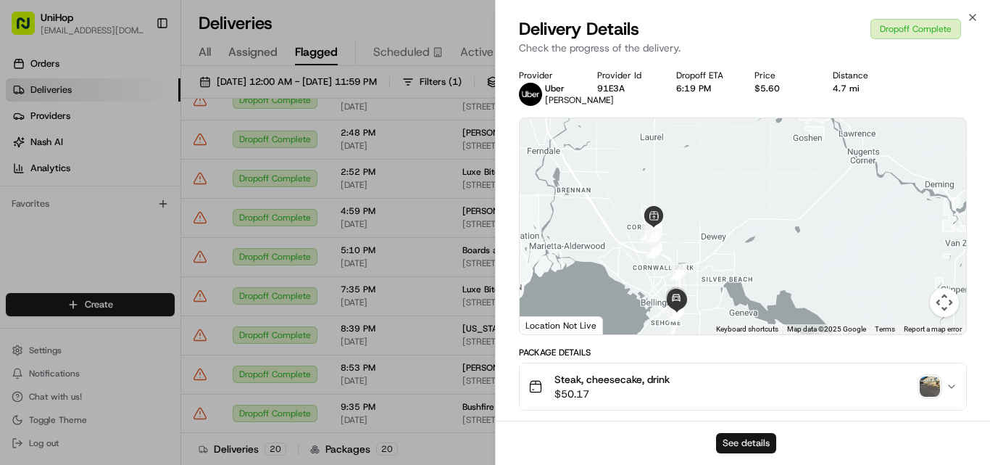
click at [744, 440] on button "See details" at bounding box center [746, 443] width 60 height 20
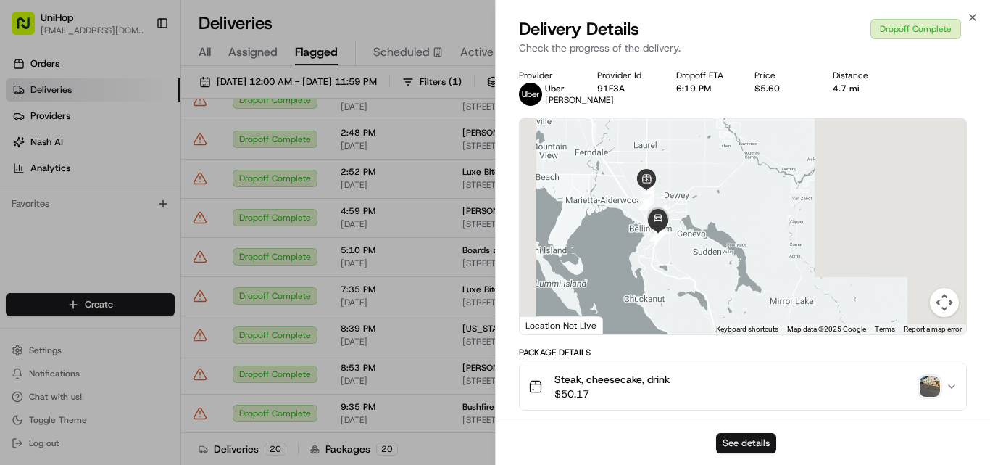
click at [748, 441] on button "See details" at bounding box center [746, 443] width 60 height 20
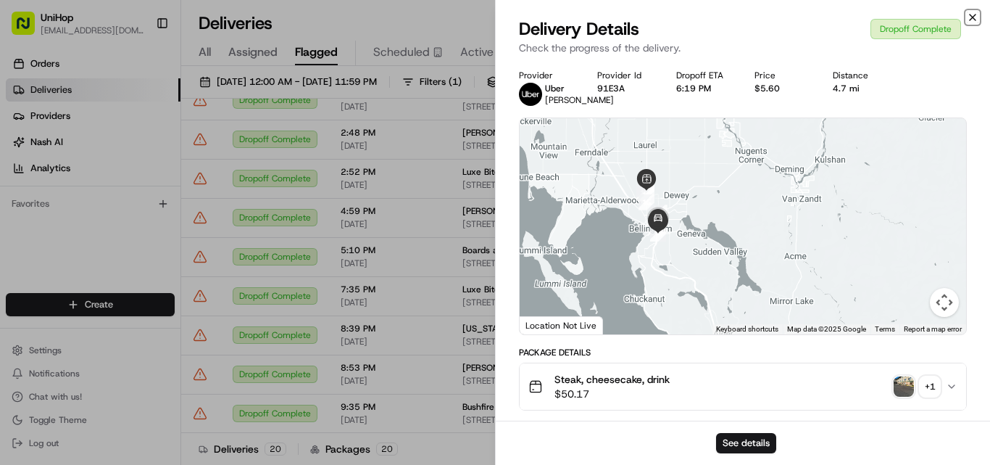
click at [970, 17] on icon "button" at bounding box center [973, 18] width 12 height 12
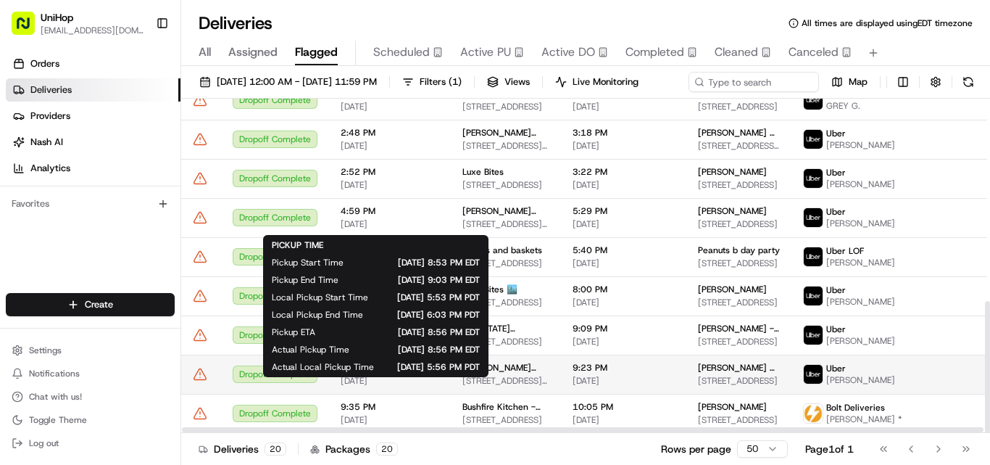
click at [342, 386] on span "[DATE]" at bounding box center [390, 381] width 99 height 12
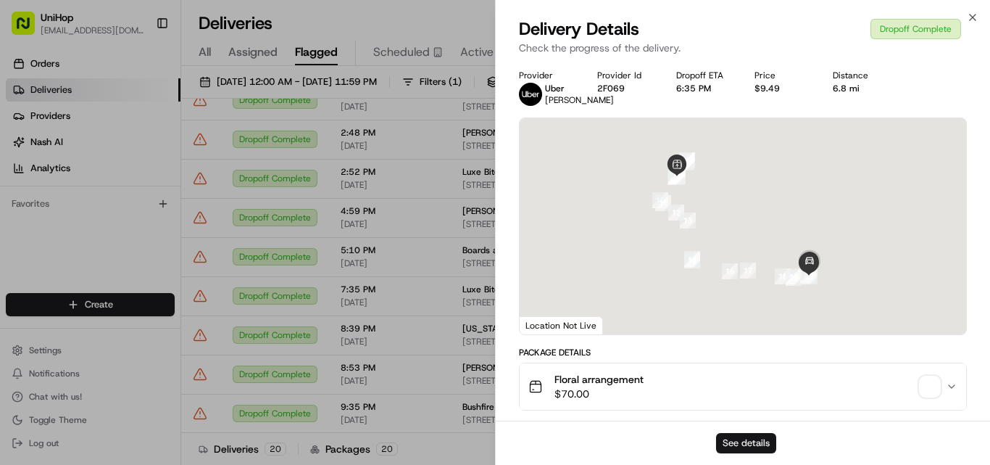
click at [741, 443] on button "See details" at bounding box center [746, 443] width 60 height 20
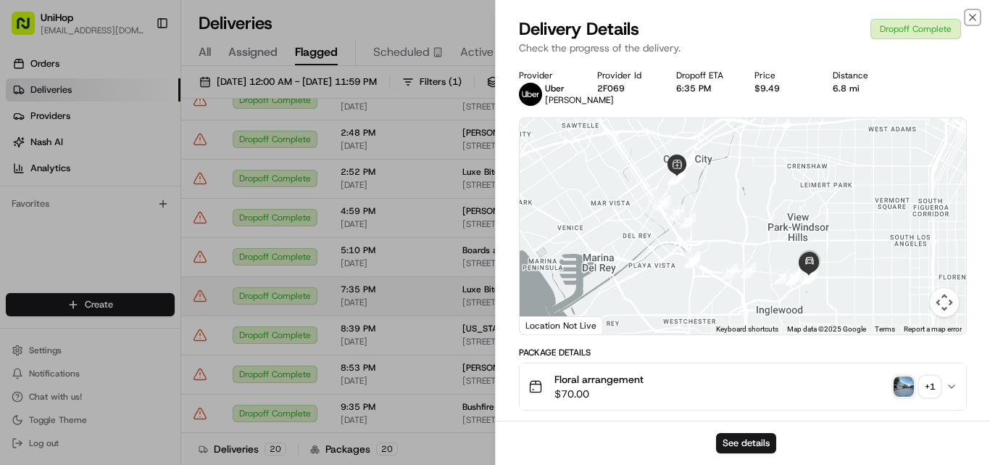
click at [968, 18] on icon "button" at bounding box center [973, 18] width 12 height 12
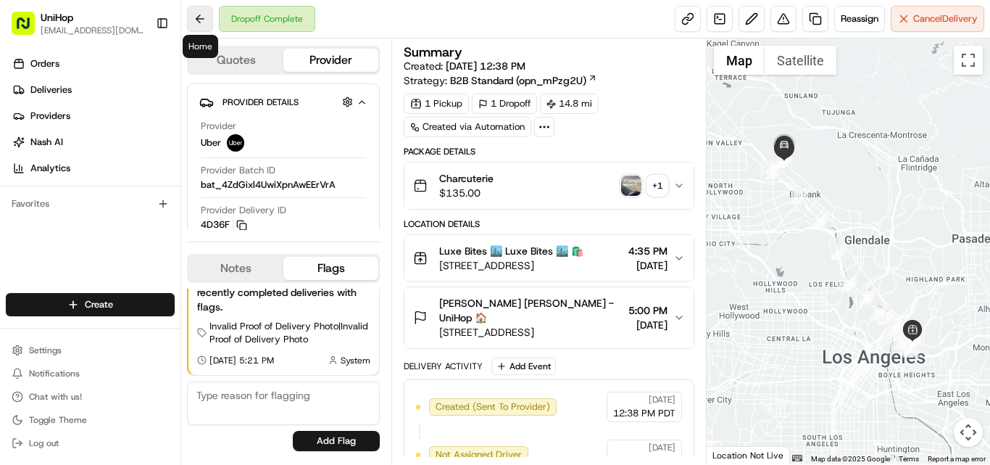
click at [204, 17] on button at bounding box center [200, 19] width 26 height 26
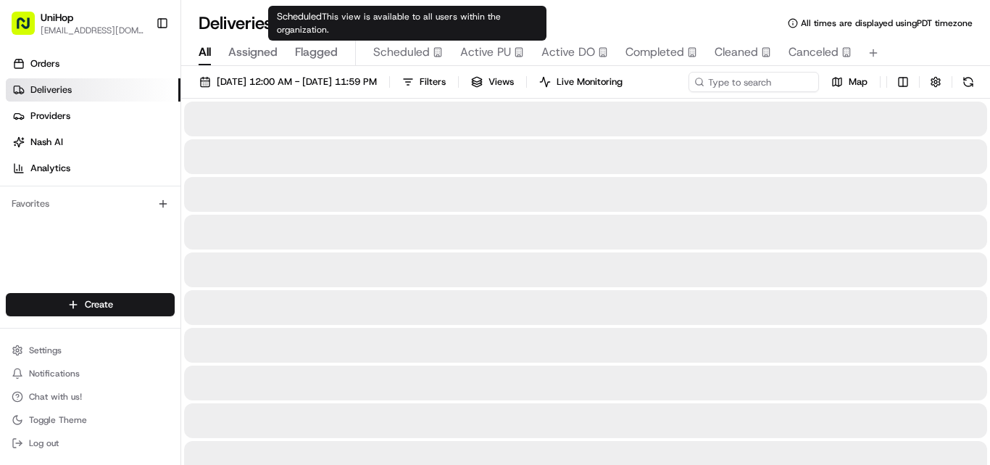
click at [391, 54] on span "Scheduled" at bounding box center [401, 51] width 57 height 17
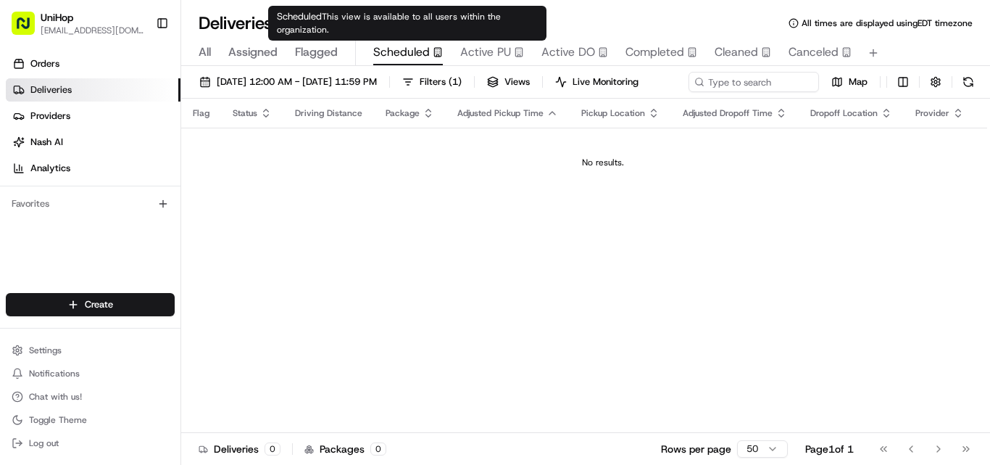
click at [470, 50] on span "Active PU" at bounding box center [485, 51] width 51 height 17
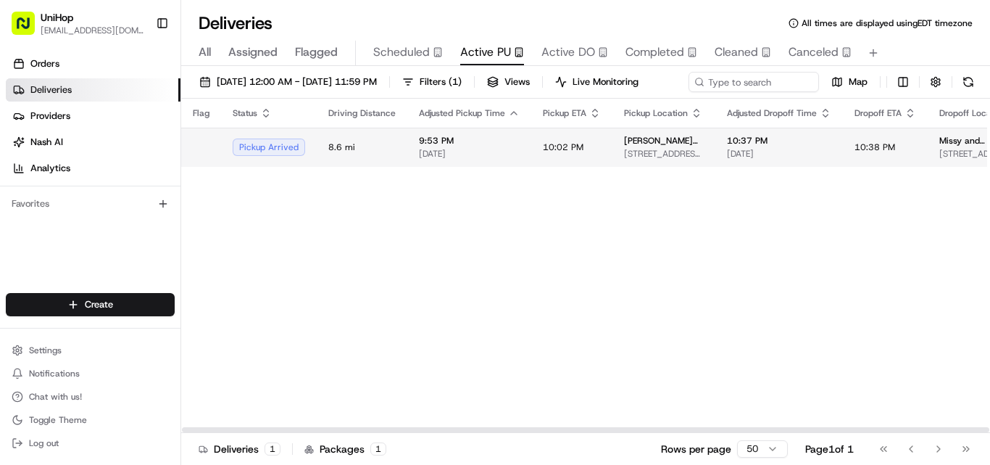
click at [407, 167] on td "9:53 PM [DATE]" at bounding box center [469, 147] width 124 height 39
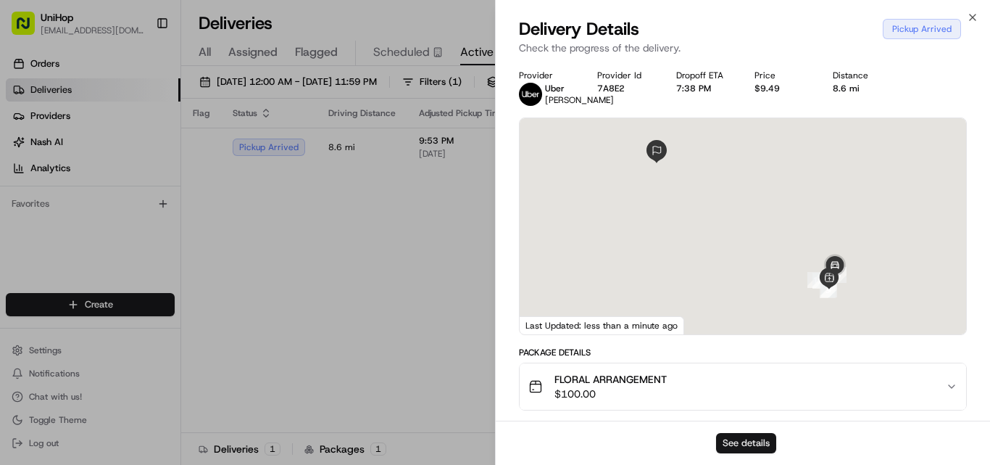
click at [740, 445] on button "See details" at bounding box center [746, 443] width 60 height 20
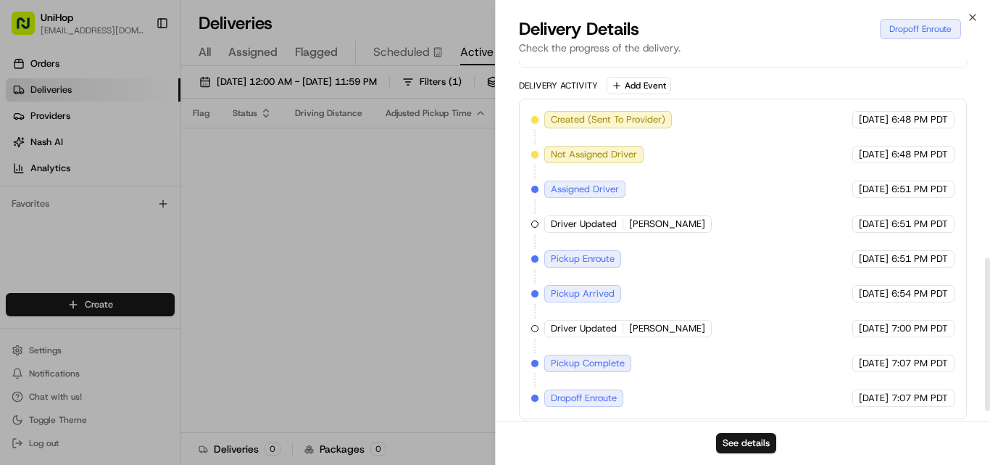
scroll to position [486, 0]
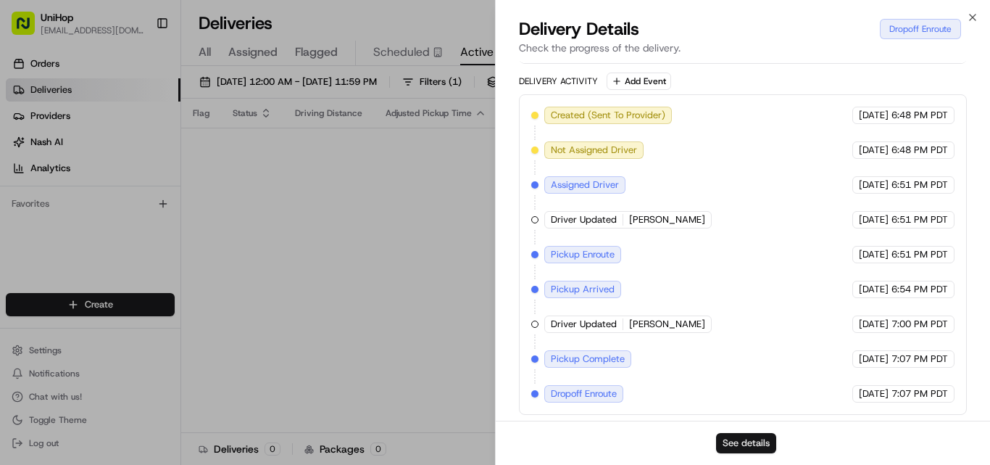
click at [748, 444] on button "See details" at bounding box center [746, 443] width 60 height 20
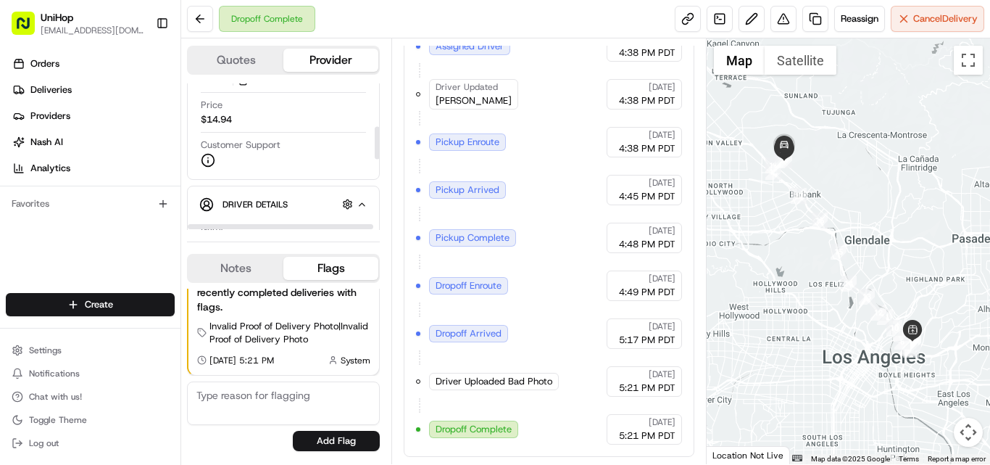
scroll to position [290, 0]
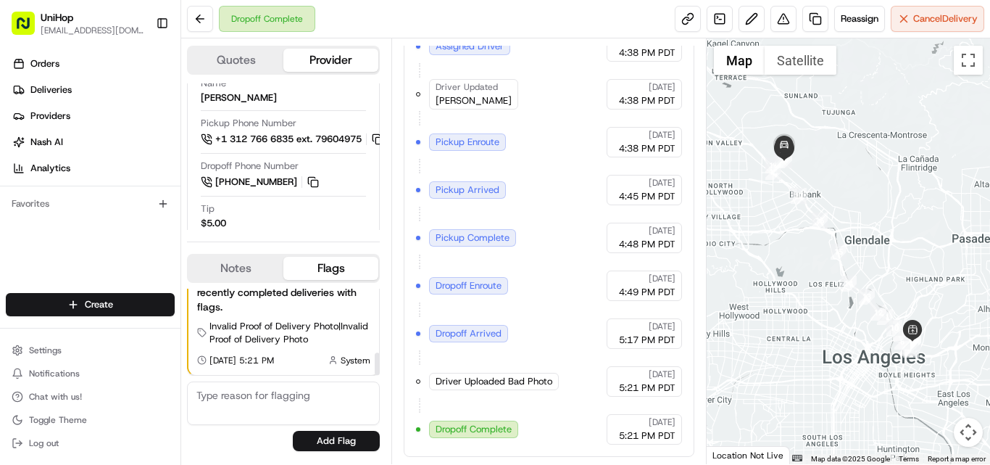
click at [233, 271] on button "Notes" at bounding box center [235, 268] width 95 height 23
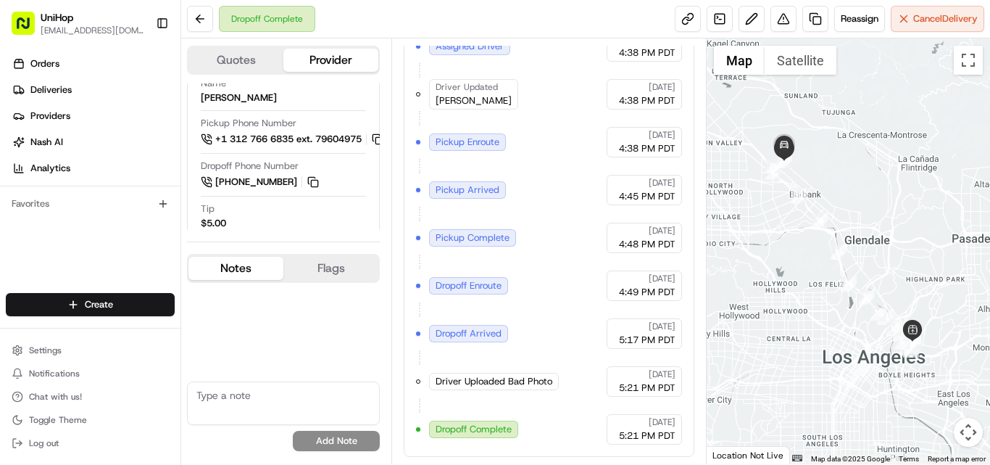
click at [238, 404] on textarea at bounding box center [283, 402] width 193 height 43
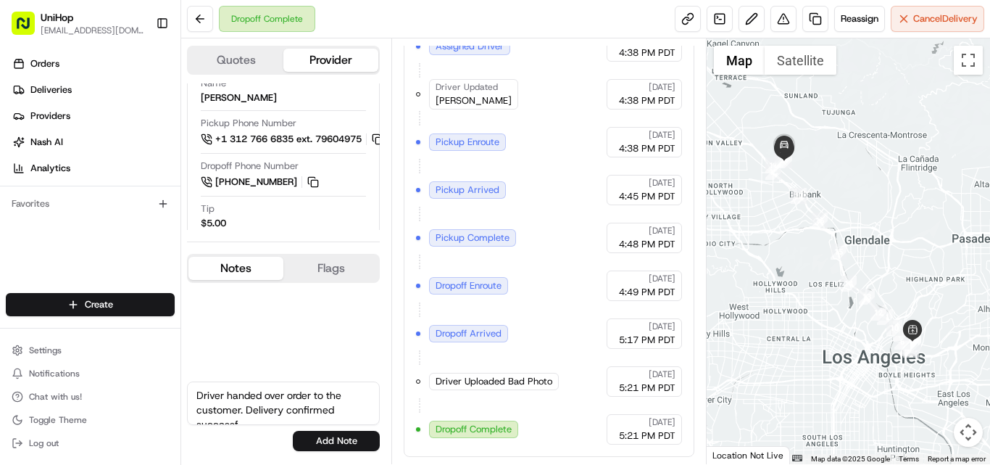
scroll to position [7, 0]
type textarea "Driver handed over order to the customer. Delivery confirmed successful"
click at [317, 434] on button "Add Note" at bounding box center [336, 441] width 87 height 20
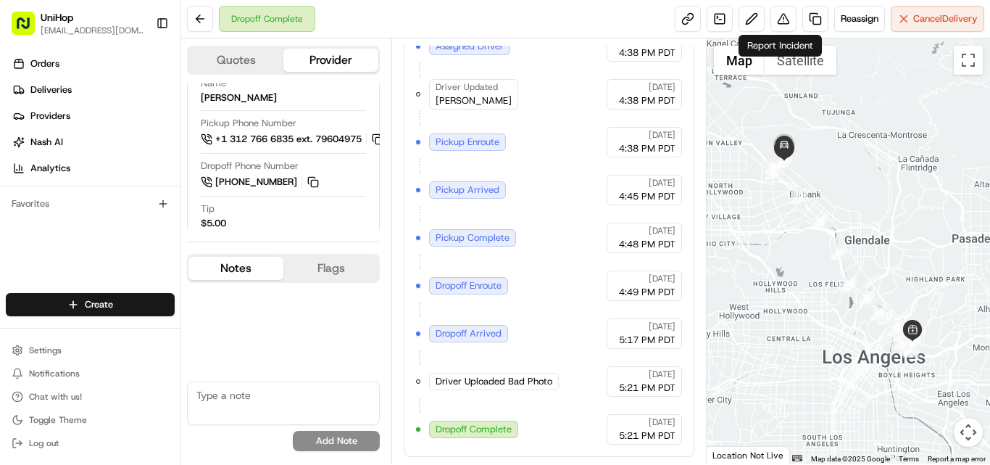
scroll to position [0, 0]
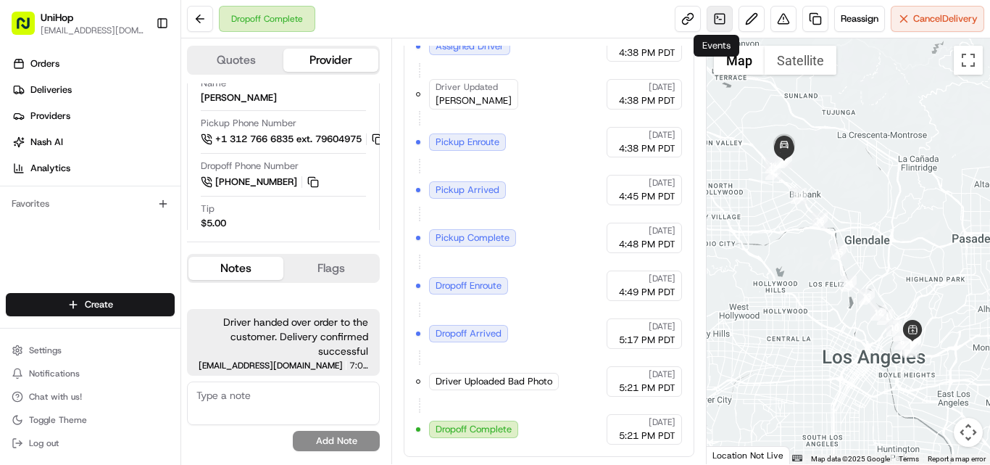
click at [708, 17] on link at bounding box center [720, 19] width 26 height 26
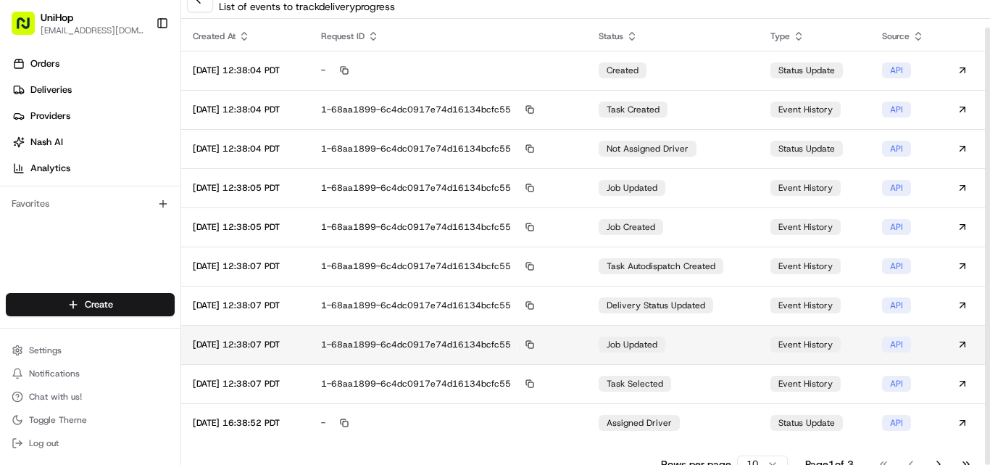
scroll to position [29, 0]
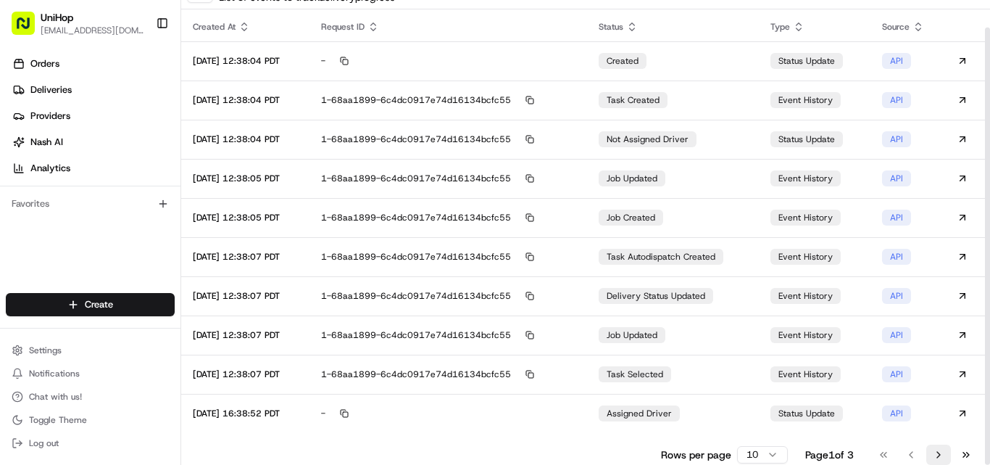
click at [943, 458] on button "Go to next page" at bounding box center [938, 454] width 25 height 20
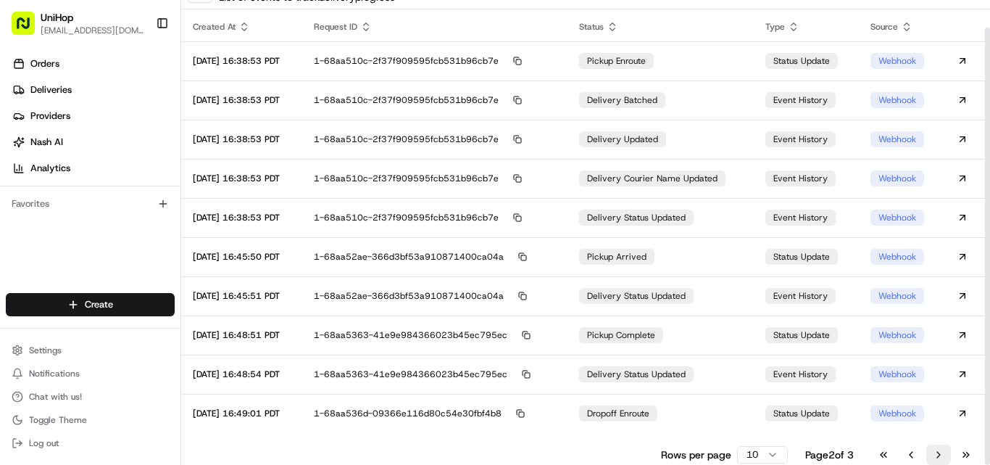
click at [943, 458] on button "Go to next page" at bounding box center [938, 454] width 25 height 20
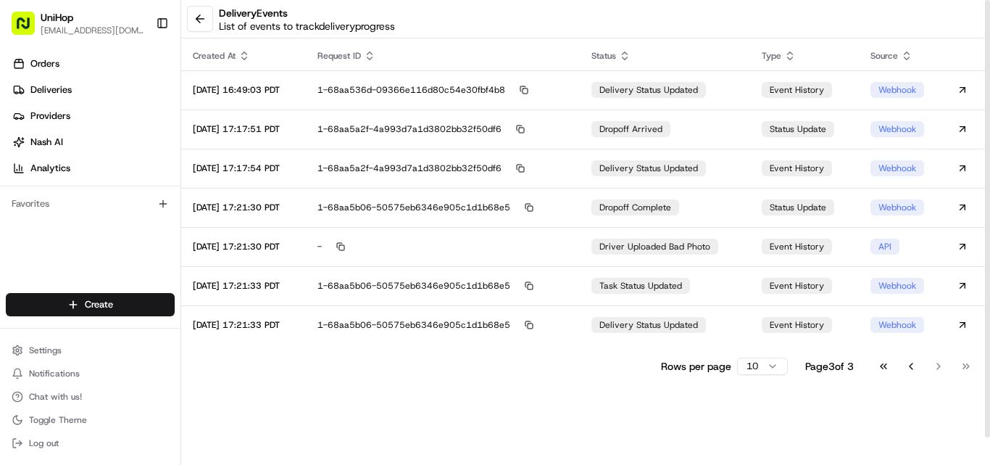
scroll to position [0, 0]
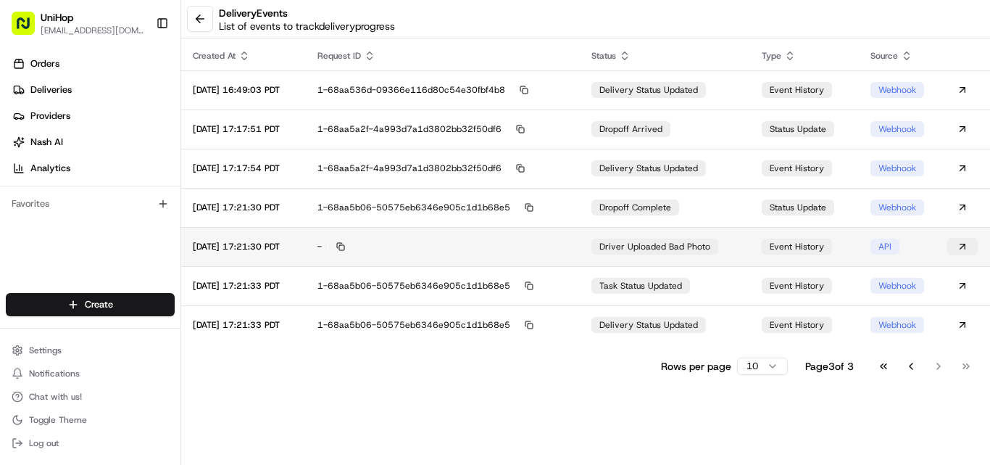
click at [957, 246] on button at bounding box center [962, 246] width 30 height 17
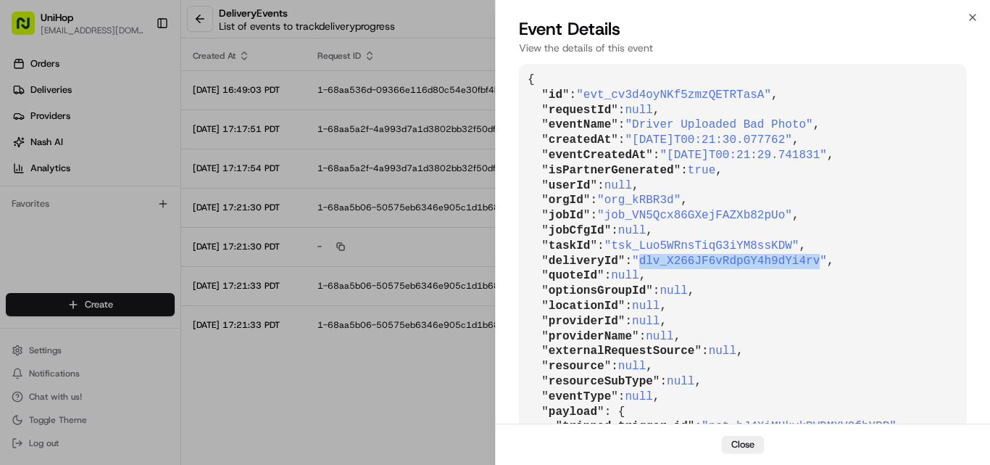
drag, startPoint x: 639, startPoint y: 260, endPoint x: 802, endPoint y: 263, distance: 163.8
click at [802, 263] on span ""dlv_X266JF6vRdpGY4h9dYi4rv"" at bounding box center [729, 260] width 195 height 13
copy span "dlv_X266JF6vRdpGY4h9dYi4rv"
